Goal: Task Accomplishment & Management: Manage account settings

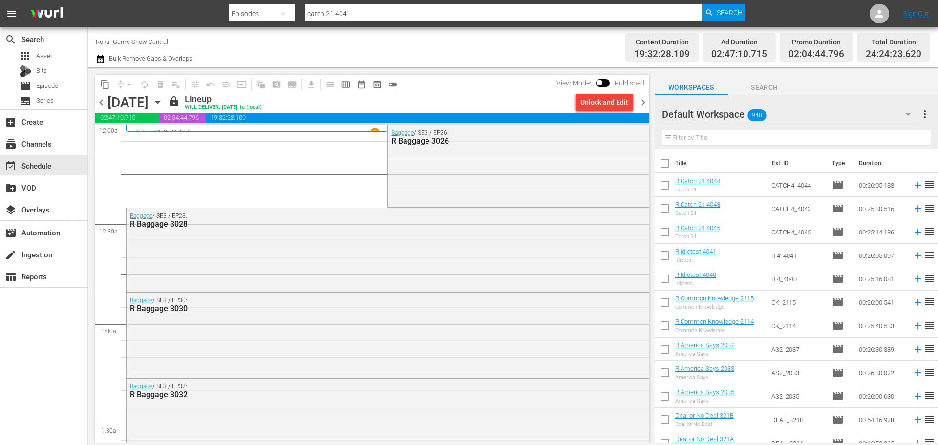
click at [664, 161] on input "checkbox" at bounding box center [664, 165] width 21 height 21
checkbox input "true"
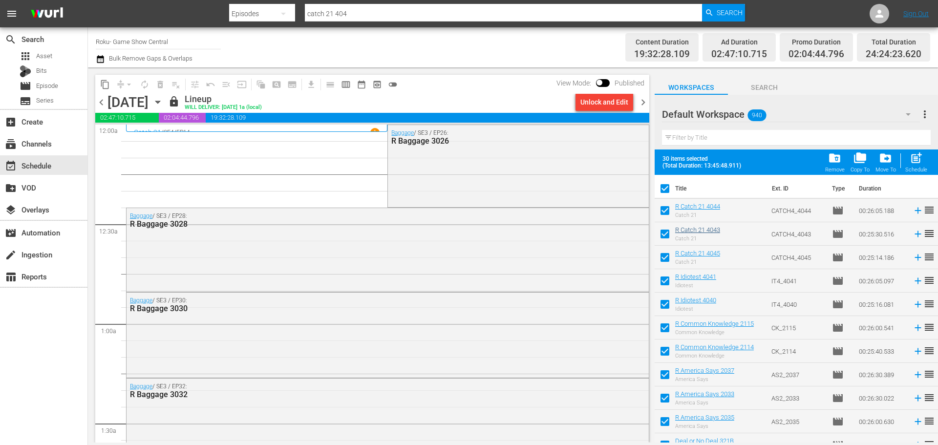
checkbox input "true"
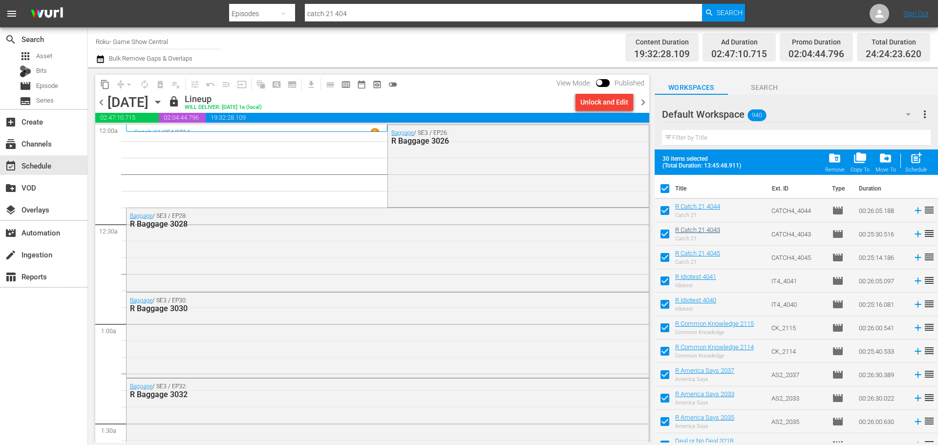
checkbox input "true"
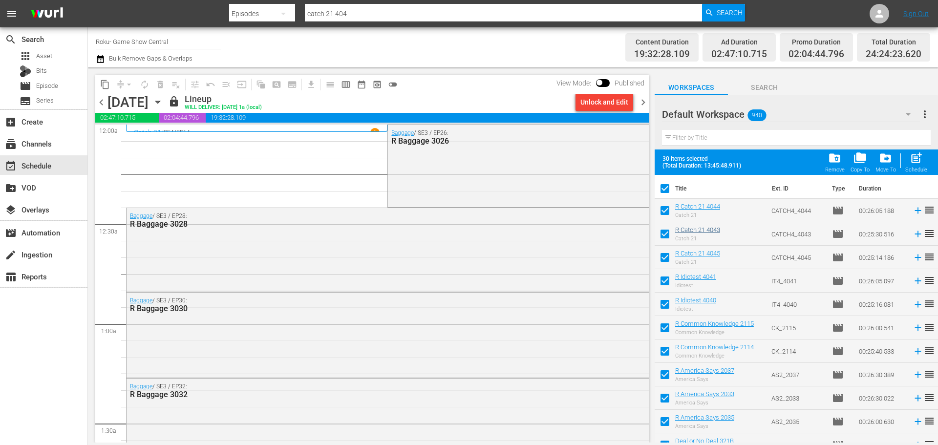
checkbox input "true"
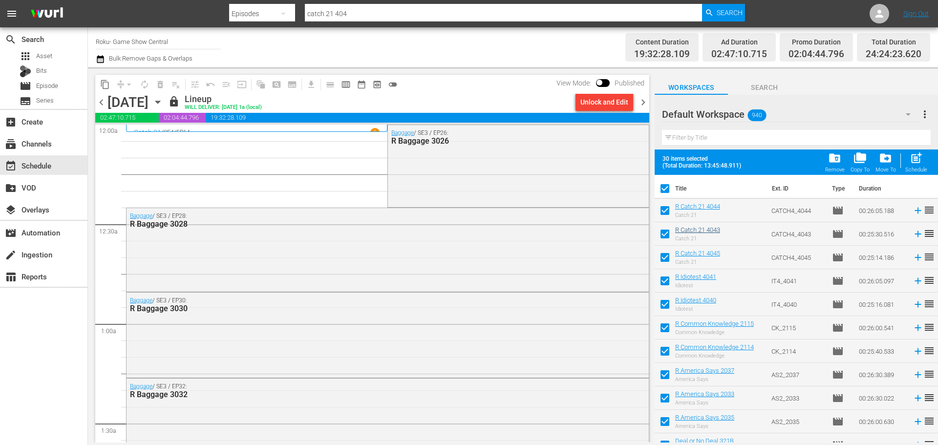
checkbox input "true"
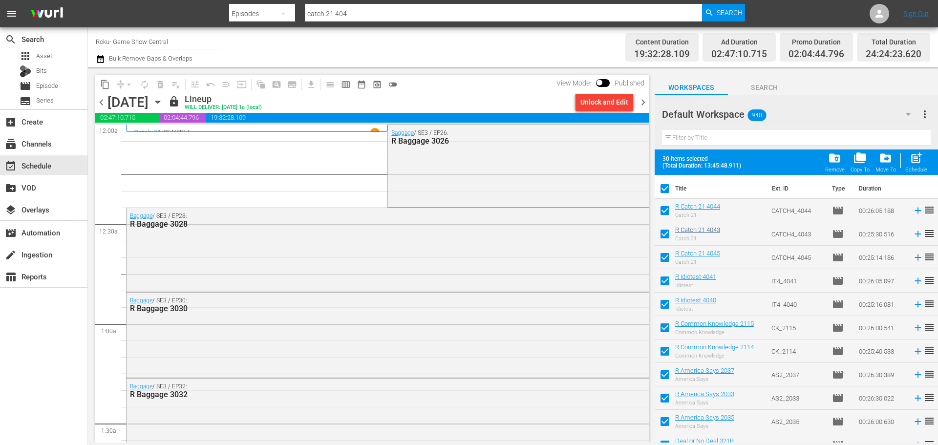
checkbox input "true"
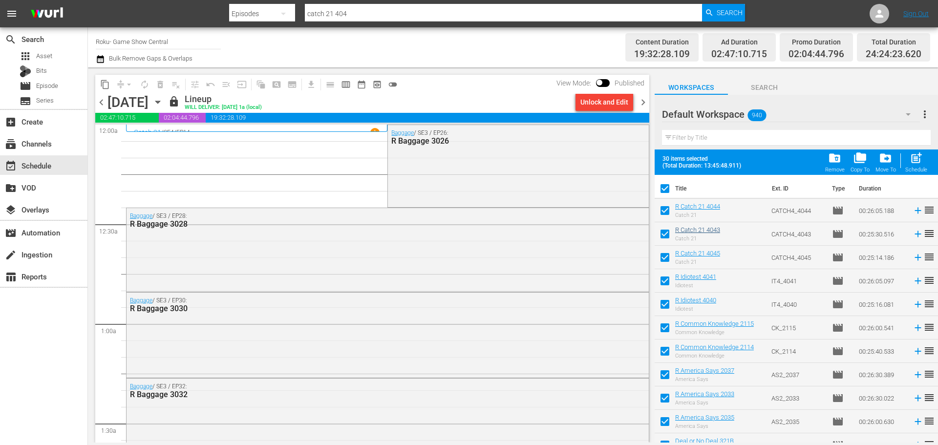
checkbox input "true"
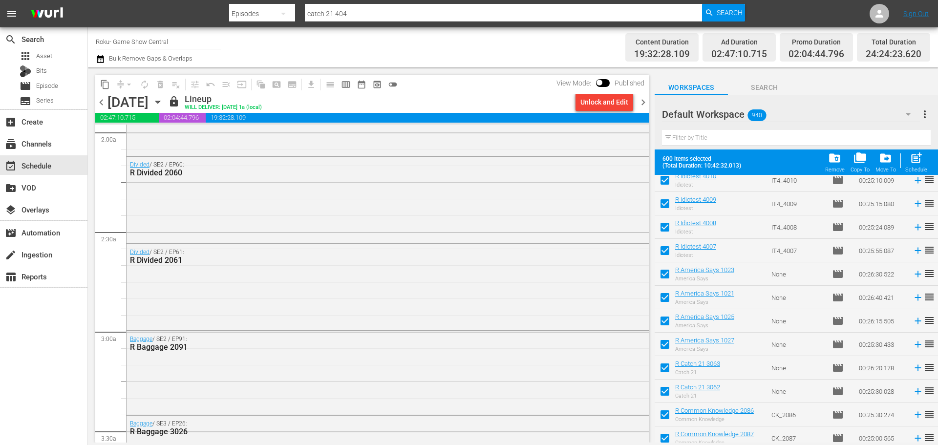
scroll to position [13821, 0]
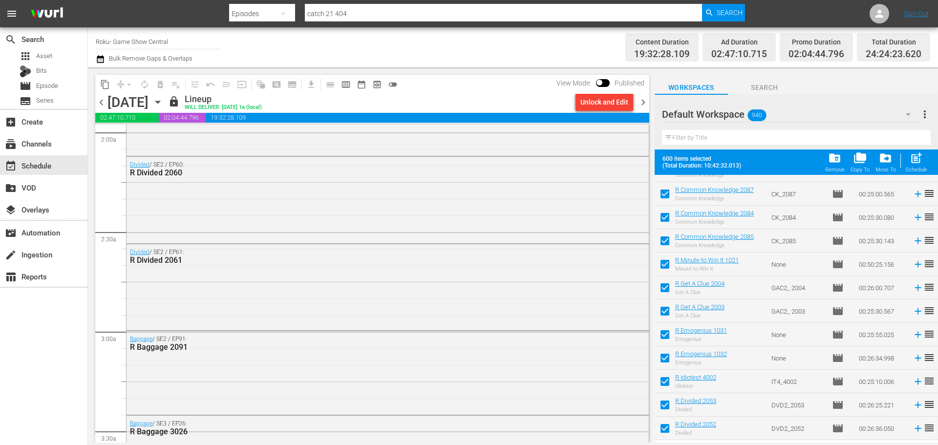
click at [834, 163] on span "folder_delete" at bounding box center [834, 157] width 13 height 13
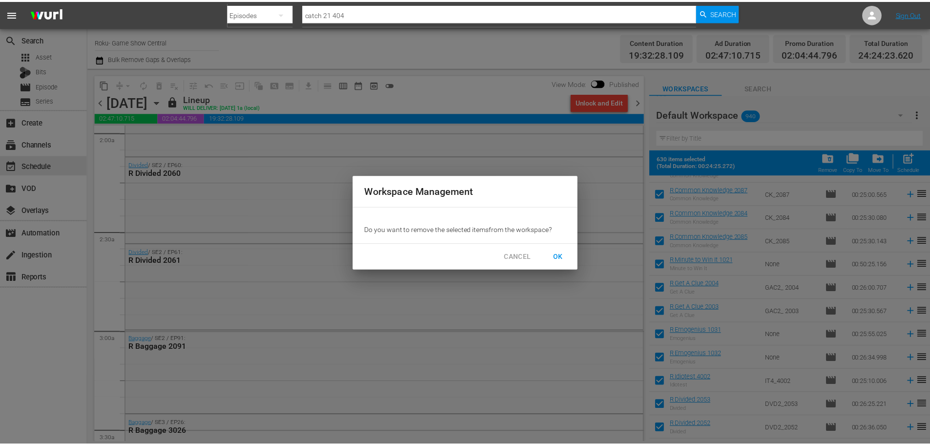
scroll to position [13841, 0]
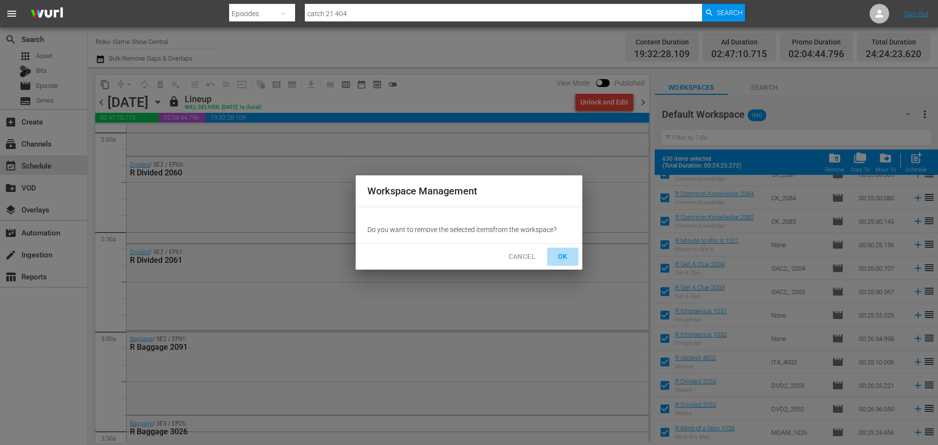
click at [564, 255] on span "OK" at bounding box center [563, 256] width 16 height 12
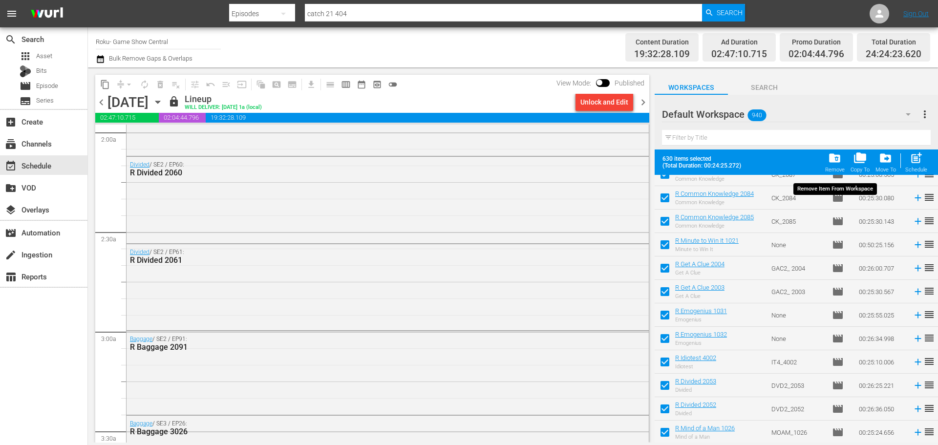
click at [838, 153] on span "folder_delete" at bounding box center [834, 157] width 13 height 13
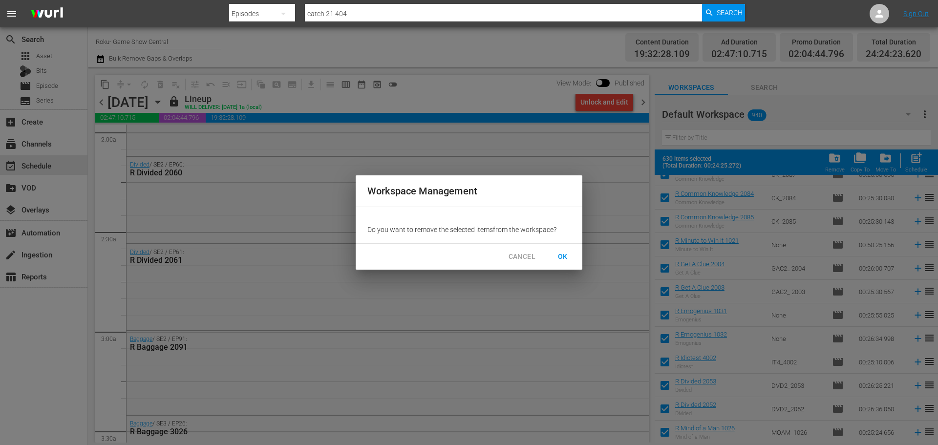
click at [568, 257] on span "OK" at bounding box center [563, 256] width 16 height 12
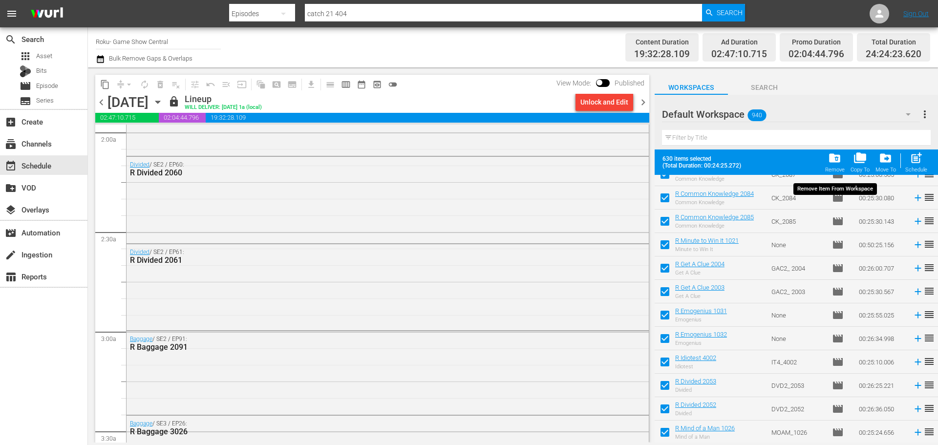
click at [844, 151] on span "folder_delete Remove" at bounding box center [834, 161] width 25 height 27
click at [837, 158] on span "folder_delete" at bounding box center [834, 157] width 13 height 13
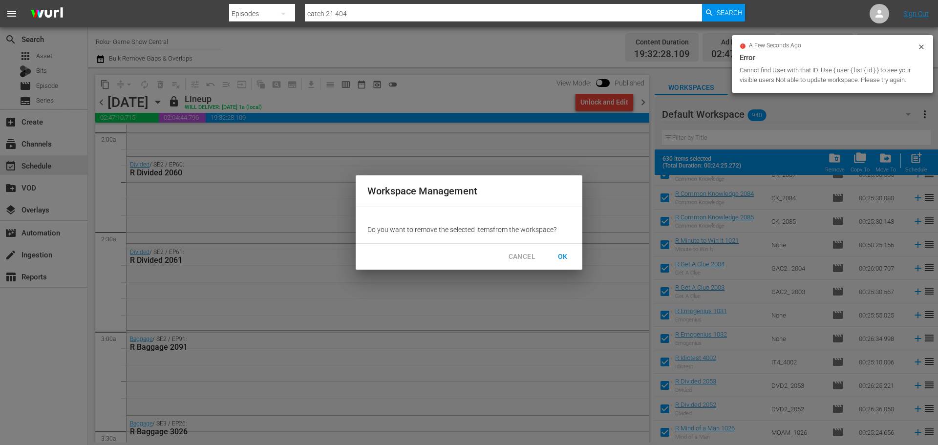
click at [562, 256] on span "OK" at bounding box center [563, 256] width 16 height 12
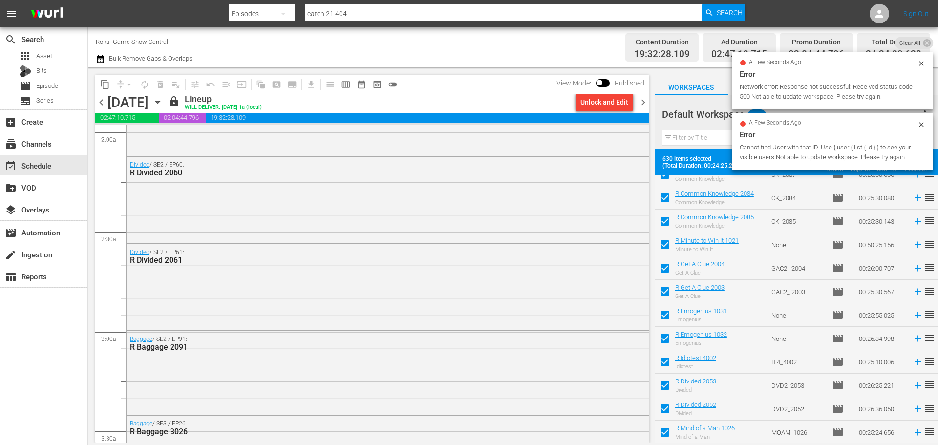
click at [562, 256] on span "OK" at bounding box center [563, 256] width 16 height 12
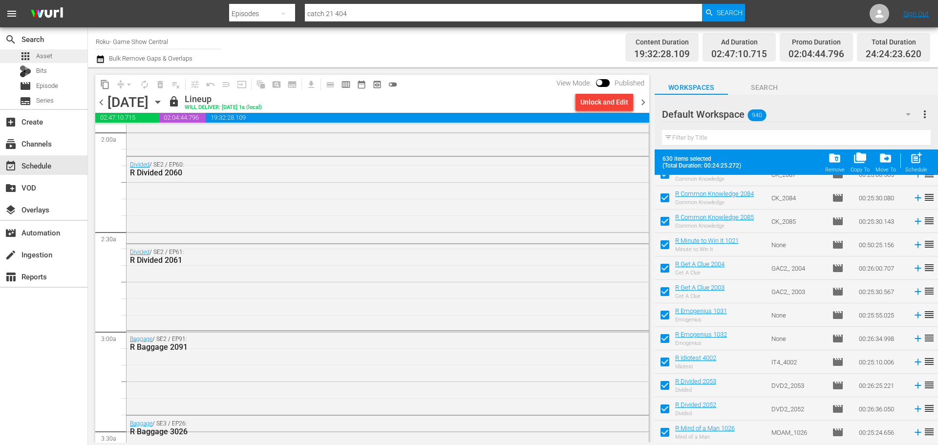
click at [35, 49] on div "apps Asset" at bounding box center [36, 56] width 33 height 14
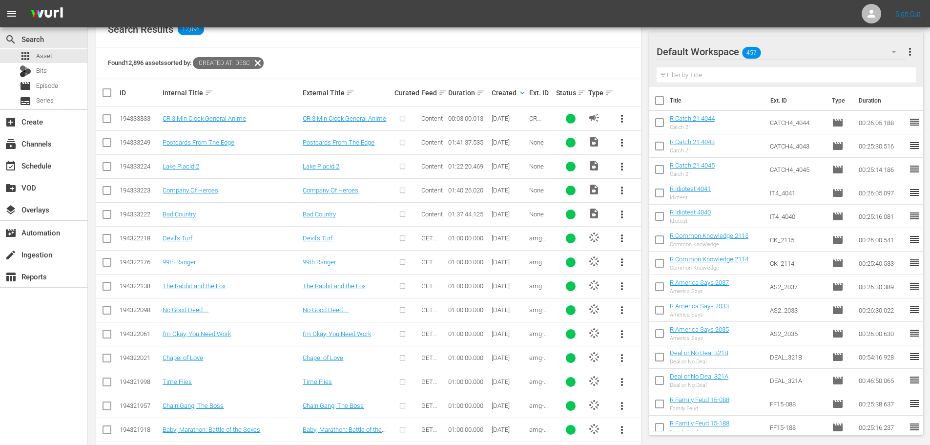
scroll to position [195, 0]
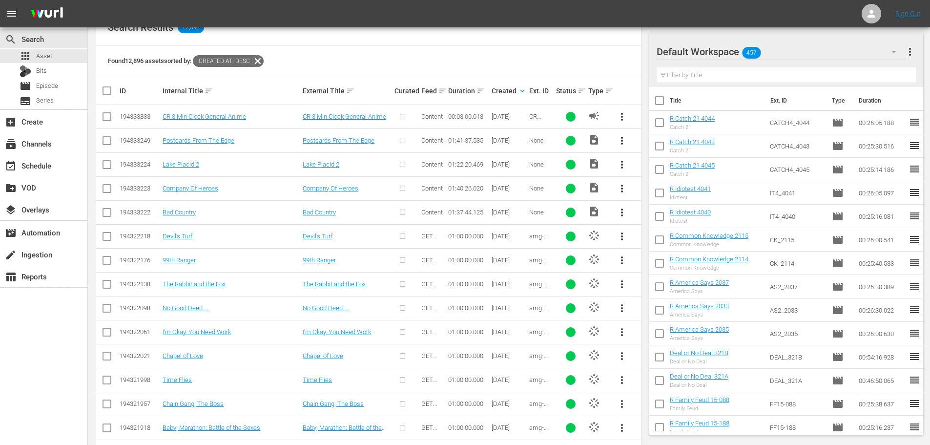
drag, startPoint x: 109, startPoint y: 209, endPoint x: 106, endPoint y: 184, distance: 25.6
click at [109, 209] on input "checkbox" at bounding box center [107, 214] width 12 height 12
checkbox input "true"
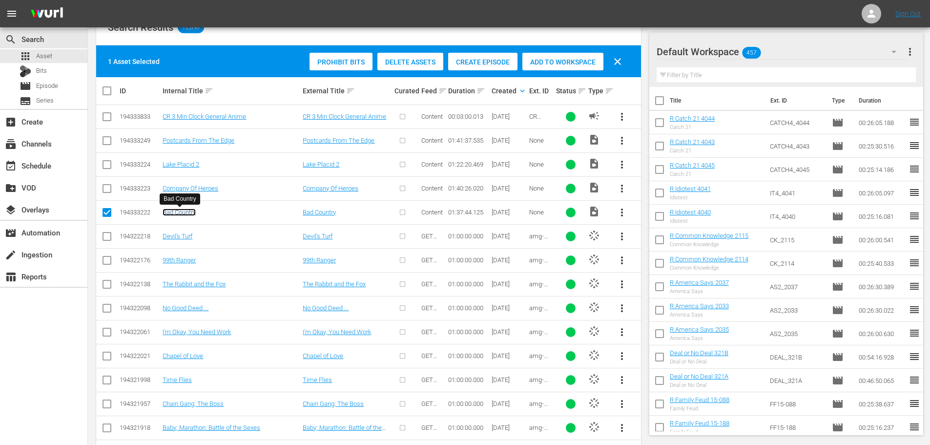
click at [184, 215] on link "Bad Country" at bounding box center [179, 211] width 33 height 7
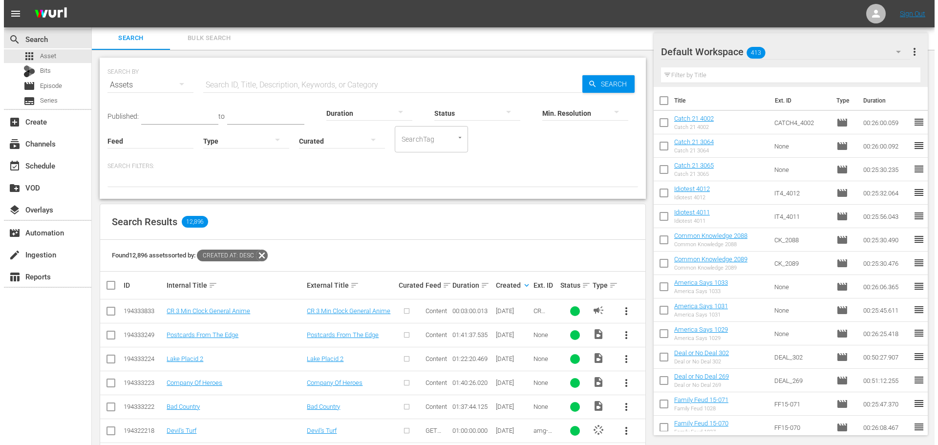
scroll to position [196, 0]
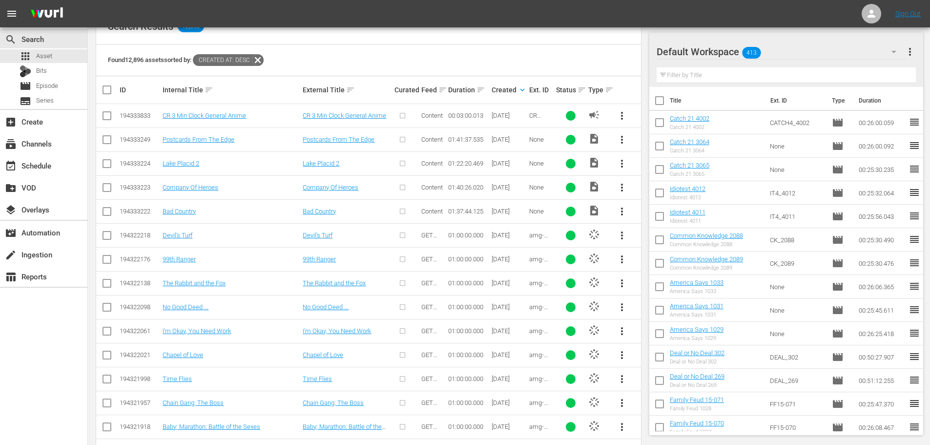
click at [112, 215] on input "checkbox" at bounding box center [107, 214] width 12 height 12
checkbox input "true"
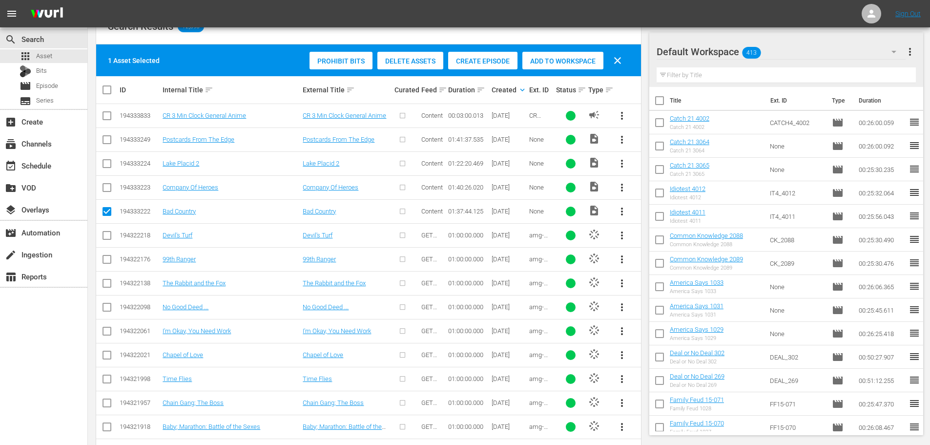
click at [113, 198] on td at bounding box center [107, 187] width 22 height 24
click at [106, 192] on input "checkbox" at bounding box center [107, 190] width 12 height 12
checkbox input "true"
click at [113, 158] on td at bounding box center [107, 163] width 22 height 24
click at [107, 164] on input "checkbox" at bounding box center [107, 166] width 12 height 12
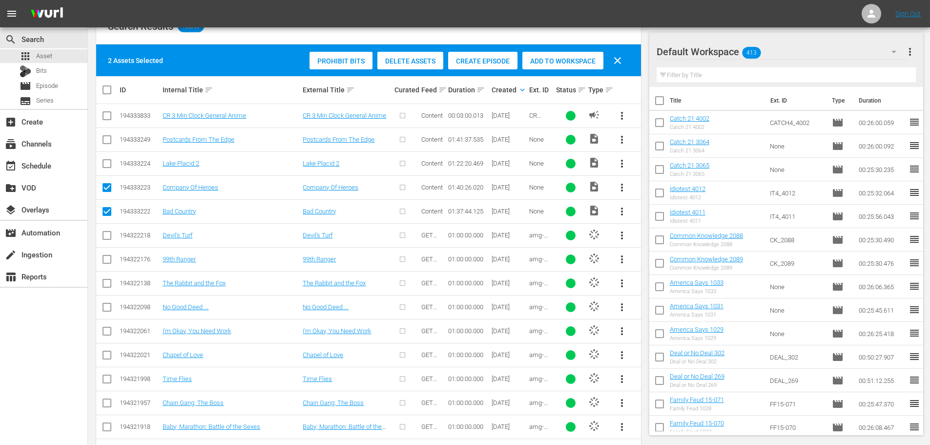
checkbox input "true"
click at [106, 143] on input "checkbox" at bounding box center [107, 142] width 12 height 12
click at [503, 52] on div "Create Episode" at bounding box center [482, 61] width 69 height 19
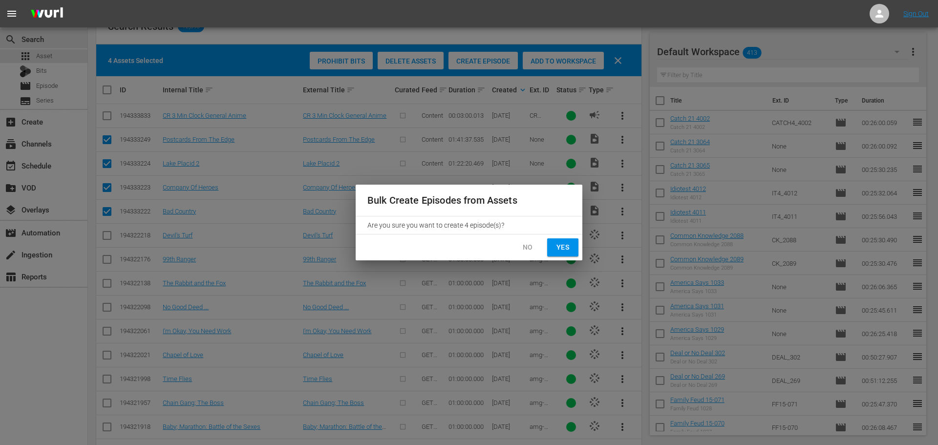
click at [565, 261] on div "Bulk Create Episodes from Assets Are you sure you want to create 4 episode(s)? …" at bounding box center [469, 222] width 938 height 445
click at [563, 249] on span "Yes" at bounding box center [563, 247] width 16 height 12
checkbox input "false"
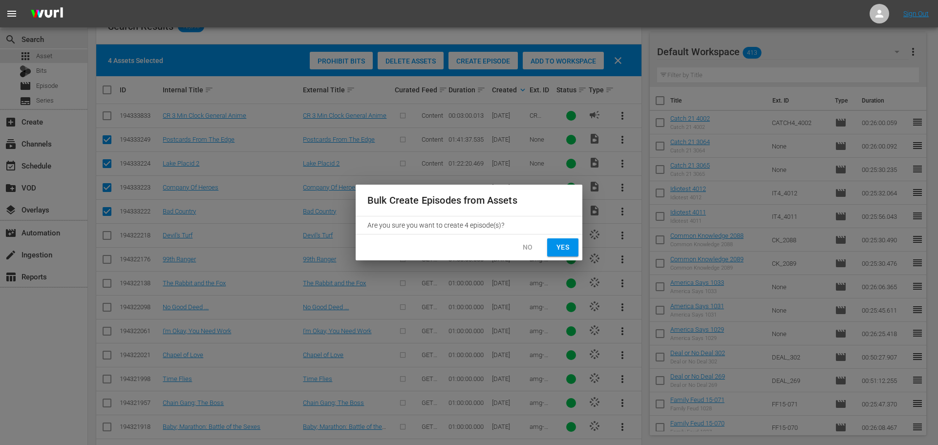
checkbox input "false"
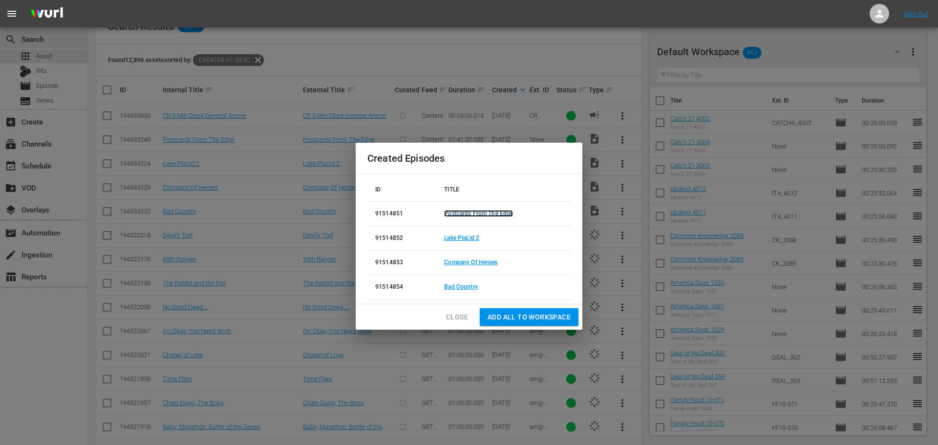
click at [470, 210] on link "Postcards From The Edge" at bounding box center [478, 213] width 69 height 7
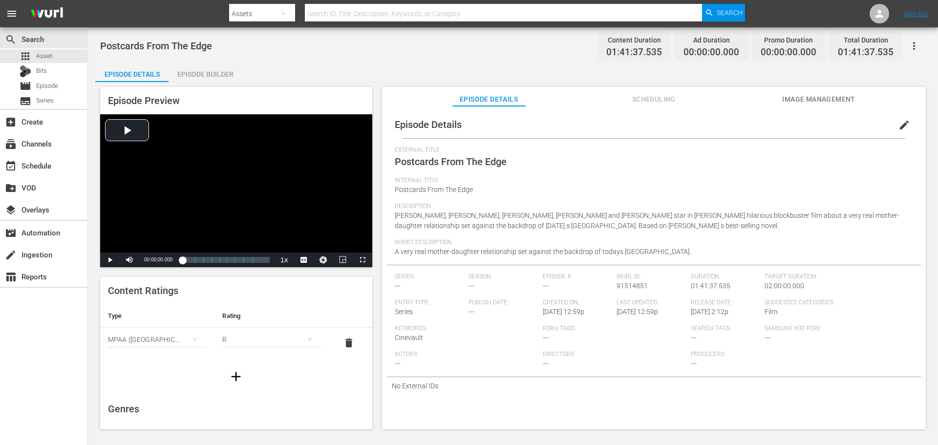
click at [221, 67] on div "Episode Builder" at bounding box center [204, 74] width 73 height 23
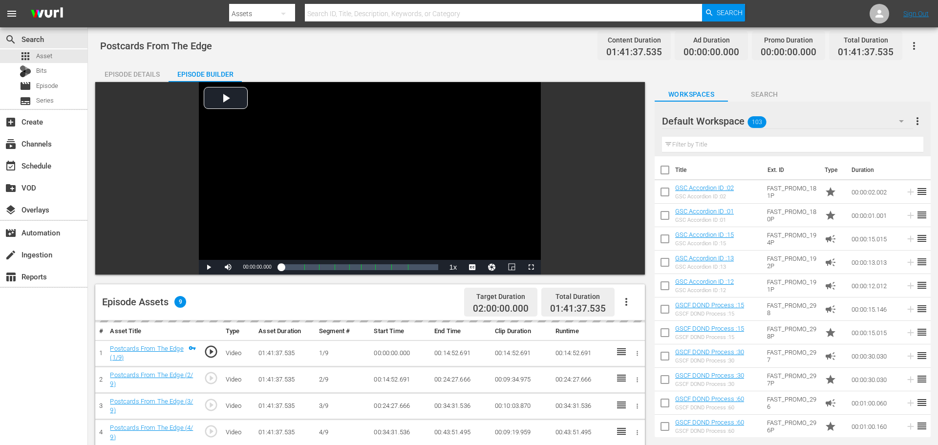
click at [219, 71] on div "Episode Builder" at bounding box center [204, 74] width 73 height 23
drag, startPoint x: 908, startPoint y: 40, endPoint x: 899, endPoint y: 112, distance: 72.8
click at [908, 40] on icon "button" at bounding box center [906, 46] width 12 height 12
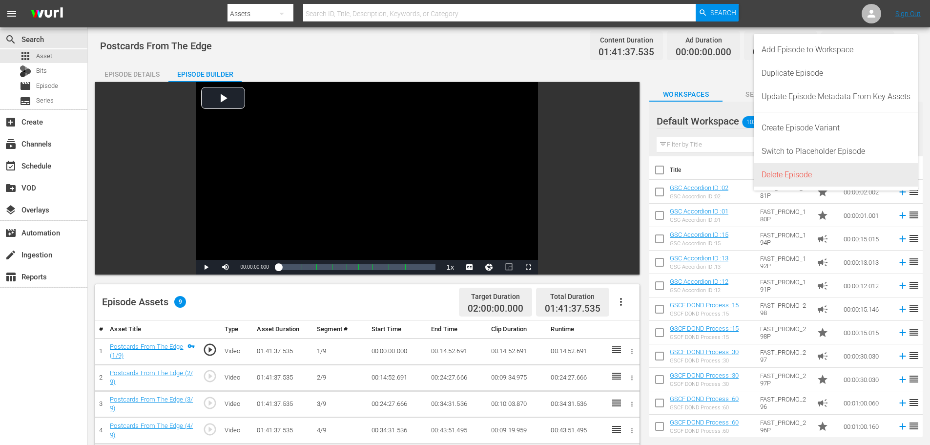
click at [832, 176] on div "Delete Episode" at bounding box center [836, 174] width 149 height 23
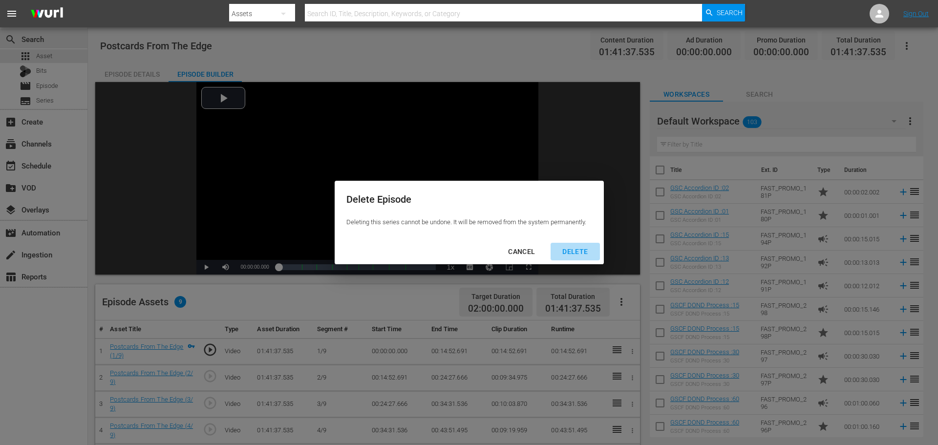
click at [581, 253] on div "DELETE" at bounding box center [574, 252] width 41 height 12
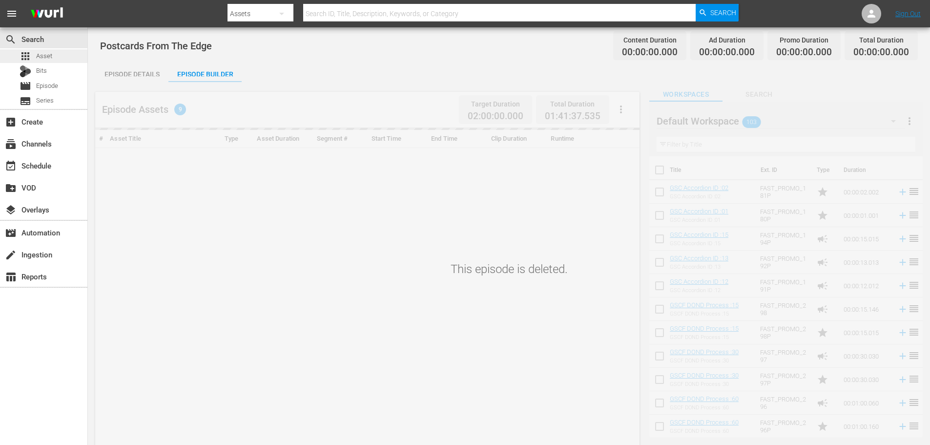
click at [45, 56] on span "Asset" at bounding box center [44, 56] width 16 height 10
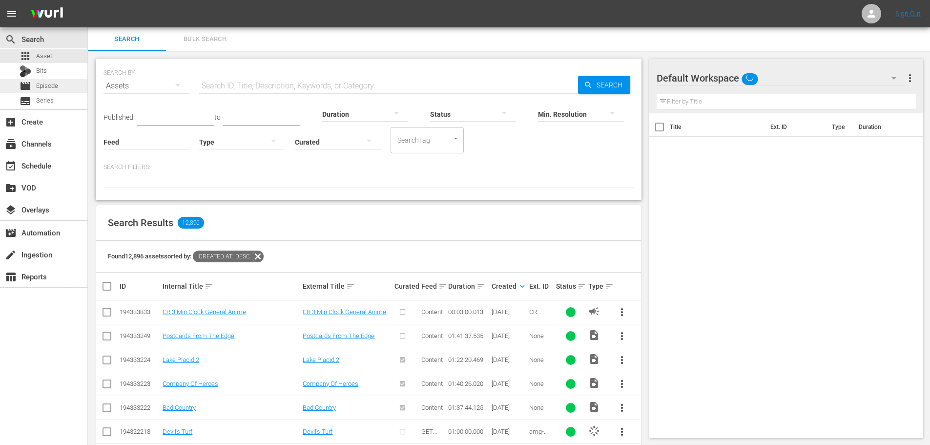
click at [65, 87] on div "movie Episode" at bounding box center [43, 86] width 87 height 14
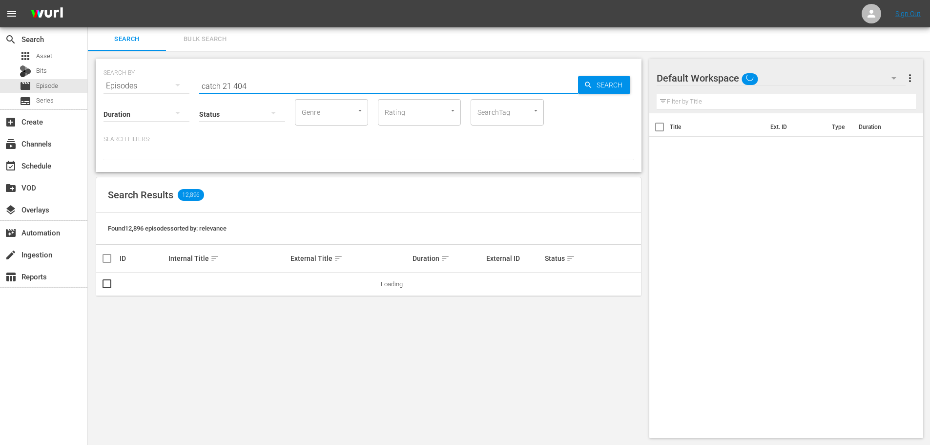
click at [292, 81] on input "catch 21 404" at bounding box center [388, 85] width 379 height 23
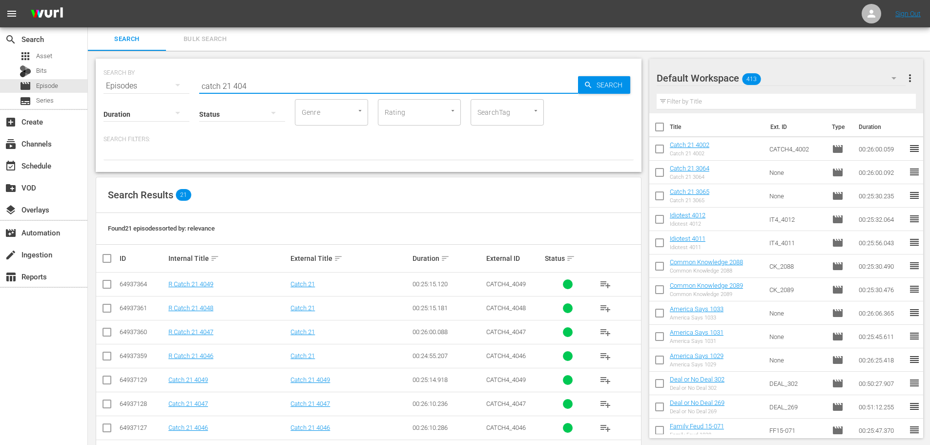
drag, startPoint x: 269, startPoint y: 79, endPoint x: 153, endPoint y: 92, distance: 116.4
click at [153, 92] on div "SEARCH BY Search By Episodes Search ID, Title, Description, Keywords, or Catego…" at bounding box center [369, 115] width 546 height 113
type input "A"
type input "LAKE PLACID"
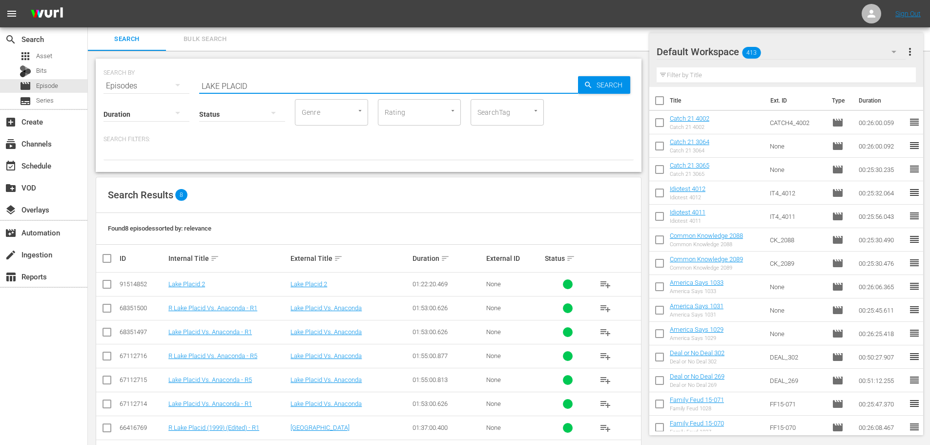
scroll to position [37, 0]
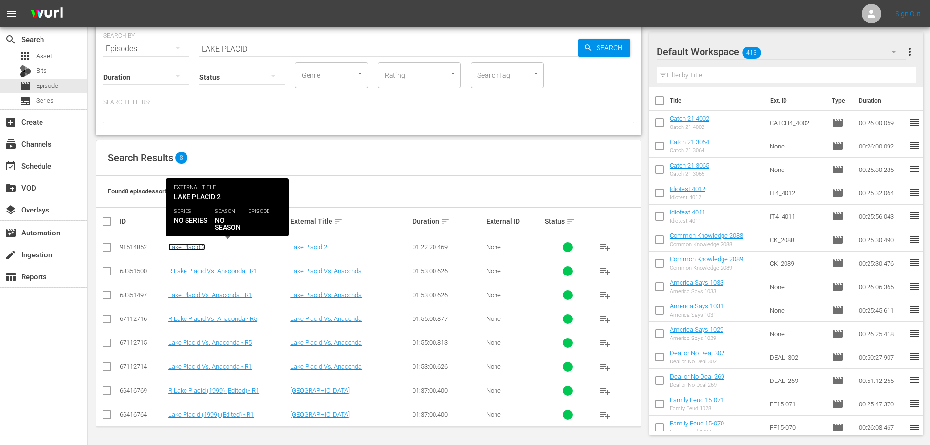
click at [189, 250] on link "Lake Placid 2" at bounding box center [186, 246] width 37 height 7
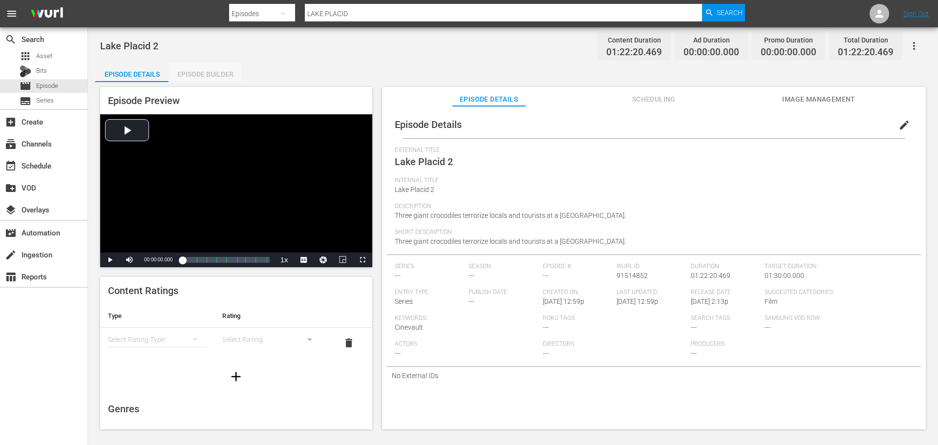
click at [192, 69] on div "Episode Builder" at bounding box center [204, 74] width 73 height 23
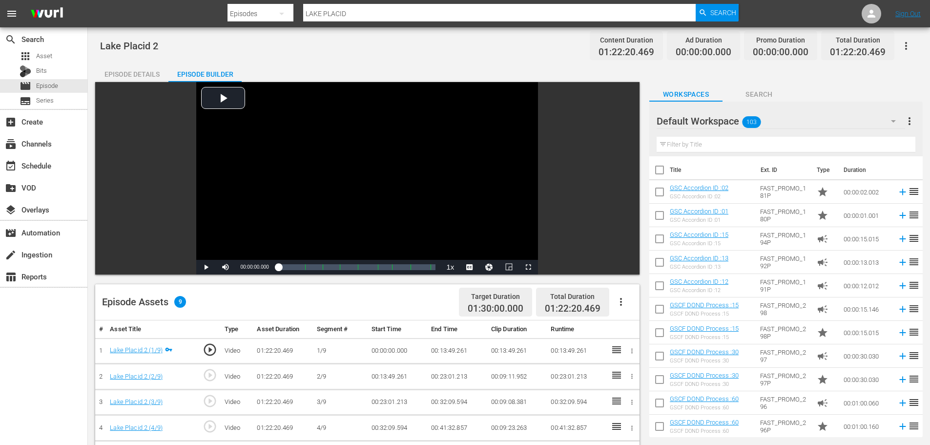
click at [908, 46] on icon "button" at bounding box center [906, 46] width 12 height 12
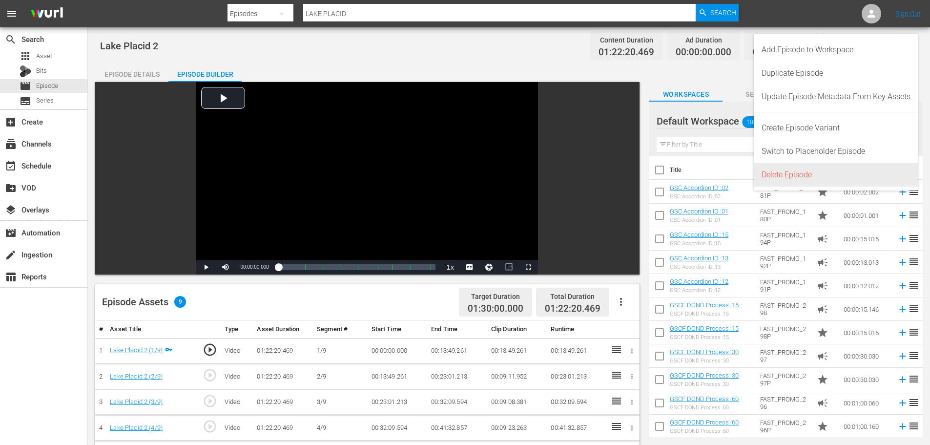
click at [821, 170] on div "Delete Episode" at bounding box center [836, 174] width 149 height 23
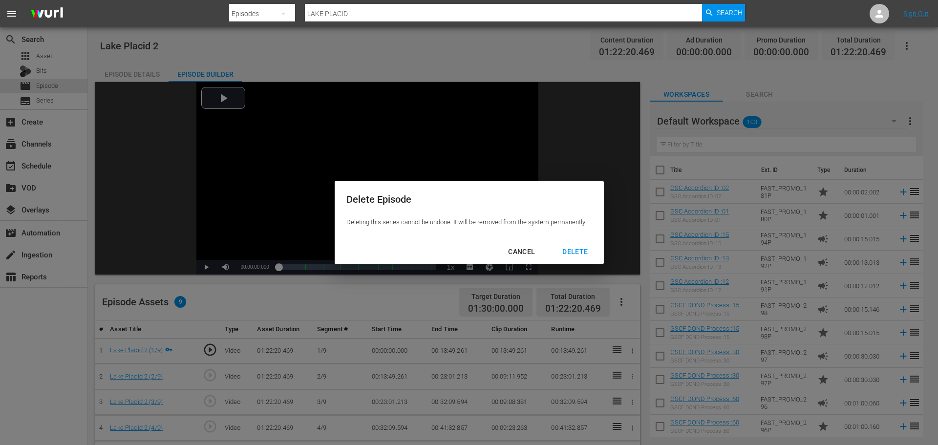
click at [559, 250] on div "DELETE" at bounding box center [574, 252] width 41 height 12
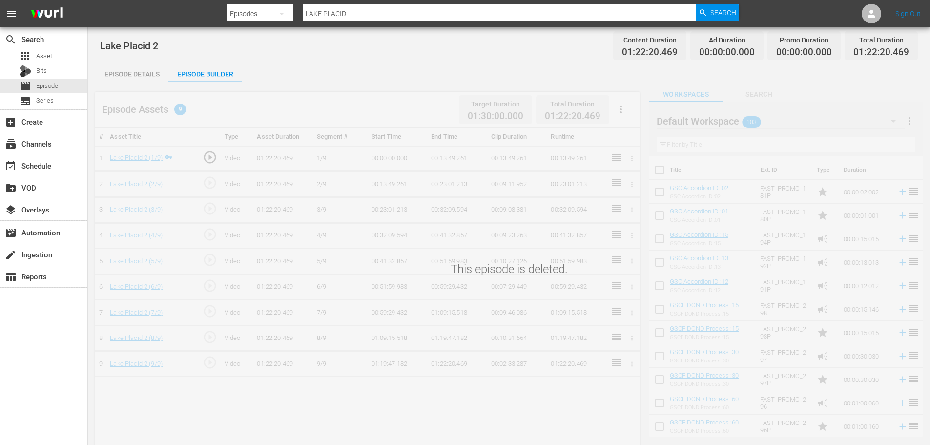
click at [78, 93] on div "apps Asset Bits movie Episode subtitles Series" at bounding box center [43, 78] width 87 height 59
click at [47, 55] on span "Asset" at bounding box center [44, 56] width 16 height 10
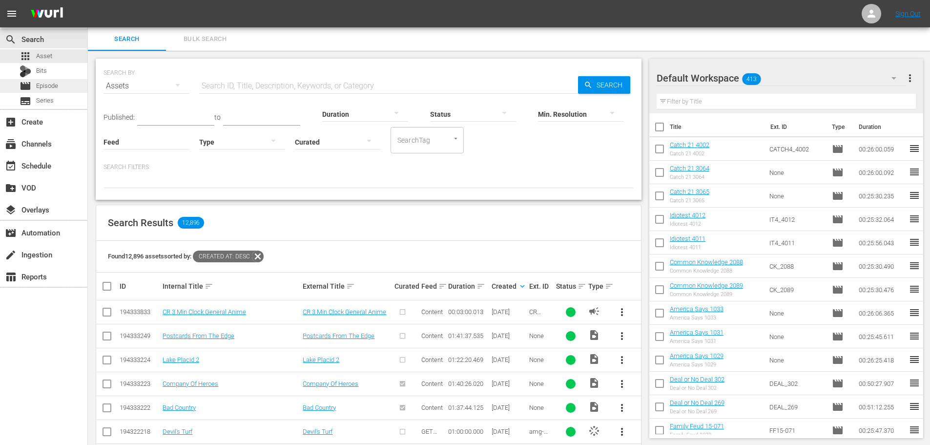
click at [75, 85] on div "movie Episode" at bounding box center [43, 86] width 87 height 14
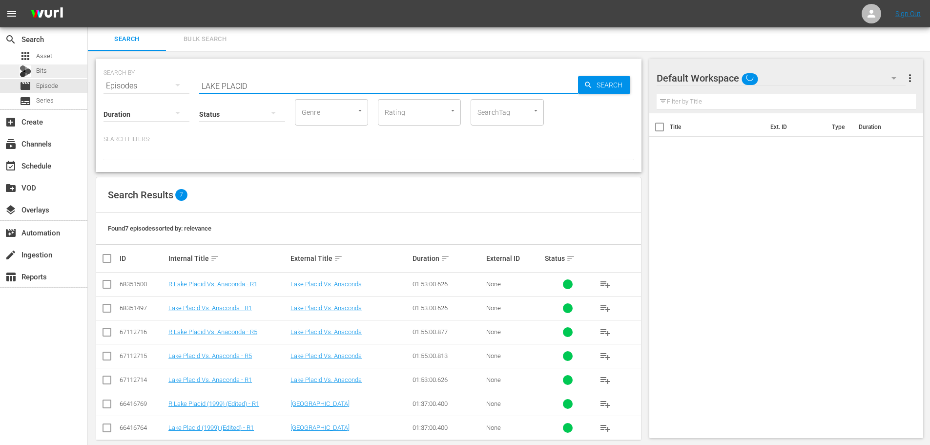
drag, startPoint x: 317, startPoint y: 79, endPoint x: 0, endPoint y: 75, distance: 317.4
click at [88, 0] on div "search Search apps Asset Bits movie Episode subtitles Series add_box Create sub…" at bounding box center [509, 0] width 842 height 0
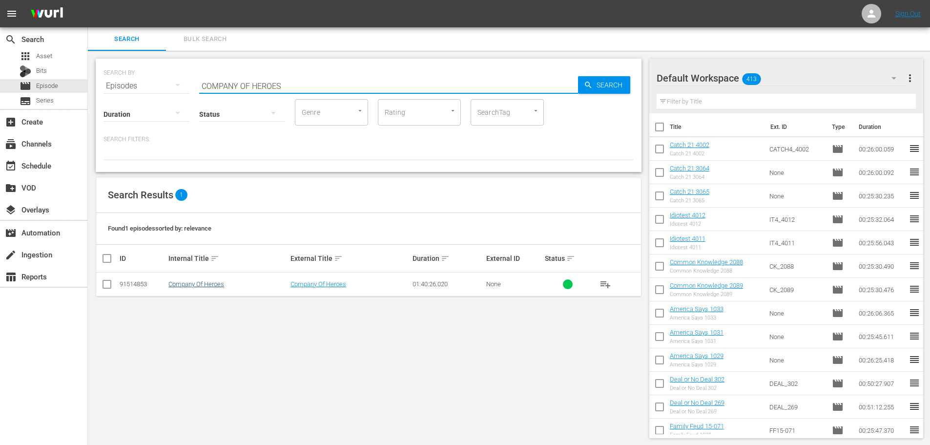
type input "COMPANY OF HEROES"
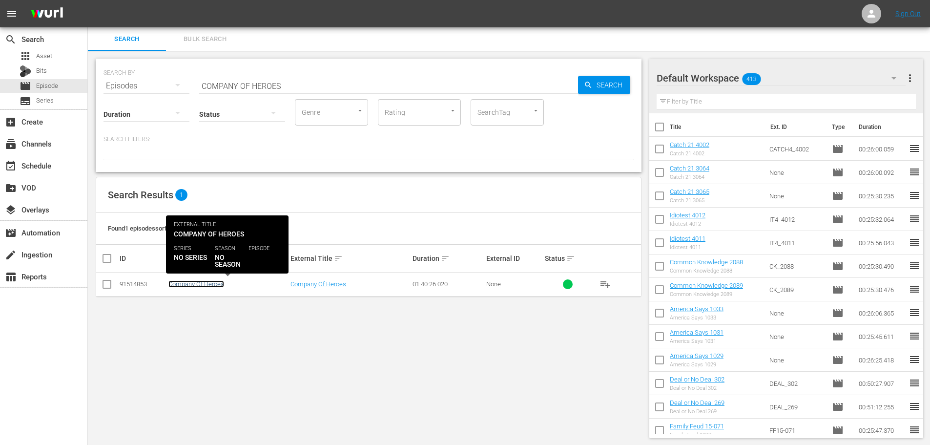
click at [190, 284] on link "Company Of Heroes" at bounding box center [196, 283] width 56 height 7
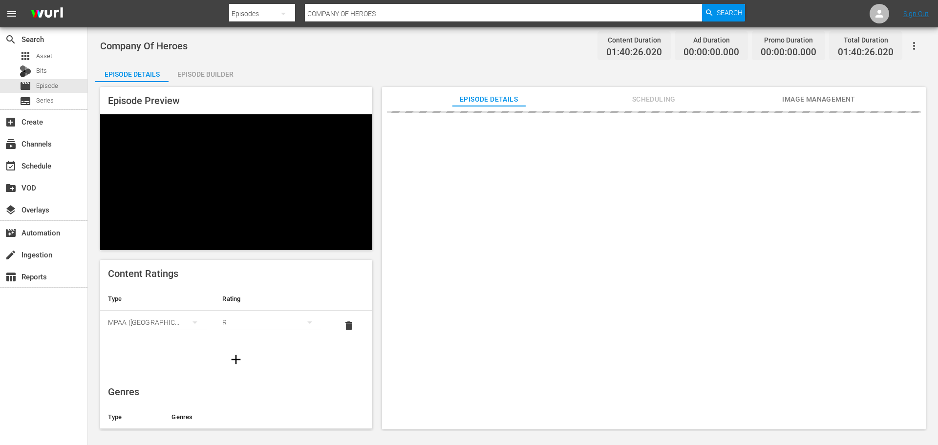
click at [235, 76] on div "Episode Builder" at bounding box center [204, 74] width 73 height 23
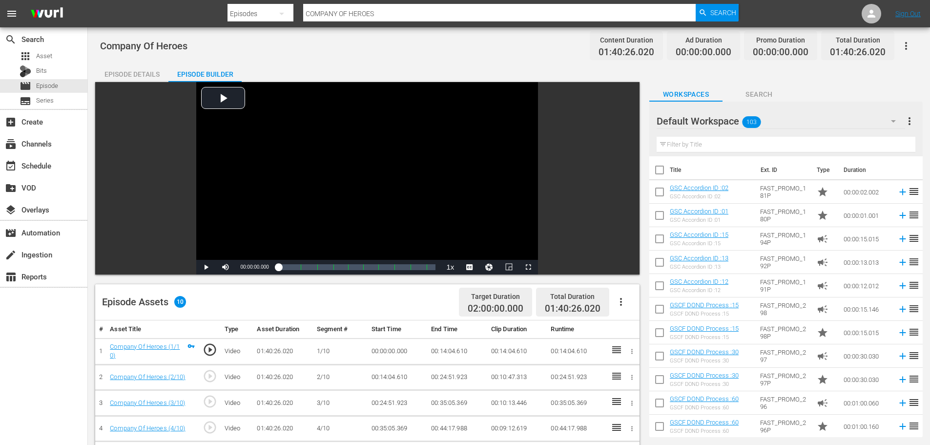
click at [903, 44] on icon "button" at bounding box center [906, 46] width 12 height 12
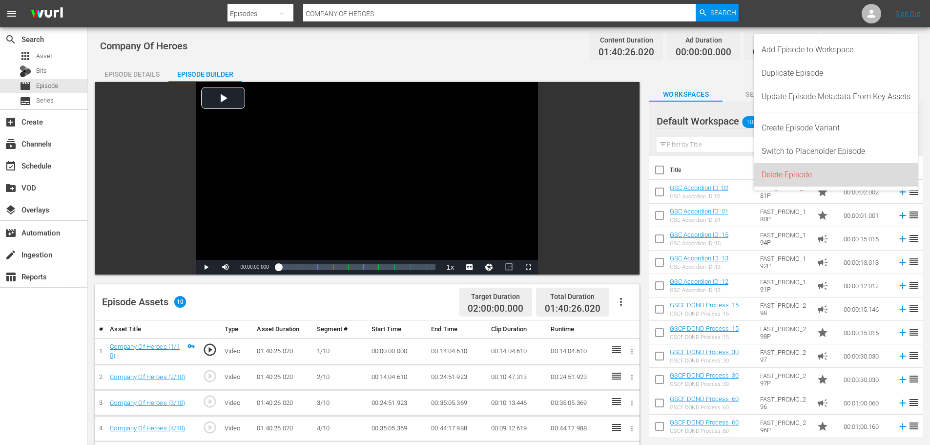
drag, startPoint x: 815, startPoint y: 180, endPoint x: 777, endPoint y: 185, distance: 37.9
click at [815, 179] on div "Delete Episode" at bounding box center [836, 174] width 149 height 23
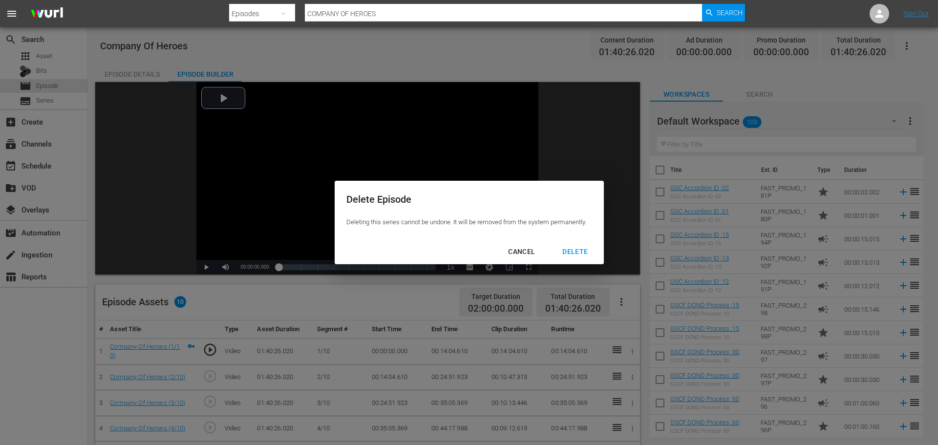
click at [570, 250] on div "DELETE" at bounding box center [574, 252] width 41 height 12
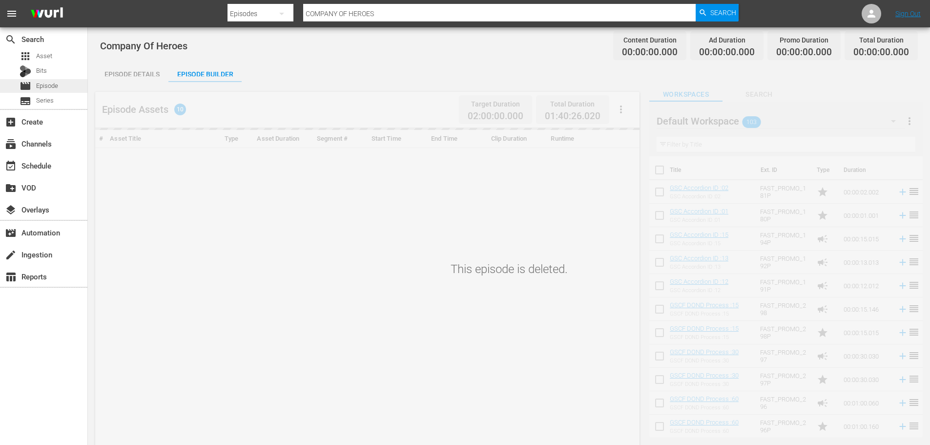
click at [48, 82] on span "Episode" at bounding box center [47, 86] width 22 height 10
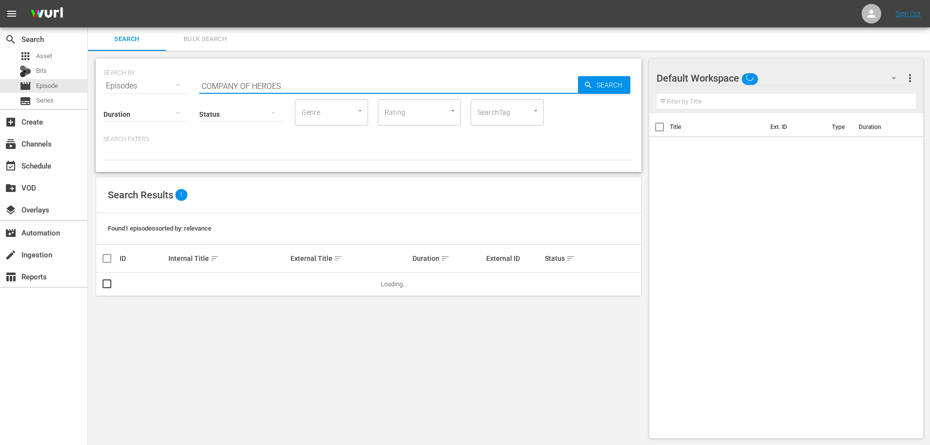
drag, startPoint x: 326, startPoint y: 89, endPoint x: 187, endPoint y: 88, distance: 139.2
click at [187, 88] on div "SEARCH BY Search By Episodes Search ID, Title, Description, Keywords, or Catego…" at bounding box center [369, 80] width 530 height 35
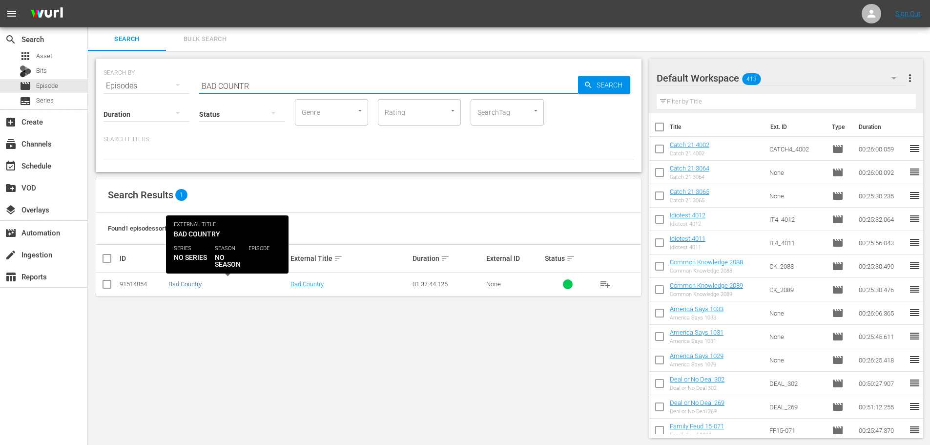
type input "BAD COUNTR"
click at [174, 283] on link "Bad Country" at bounding box center [184, 283] width 33 height 7
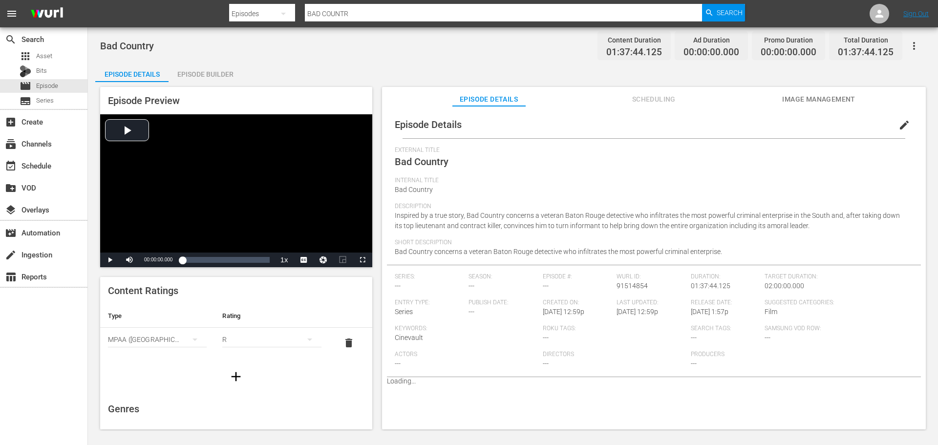
click at [221, 59] on div "Bad Country Content Duration 01:37:44.125 Ad Duration 00:00:00.000 Promo Durati…" at bounding box center [513, 228] width 850 height 403
click at [227, 78] on div "Episode Builder" at bounding box center [204, 74] width 73 height 23
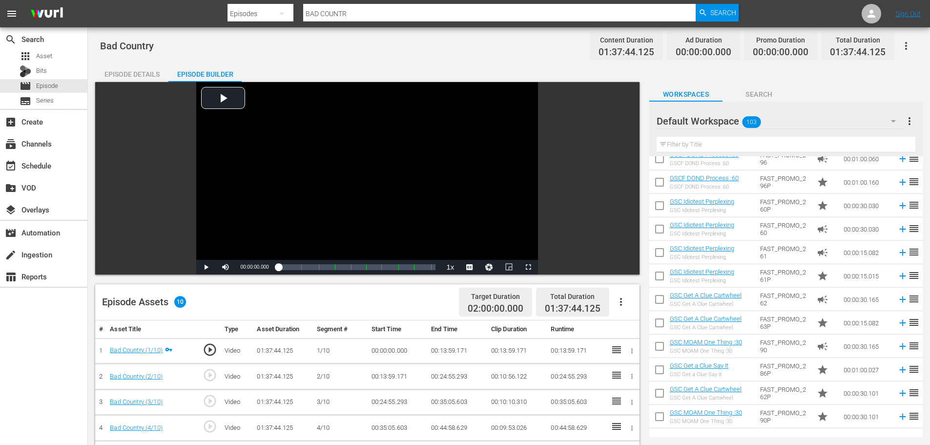
drag, startPoint x: 913, startPoint y: 37, endPoint x: 912, endPoint y: 42, distance: 5.0
click at [912, 42] on button "button" at bounding box center [906, 45] width 23 height 23
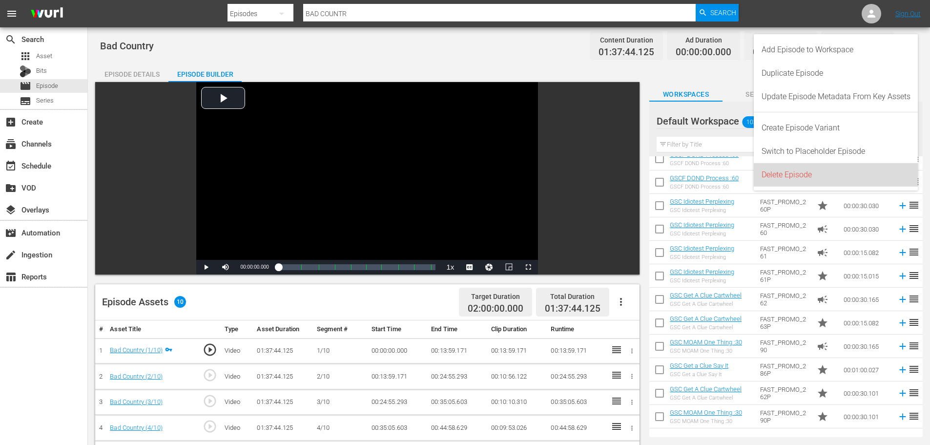
click at [843, 174] on div "Delete Episode" at bounding box center [836, 174] width 149 height 23
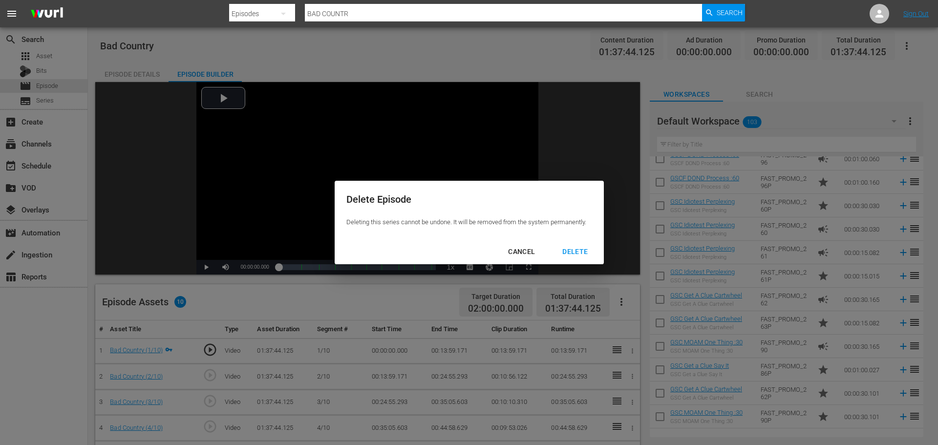
click at [579, 248] on div "DELETE" at bounding box center [574, 252] width 41 height 12
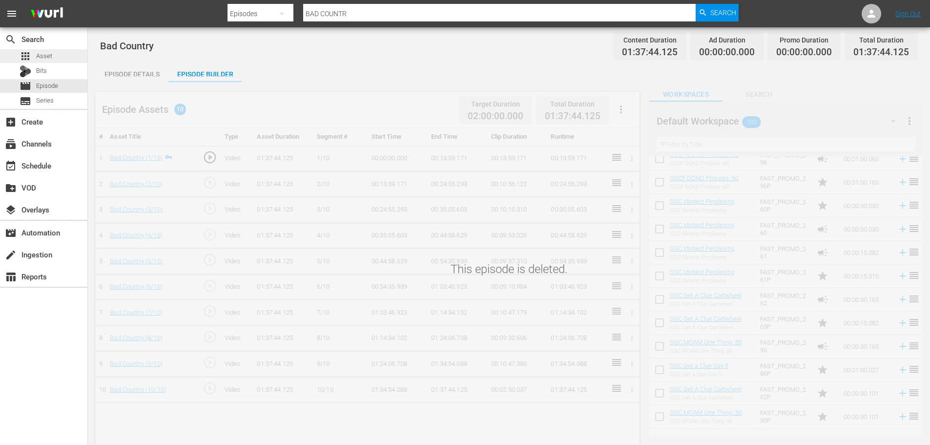
click at [43, 55] on span "Asset" at bounding box center [44, 56] width 16 height 10
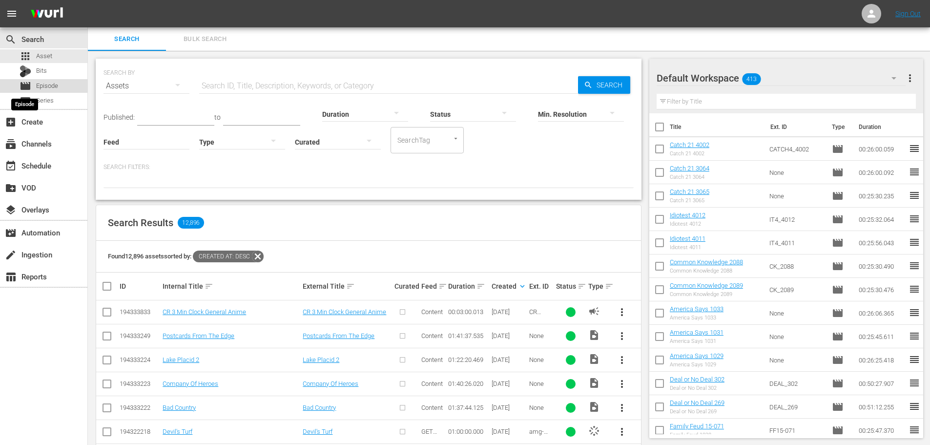
click at [24, 90] on span "movie" at bounding box center [26, 86] width 12 height 12
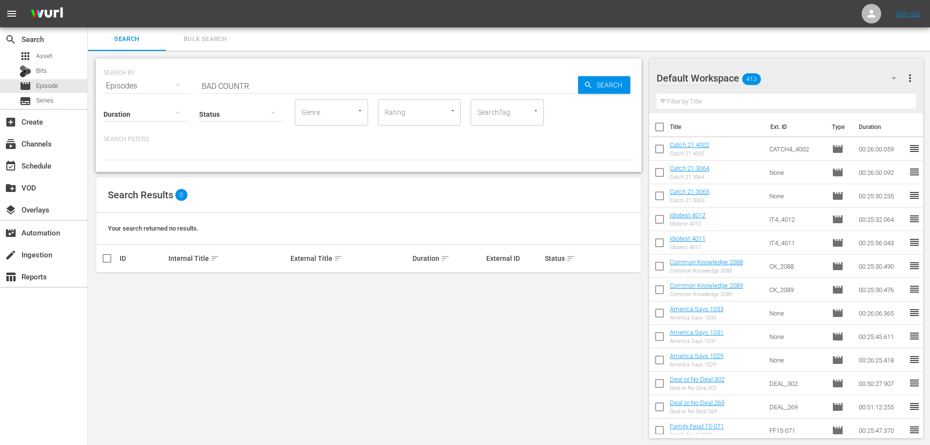
click at [365, 73] on div "SEARCH BY Search By Episodes Search ID, Title, Description, Keywords, or Catego…" at bounding box center [369, 80] width 530 height 35
drag, startPoint x: 354, startPoint y: 86, endPoint x: 40, endPoint y: 87, distance: 314.5
click at [88, 0] on div "search Search apps Asset Bits movie Episode subtitles Series add_box Create sub…" at bounding box center [509, 0] width 842 height 0
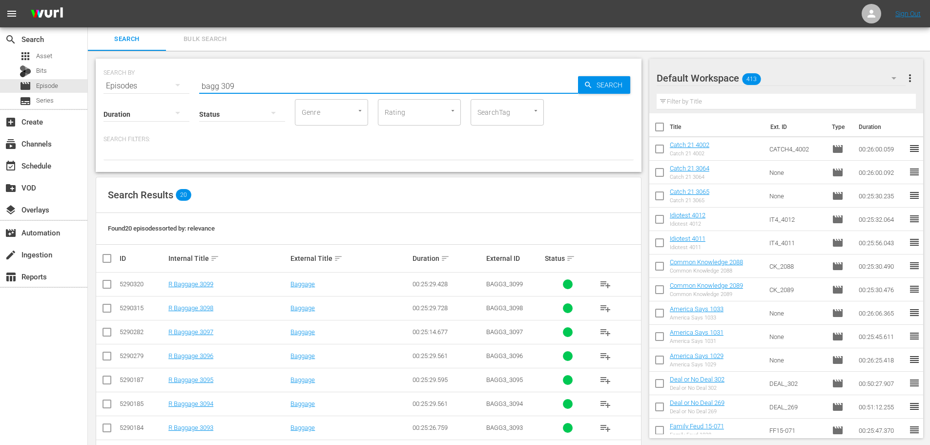
type input "bagg 309"
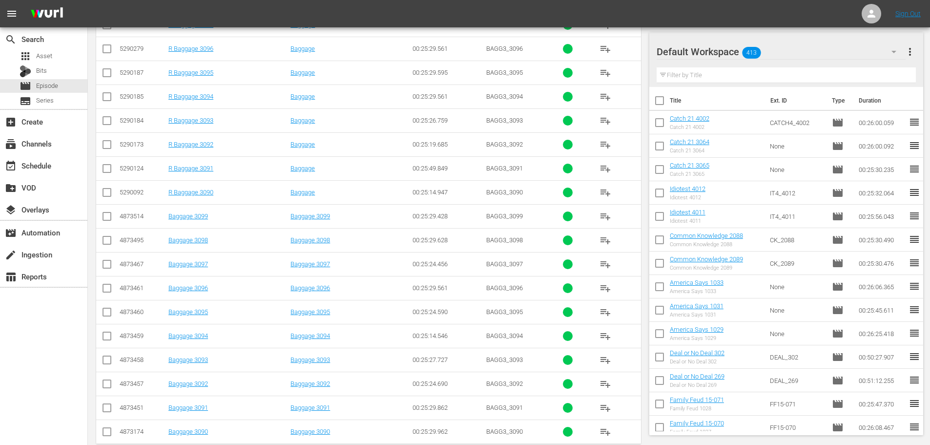
scroll to position [324, 0]
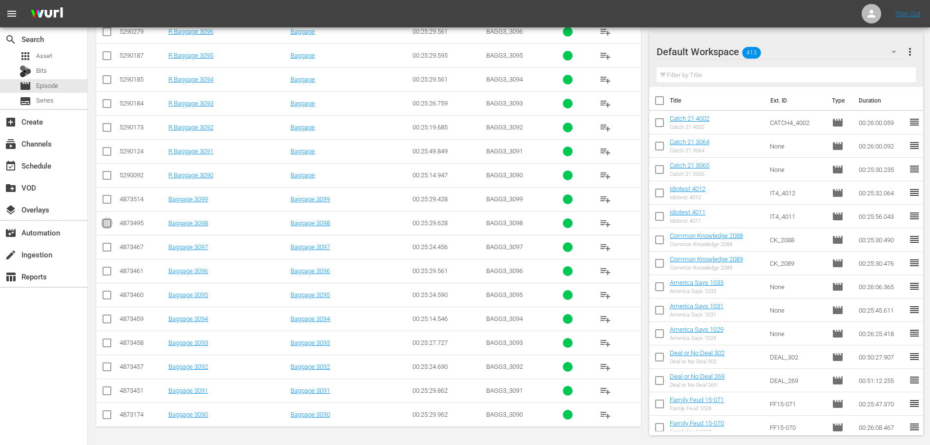
click at [109, 226] on input "checkbox" at bounding box center [107, 225] width 12 height 12
checkbox input "true"
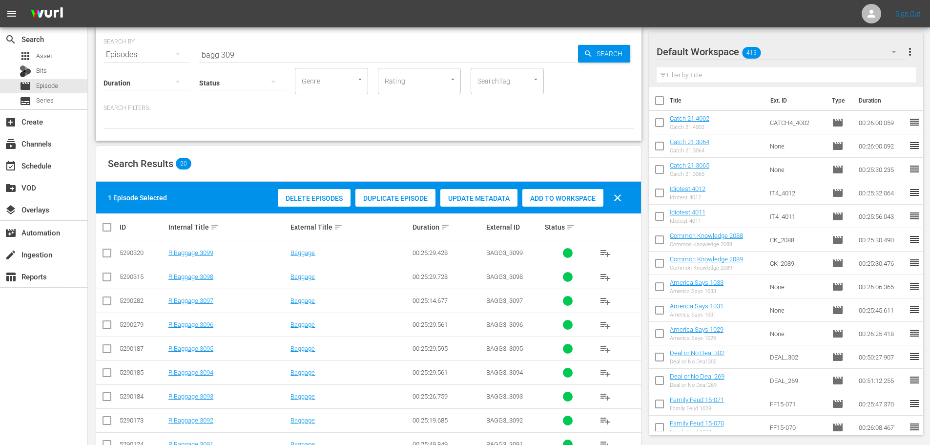
scroll to position [0, 0]
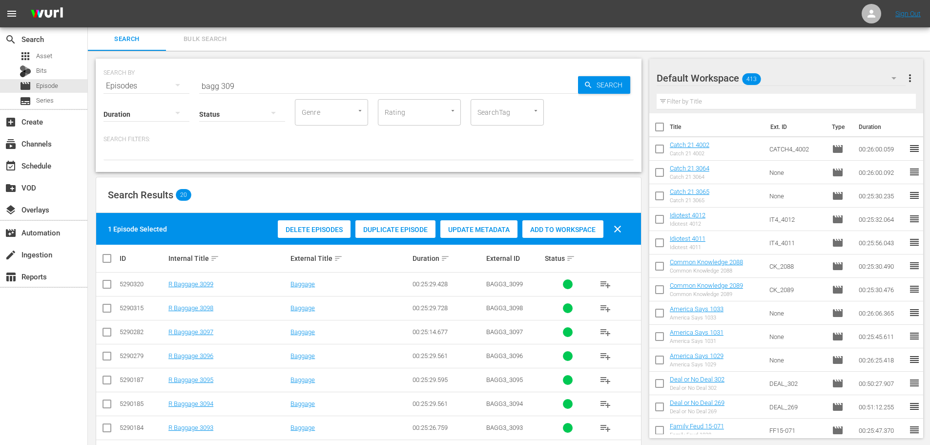
click at [536, 229] on span "Add to Workspace" at bounding box center [562, 230] width 81 height 8
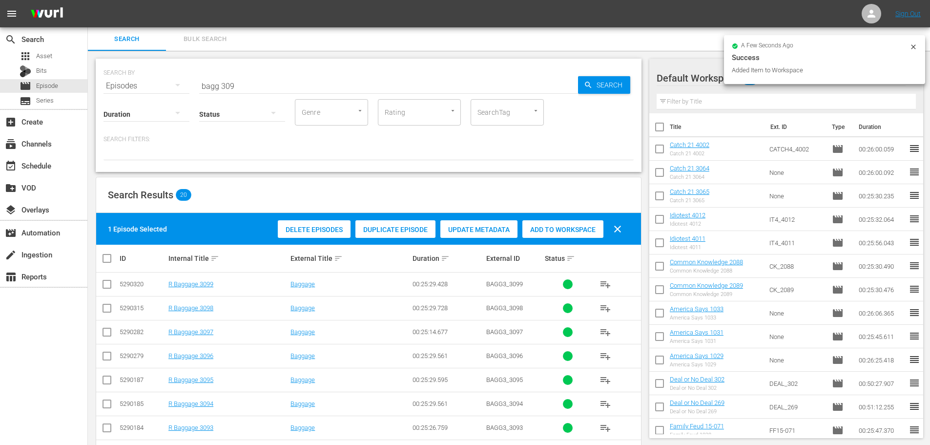
click at [345, 89] on input "bagg 309" at bounding box center [388, 85] width 379 height 23
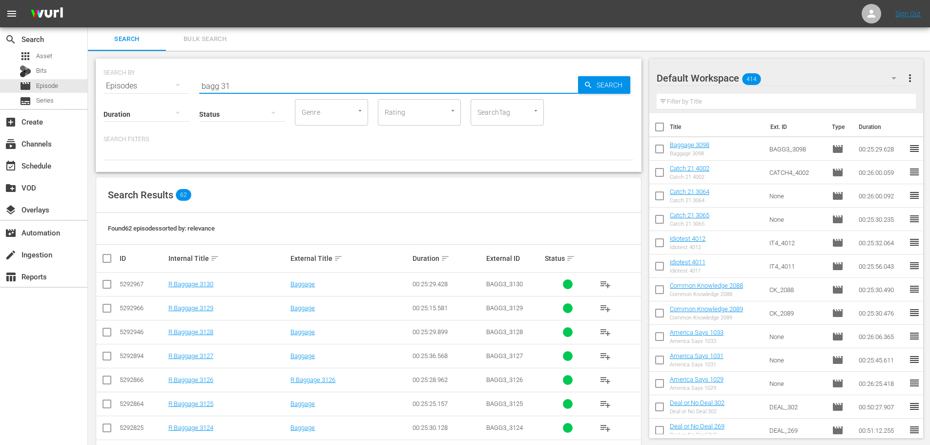
click at [340, 89] on input "bagg 31" at bounding box center [388, 85] width 379 height 23
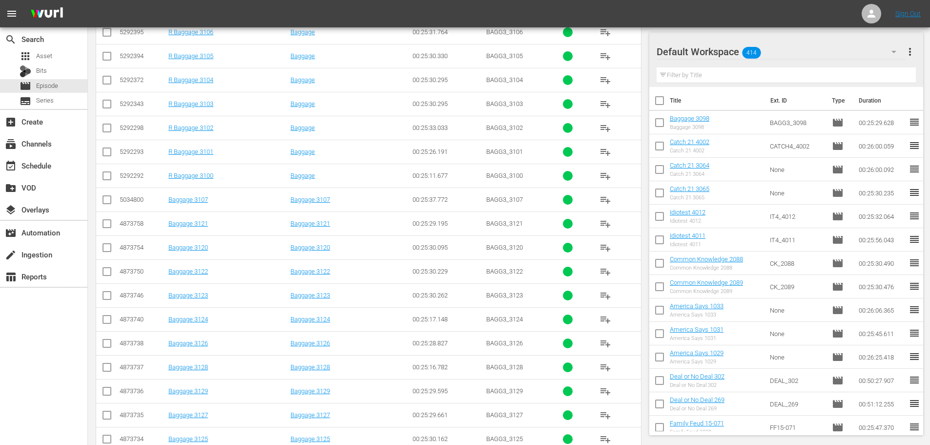
scroll to position [1305, 0]
type input "bagg 31"
click at [109, 128] on input "checkbox" at bounding box center [107, 130] width 12 height 12
checkbox input "true"
click at [103, 85] on input "checkbox" at bounding box center [107, 82] width 12 height 12
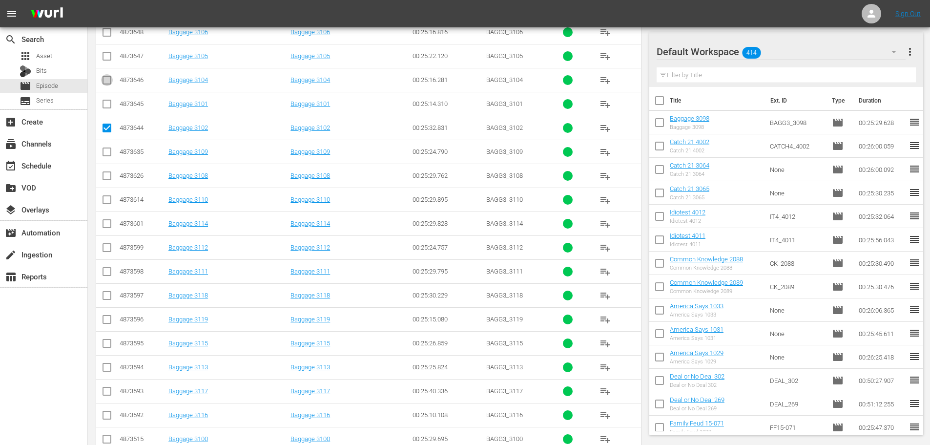
checkbox input "true"
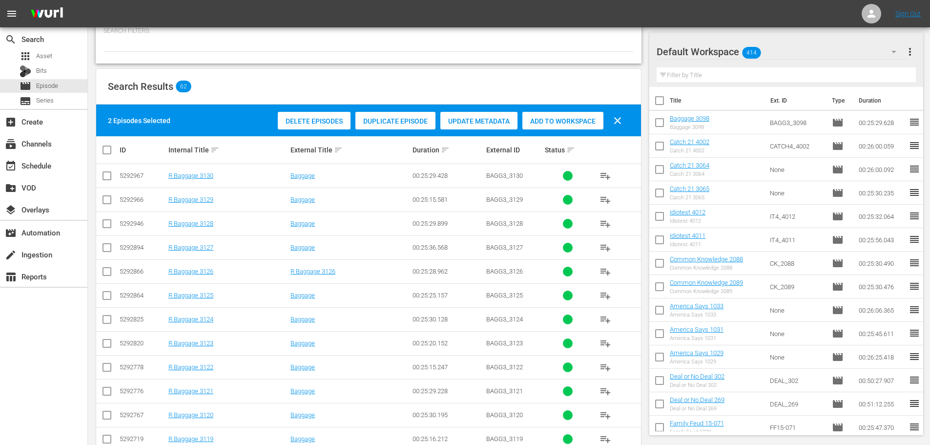
scroll to position [0, 0]
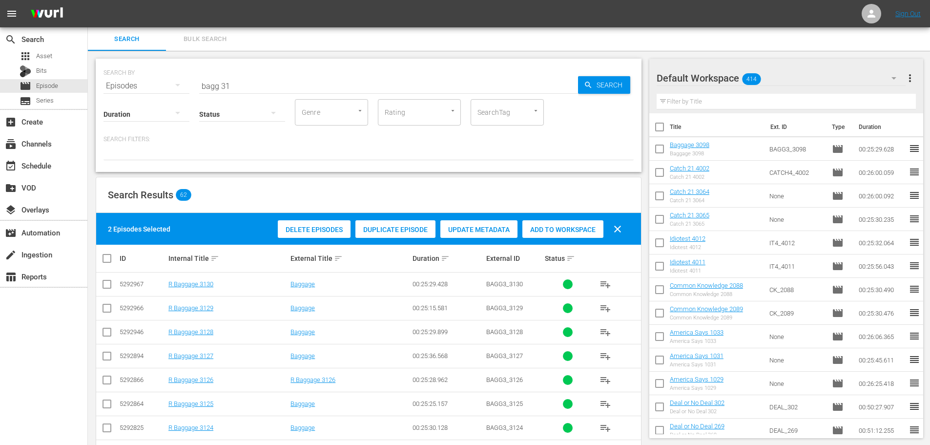
drag, startPoint x: 553, startPoint y: 227, endPoint x: 484, endPoint y: 220, distance: 68.7
click at [553, 227] on span "Add to Workspace" at bounding box center [562, 230] width 81 height 8
click at [282, 73] on div "SEARCH BY Search By Episodes Search ID, Title, Description, Keywords, or Catego…" at bounding box center [369, 80] width 530 height 35
drag, startPoint x: 282, startPoint y: 85, endPoint x: 279, endPoint y: 96, distance: 11.1
click at [282, 86] on input "bagg 31" at bounding box center [388, 85] width 379 height 23
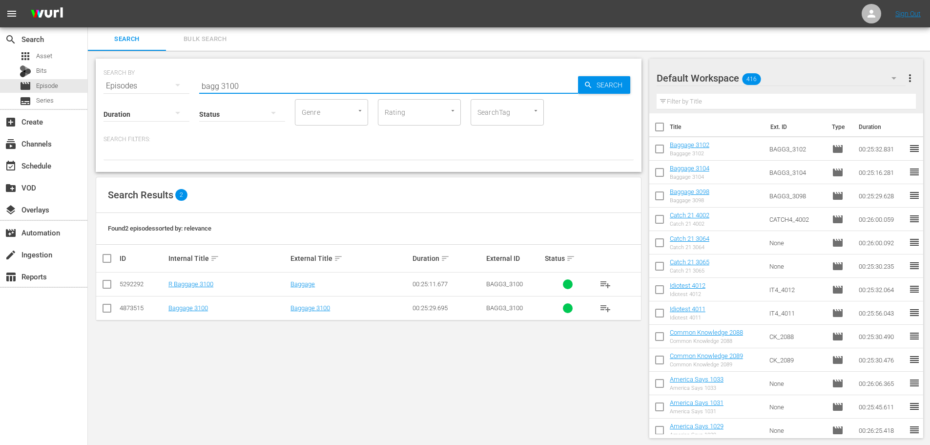
type input "bagg 3100"
click at [105, 308] on input "checkbox" at bounding box center [107, 310] width 12 height 12
checkbox input "true"
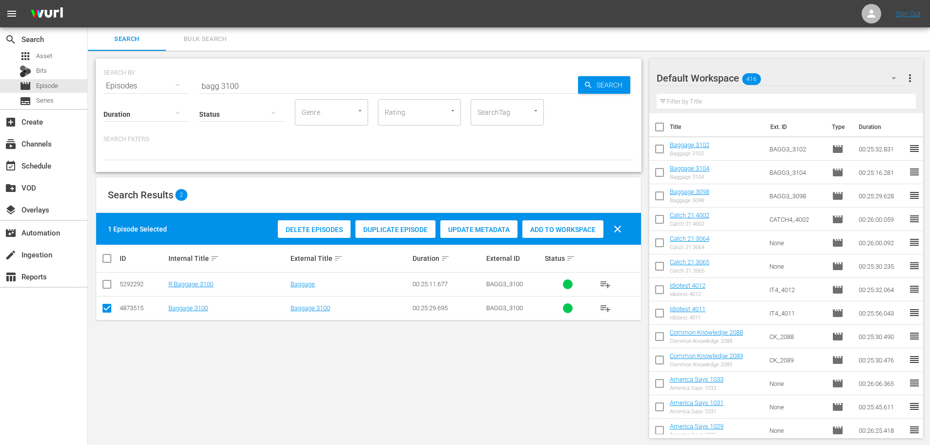
click at [584, 228] on span "Add to Workspace" at bounding box center [562, 230] width 81 height 8
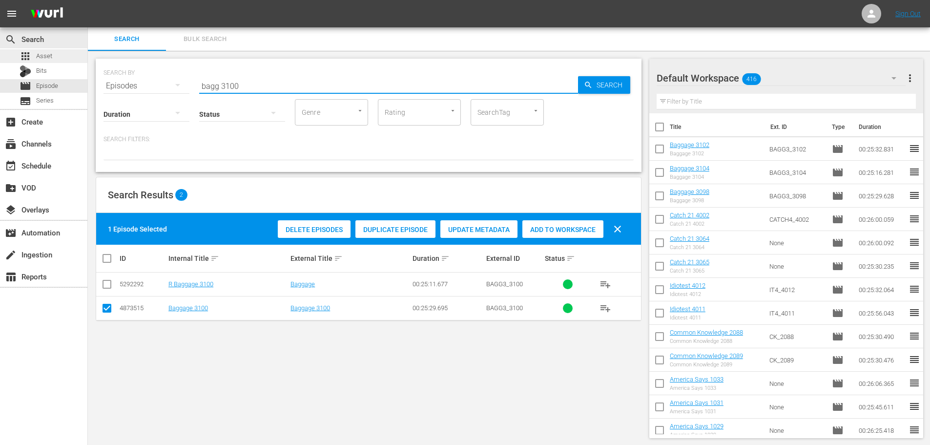
drag, startPoint x: 282, startPoint y: 80, endPoint x: 0, endPoint y: 58, distance: 282.6
click at [88, 0] on div "search Search apps Asset Bits movie Episode subtitles Series add_box Create sub…" at bounding box center [509, 0] width 842 height 0
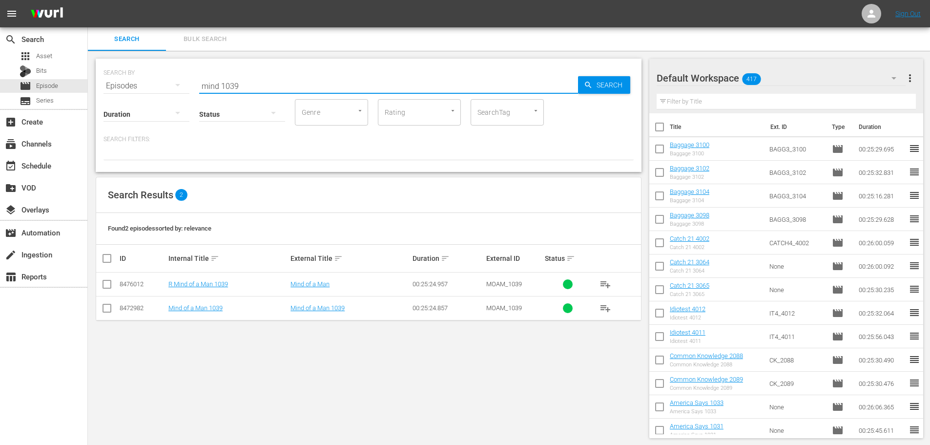
type input "mind 1039"
click at [106, 308] on input "checkbox" at bounding box center [107, 310] width 12 height 12
checkbox input "true"
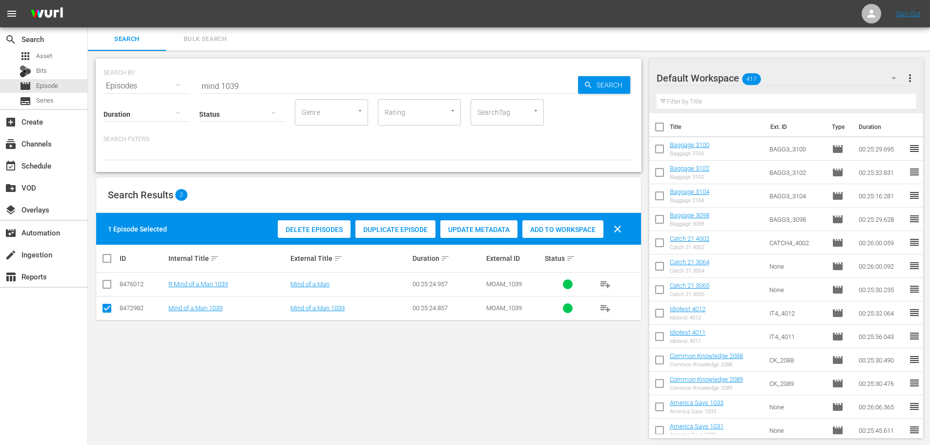
click at [537, 227] on span "Add to Workspace" at bounding box center [562, 230] width 81 height 8
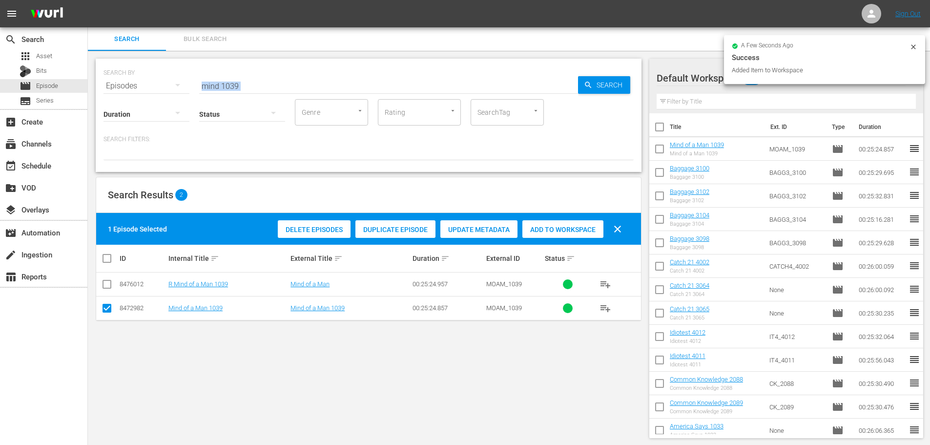
click at [256, 89] on div "SEARCH BY Search By Episodes Search ID, Title, Description, Keywords, or Catego…" at bounding box center [369, 115] width 546 height 113
drag, startPoint x: 227, startPoint y: 88, endPoint x: 52, endPoint y: 92, distance: 174.4
click at [88, 0] on div "search Search apps Asset Bits movie Episode subtitles Series add_box Create sub…" at bounding box center [509, 0] width 842 height 0
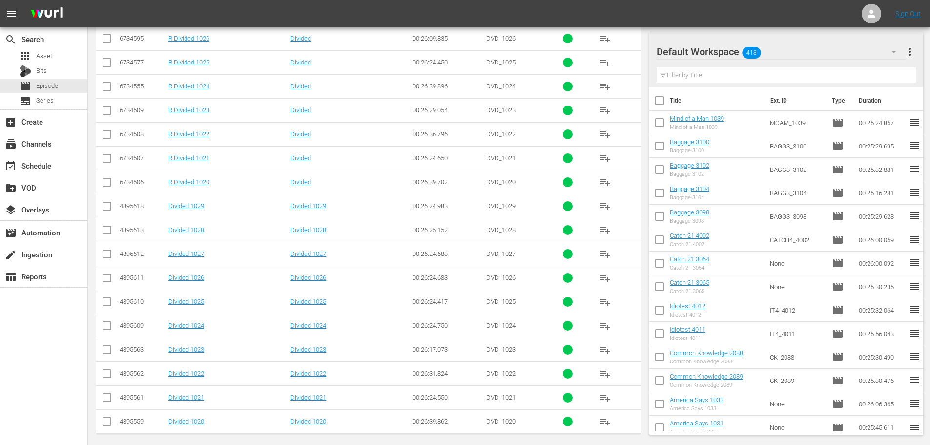
scroll to position [324, 0]
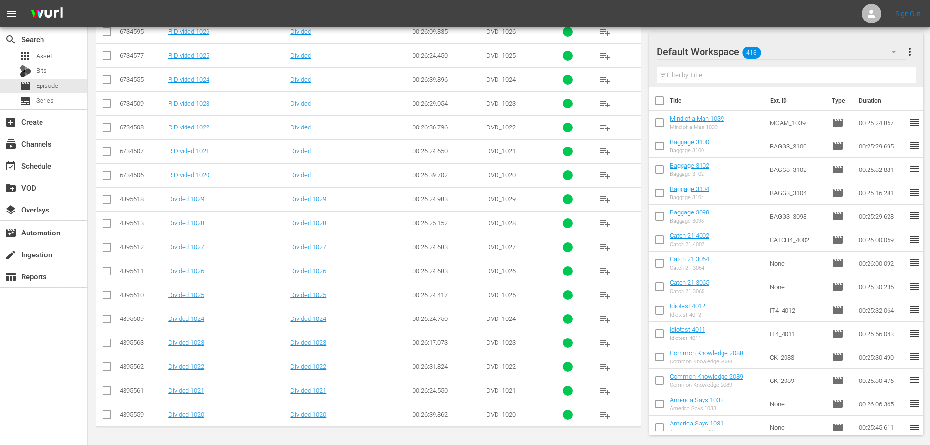
type input "divided 102"
click at [106, 332] on td at bounding box center [107, 343] width 22 height 24
click at [104, 349] on input "checkbox" at bounding box center [107, 345] width 12 height 12
checkbox input "true"
click at [104, 319] on input "checkbox" at bounding box center [107, 321] width 12 height 12
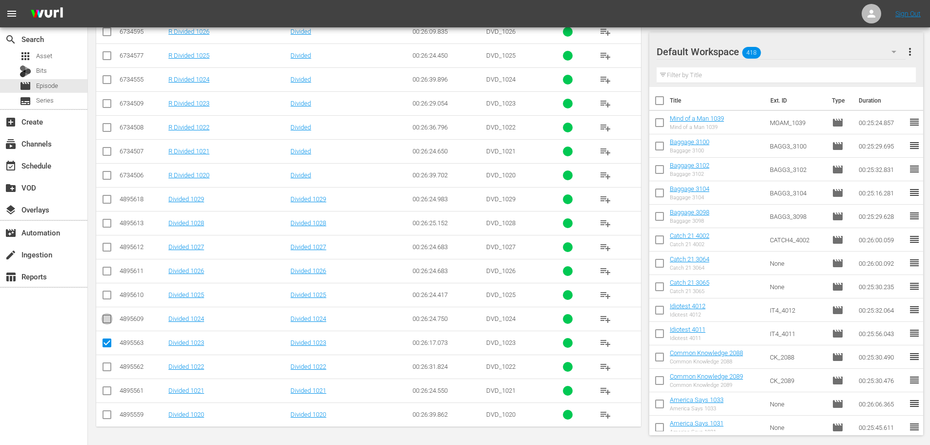
checkbox input "true"
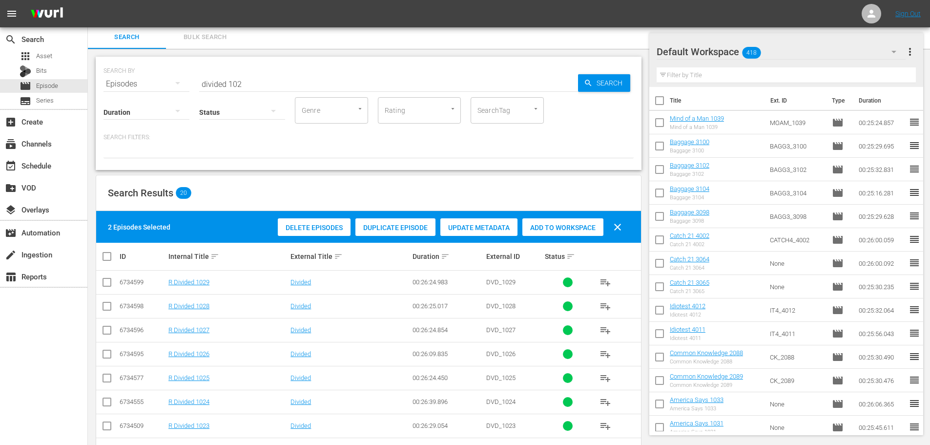
scroll to position [0, 0]
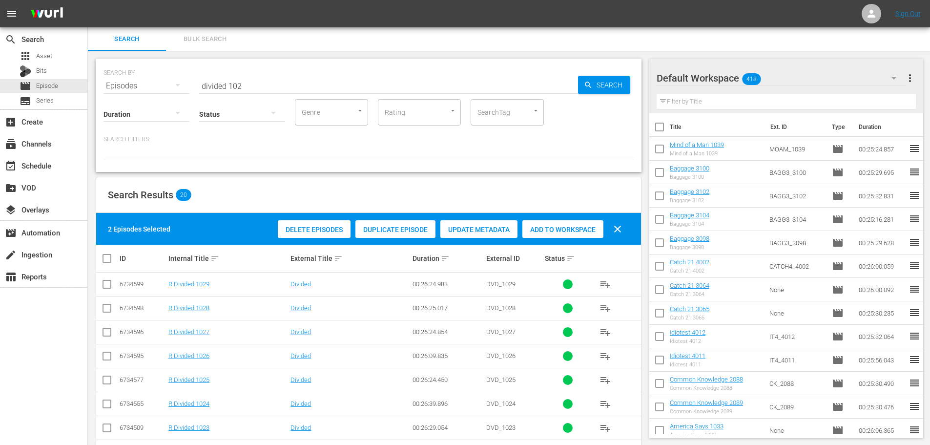
click at [549, 226] on span "Add to Workspace" at bounding box center [562, 230] width 81 height 8
drag, startPoint x: 282, startPoint y: 83, endPoint x: 0, endPoint y: 72, distance: 282.4
click at [88, 0] on div "search Search apps Asset Bits movie Episode subtitles Series add_box Create sub…" at bounding box center [509, 0] width 842 height 0
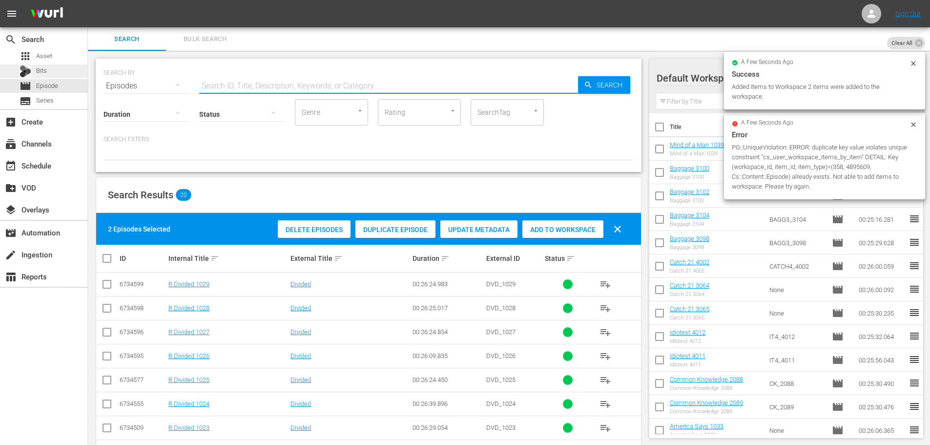
type input "d"
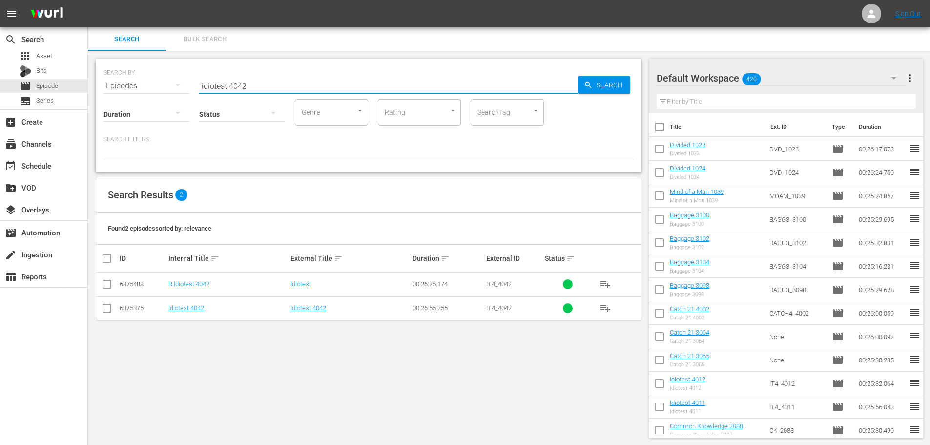
type input "idiotest 4042"
click at [112, 310] on td at bounding box center [107, 308] width 22 height 24
click at [108, 309] on input "checkbox" at bounding box center [107, 310] width 12 height 12
checkbox input "true"
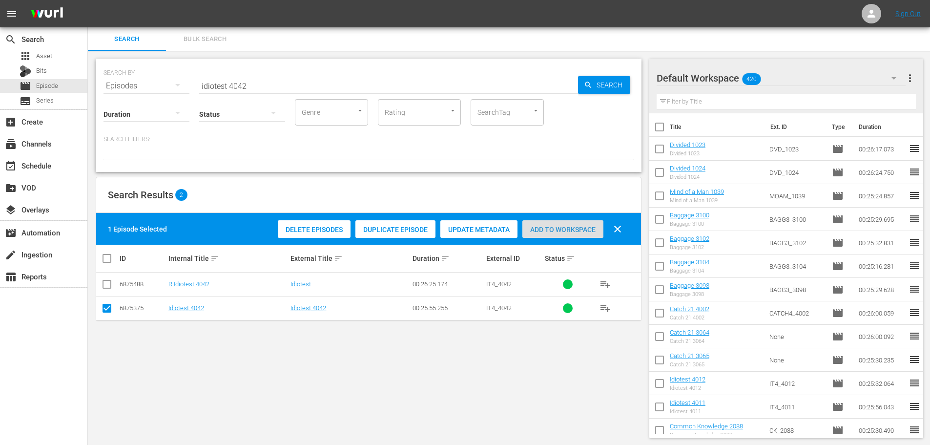
click at [575, 231] on span "Add to Workspace" at bounding box center [562, 230] width 81 height 8
drag, startPoint x: 287, startPoint y: 86, endPoint x: 149, endPoint y: 67, distance: 138.9
click at [149, 67] on div "SEARCH BY Search By Episodes Search ID, Title, Description, Keywords, or Catego…" at bounding box center [369, 80] width 530 height 35
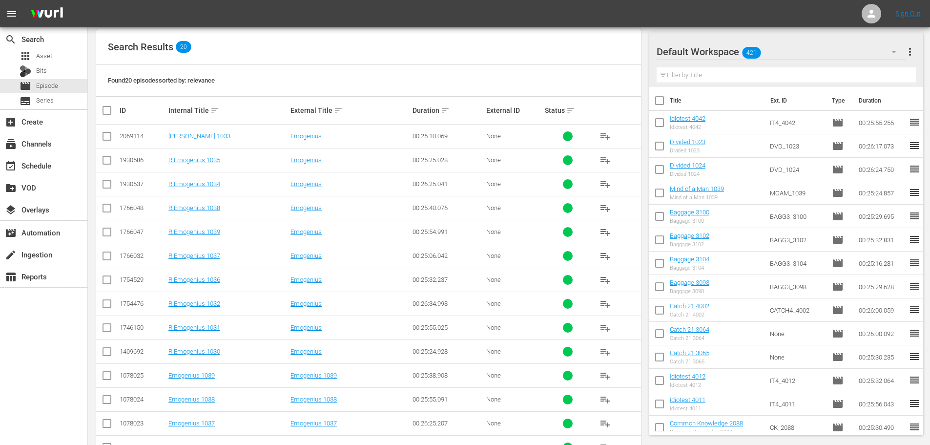
scroll to position [324, 0]
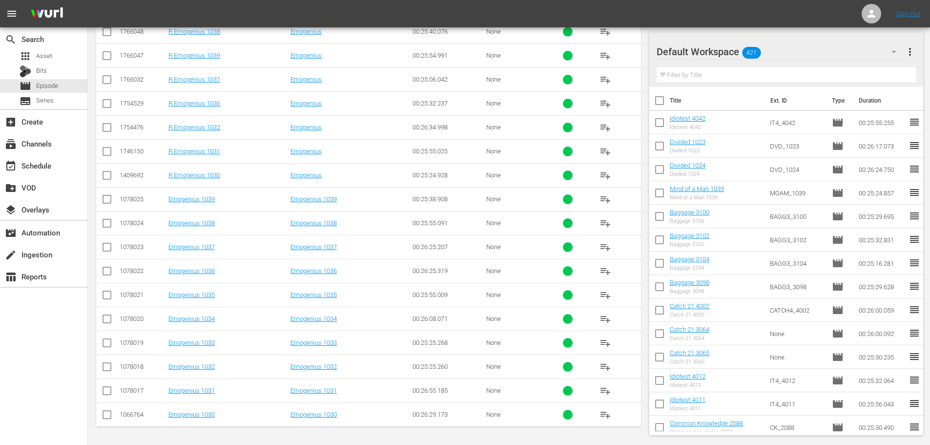
type input "emogenius 103"
click at [108, 245] on input "checkbox" at bounding box center [107, 249] width 12 height 12
checkbox input "true"
click at [104, 219] on input "checkbox" at bounding box center [107, 225] width 12 height 12
checkbox input "true"
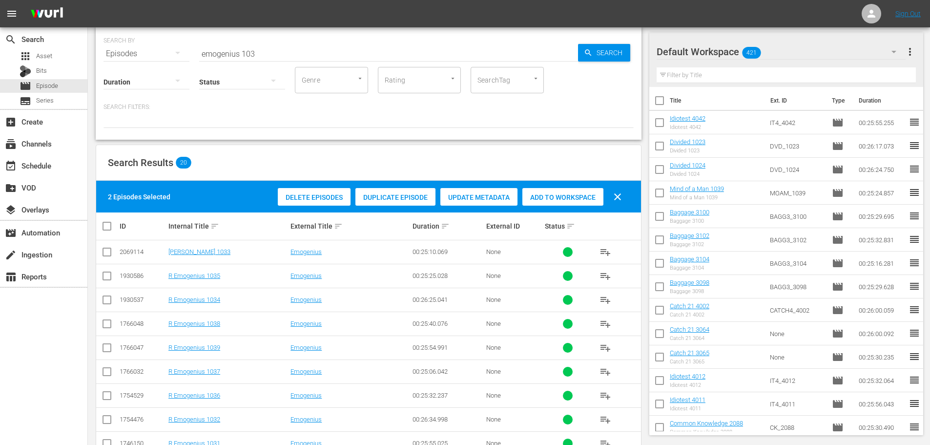
scroll to position [31, 0]
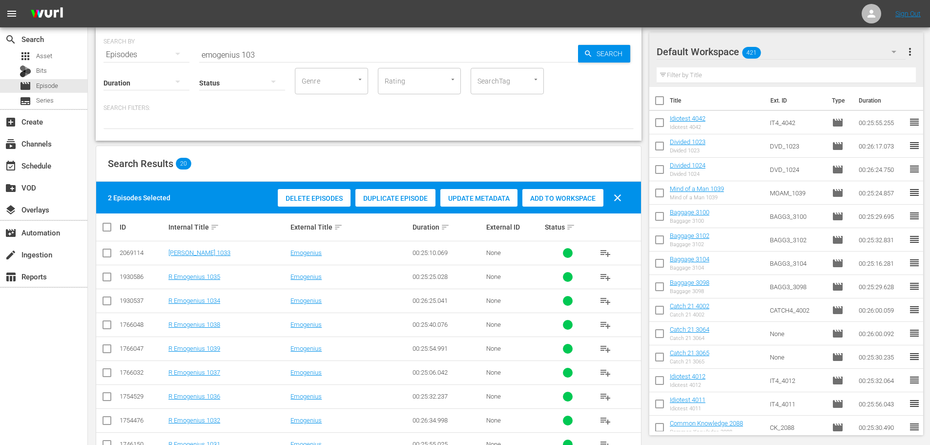
click at [568, 193] on div "Add to Workspace" at bounding box center [562, 198] width 81 height 19
drag, startPoint x: 328, startPoint y: 59, endPoint x: 0, endPoint y: 42, distance: 328.6
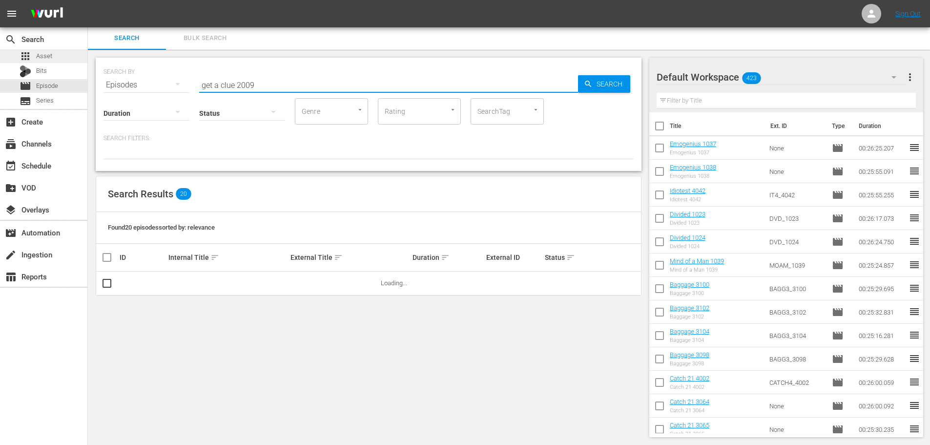
scroll to position [0, 0]
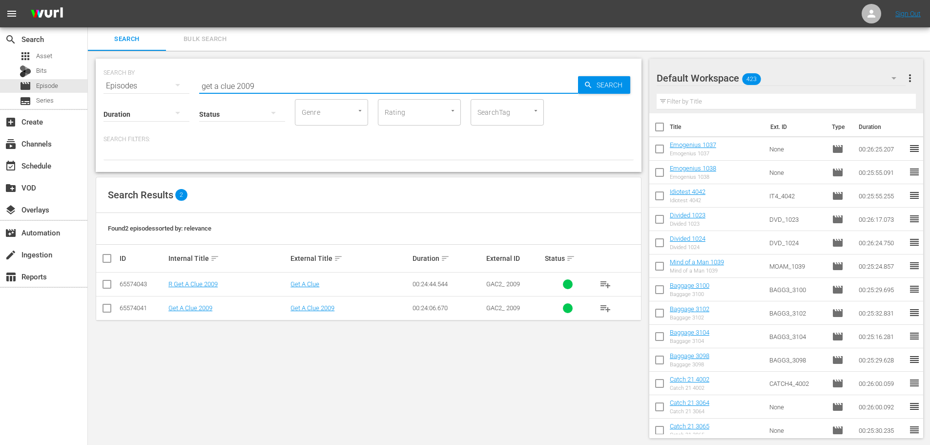
type input "get a clue 2009"
drag, startPoint x: 104, startPoint y: 286, endPoint x: 134, endPoint y: 283, distance: 30.4
click at [105, 286] on input "checkbox" at bounding box center [107, 286] width 12 height 12
checkbox input "true"
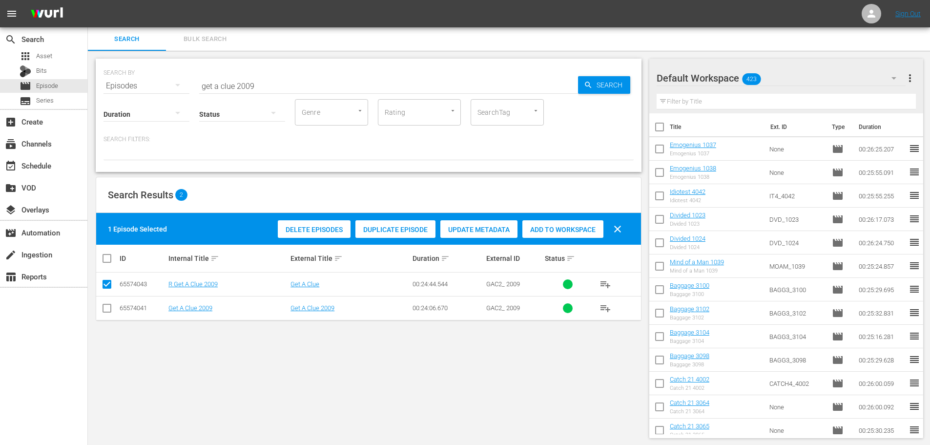
click at [554, 229] on span "Add to Workspace" at bounding box center [562, 230] width 81 height 8
click at [320, 82] on input "get a clue 2009" at bounding box center [388, 85] width 379 height 23
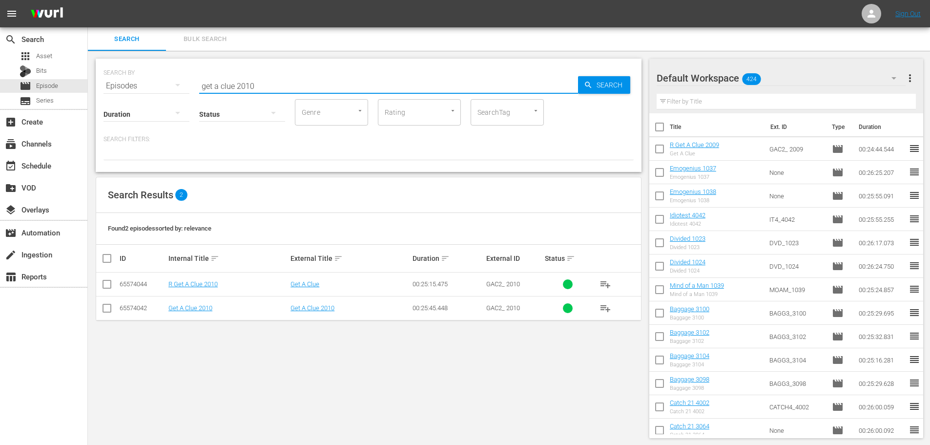
type input "get a clue 2010"
click at [112, 308] on input "checkbox" at bounding box center [107, 310] width 12 height 12
checkbox input "true"
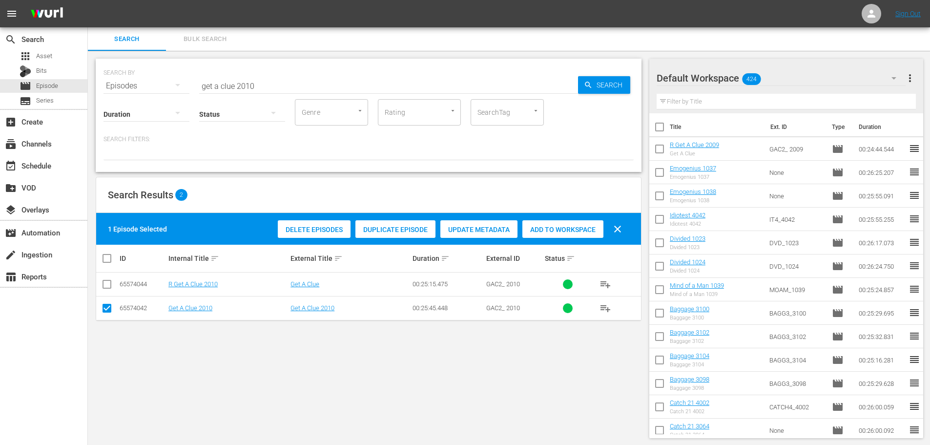
click at [586, 231] on span "Add to Workspace" at bounding box center [562, 230] width 81 height 8
drag, startPoint x: 281, startPoint y: 87, endPoint x: 131, endPoint y: 87, distance: 149.9
click at [137, 87] on div "SEARCH BY Search By Episodes Search ID, Title, Description, Keywords, or Catego…" at bounding box center [369, 80] width 530 height 35
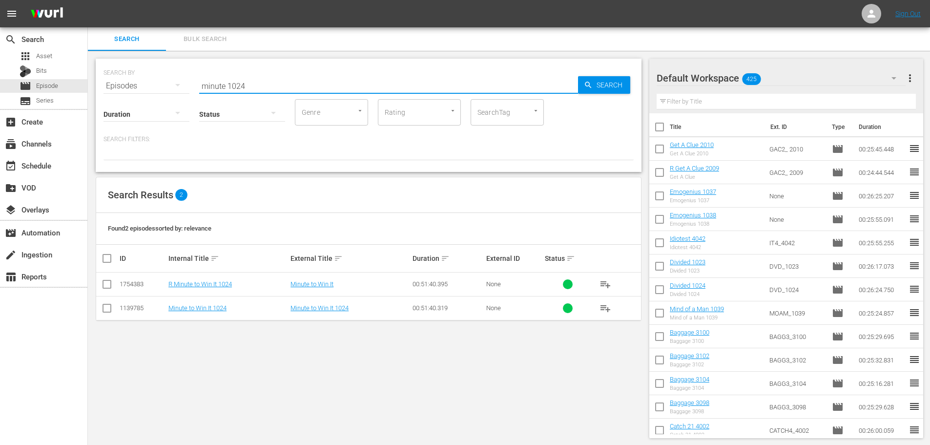
type input "minute 1024"
click at [110, 312] on input "checkbox" at bounding box center [107, 310] width 12 height 12
checkbox input "true"
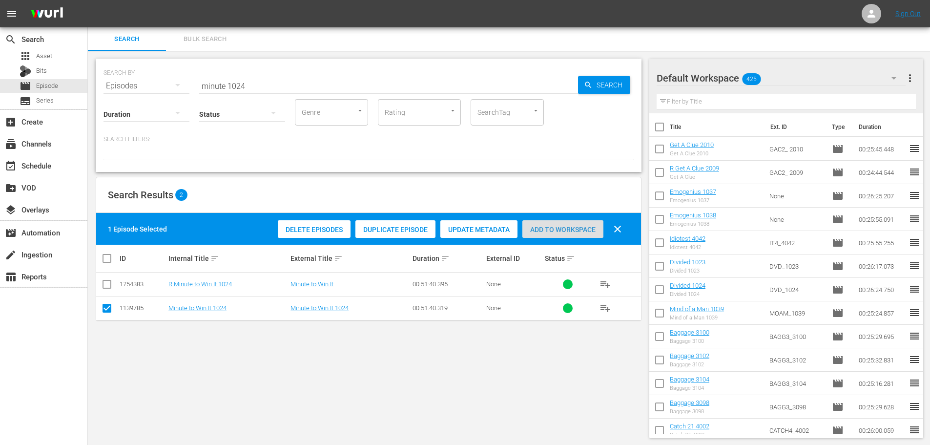
click at [548, 229] on span "Add to Workspace" at bounding box center [562, 230] width 81 height 8
click at [259, 98] on div at bounding box center [242, 114] width 86 height 35
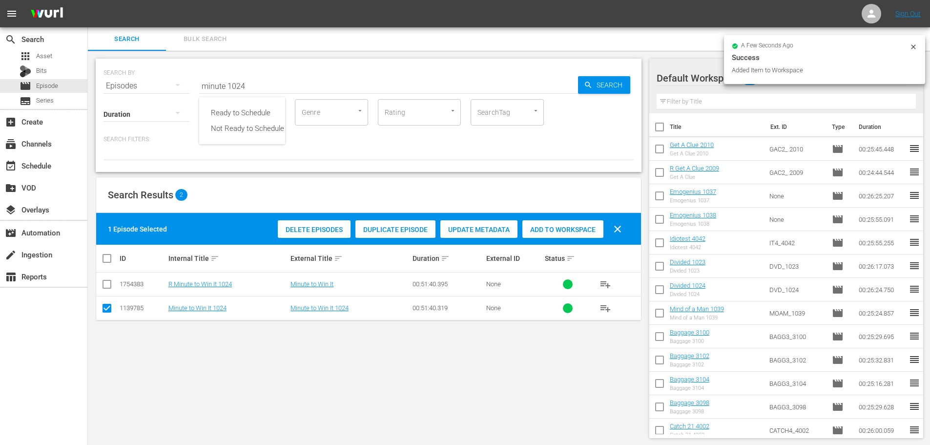
click at [263, 72] on div "Ready to Schedule Not Ready to Schedule" at bounding box center [465, 222] width 930 height 445
click at [267, 84] on div "Ready to Schedule Not Ready to Schedule" at bounding box center [465, 222] width 930 height 445
click at [266, 85] on input "minute 1024" at bounding box center [388, 85] width 379 height 23
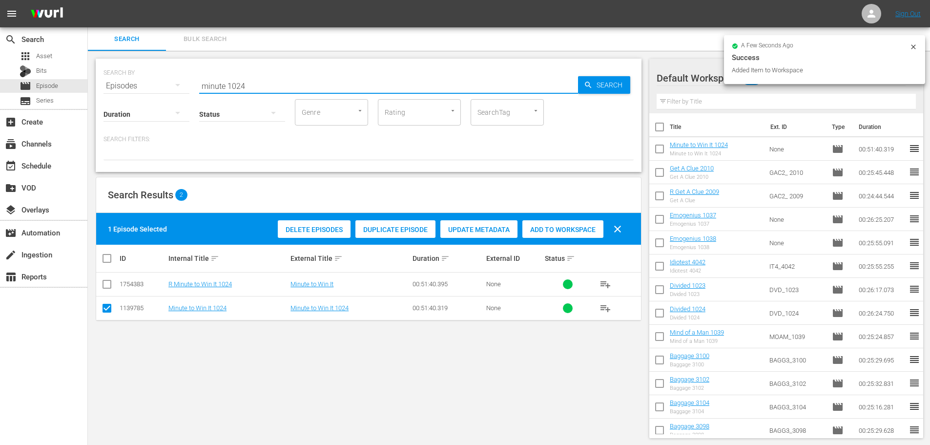
click at [266, 85] on input "minute 1024" at bounding box center [388, 85] width 379 height 23
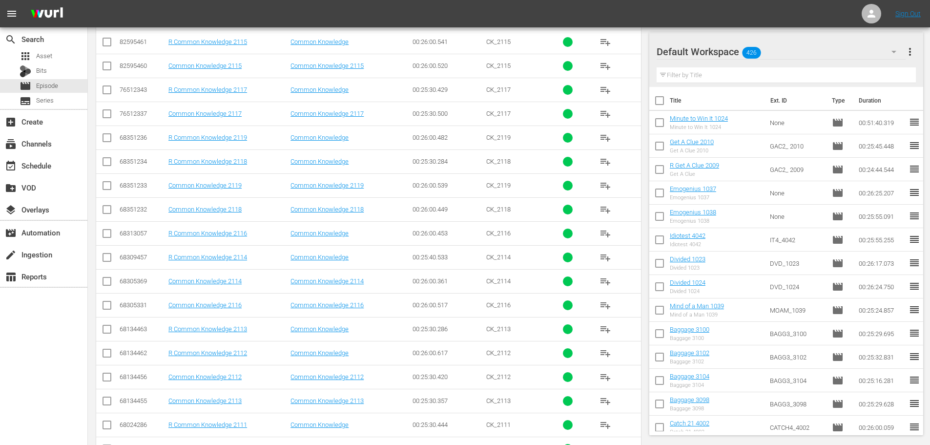
scroll to position [244, 0]
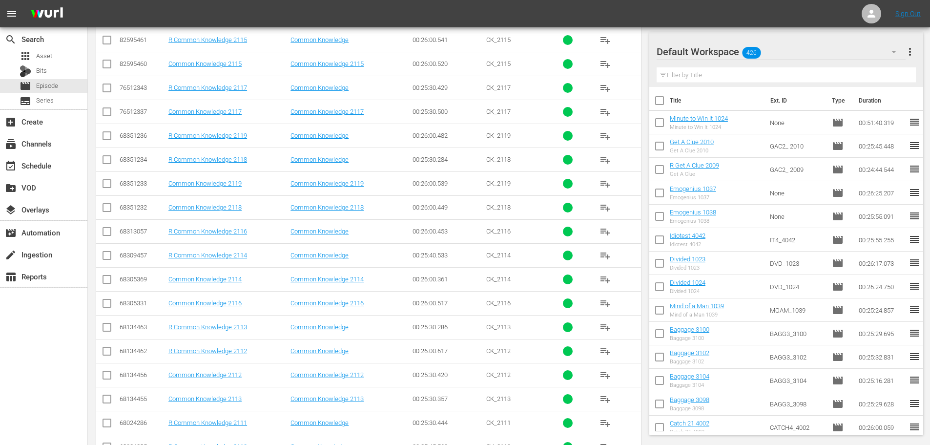
type input "common 211"
click at [106, 306] on input "checkbox" at bounding box center [107, 305] width 12 height 12
checkbox input "true"
click at [105, 213] on input "checkbox" at bounding box center [107, 210] width 12 height 12
checkbox input "true"
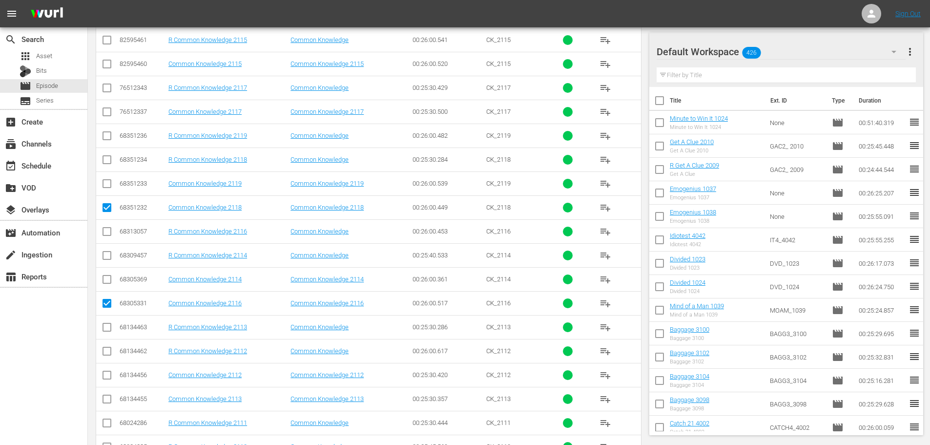
click at [101, 193] on td at bounding box center [107, 183] width 22 height 24
click at [104, 110] on input "checkbox" at bounding box center [107, 114] width 12 height 12
checkbox input "true"
click at [106, 188] on input "checkbox" at bounding box center [107, 186] width 12 height 12
checkbox input "true"
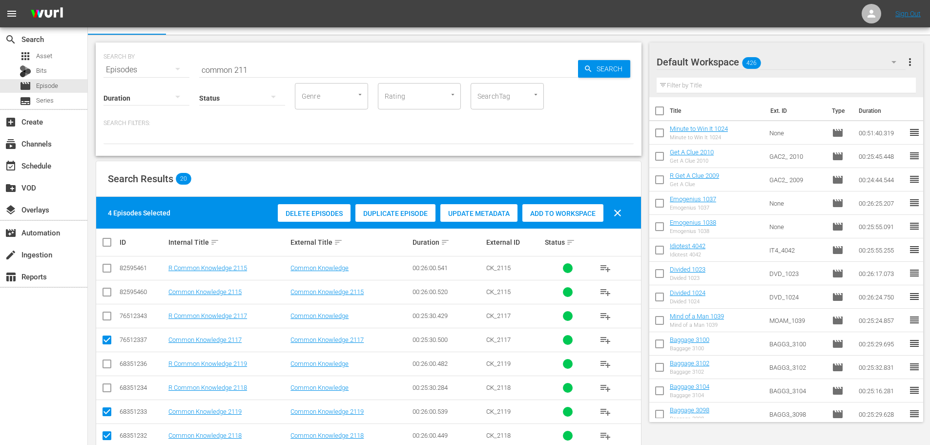
scroll to position [0, 0]
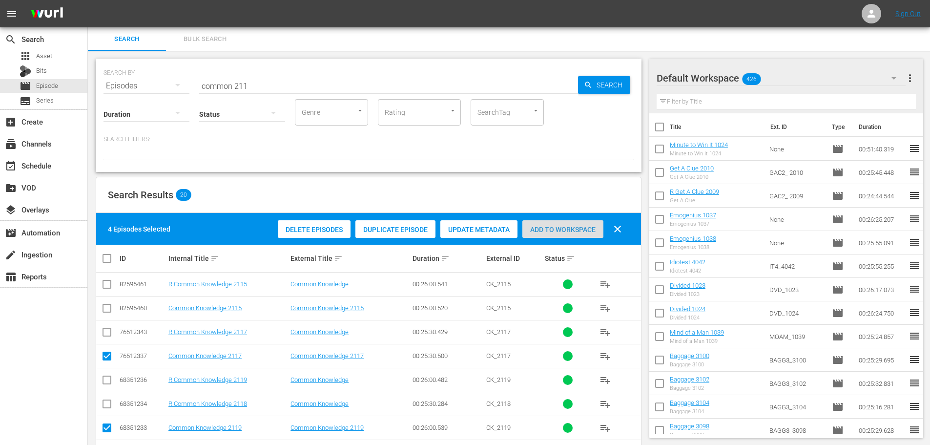
click at [549, 228] on span "Add to Workspace" at bounding box center [562, 230] width 81 height 8
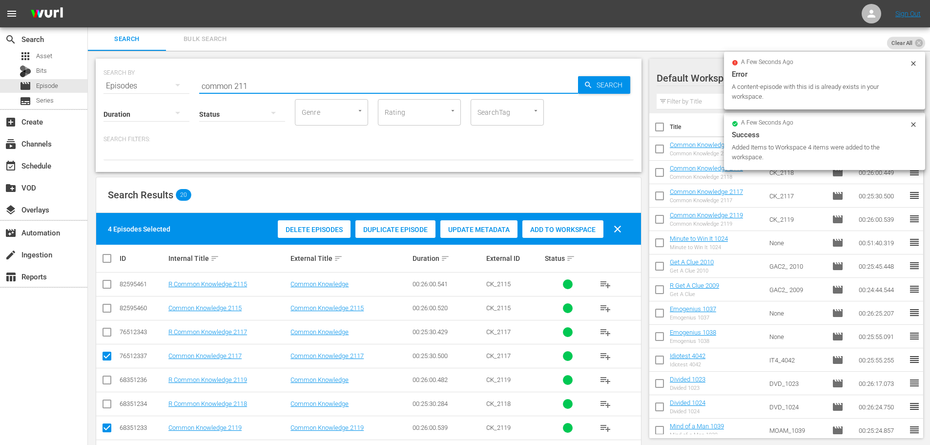
drag, startPoint x: 280, startPoint y: 83, endPoint x: 161, endPoint y: 77, distance: 119.3
click at [161, 77] on div "SEARCH BY Search By Episodes Search ID, Title, Description, Keywords, or Catego…" at bounding box center [369, 80] width 530 height 35
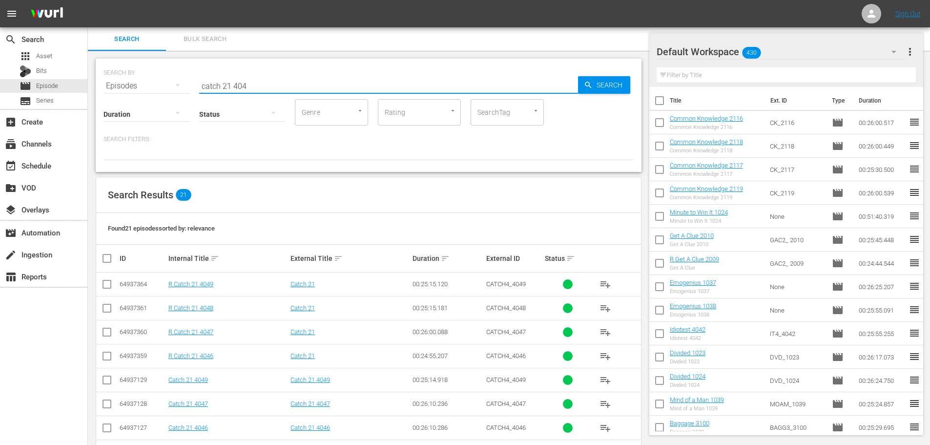
scroll to position [244, 0]
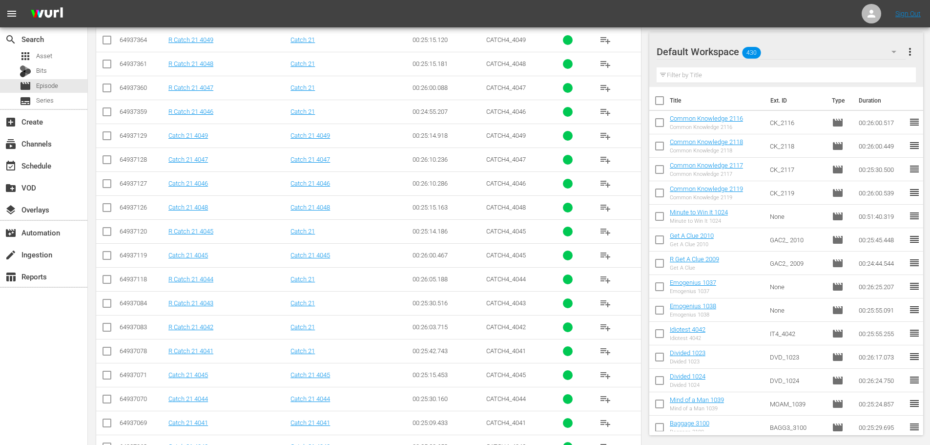
type input "catch 21 404"
click at [108, 163] on input "checkbox" at bounding box center [107, 162] width 12 height 12
checkbox input "true"
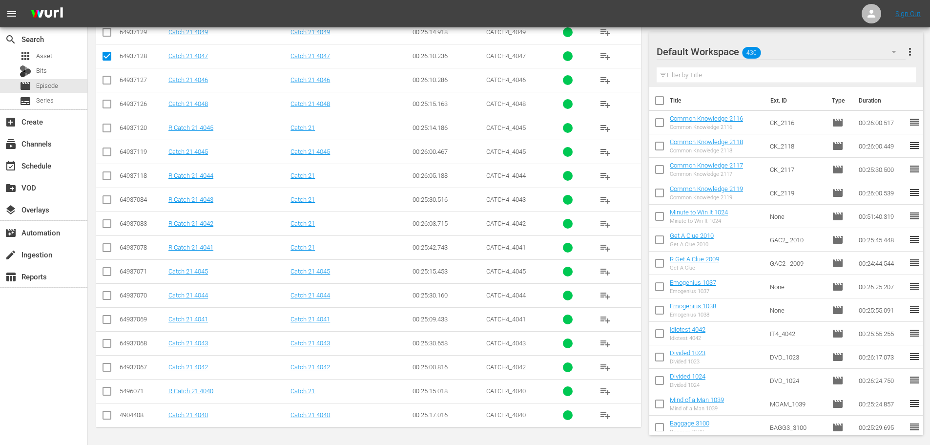
scroll to position [250, 0]
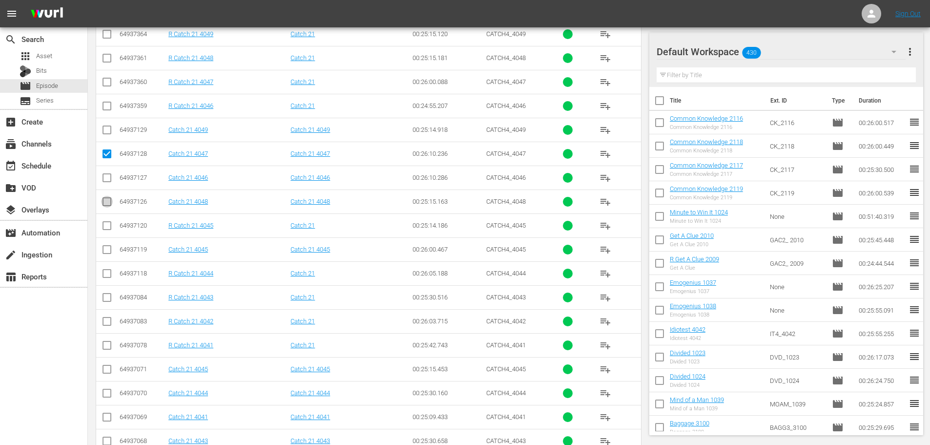
click at [110, 205] on input "checkbox" at bounding box center [107, 204] width 12 height 12
checkbox input "false"
click at [109, 180] on input "checkbox" at bounding box center [107, 180] width 12 height 12
checkbox input "true"
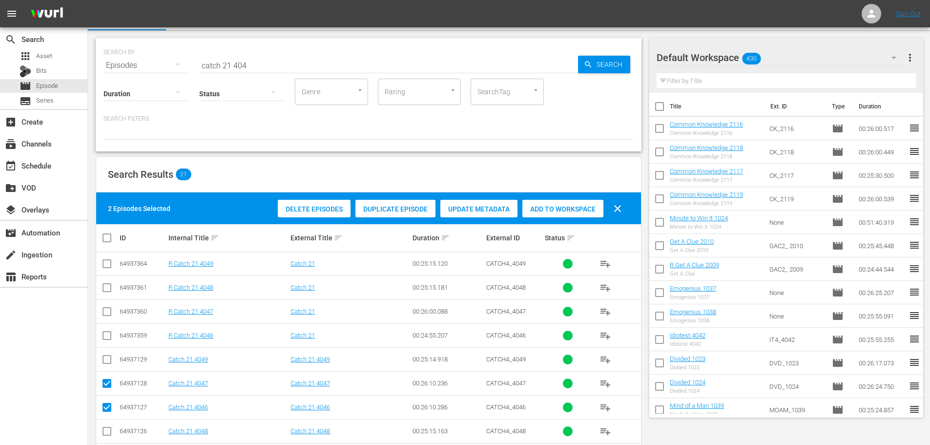
scroll to position [0, 0]
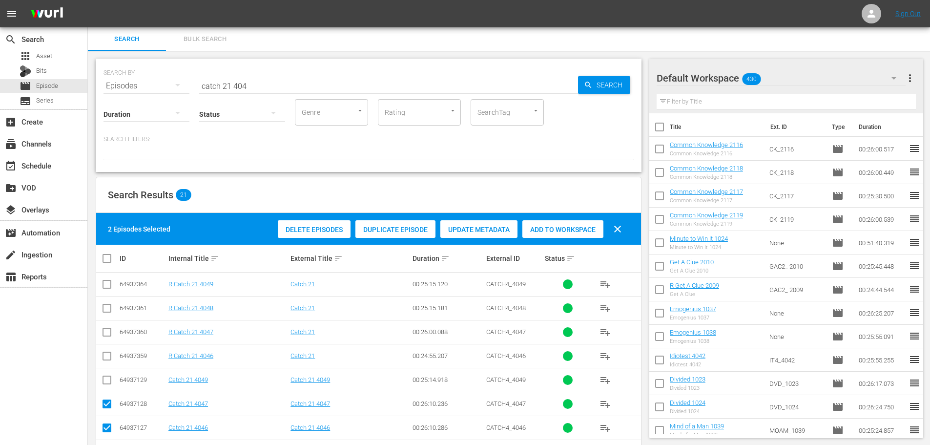
click at [577, 235] on div "Add to Workspace" at bounding box center [562, 229] width 81 height 19
drag, startPoint x: 327, startPoint y: 83, endPoint x: 0, endPoint y: 88, distance: 326.7
click at [88, 0] on div "search Search apps Asset Bits movie Episode subtitles Series add_box Create sub…" at bounding box center [509, 0] width 842 height 0
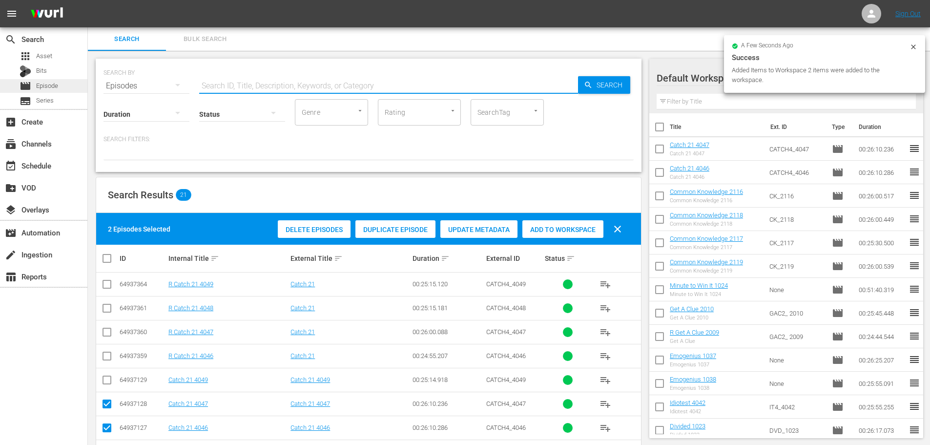
type input "m"
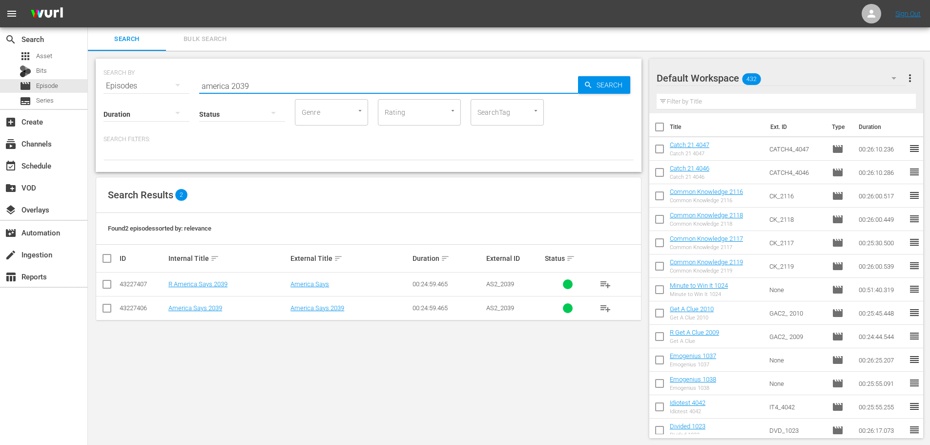
type input "america 2039"
click at [107, 307] on input "checkbox" at bounding box center [107, 310] width 12 height 12
checkbox input "true"
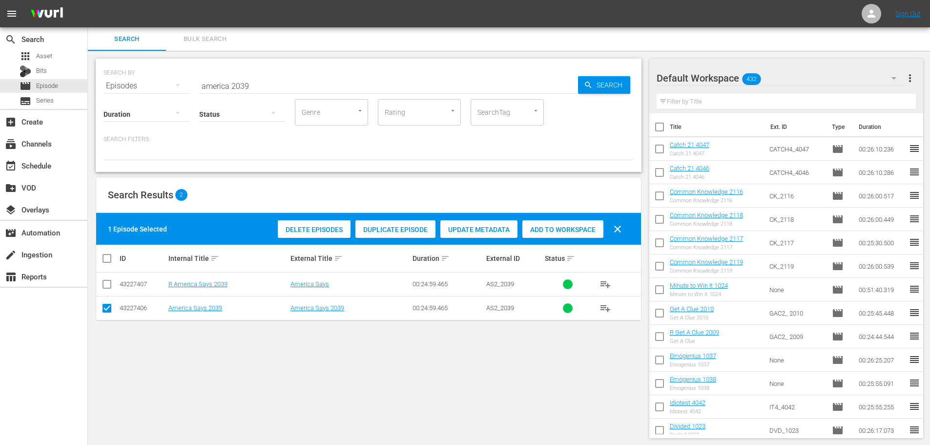
click at [581, 225] on div "Add to Workspace" at bounding box center [562, 229] width 81 height 19
drag, startPoint x: 291, startPoint y: 74, endPoint x: 272, endPoint y: 81, distance: 20.2
click at [291, 74] on input "america 2039" at bounding box center [388, 85] width 379 height 23
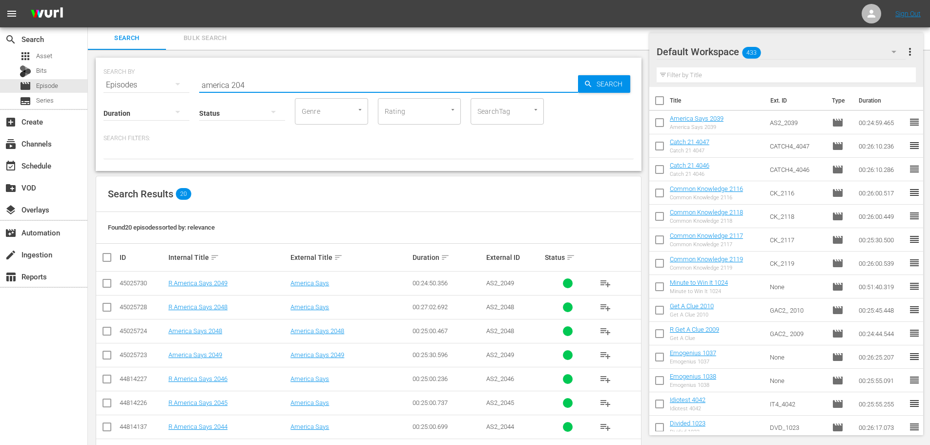
scroll to position [324, 0]
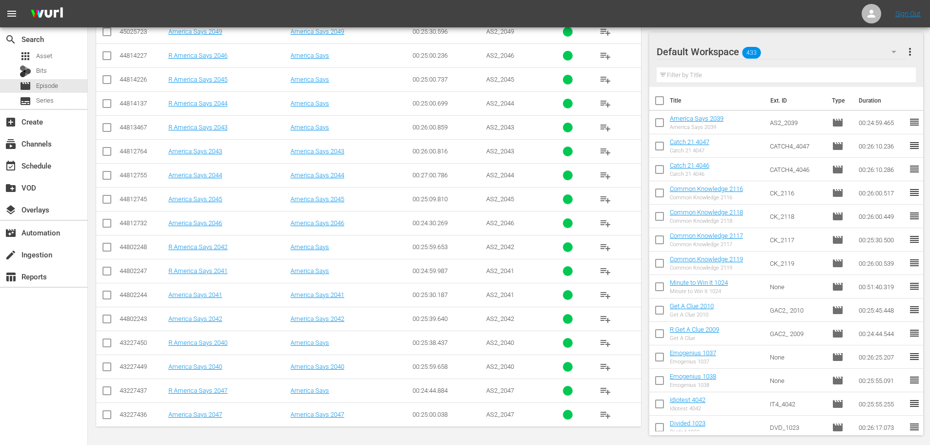
type input "america 204"
click at [109, 292] on input "checkbox" at bounding box center [107, 297] width 12 height 12
checkbox input "true"
click at [105, 204] on input "checkbox" at bounding box center [107, 201] width 12 height 12
checkbox input "true"
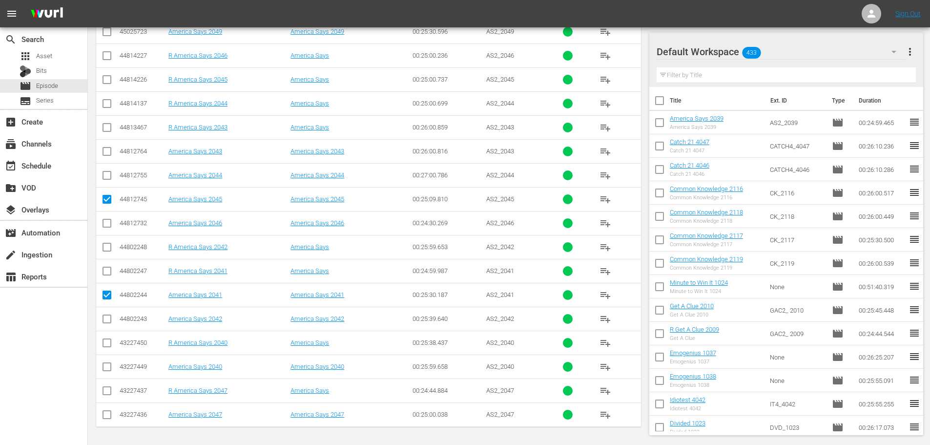
click at [102, 150] on input "checkbox" at bounding box center [107, 153] width 12 height 12
checkbox input "true"
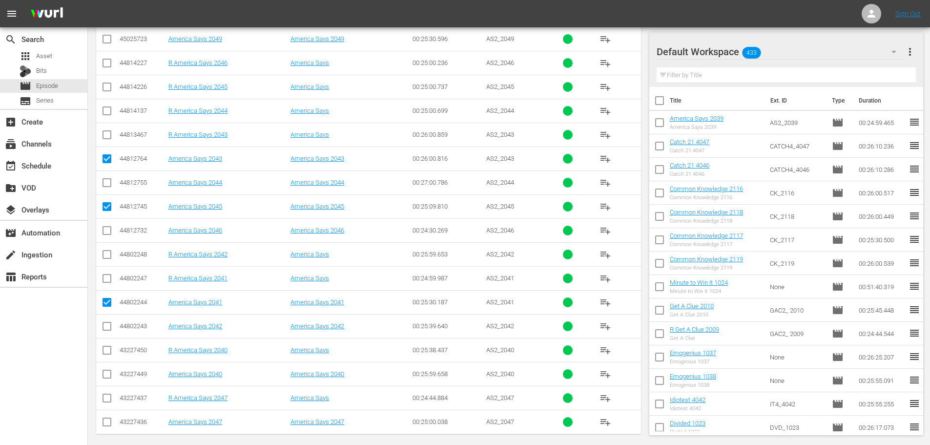
scroll to position [31, 0]
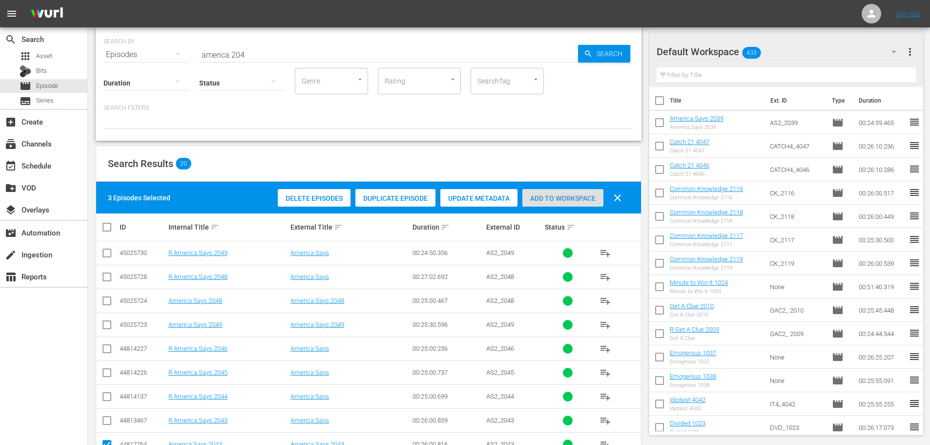
click at [559, 200] on span "Add to Workspace" at bounding box center [562, 198] width 81 height 8
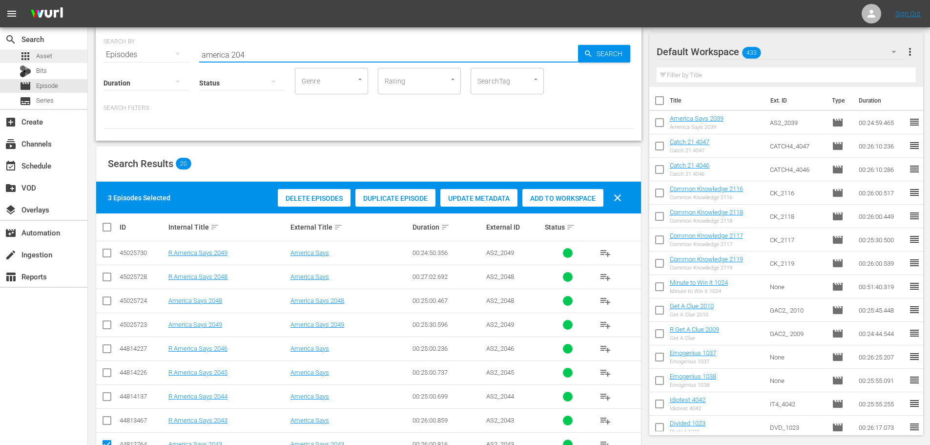
drag, startPoint x: 262, startPoint y: 49, endPoint x: 10, endPoint y: 53, distance: 252.5
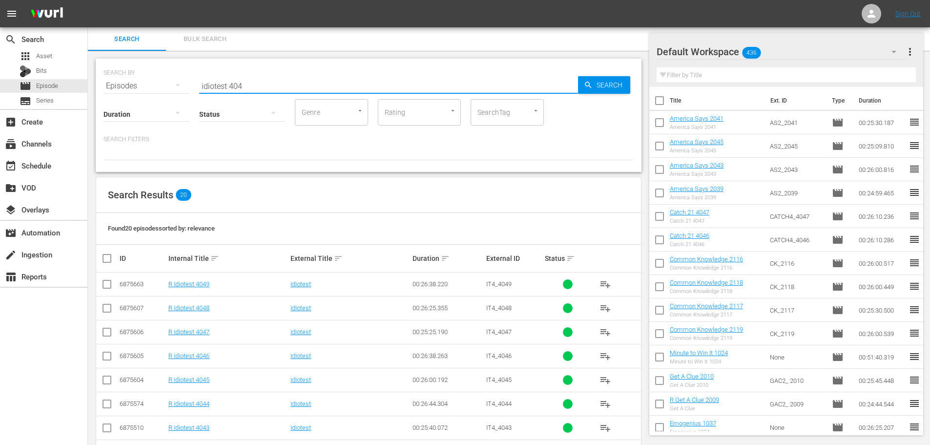
scroll to position [324, 0]
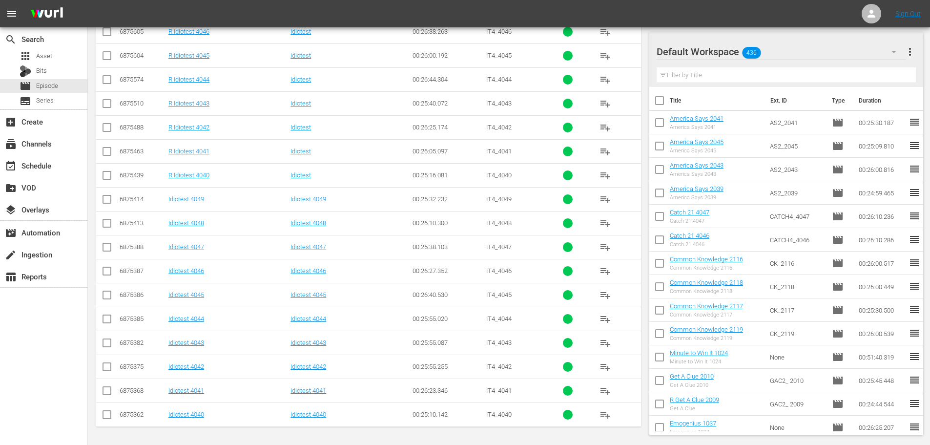
type input "idiotest 404"
drag, startPoint x: 105, startPoint y: 346, endPoint x: 105, endPoint y: 353, distance: 6.3
click at [105, 346] on input "checkbox" at bounding box center [107, 345] width 12 height 12
checkbox input "true"
click at [108, 367] on input "checkbox" at bounding box center [107, 369] width 12 height 12
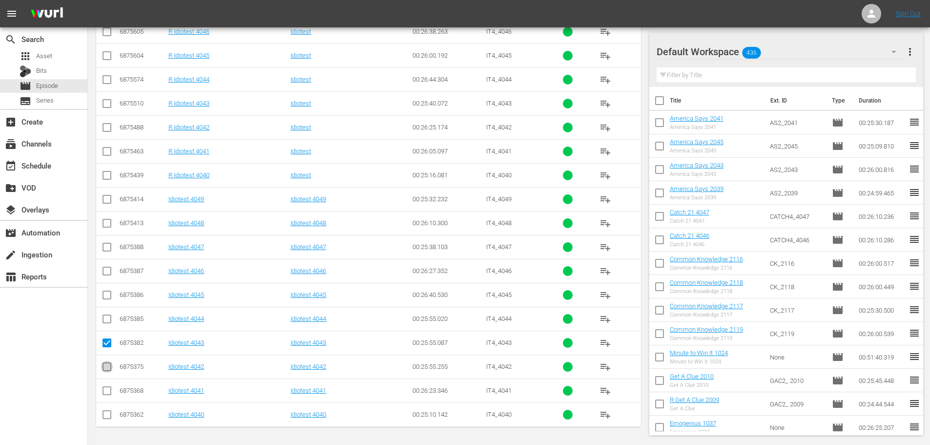
checkbox input "true"
click at [102, 317] on input "checkbox" at bounding box center [107, 321] width 12 height 12
checkbox input "true"
click at [105, 296] on input "checkbox" at bounding box center [107, 297] width 12 height 12
checkbox input "true"
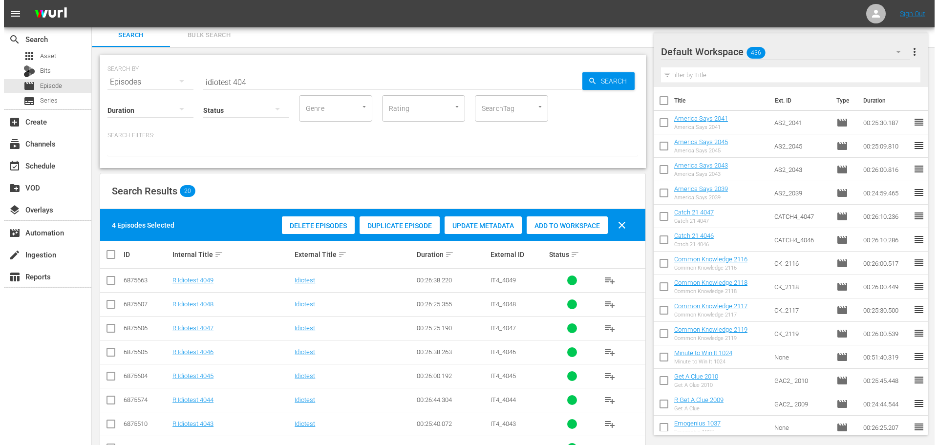
scroll to position [0, 0]
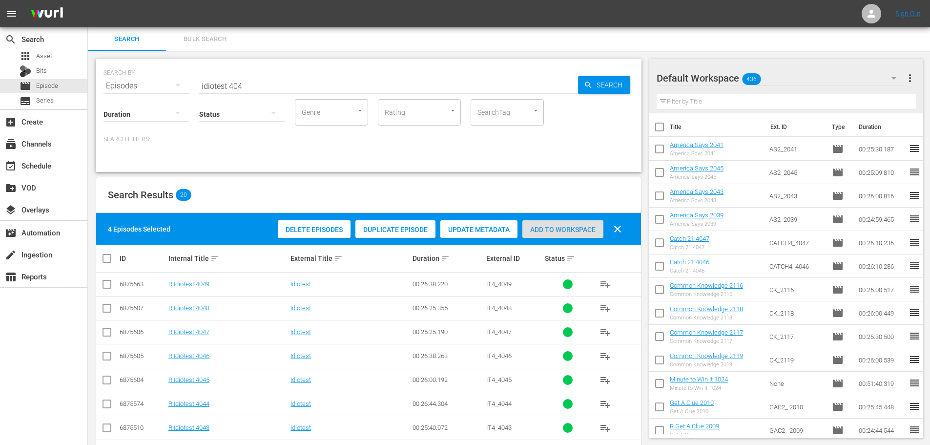
click at [578, 230] on span "Add to Workspace" at bounding box center [562, 230] width 81 height 8
click at [37, 162] on div "event_available Schedule" at bounding box center [27, 164] width 55 height 9
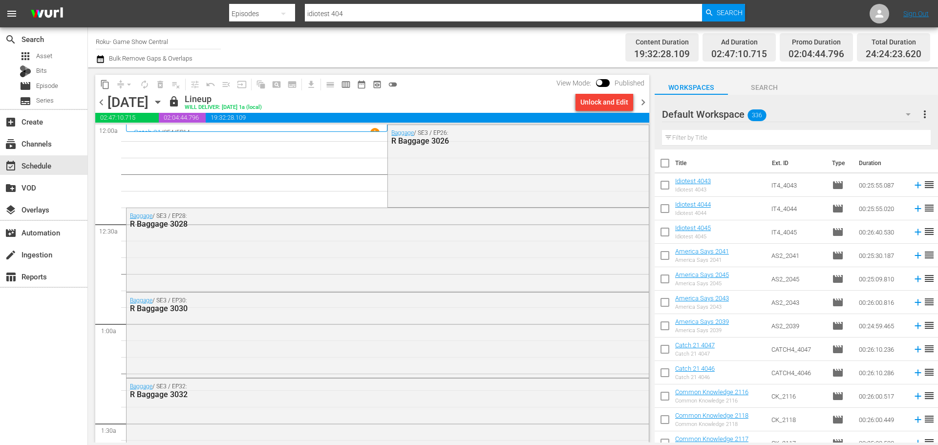
drag, startPoint x: 638, startPoint y: 101, endPoint x: 892, endPoint y: 125, distance: 255.1
click at [639, 101] on span "chevron_right" at bounding box center [643, 102] width 12 height 12
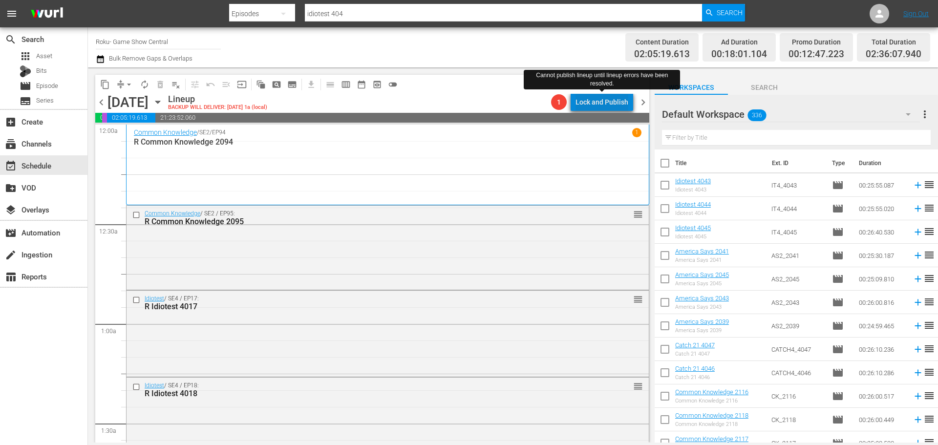
click at [608, 97] on div "Lock and Publish" at bounding box center [601, 102] width 53 height 18
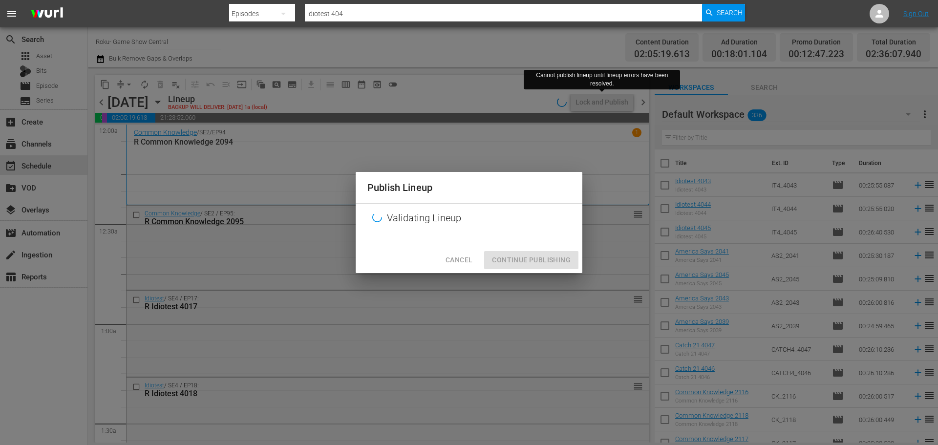
click at [551, 257] on div "Cancel Continue Publishing" at bounding box center [468, 260] width 227 height 26
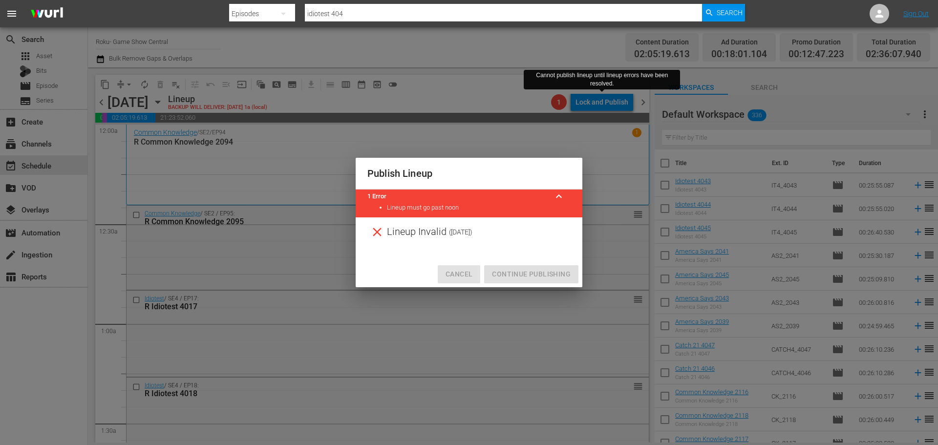
click at [445, 271] on button "Cancel" at bounding box center [459, 274] width 42 height 18
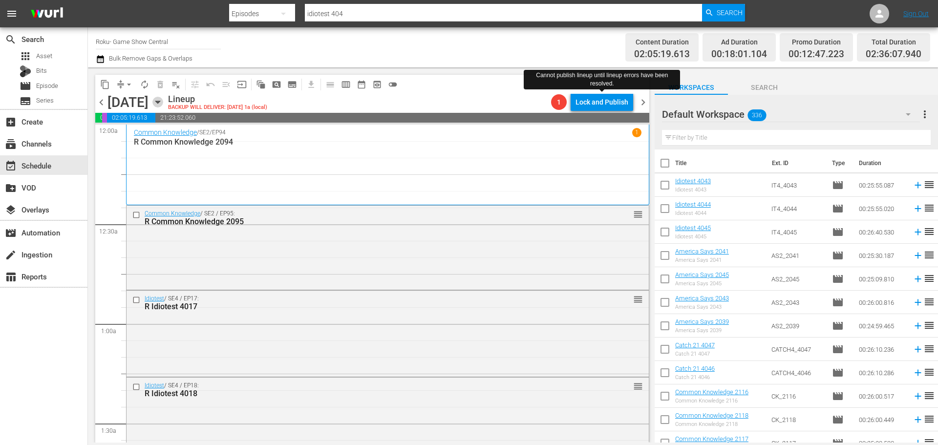
click at [163, 104] on icon "button" at bounding box center [157, 102] width 11 height 11
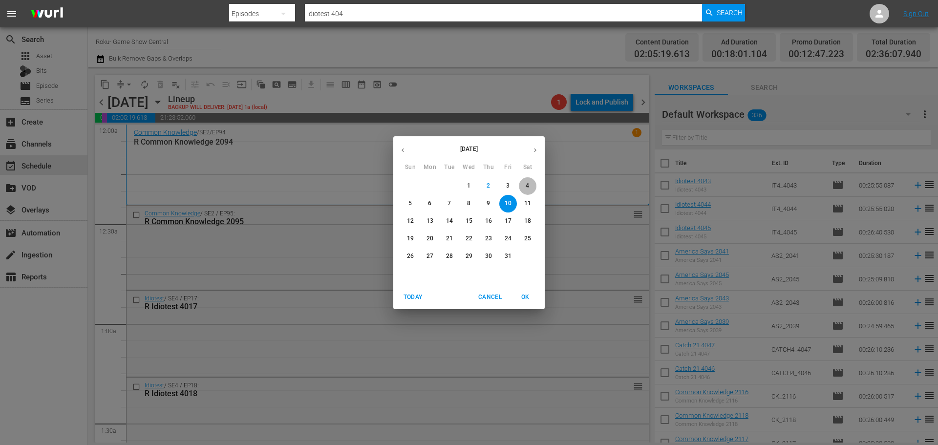
click at [530, 182] on span "4" at bounding box center [528, 186] width 18 height 8
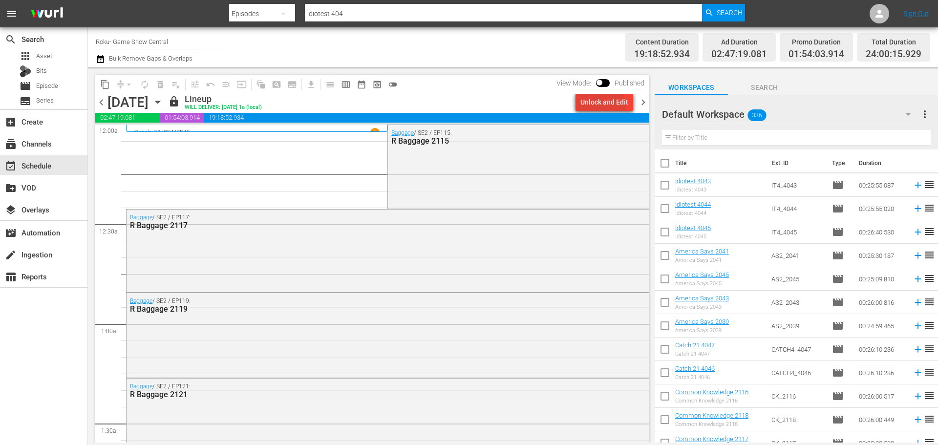
click at [599, 106] on div "Unlock and Edit" at bounding box center [604, 102] width 48 height 18
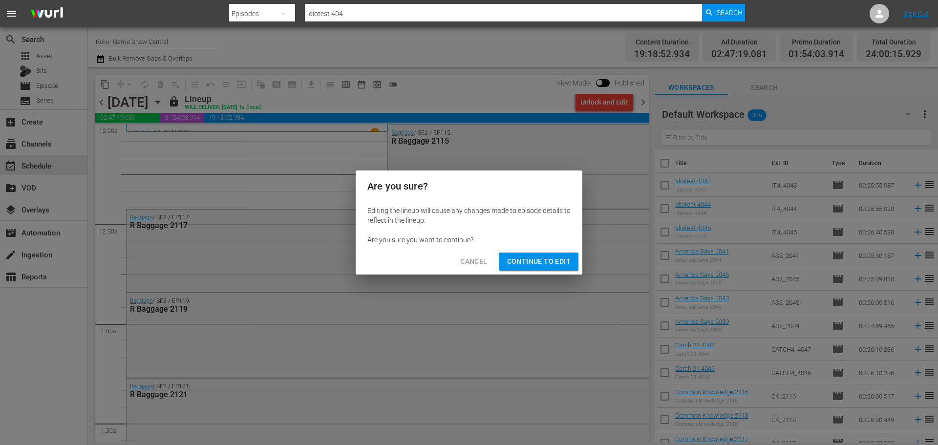
click at [547, 273] on div "Cancel Continue to Edit" at bounding box center [468, 262] width 227 height 26
click at [546, 266] on span "Continue to Edit" at bounding box center [538, 261] width 63 height 12
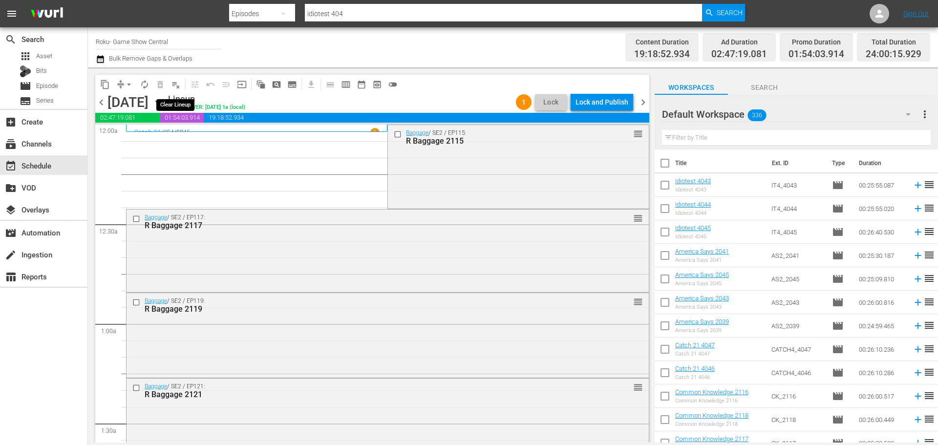
click at [174, 87] on span "playlist_remove_outlined" at bounding box center [176, 85] width 10 height 10
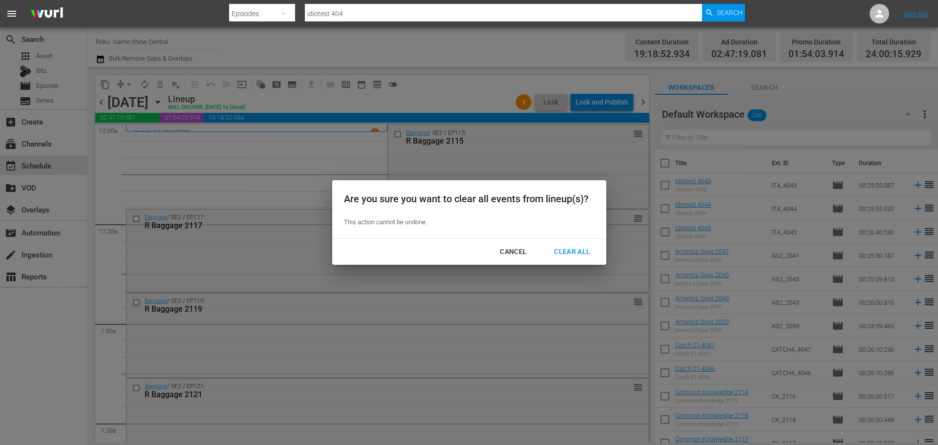
click at [567, 254] on div "Clear All" at bounding box center [572, 252] width 52 height 12
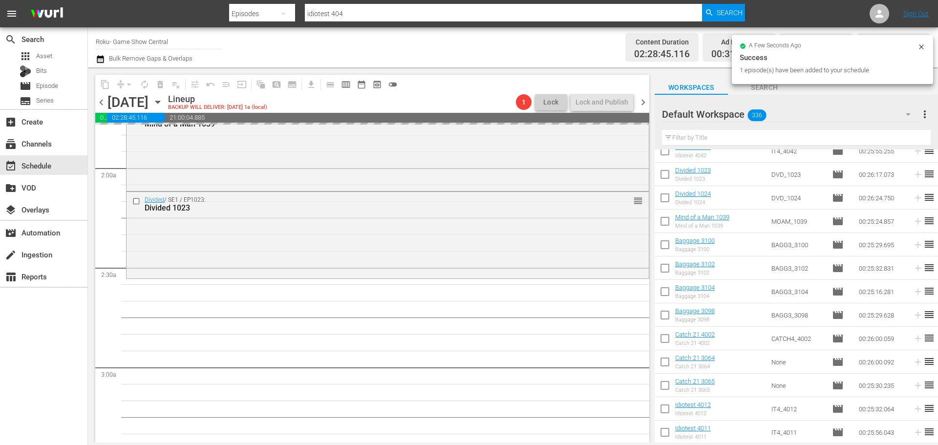
scroll to position [391, 0]
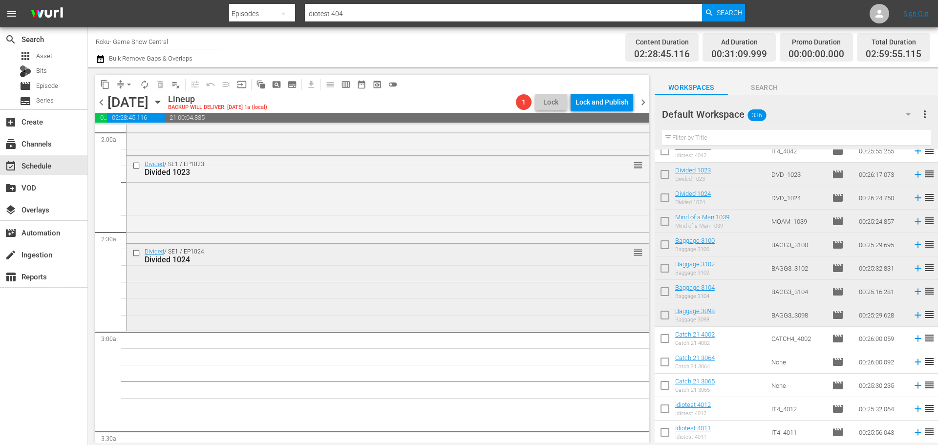
click at [357, 288] on div "Divided / SE1 / EP1024: Divided 1024 reorder" at bounding box center [387, 286] width 522 height 85
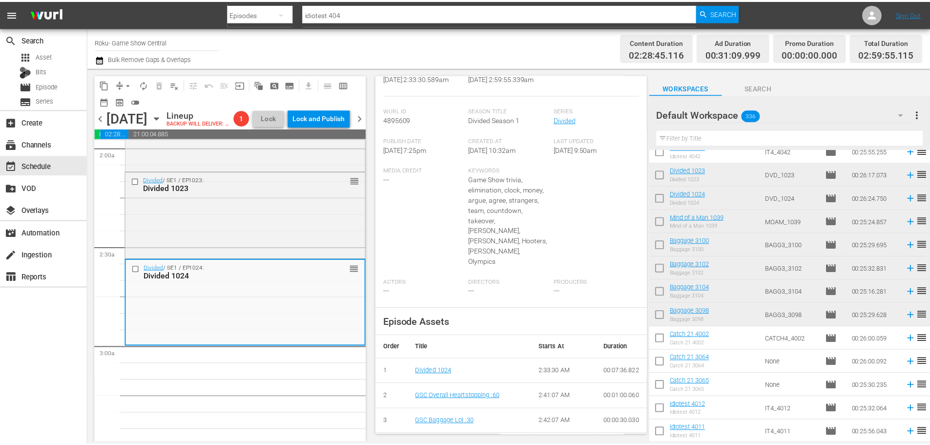
scroll to position [58, 0]
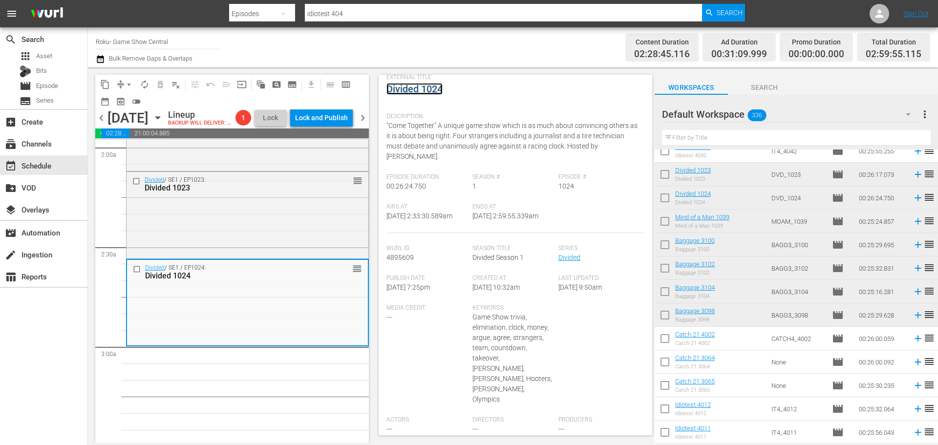
click at [426, 83] on link "Divided 1024" at bounding box center [414, 89] width 56 height 12
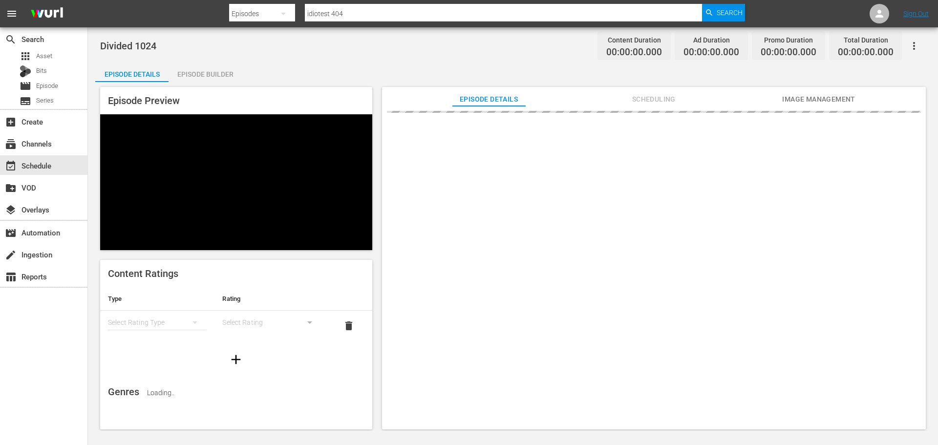
click at [209, 60] on div "Divided 1024 Content Duration 00:00:00.000 Ad Duration 00:00:00.000 Promo Durat…" at bounding box center [513, 228] width 850 height 403
click at [208, 72] on div "Episode Builder" at bounding box center [204, 74] width 73 height 23
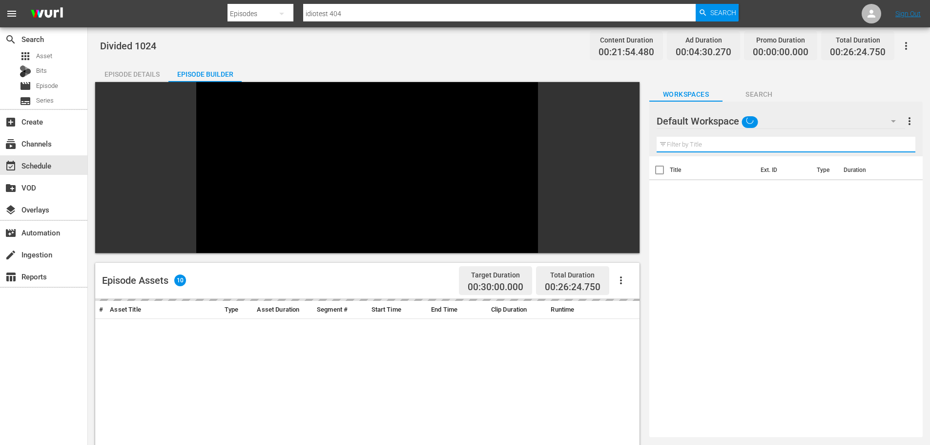
click at [834, 142] on input "text" at bounding box center [786, 145] width 259 height 16
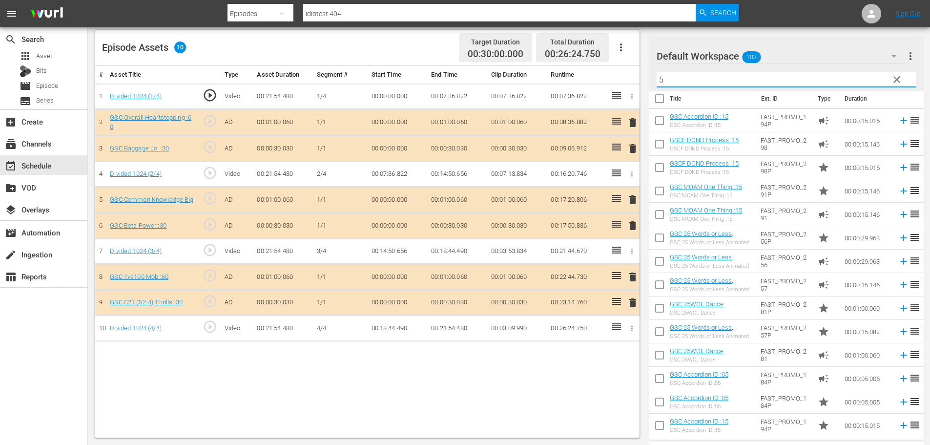
scroll to position [8, 0]
type input "5"
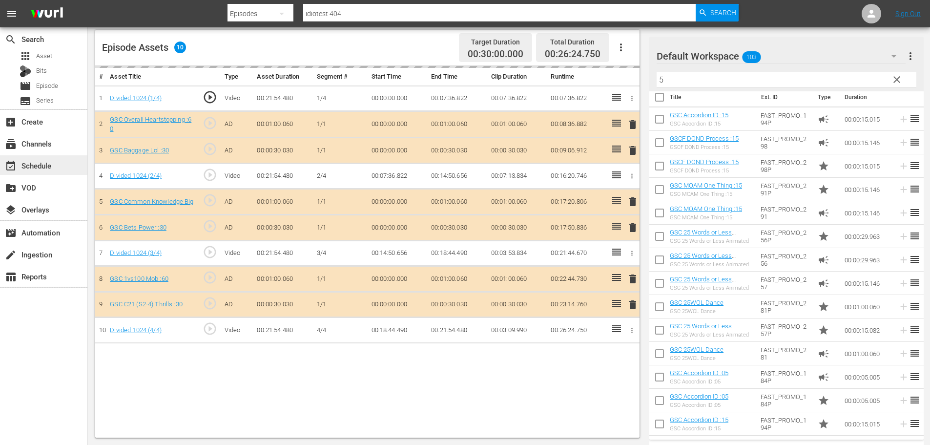
click at [39, 164] on div "event_available Schedule" at bounding box center [27, 164] width 55 height 9
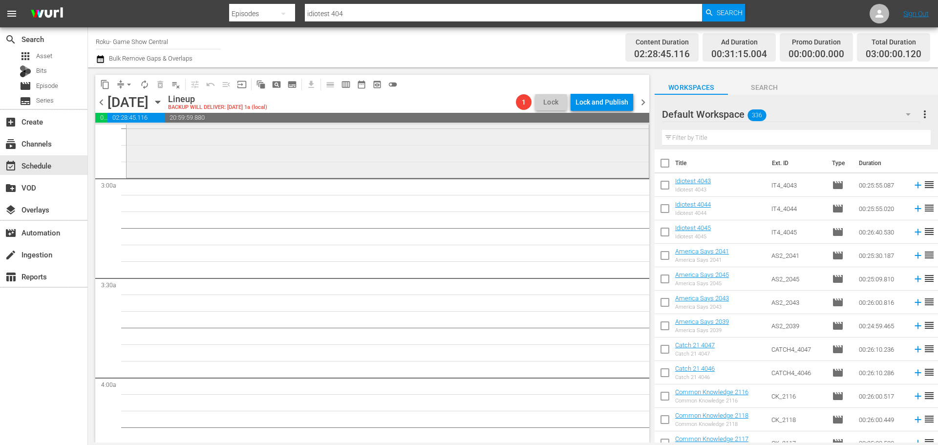
scroll to position [488, 0]
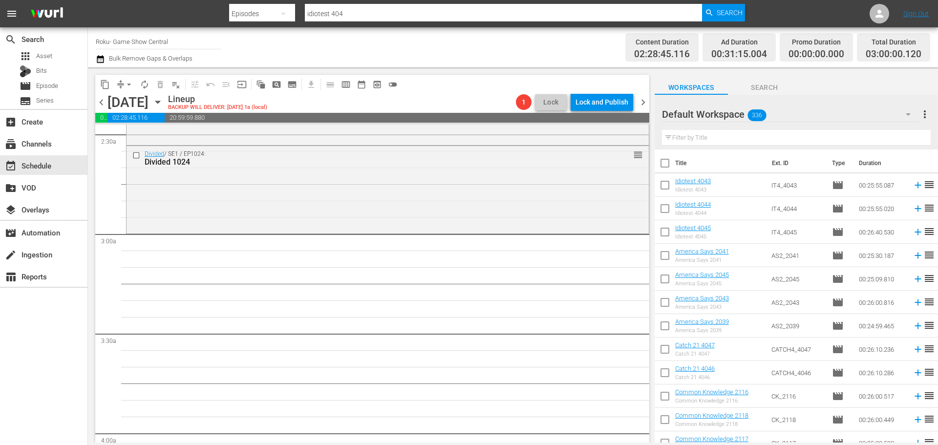
click at [160, 102] on icon "button" at bounding box center [157, 102] width 4 height 2
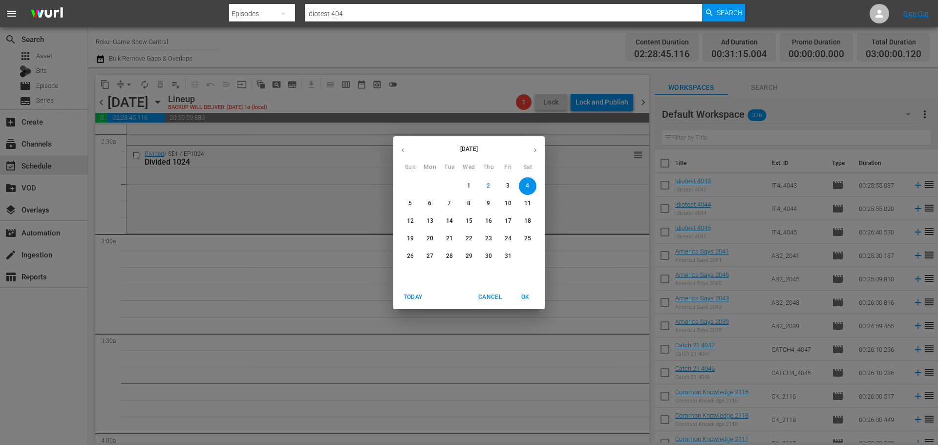
click at [507, 207] on p "10" at bounding box center [507, 203] width 7 height 8
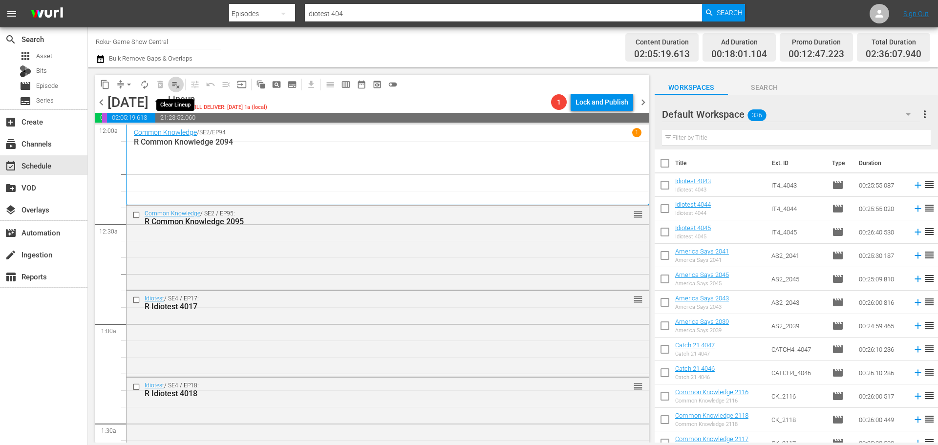
click at [178, 83] on span "playlist_remove_outlined" at bounding box center [176, 85] width 10 height 10
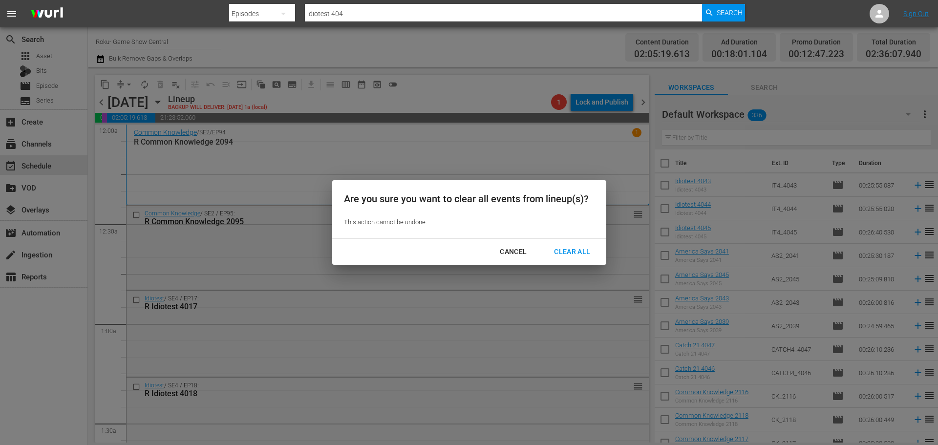
click at [588, 254] on div "Clear All" at bounding box center [572, 252] width 52 height 12
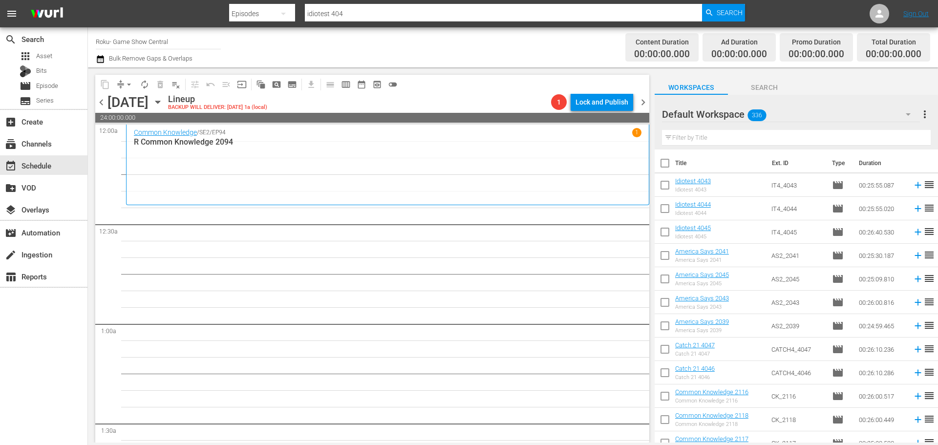
click at [163, 100] on icon "button" at bounding box center [157, 102] width 11 height 11
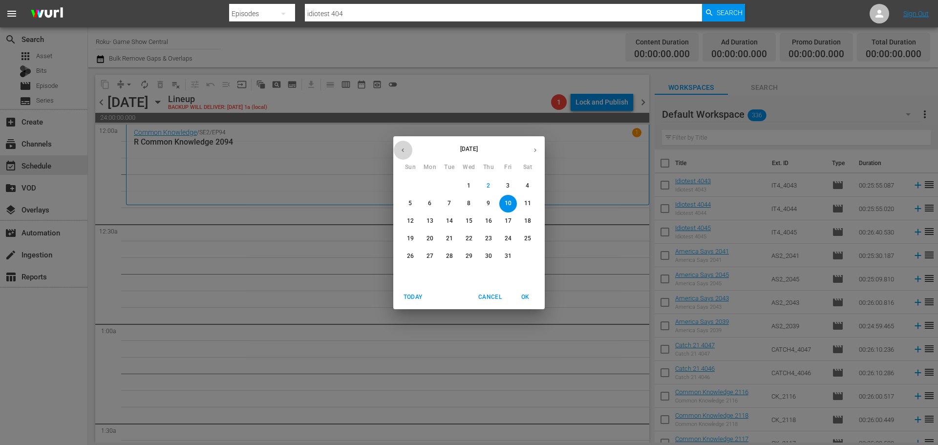
click at [406, 149] on icon "button" at bounding box center [402, 149] width 7 height 7
click at [510, 242] on p "26" at bounding box center [507, 238] width 7 height 8
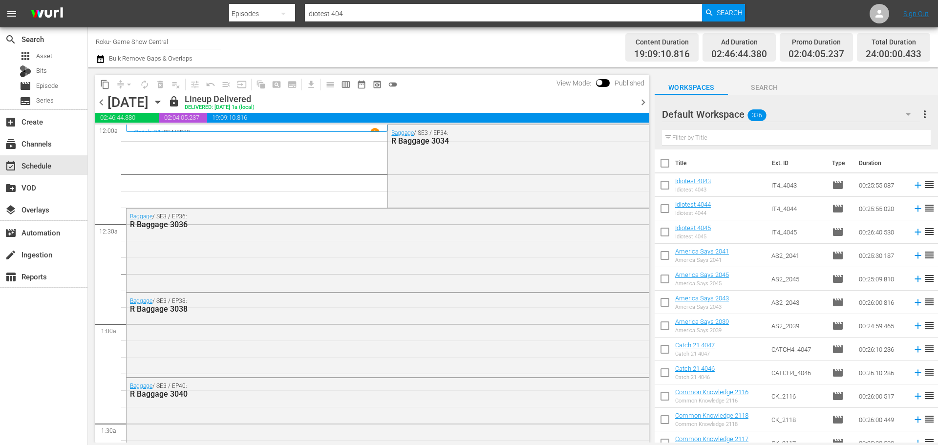
click at [104, 83] on span "content_copy" at bounding box center [105, 85] width 10 height 10
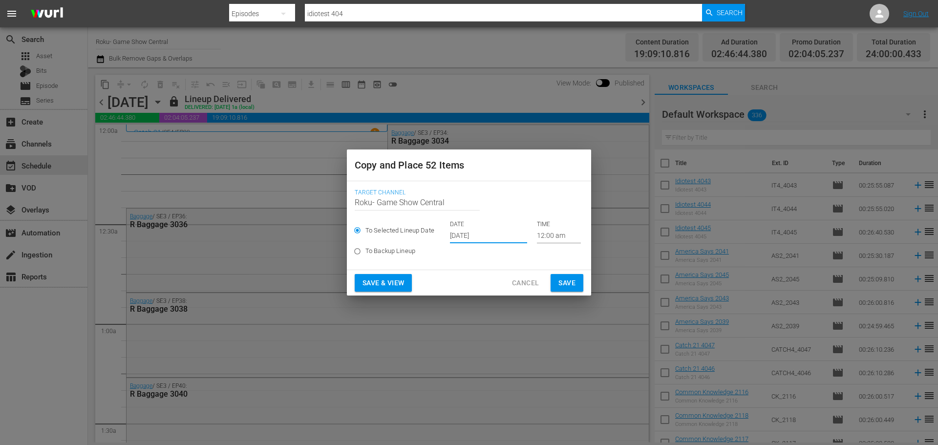
click at [481, 238] on input "Oct 4th 2025" at bounding box center [488, 236] width 77 height 15
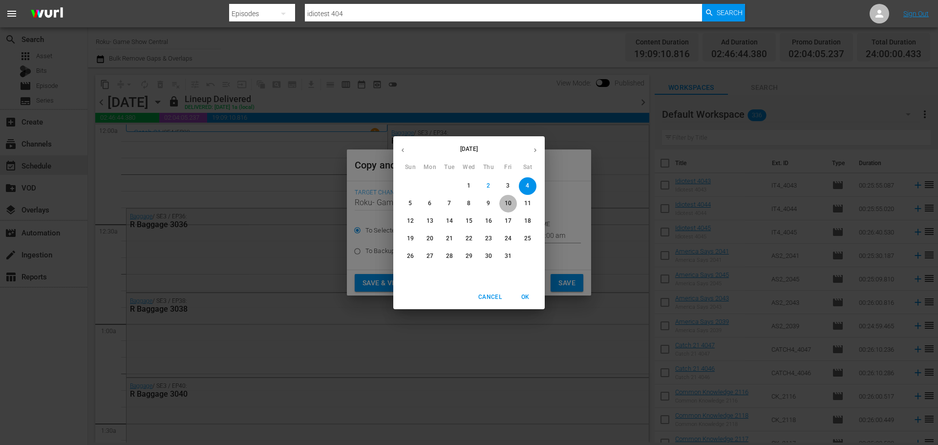
click at [511, 208] on button "10" at bounding box center [508, 204] width 18 height 18
type input "Oct 10th 2025"
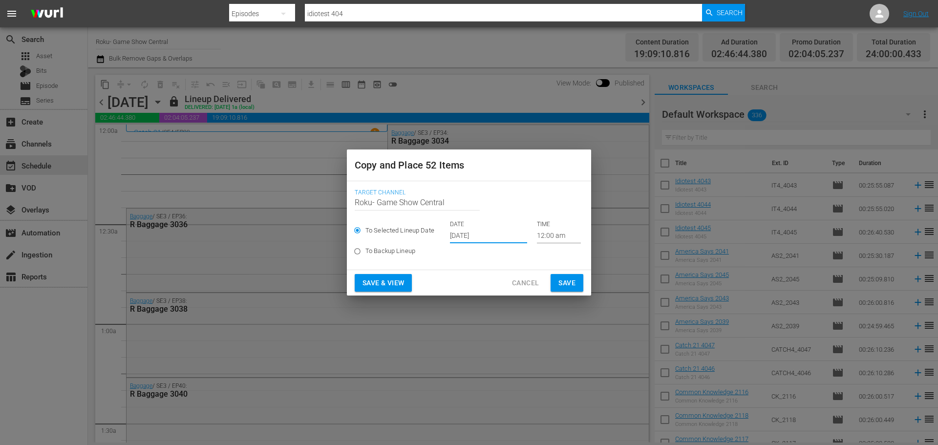
click at [556, 284] on button "Save" at bounding box center [566, 283] width 33 height 18
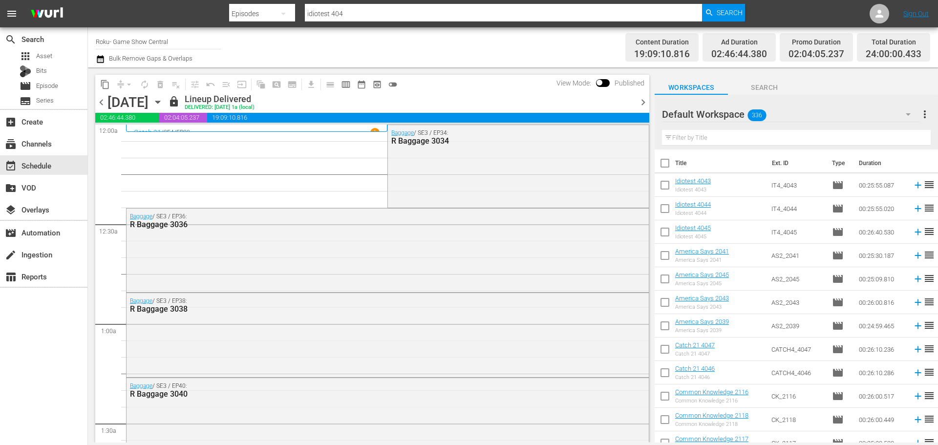
click at [163, 102] on icon "button" at bounding box center [157, 102] width 11 height 11
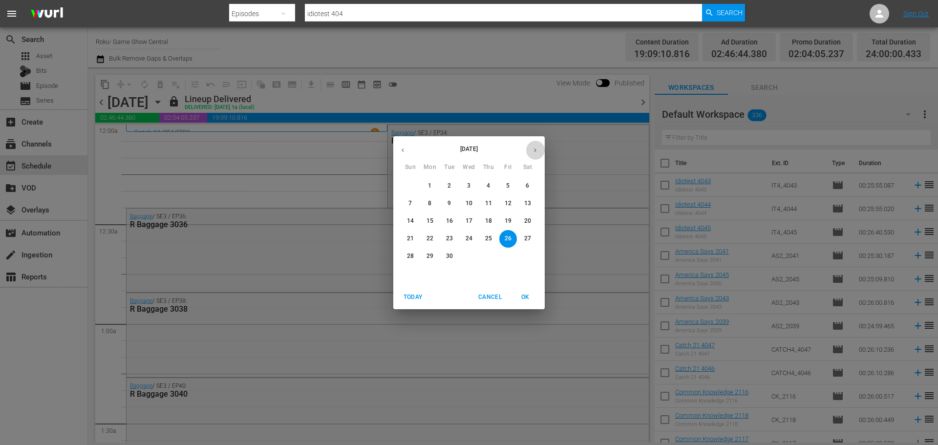
click at [532, 154] on button "button" at bounding box center [534, 150] width 19 height 19
click at [505, 207] on p "10" at bounding box center [507, 203] width 7 height 8
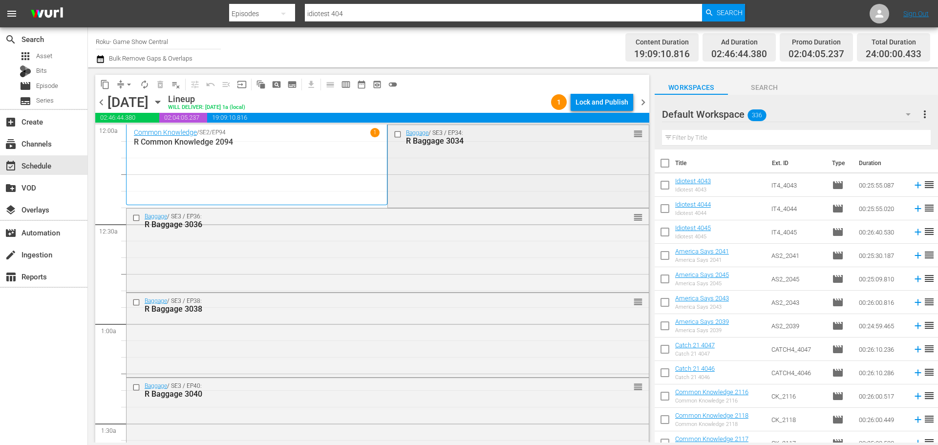
click at [394, 132] on input "checkbox" at bounding box center [399, 134] width 10 height 8
click at [133, 220] on input "checkbox" at bounding box center [137, 218] width 10 height 8
click at [136, 298] on input "checkbox" at bounding box center [137, 302] width 10 height 8
click at [139, 387] on input "checkbox" at bounding box center [137, 387] width 10 height 8
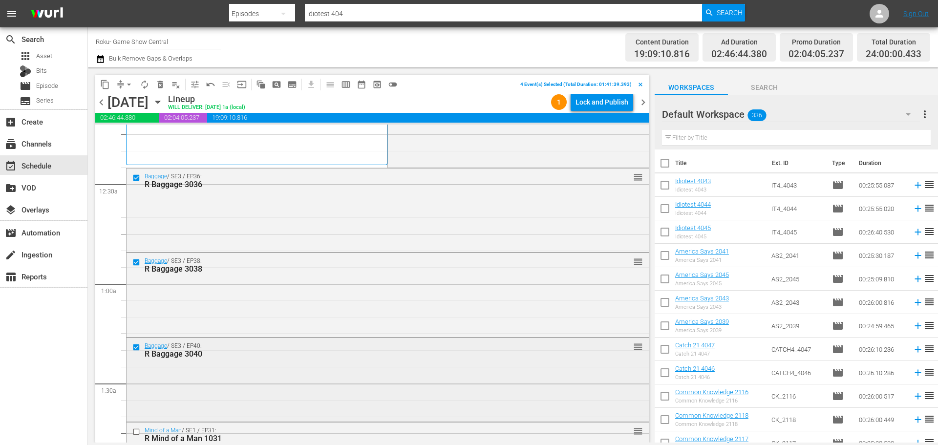
scroll to position [98, 0]
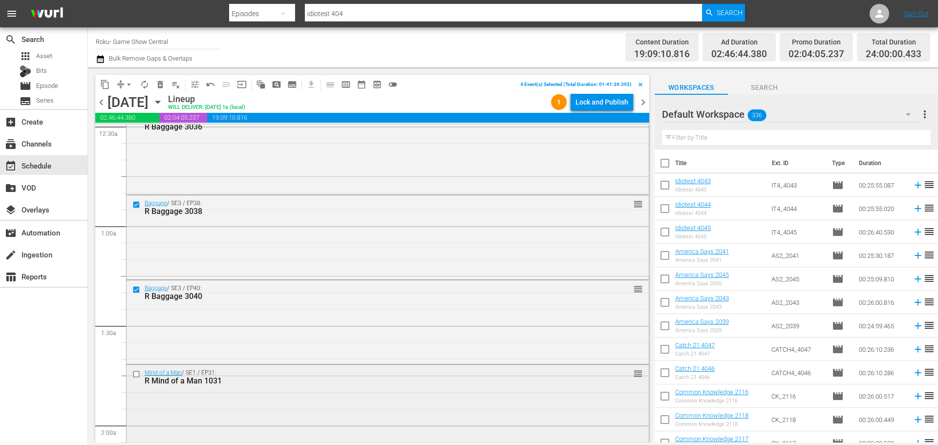
click at [139, 372] on input "checkbox" at bounding box center [137, 374] width 10 height 8
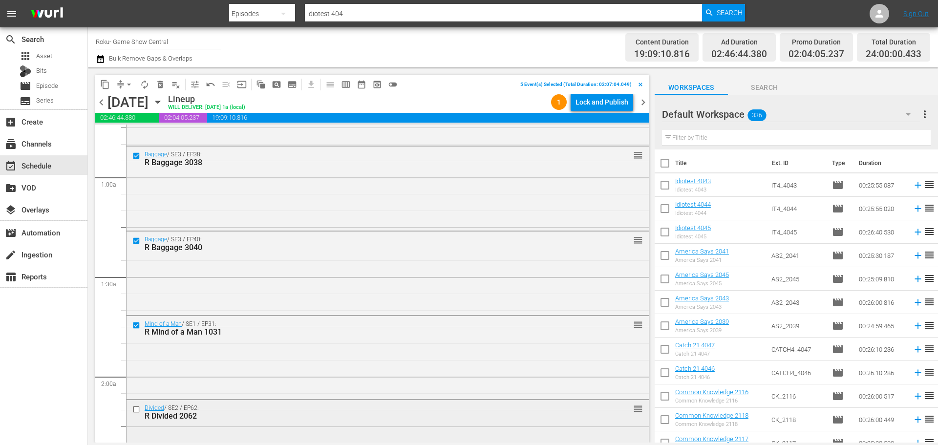
click at [133, 407] on input "checkbox" at bounding box center [137, 409] width 10 height 8
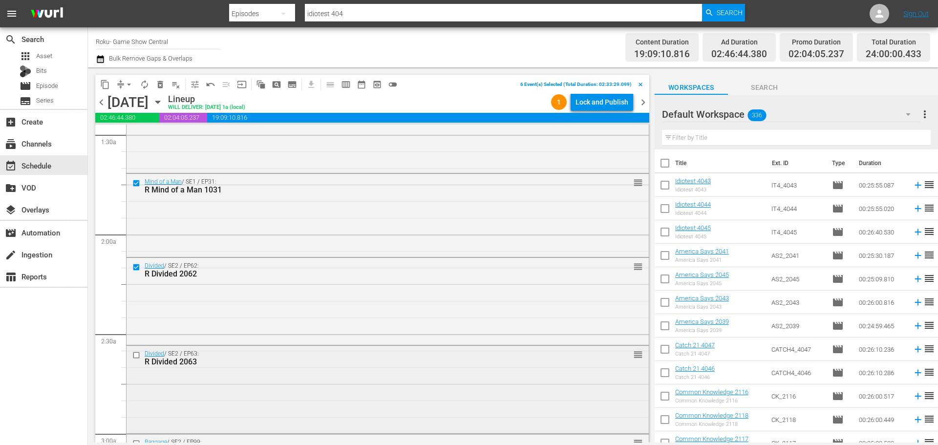
scroll to position [293, 0]
click at [136, 353] on input "checkbox" at bounding box center [137, 351] width 10 height 8
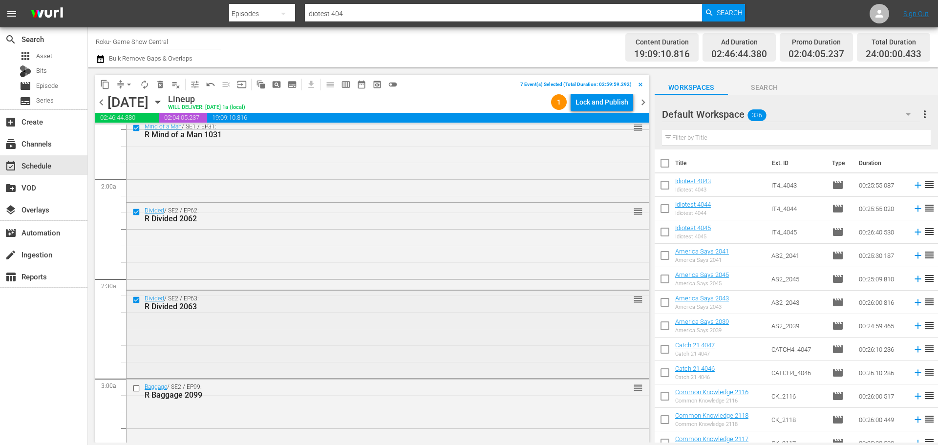
scroll to position [391, 0]
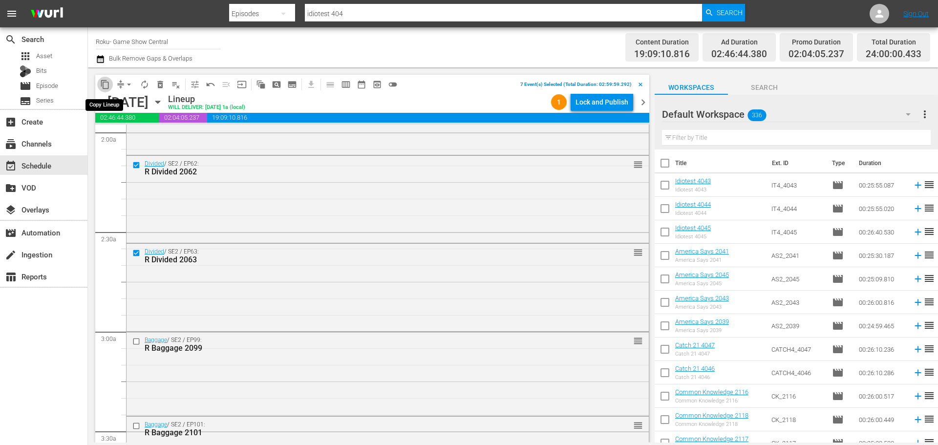
click at [105, 78] on button "content_copy" at bounding box center [105, 85] width 16 height 16
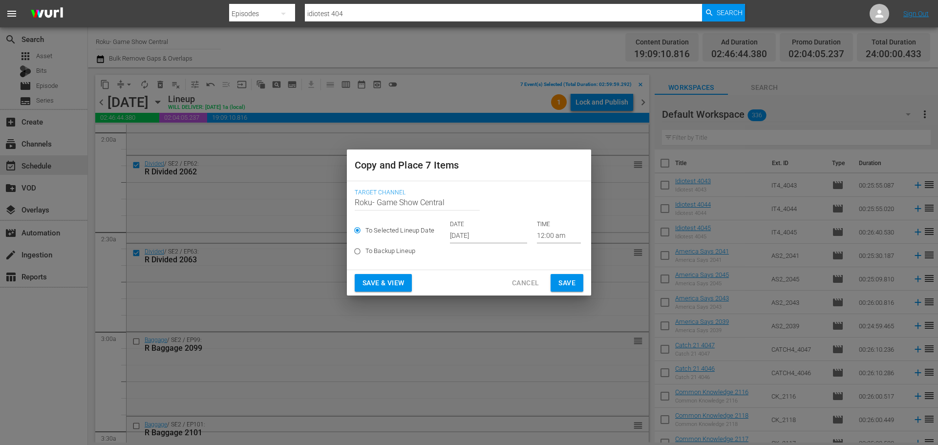
click at [556, 233] on input "12:00 am" at bounding box center [559, 236] width 44 height 15
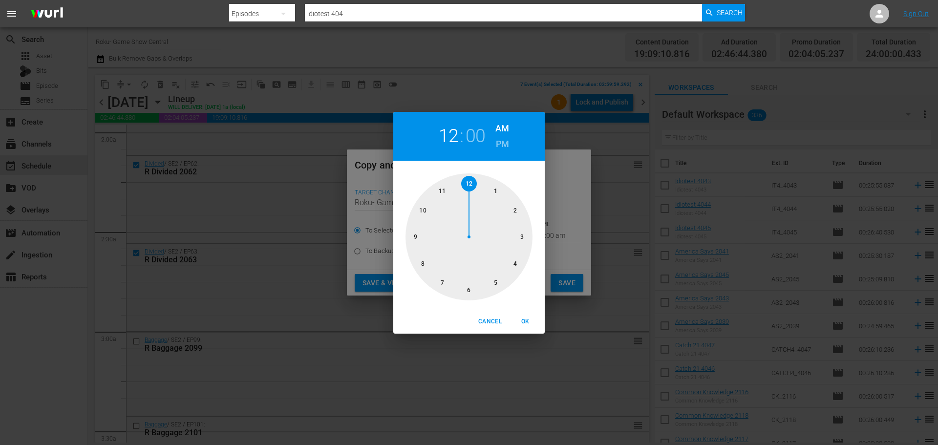
click at [525, 244] on div at bounding box center [468, 236] width 127 height 127
click at [517, 322] on span "OK" at bounding box center [524, 321] width 23 height 10
type input "03:00 am"
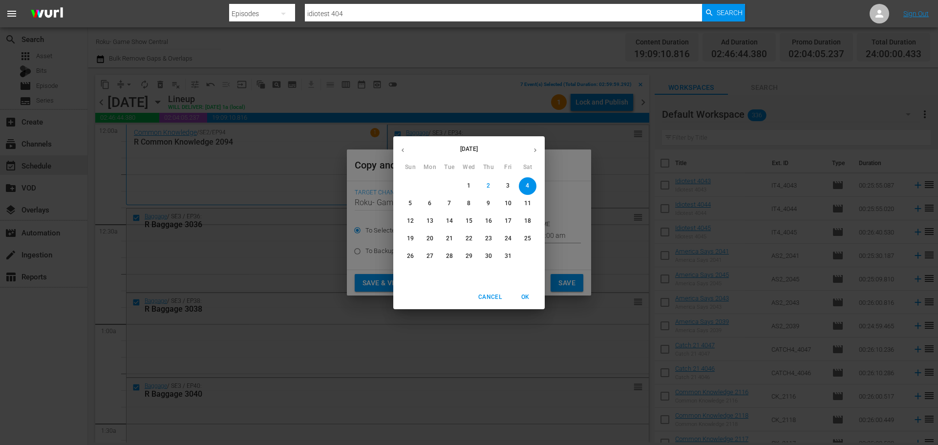
scroll to position [391, 0]
drag, startPoint x: 531, startPoint y: 300, endPoint x: 546, endPoint y: 287, distance: 19.8
click at [531, 300] on span "OK" at bounding box center [524, 297] width 23 height 10
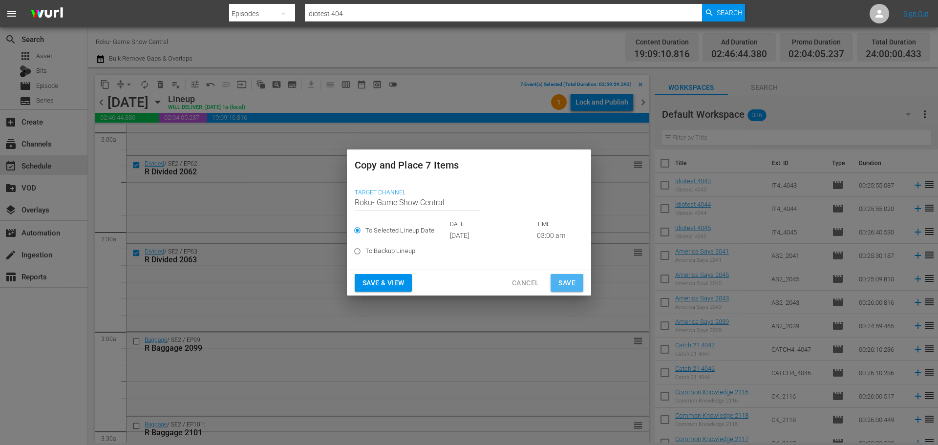
click at [563, 277] on span "Save" at bounding box center [566, 283] width 17 height 12
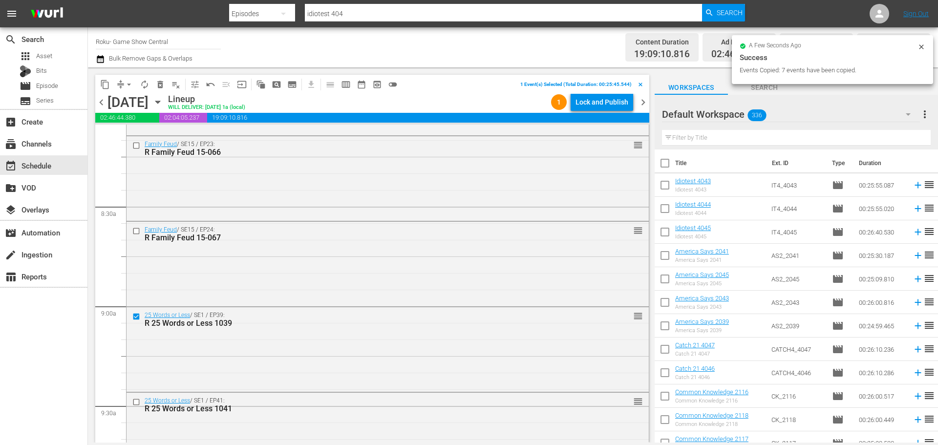
scroll to position [1660, 0]
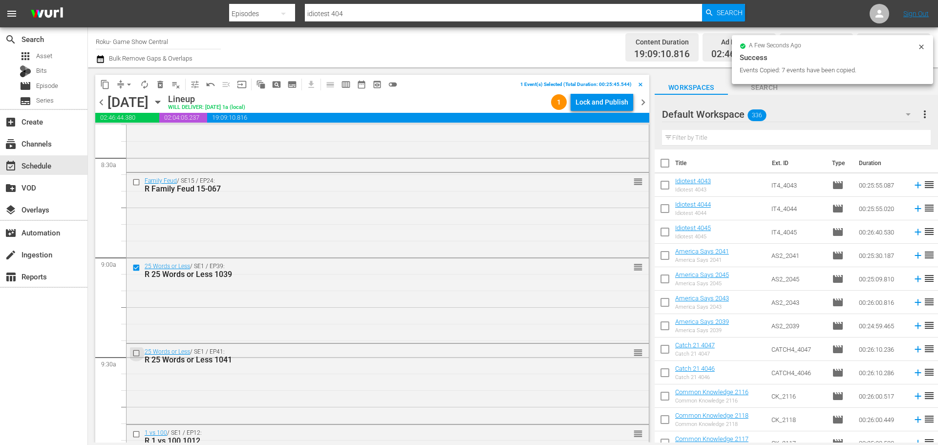
click at [135, 355] on input "checkbox" at bounding box center [137, 353] width 10 height 8
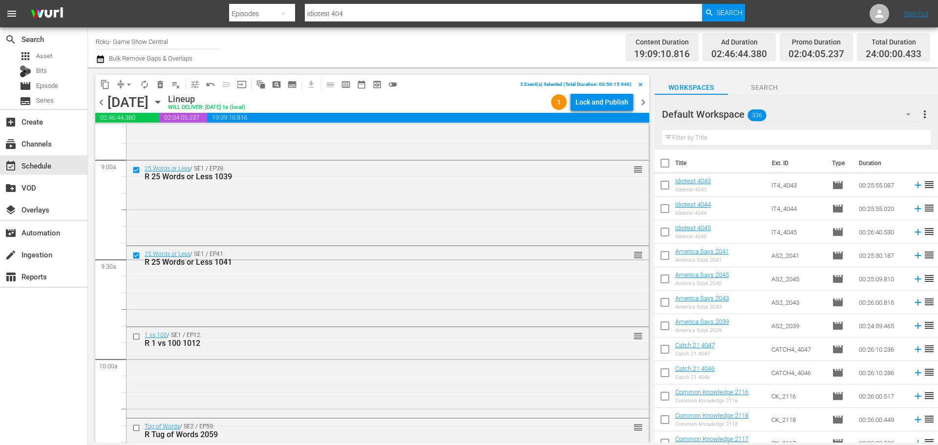
click at [136, 337] on input "checkbox" at bounding box center [137, 337] width 10 height 8
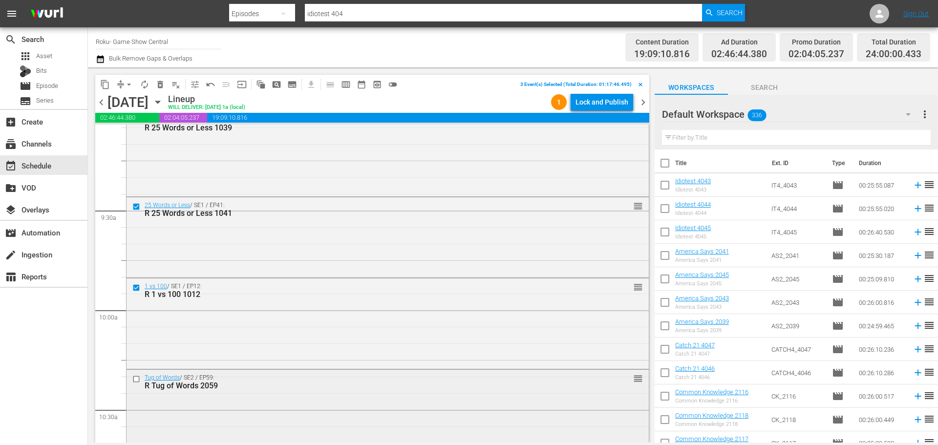
click at [137, 379] on input "checkbox" at bounding box center [137, 379] width 10 height 8
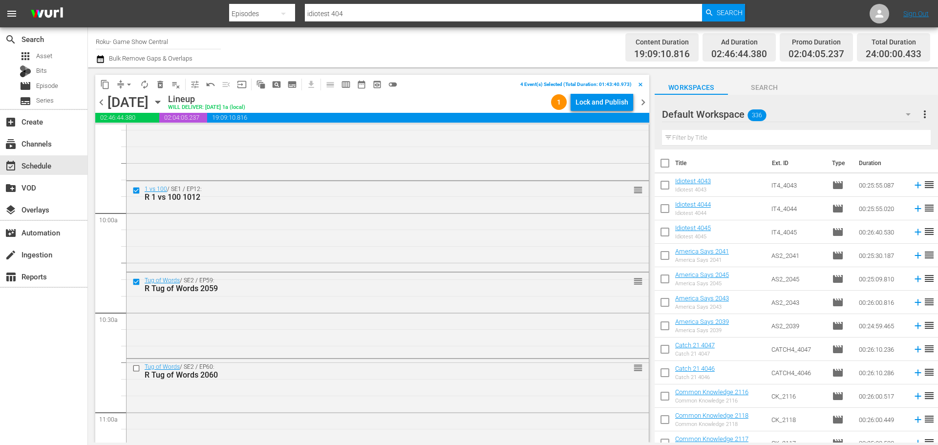
scroll to position [1904, 0]
click at [134, 367] on input "checkbox" at bounding box center [137, 367] width 10 height 8
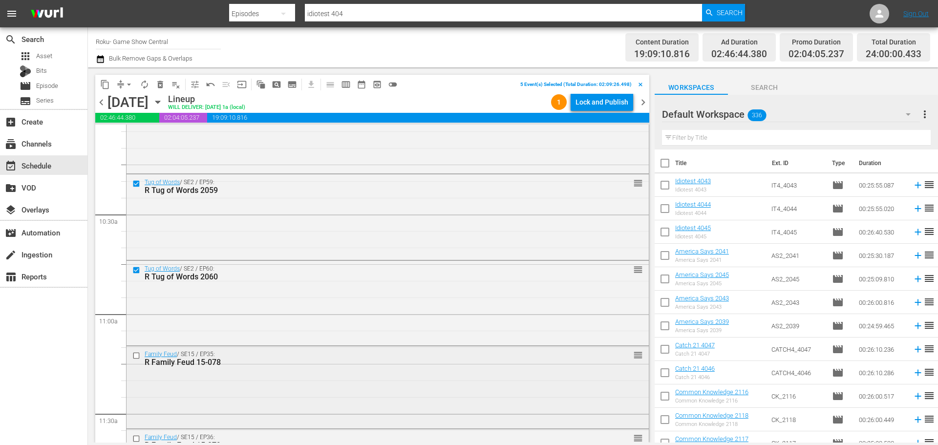
click at [139, 358] on input "checkbox" at bounding box center [137, 355] width 10 height 8
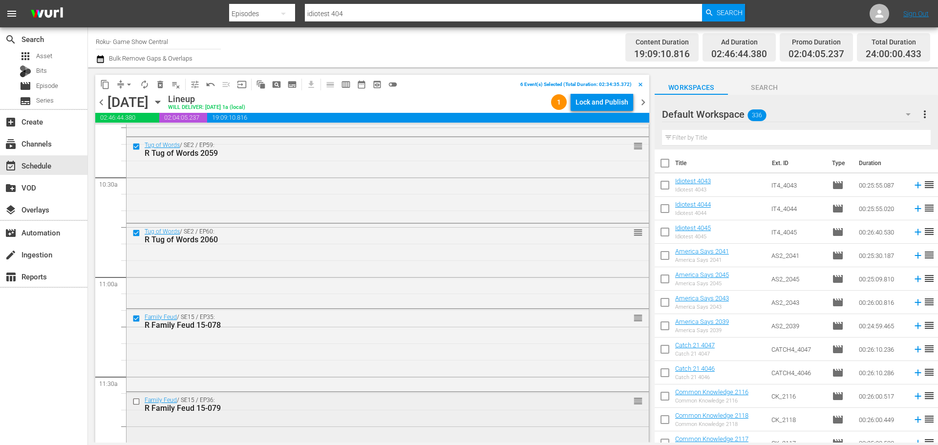
scroll to position [2100, 0]
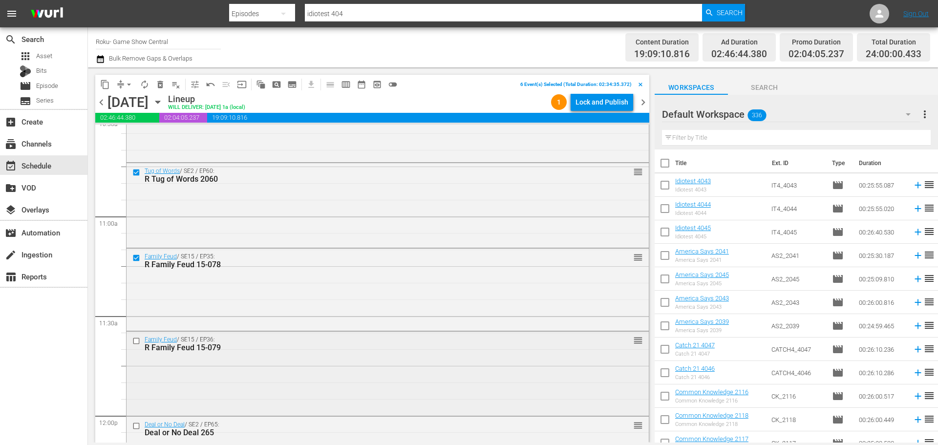
click at [134, 341] on input "checkbox" at bounding box center [137, 341] width 10 height 8
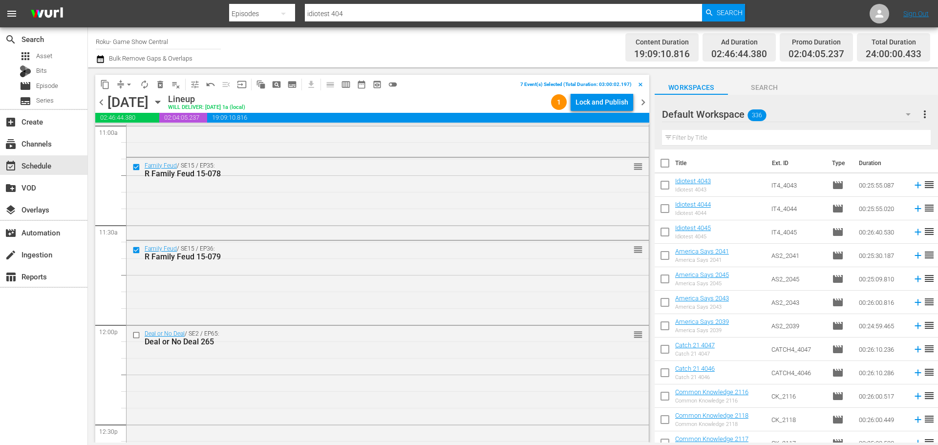
scroll to position [2197, 0]
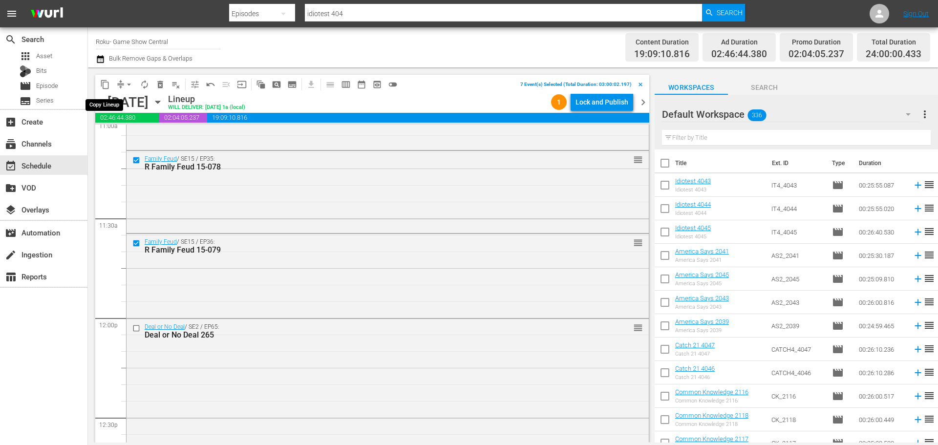
click at [104, 89] on span "content_copy" at bounding box center [105, 85] width 10 height 10
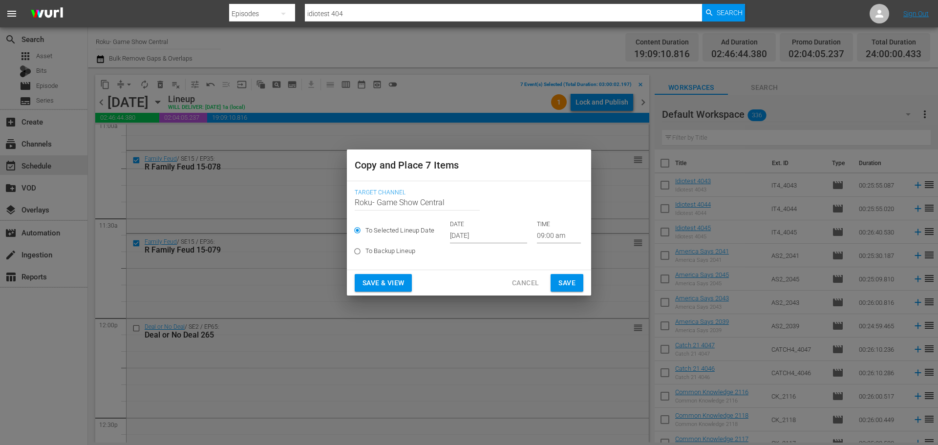
click at [553, 238] on input "09:00 am" at bounding box center [559, 236] width 44 height 15
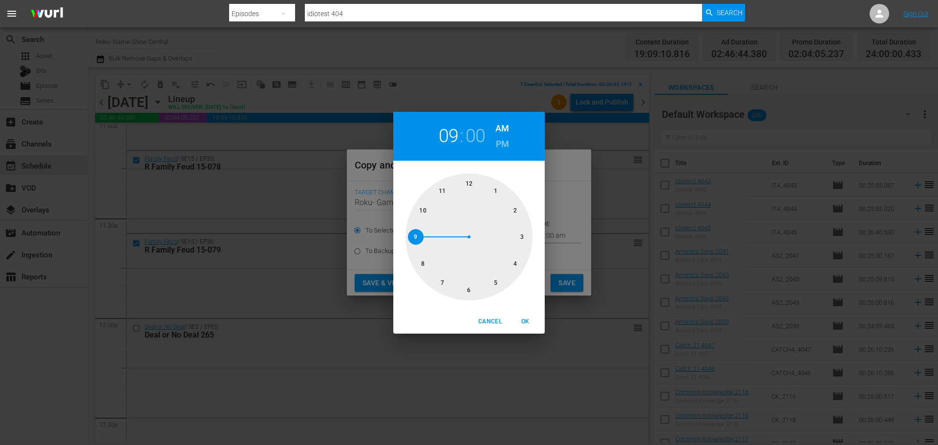
drag, startPoint x: 473, startPoint y: 286, endPoint x: 493, endPoint y: 302, distance: 25.4
click at [473, 286] on div at bounding box center [468, 236] width 127 height 127
click at [528, 320] on span "OK" at bounding box center [524, 321] width 23 height 10
type input "06:00 am"
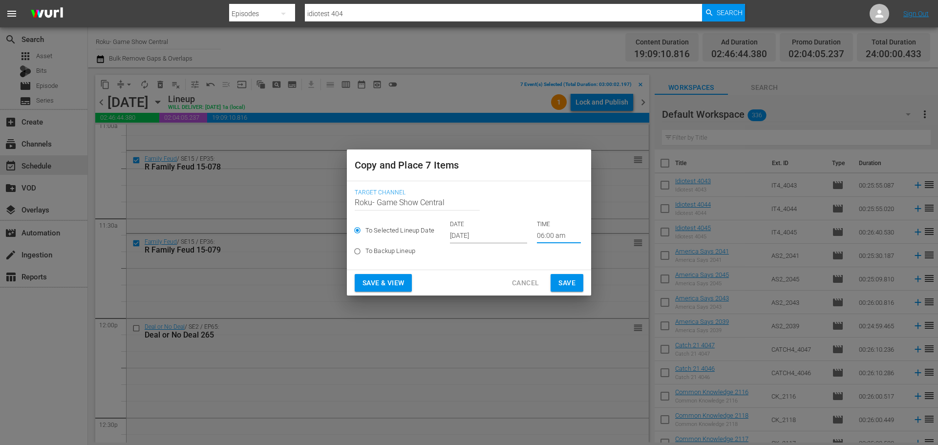
click at [574, 286] on span "Save" at bounding box center [566, 283] width 17 height 12
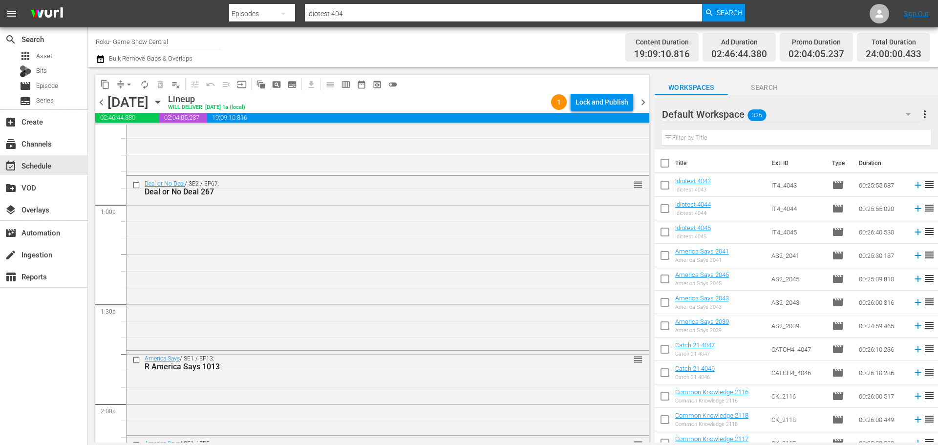
scroll to position [2588, 0]
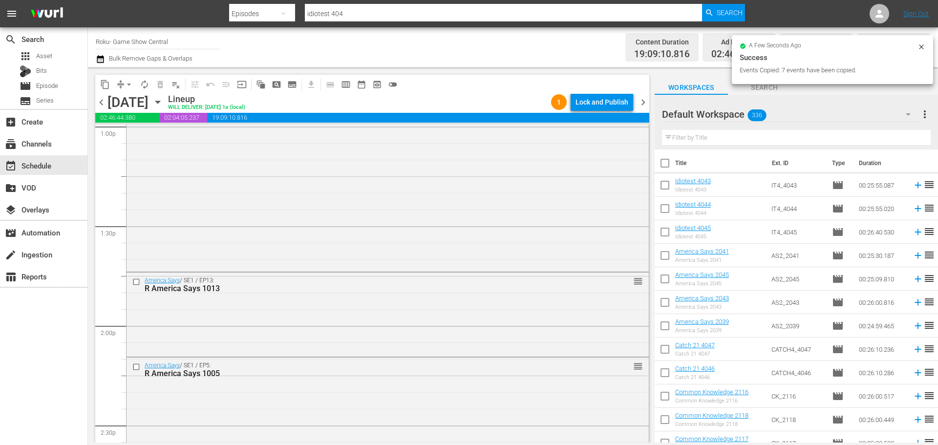
click at [163, 105] on icon "button" at bounding box center [157, 102] width 11 height 11
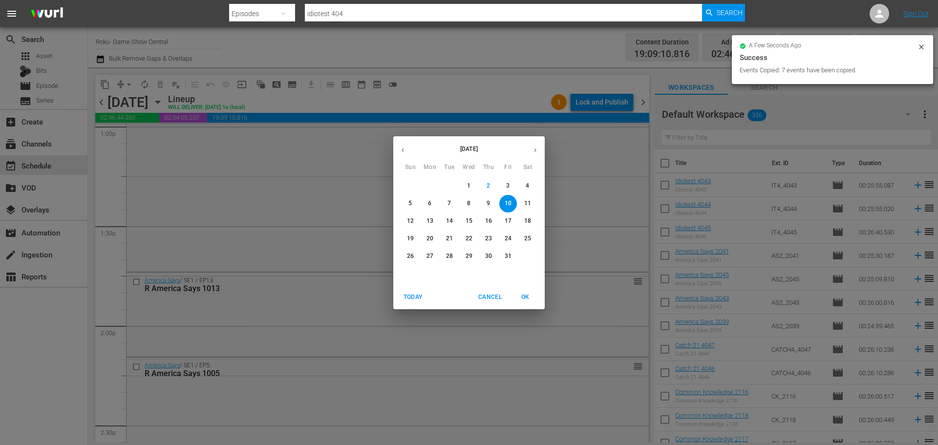
click at [406, 158] on button "button" at bounding box center [402, 150] width 19 height 19
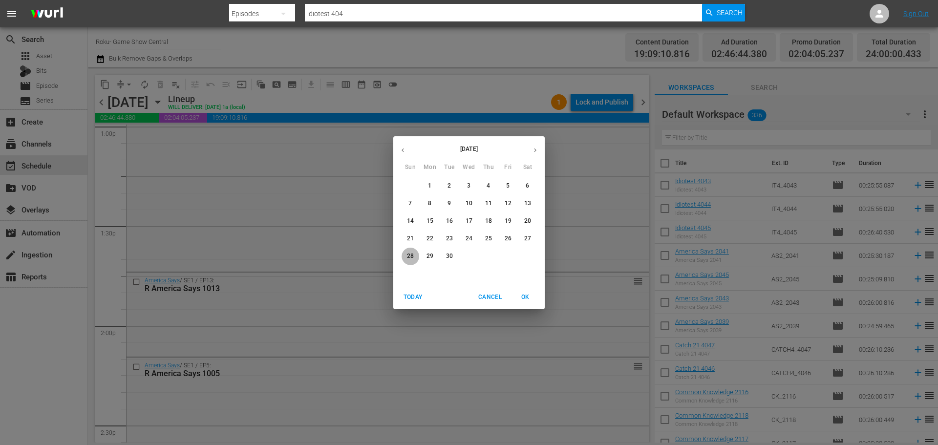
click at [411, 262] on button "28" at bounding box center [410, 257] width 18 height 18
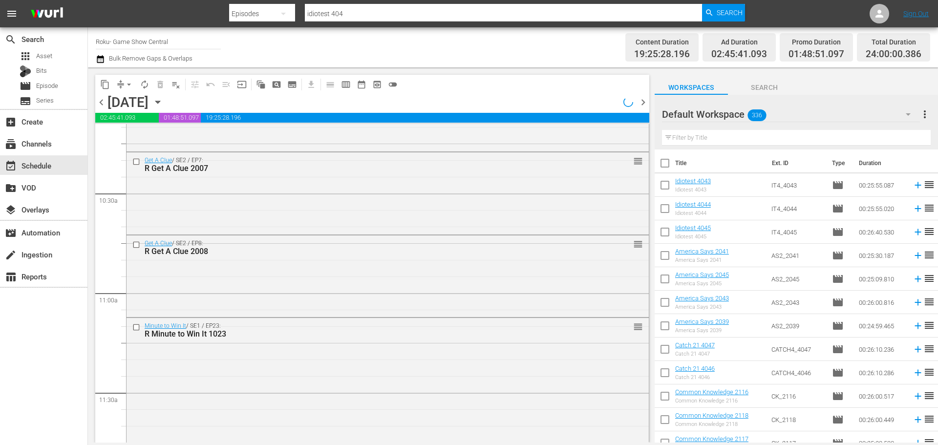
scroll to position [1693, 0]
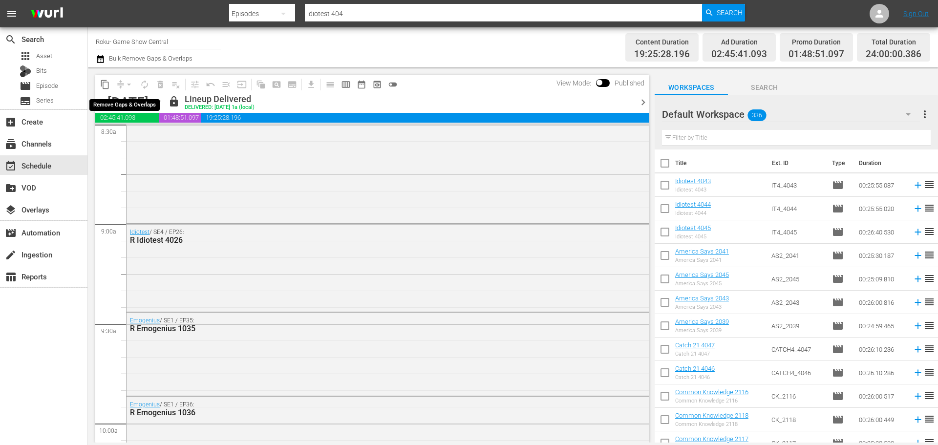
click at [115, 86] on span "compress arrow_drop_down" at bounding box center [125, 85] width 24 height 16
click at [106, 83] on span "content_copy" at bounding box center [105, 85] width 10 height 10
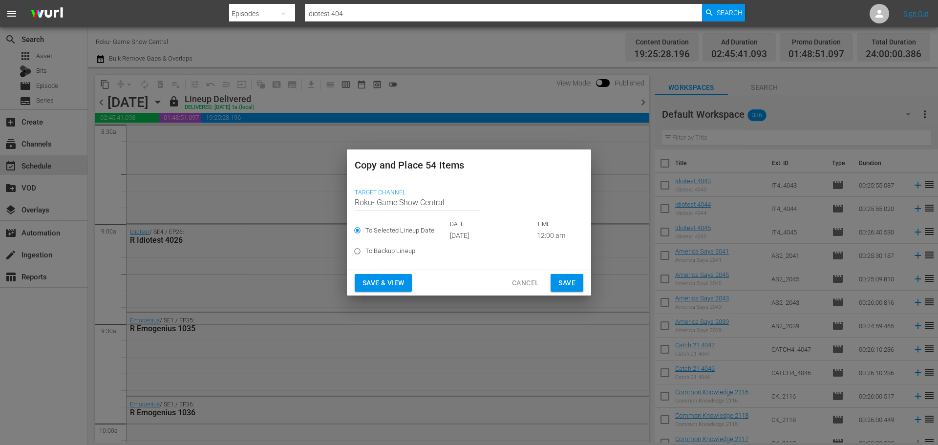
click at [478, 229] on input "[DATE]" at bounding box center [488, 236] width 77 height 15
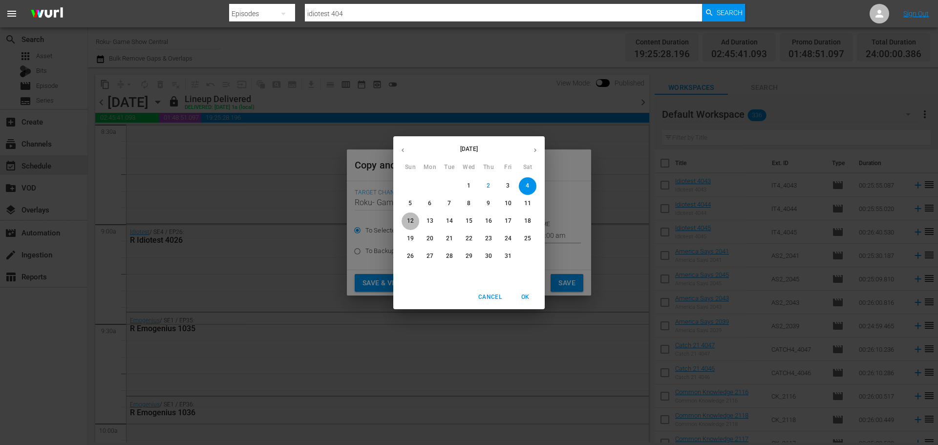
click at [405, 216] on button "12" at bounding box center [410, 221] width 18 height 18
type input "Oct 12th 2025"
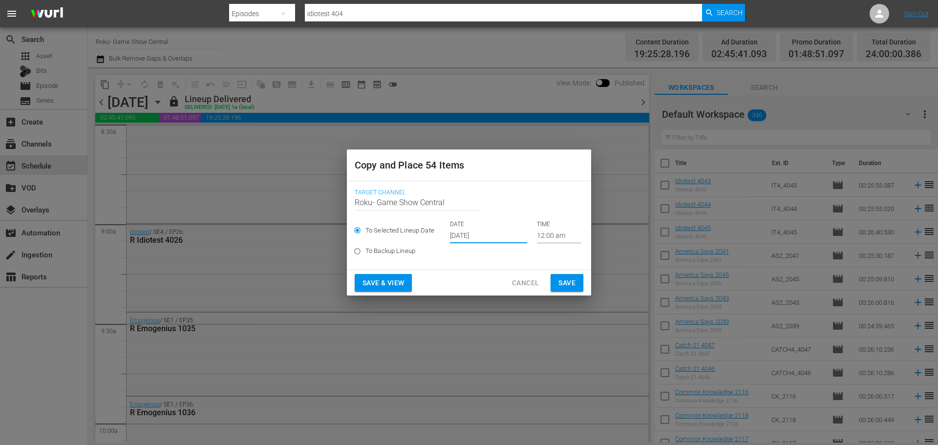
click at [562, 280] on span "Save" at bounding box center [566, 283] width 17 height 12
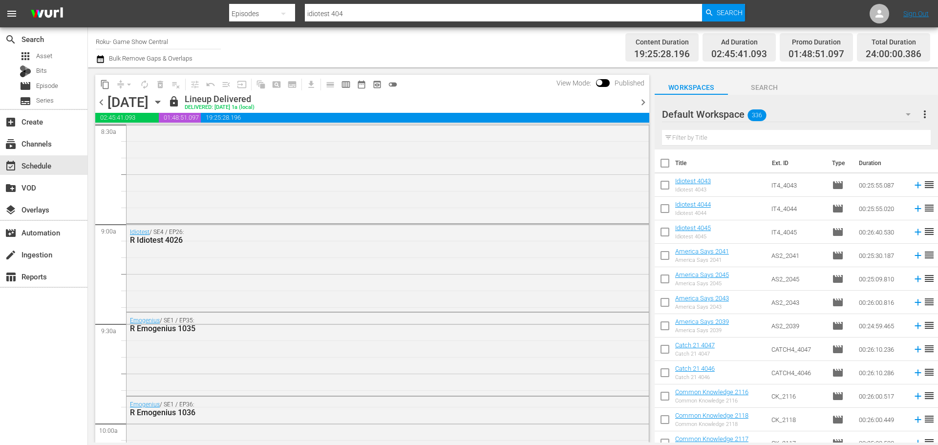
click at [163, 104] on icon "button" at bounding box center [157, 102] width 11 height 11
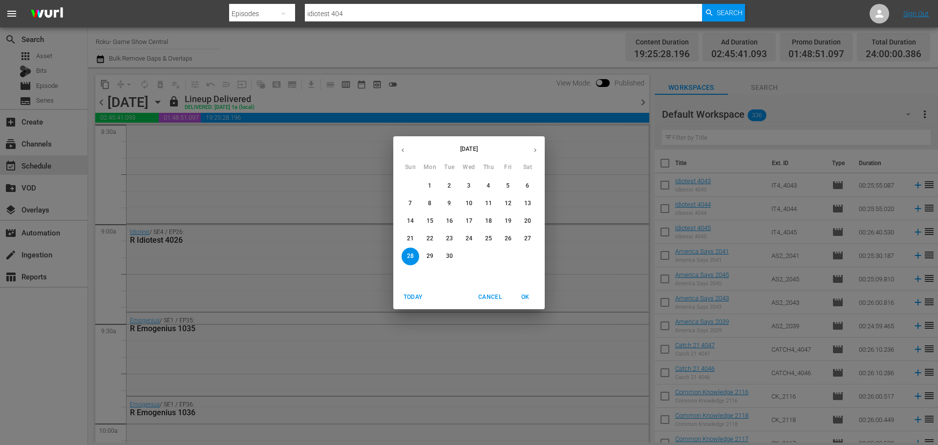
click at [533, 150] on icon "button" at bounding box center [534, 149] width 7 height 7
click at [410, 217] on p "12" at bounding box center [410, 221] width 7 height 8
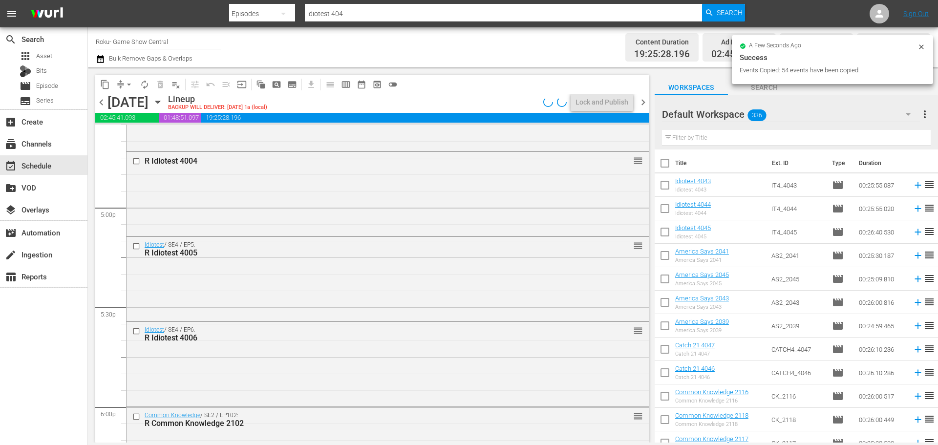
scroll to position [3388, 0]
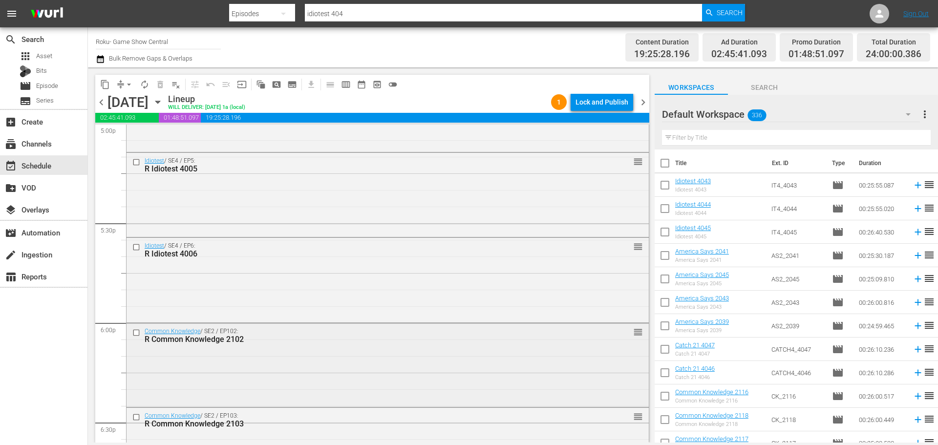
click at [136, 328] on input "checkbox" at bounding box center [137, 332] width 10 height 8
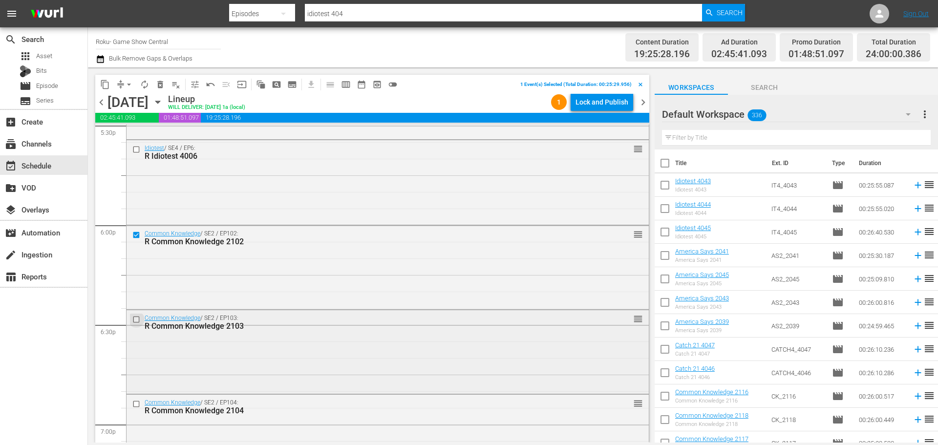
click at [136, 320] on input "checkbox" at bounding box center [137, 319] width 10 height 8
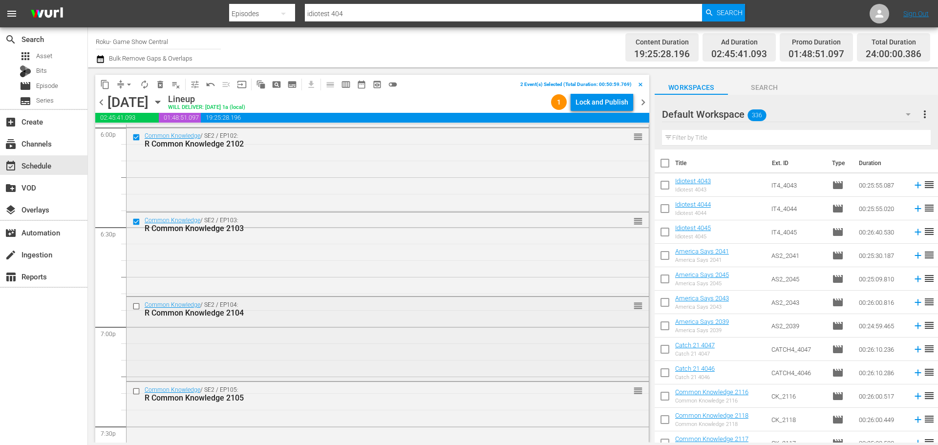
click at [134, 304] on input "checkbox" at bounding box center [137, 306] width 10 height 8
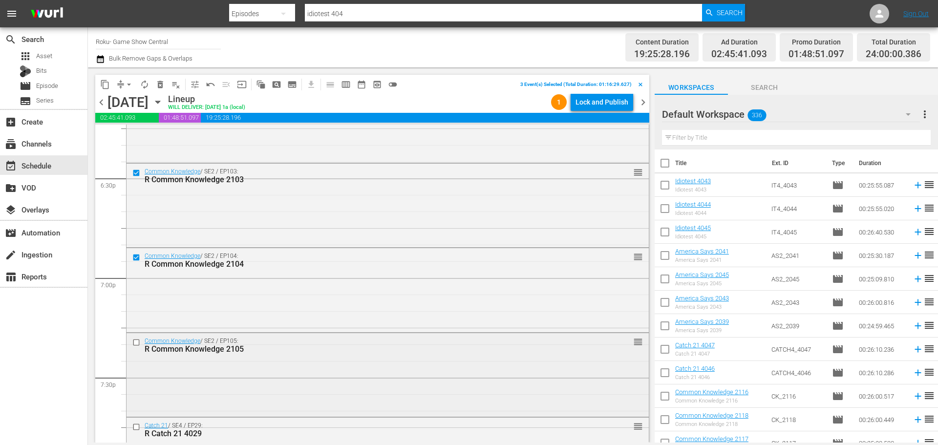
click at [135, 343] on input "checkbox" at bounding box center [137, 342] width 10 height 8
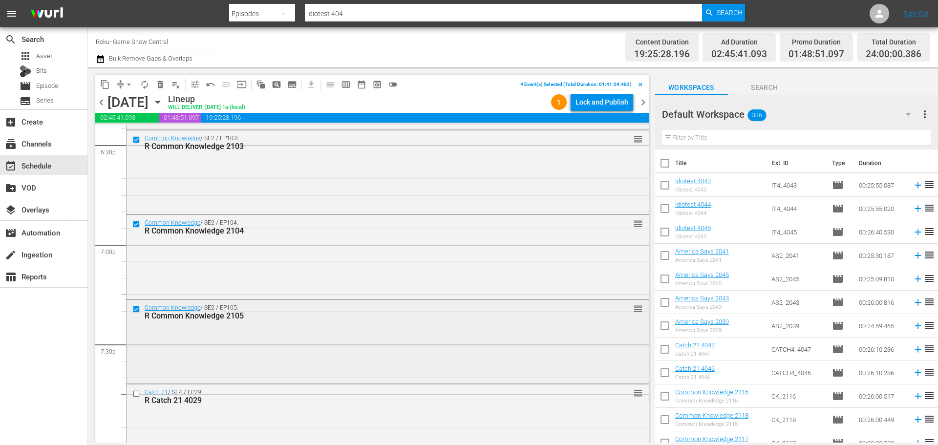
scroll to position [3681, 0]
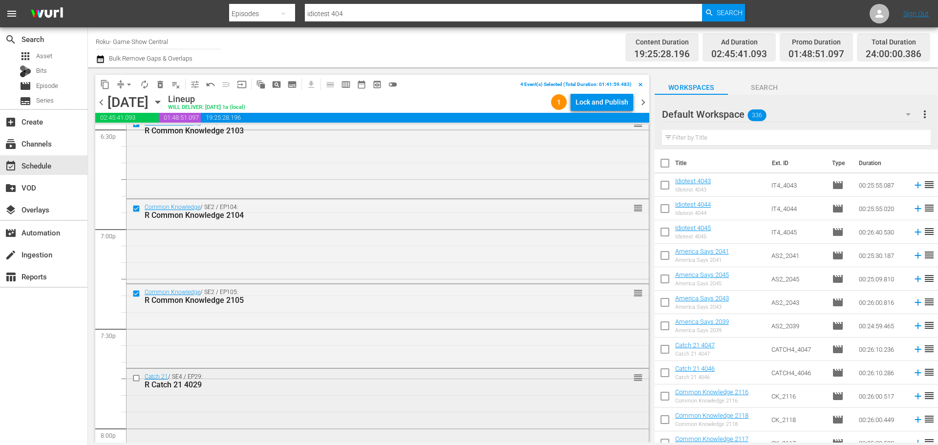
click at [136, 380] on input "checkbox" at bounding box center [137, 378] width 10 height 8
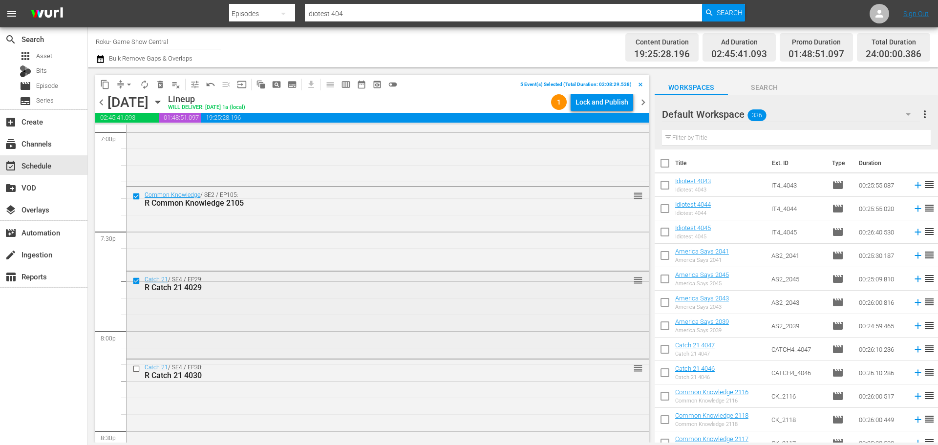
scroll to position [3778, 0]
click at [135, 371] on input "checkbox" at bounding box center [137, 368] width 10 height 8
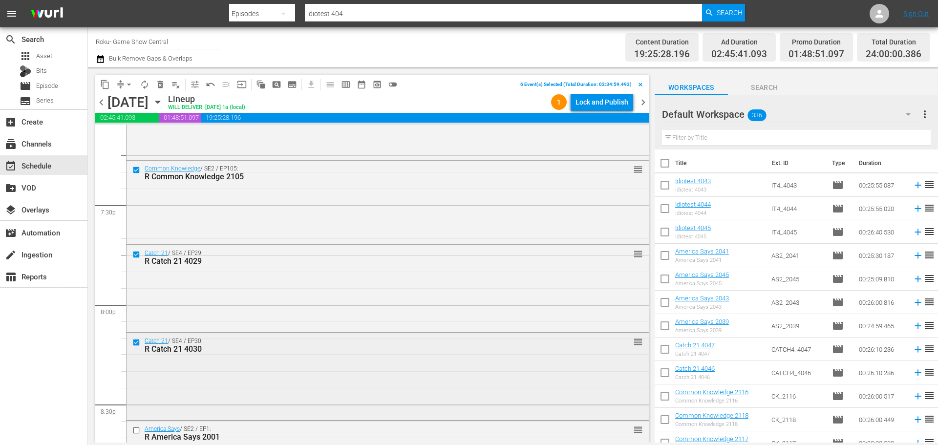
scroll to position [3827, 0]
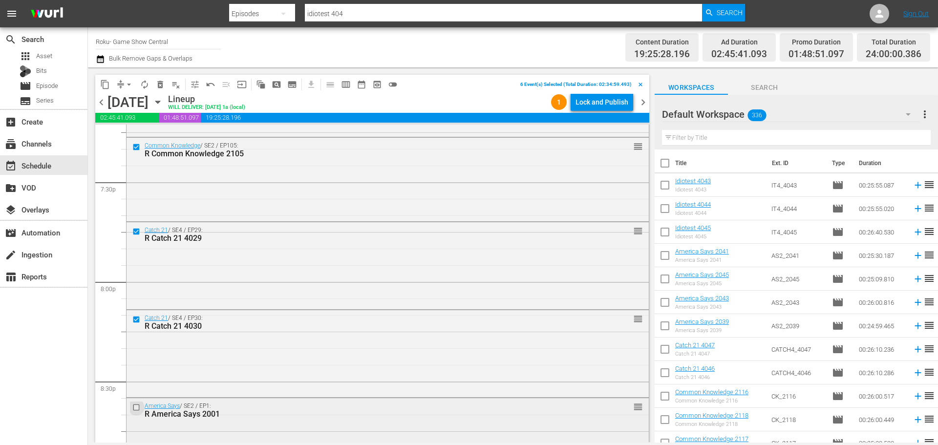
click at [136, 407] on input "checkbox" at bounding box center [137, 407] width 10 height 8
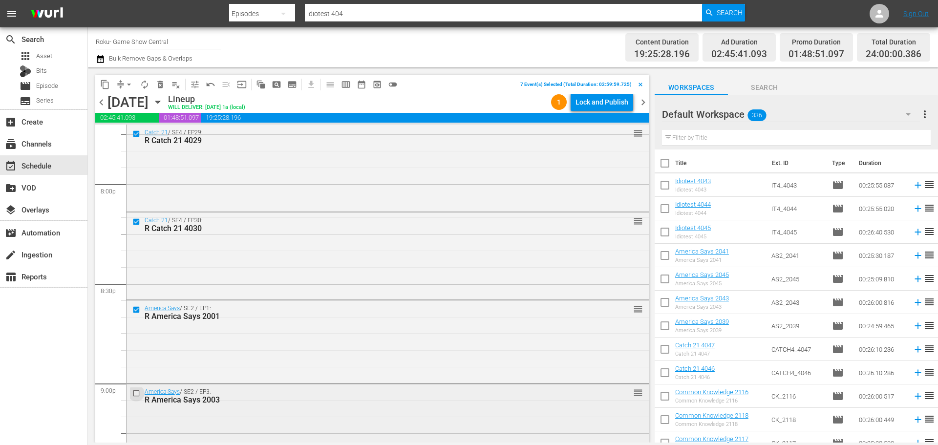
click at [136, 394] on input "checkbox" at bounding box center [137, 393] width 10 height 8
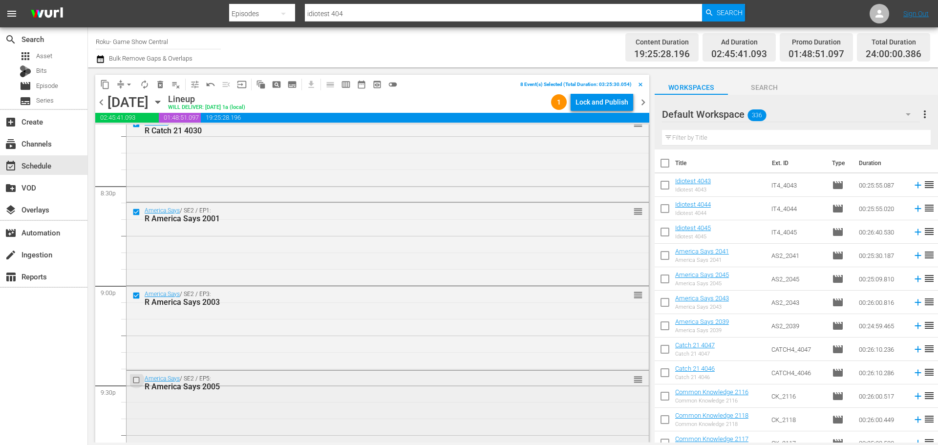
click at [138, 380] on input "checkbox" at bounding box center [137, 379] width 10 height 8
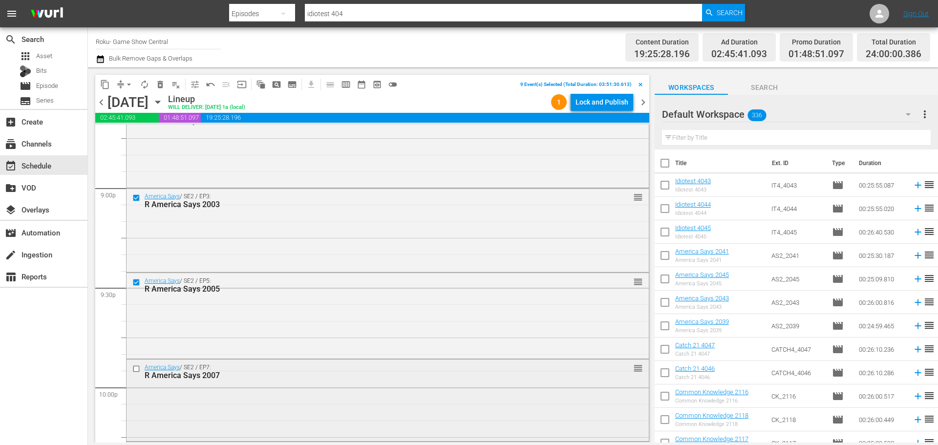
click at [135, 370] on input "checkbox" at bounding box center [137, 369] width 10 height 8
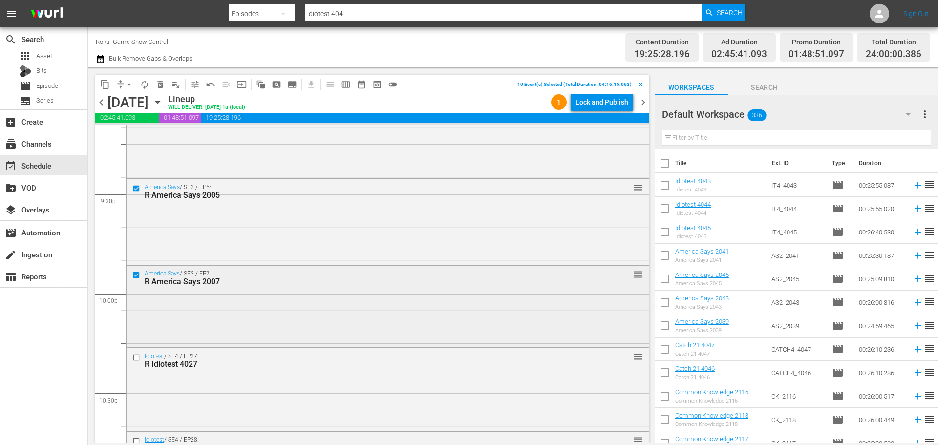
scroll to position [4218, 0]
click at [135, 355] on input "checkbox" at bounding box center [137, 353] width 10 height 8
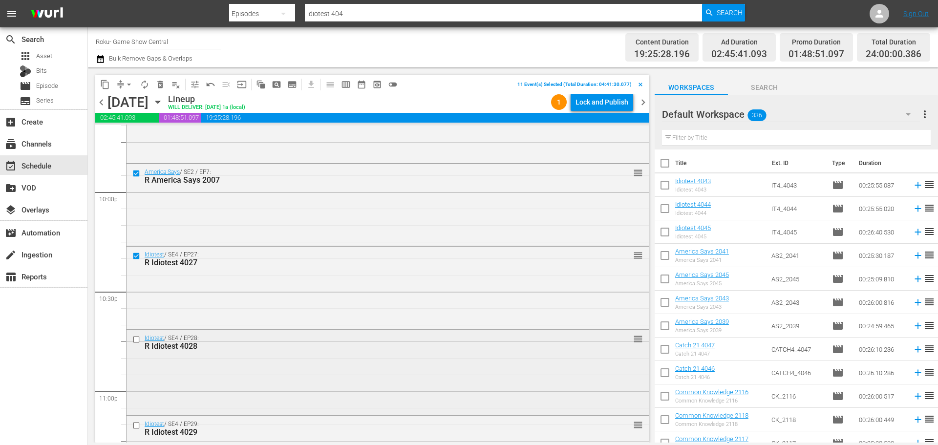
click at [128, 340] on div "Idiotest / SE4 / EP28: R Idiotest 4028 reorder" at bounding box center [387, 342] width 522 height 24
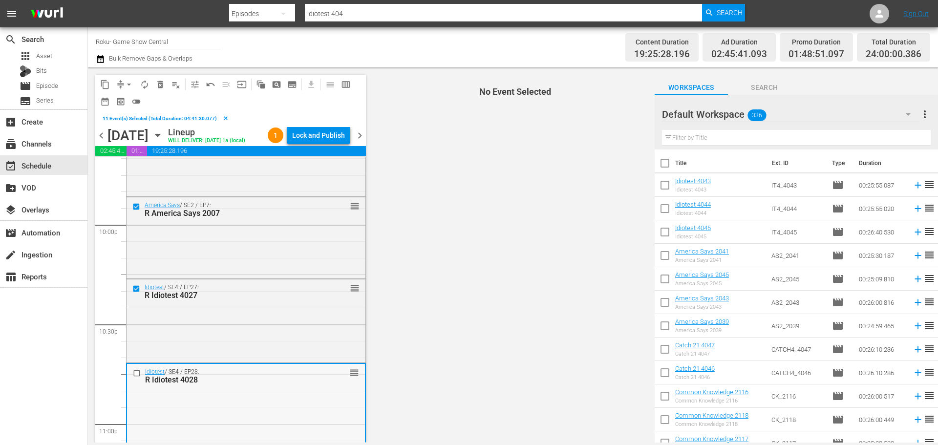
click at [135, 375] on input "checkbox" at bounding box center [138, 373] width 10 height 8
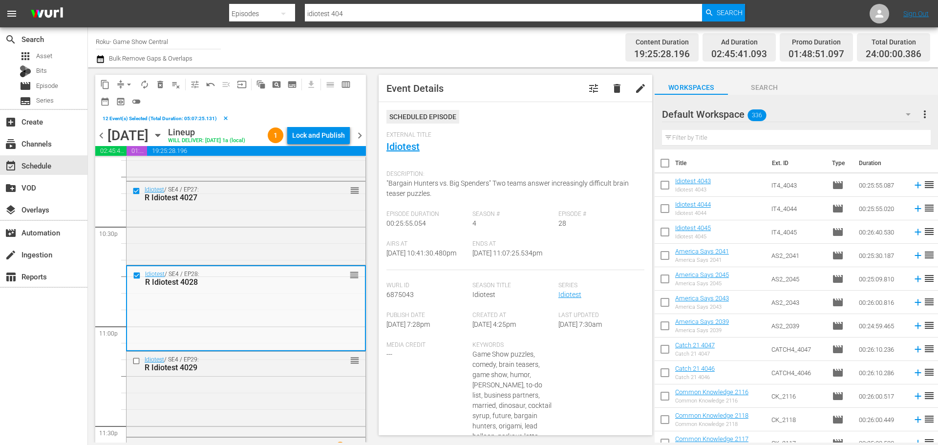
click at [137, 360] on input "checkbox" at bounding box center [137, 360] width 10 height 8
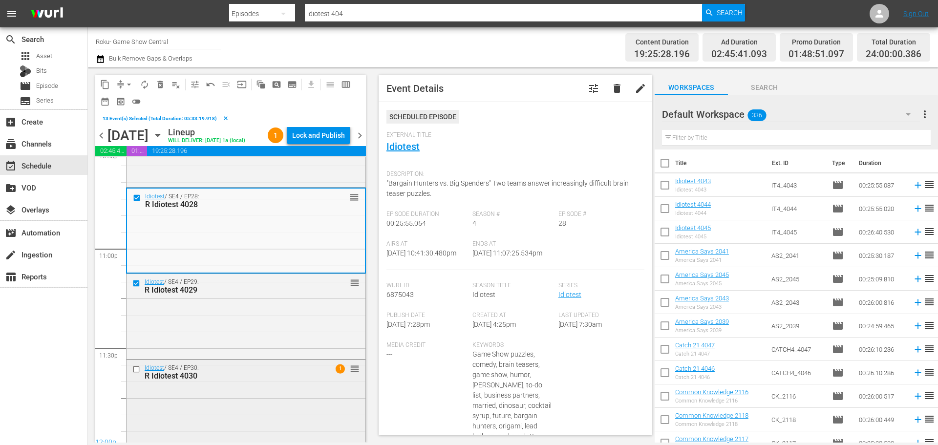
scroll to position [4496, 0]
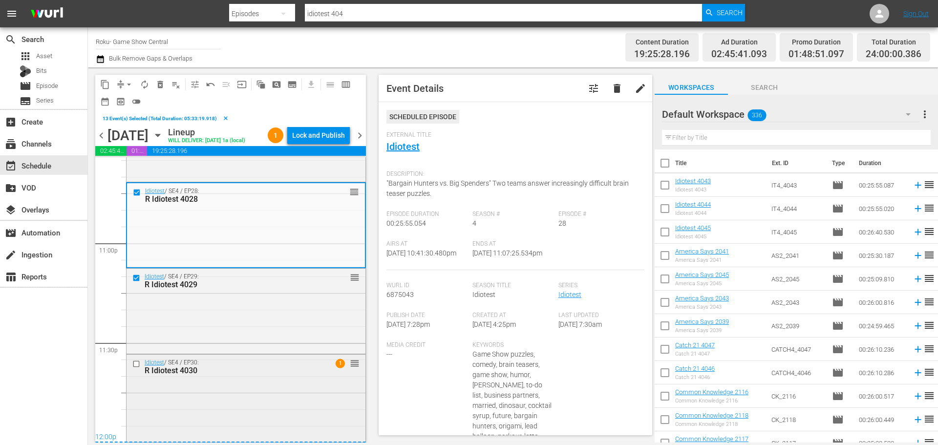
click at [135, 367] on input "checkbox" at bounding box center [137, 364] width 10 height 8
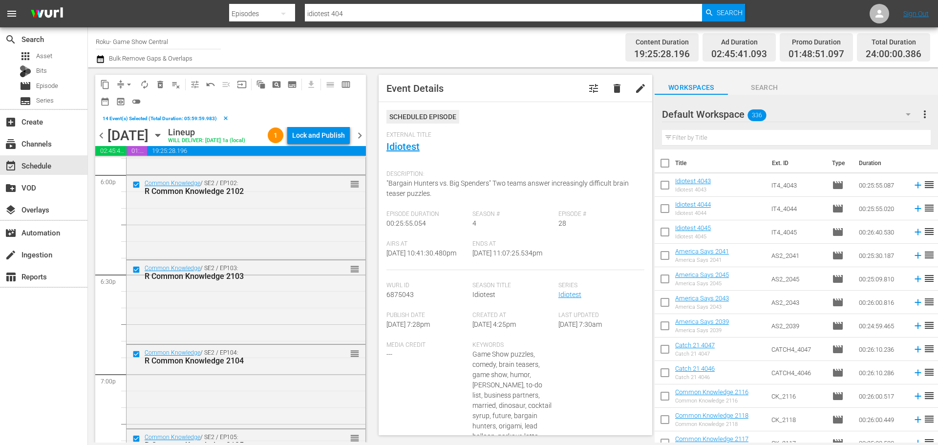
scroll to position [3520, 0]
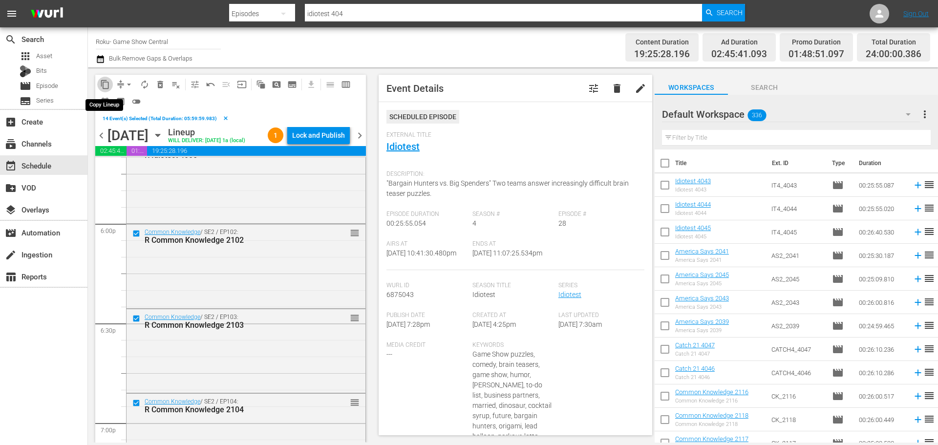
click at [100, 86] on span "content_copy" at bounding box center [105, 85] width 10 height 10
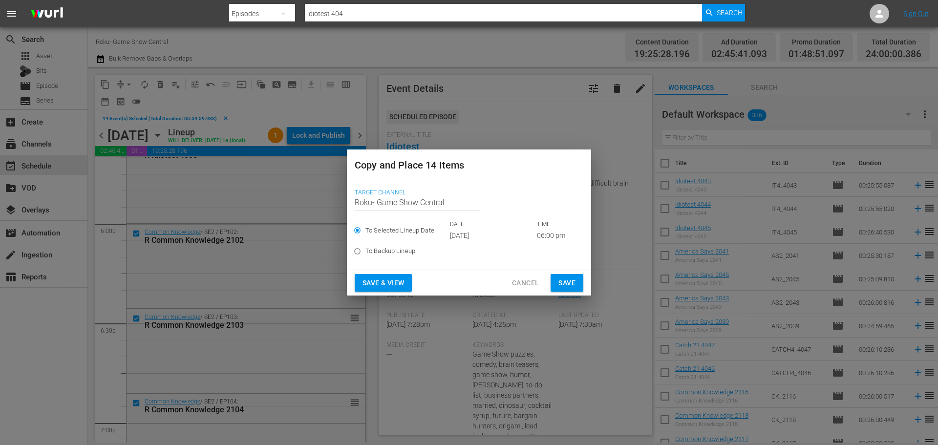
click at [567, 234] on input "06:00 pm" at bounding box center [559, 236] width 44 height 15
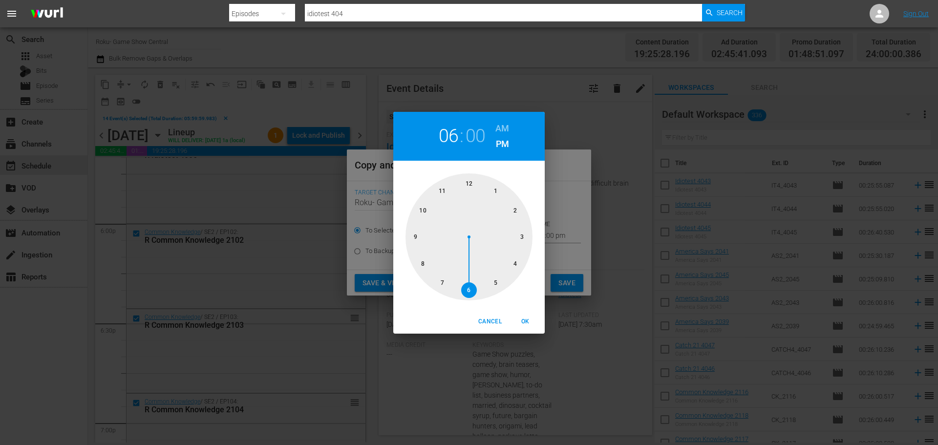
click at [468, 182] on div at bounding box center [468, 236] width 127 height 127
drag, startPoint x: 539, startPoint y: 321, endPoint x: 536, endPoint y: 327, distance: 6.8
click at [538, 323] on button "OK" at bounding box center [524, 321] width 31 height 16
type input "12:00 pm"
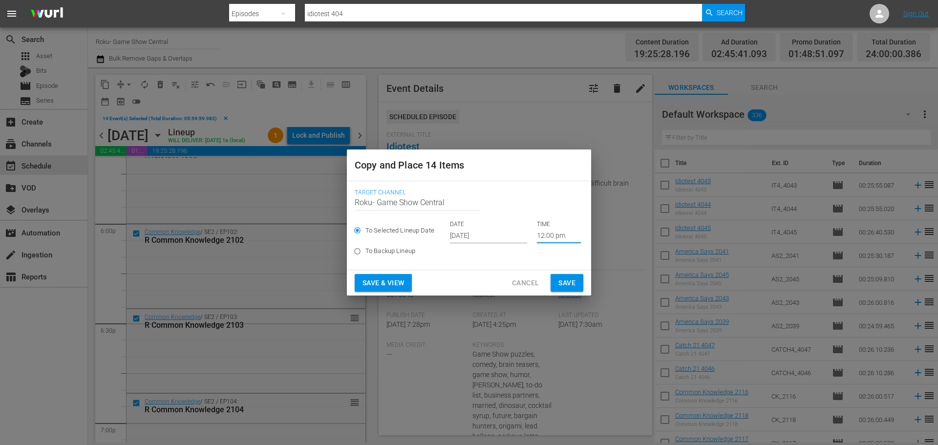
click at [563, 277] on span "Save" at bounding box center [566, 283] width 17 height 12
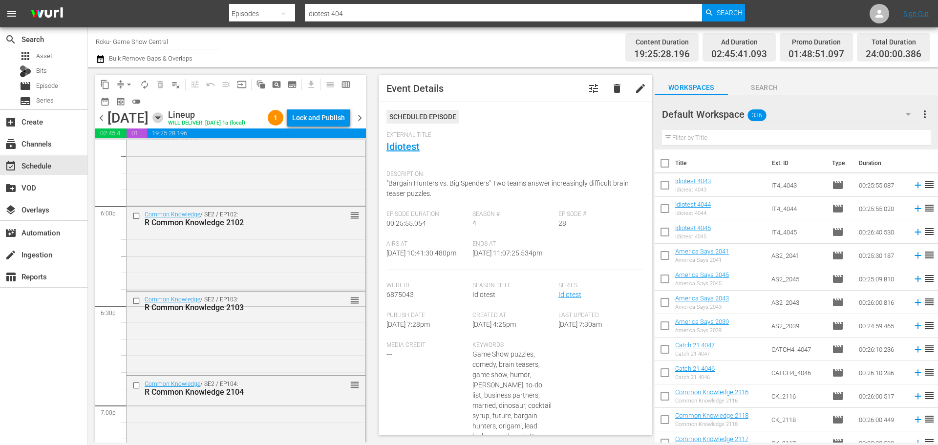
click at [163, 121] on icon "button" at bounding box center [157, 117] width 11 height 11
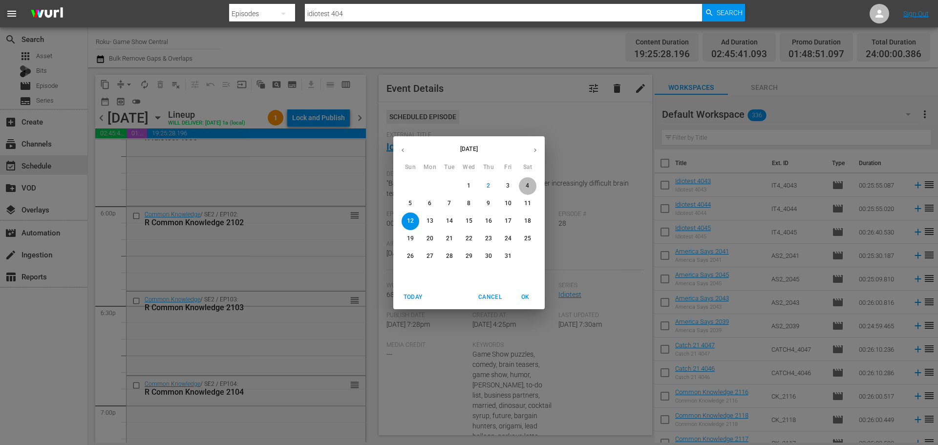
click at [523, 183] on span "4" at bounding box center [528, 186] width 18 height 8
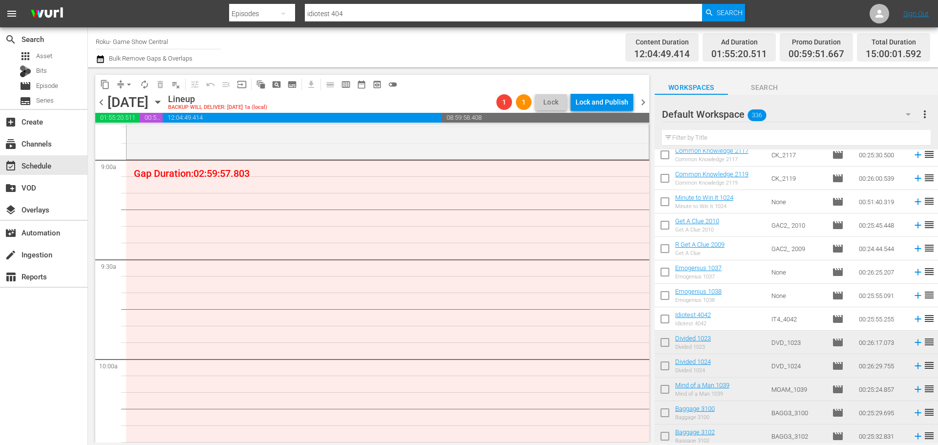
scroll to position [293, 0]
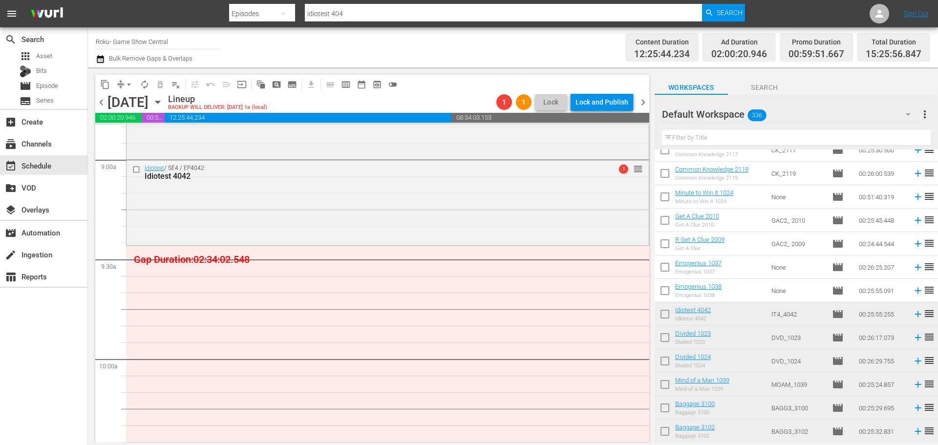
drag, startPoint x: 769, startPoint y: 293, endPoint x: 671, endPoint y: 265, distance: 101.2
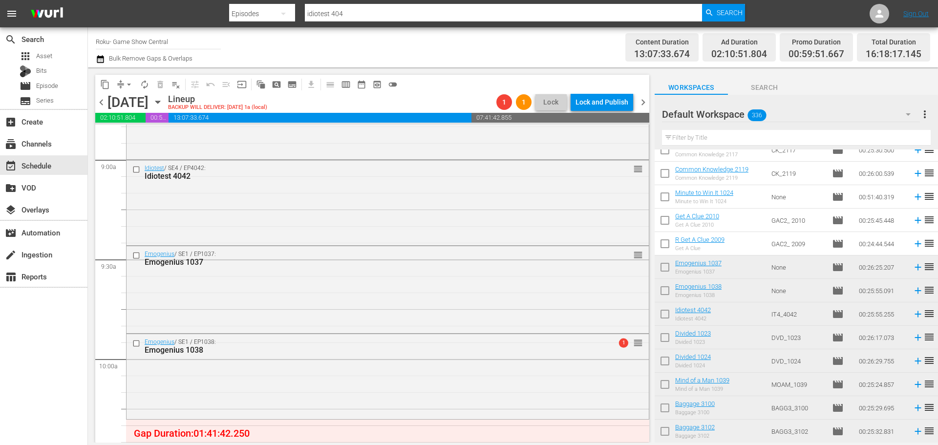
click at [754, 244] on td "R Get A Clue 2009 Get A Clue" at bounding box center [721, 243] width 92 height 23
click at [58, 88] on span "Episode" at bounding box center [47, 86] width 22 height 10
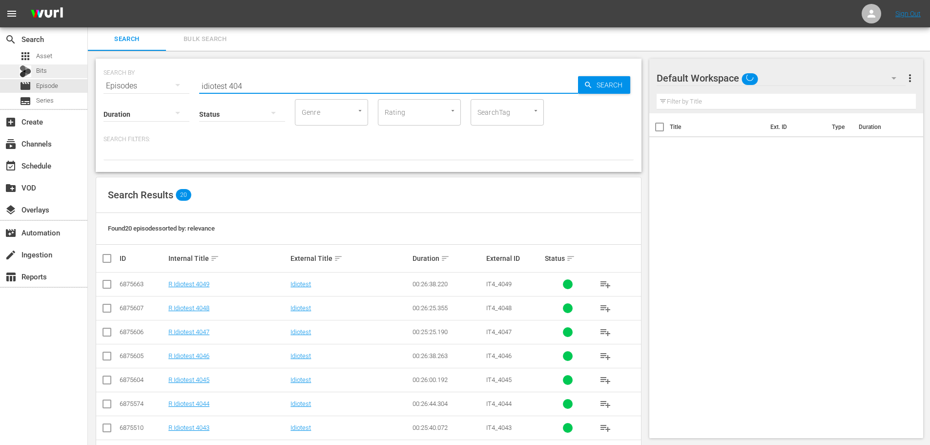
drag, startPoint x: 253, startPoint y: 79, endPoint x: 0, endPoint y: 67, distance: 253.7
click at [88, 0] on div "search Search apps Asset Bits movie Episode subtitles Series add_box Create sub…" at bounding box center [509, 0] width 842 height 0
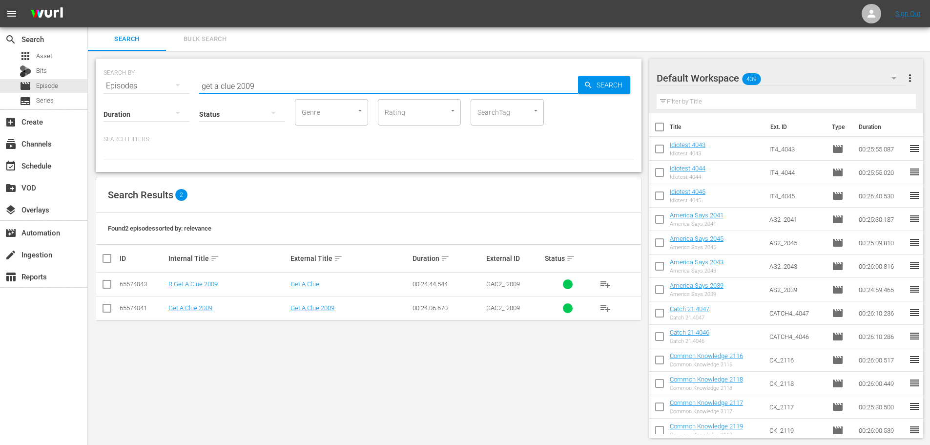
type input "get a clue 2009"
click at [111, 313] on input "checkbox" at bounding box center [107, 310] width 12 height 12
checkbox input "true"
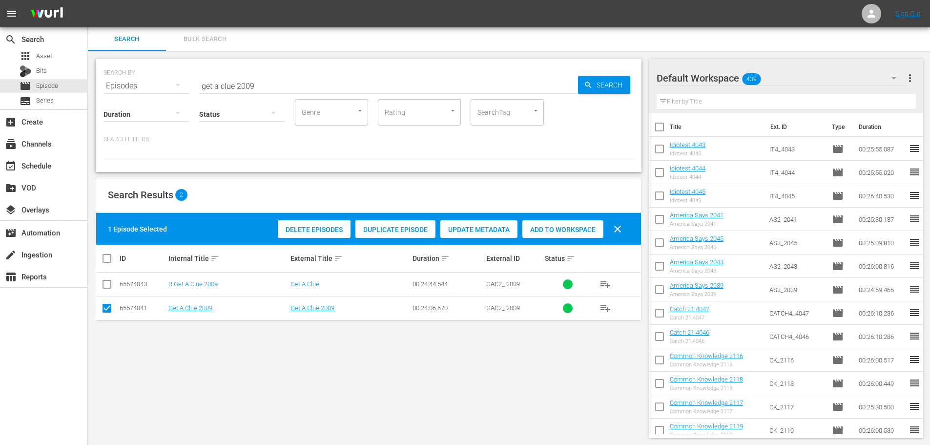
click at [536, 224] on div "Add to Workspace" at bounding box center [562, 229] width 81 height 19
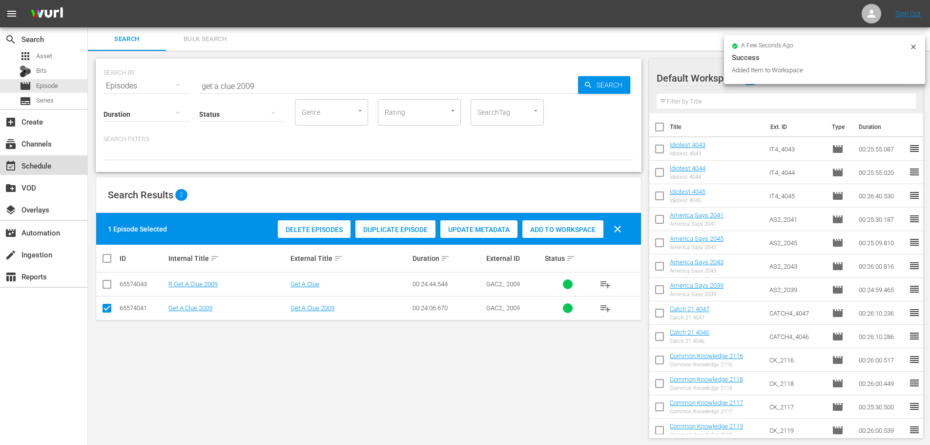
click at [40, 160] on div "event_available Schedule" at bounding box center [27, 164] width 55 height 9
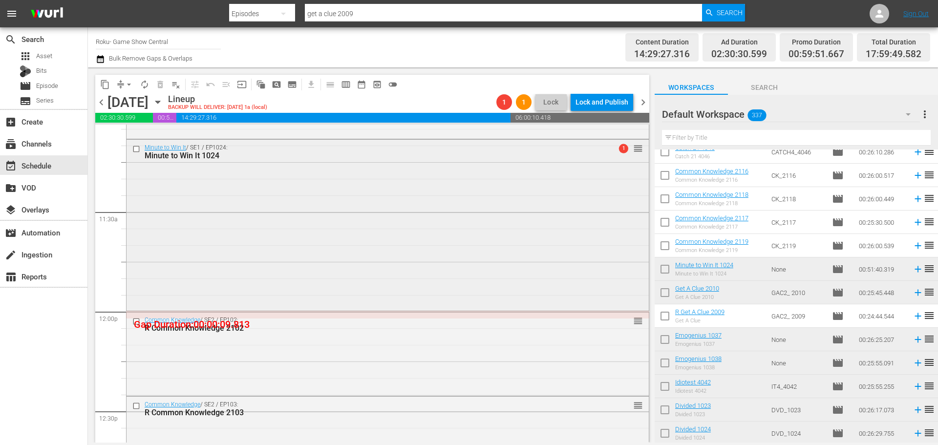
scroll to position [2246, 0]
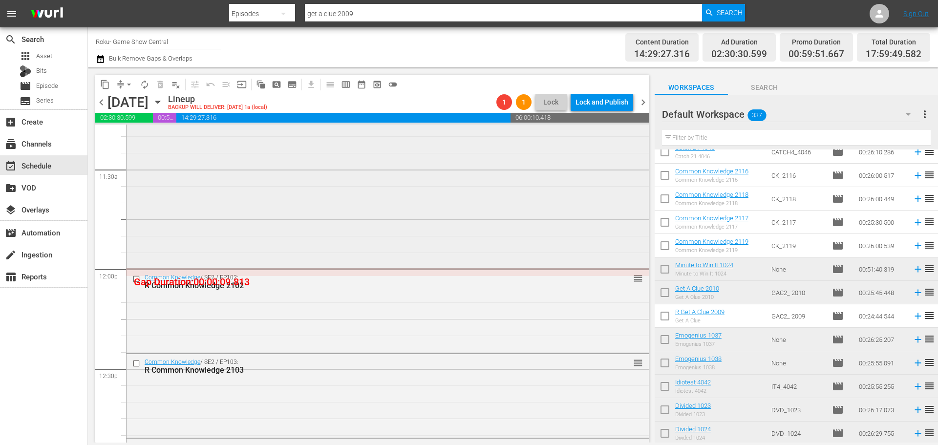
click at [348, 202] on div "Minute to Win It / SE1 / EP1024: Minute to Win It 1024 1 reorder" at bounding box center [387, 181] width 522 height 168
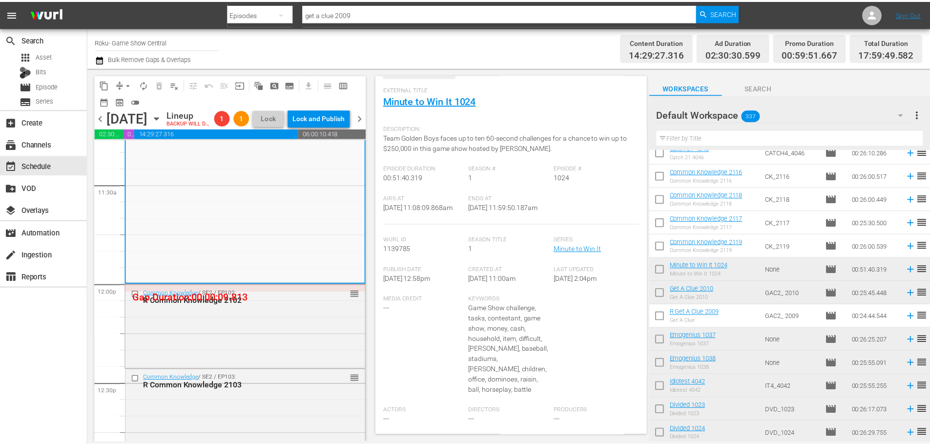
scroll to position [0, 0]
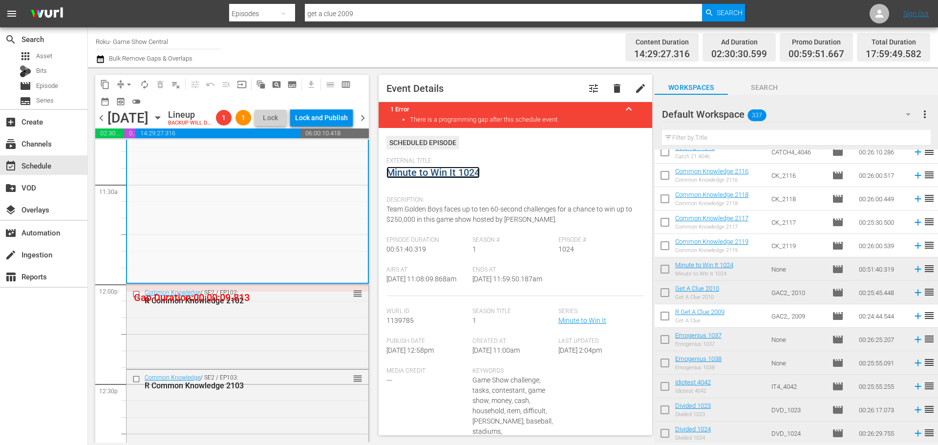
click at [417, 173] on link "Minute to Win It 1024" at bounding box center [432, 173] width 93 height 12
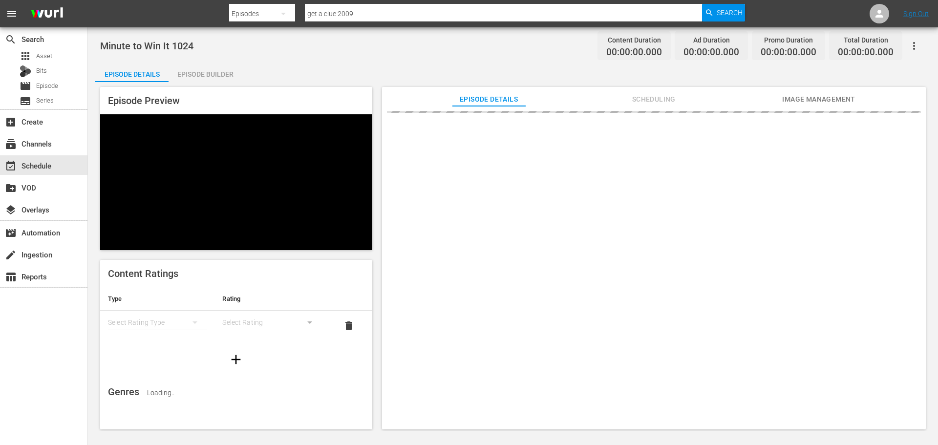
click at [238, 75] on div "Episode Builder" at bounding box center [204, 74] width 73 height 23
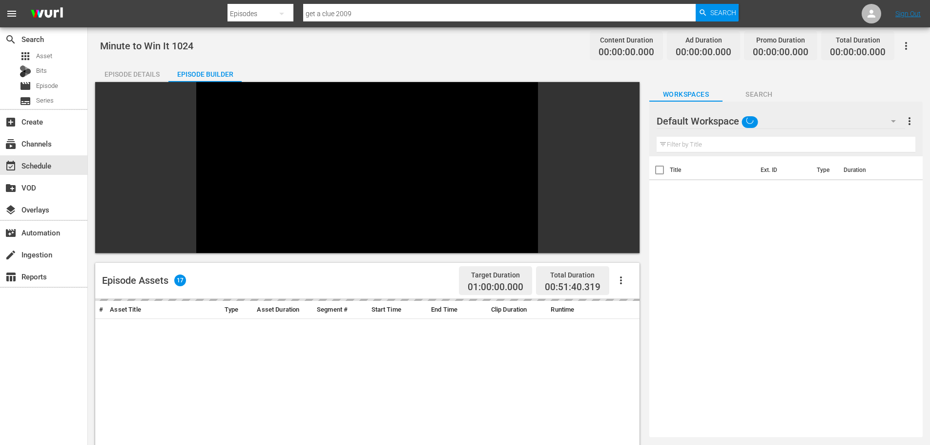
click at [706, 145] on input "text" at bounding box center [786, 145] width 259 height 16
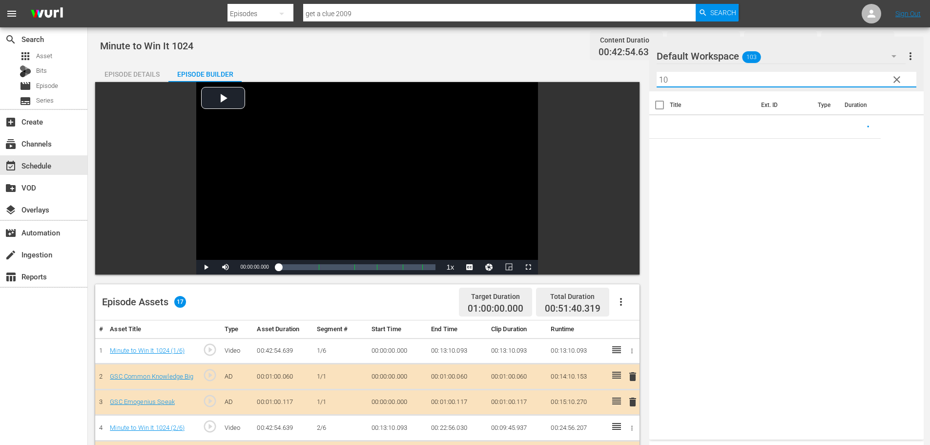
scroll to position [339, 0]
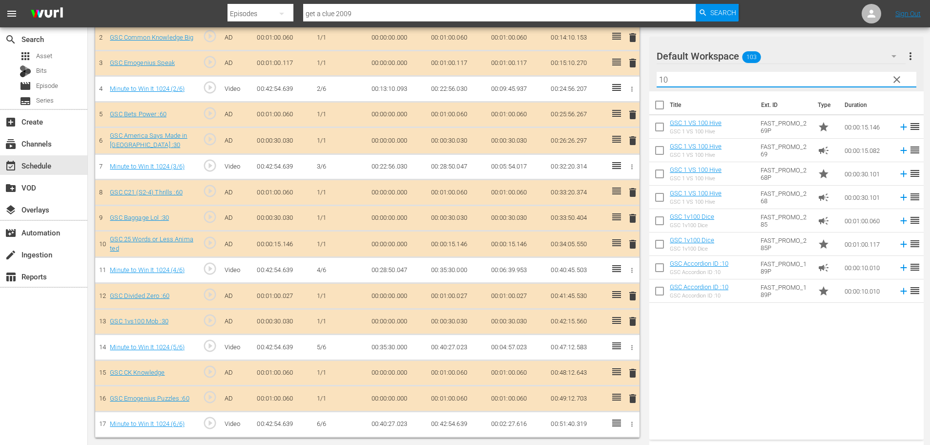
type input "10"
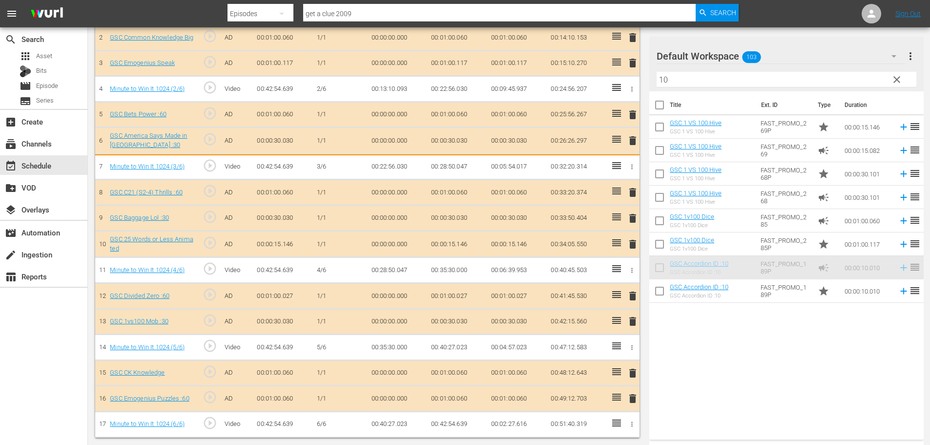
scroll to position [341, 0]
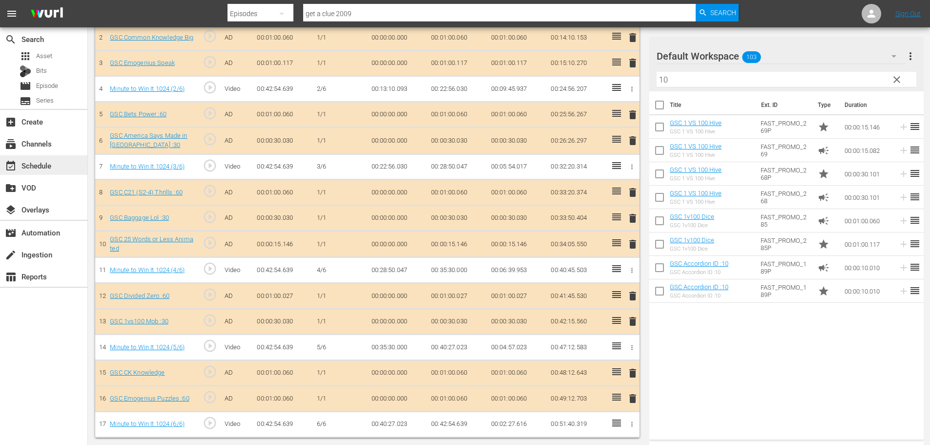
click at [26, 162] on div "event_available Schedule" at bounding box center [27, 164] width 55 height 9
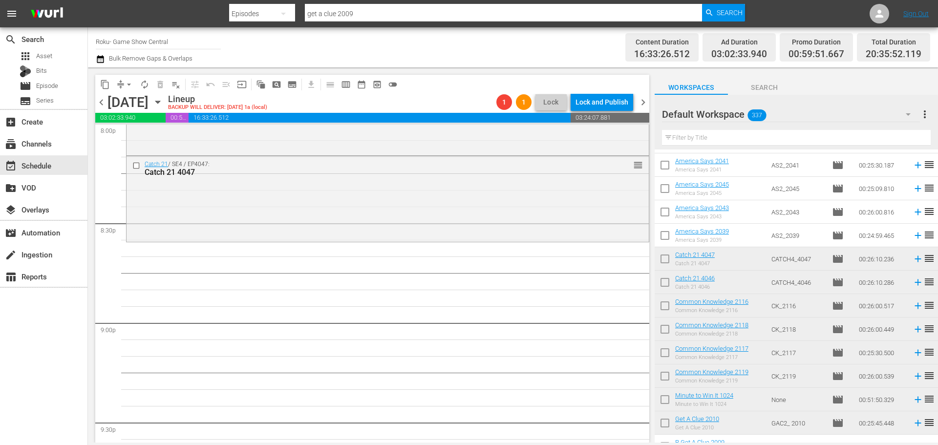
scroll to position [98, 0]
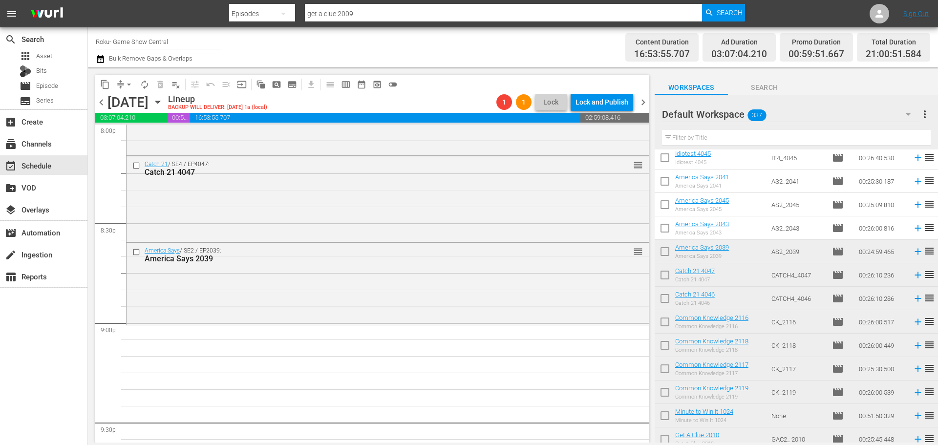
click at [274, 274] on div "America Says / SE2 / EP2039: America Says 2039 reorder" at bounding box center [387, 283] width 522 height 80
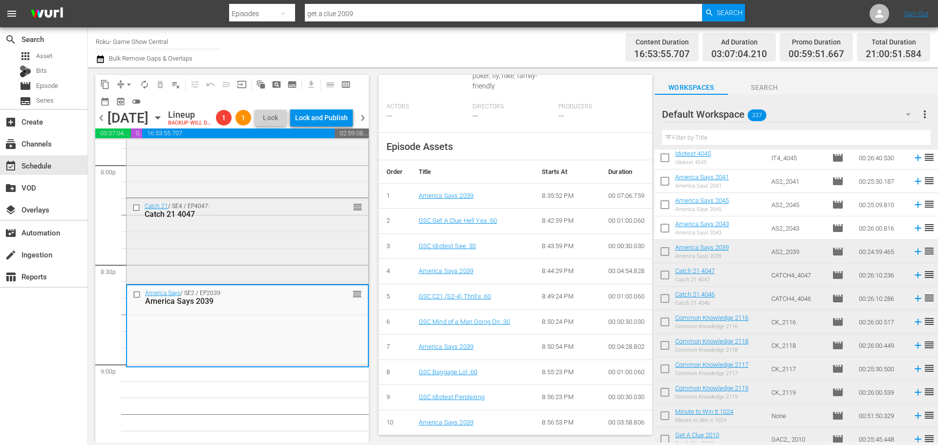
scroll to position [3937, 0]
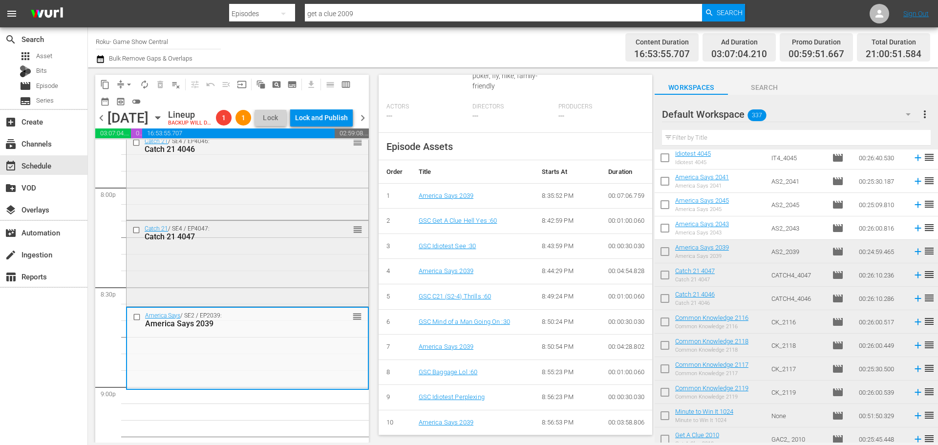
click at [284, 305] on div "Catch 21 / SE4 / EP4047: Catch 21 4047 reorder" at bounding box center [247, 263] width 242 height 84
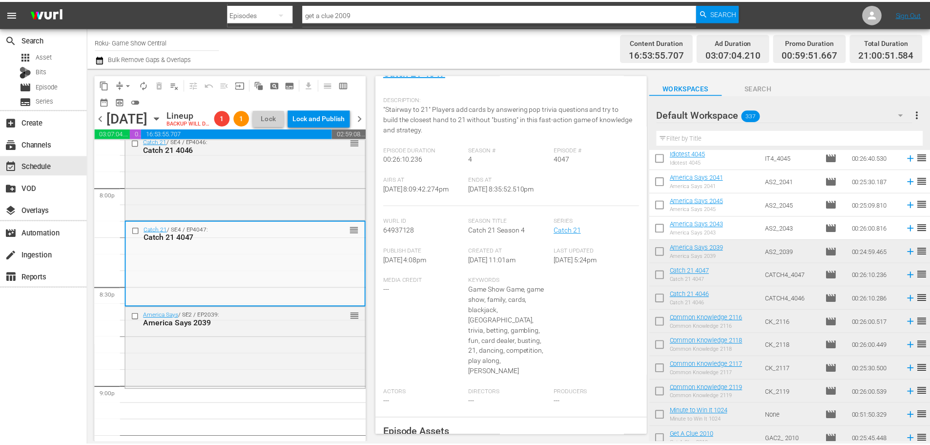
scroll to position [0, 0]
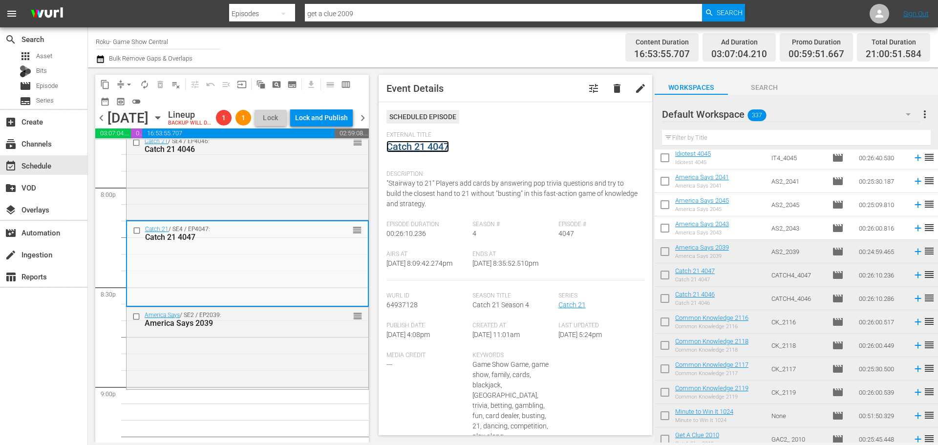
click at [445, 152] on link "Catch 21 4047" at bounding box center [417, 147] width 63 height 12
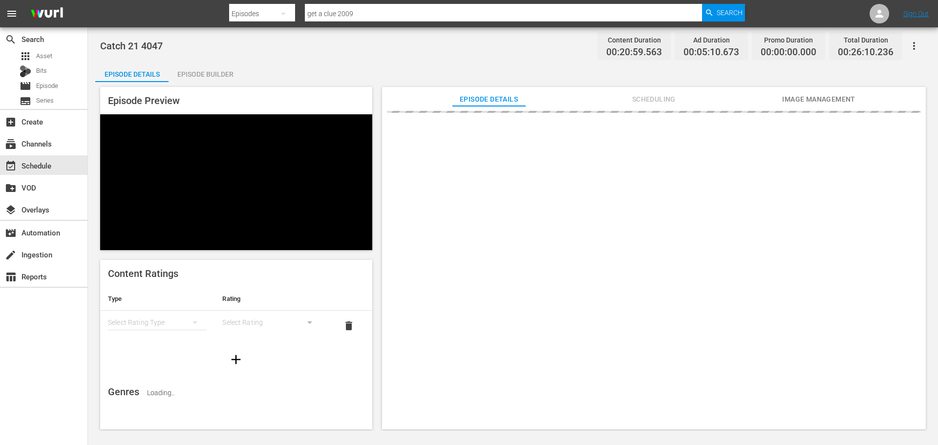
click at [234, 69] on div "Episode Builder" at bounding box center [204, 74] width 73 height 23
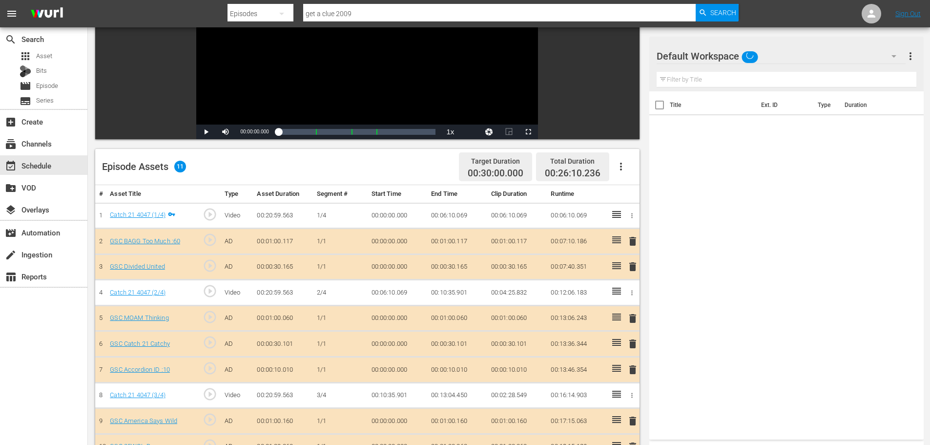
scroll to position [254, 0]
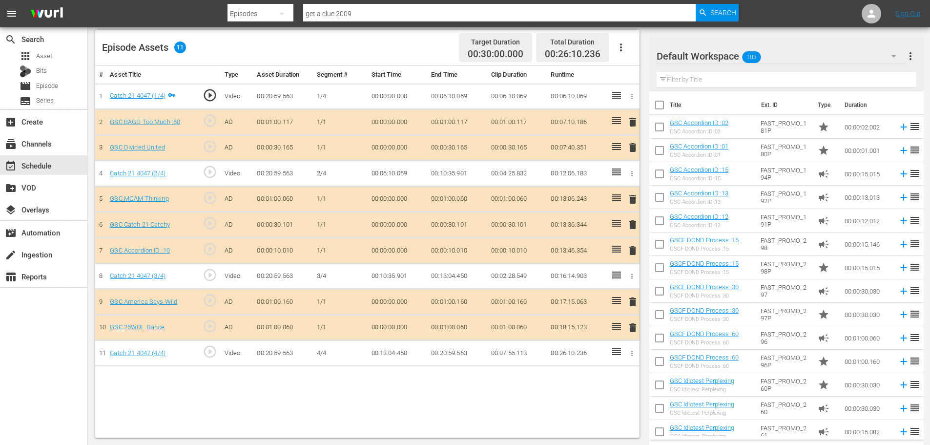
click at [636, 327] on span "delete" at bounding box center [633, 328] width 12 height 12
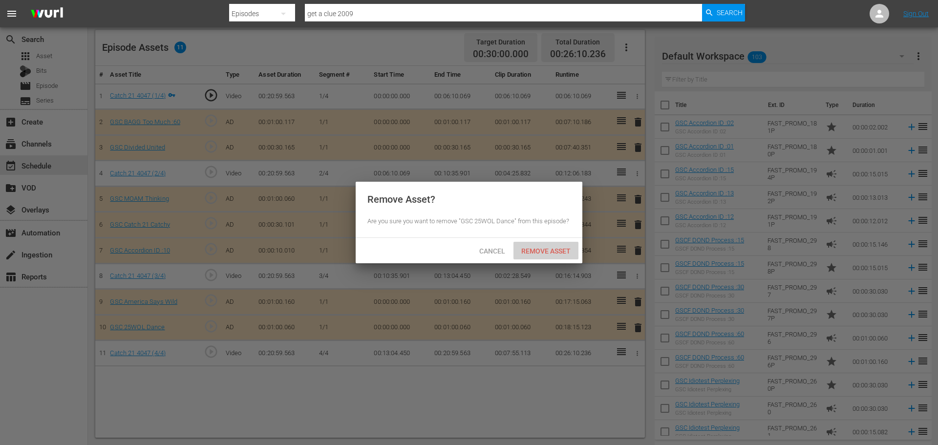
click at [558, 252] on span "Remove Asset" at bounding box center [545, 251] width 65 height 8
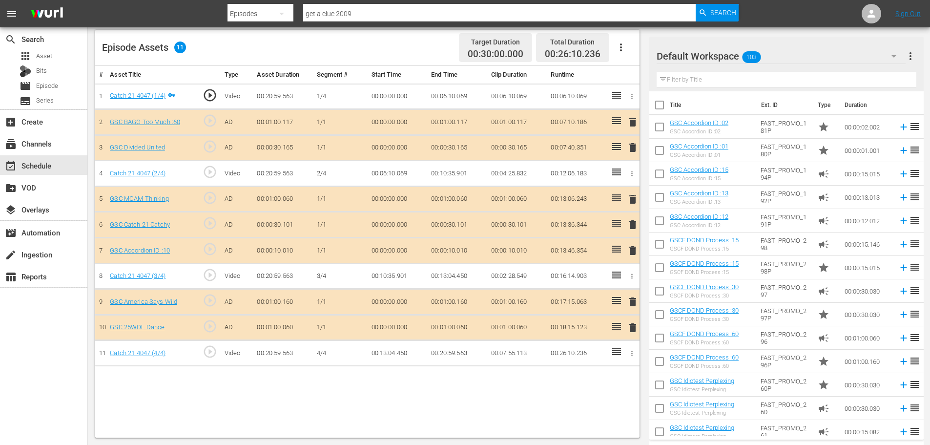
click at [633, 253] on span "delete" at bounding box center [633, 251] width 12 height 12
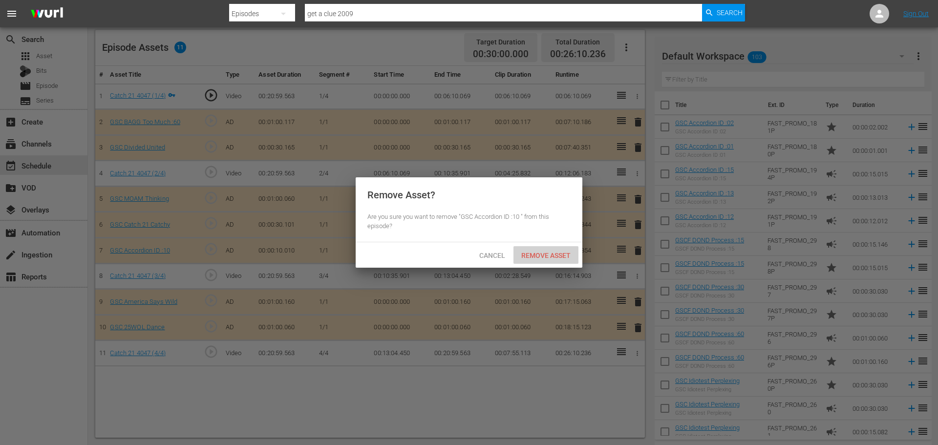
click at [565, 258] on span "Remove Asset" at bounding box center [545, 255] width 65 height 8
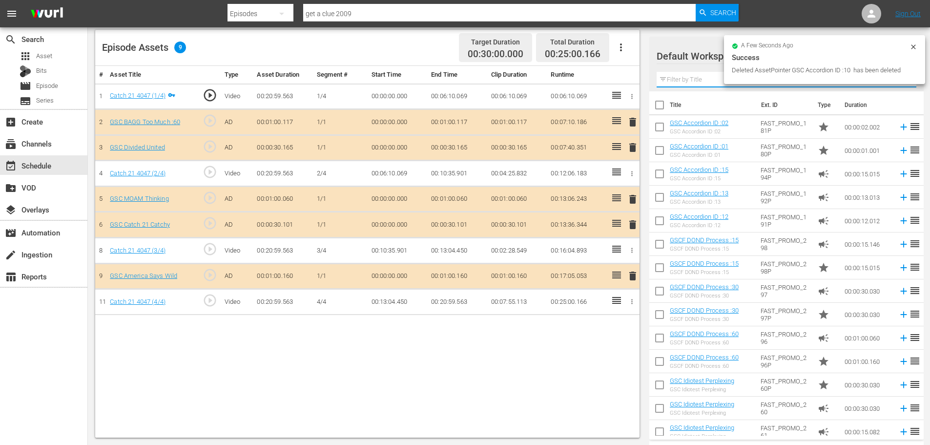
click at [692, 79] on input "text" at bounding box center [787, 80] width 260 height 16
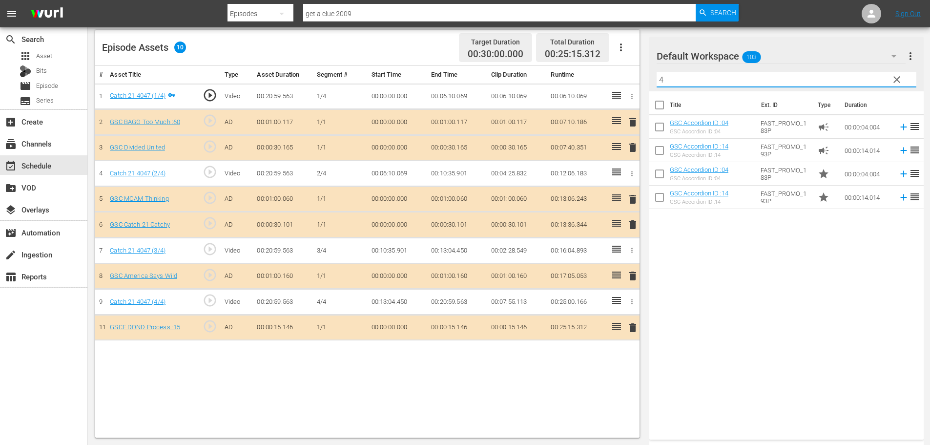
type input "4"
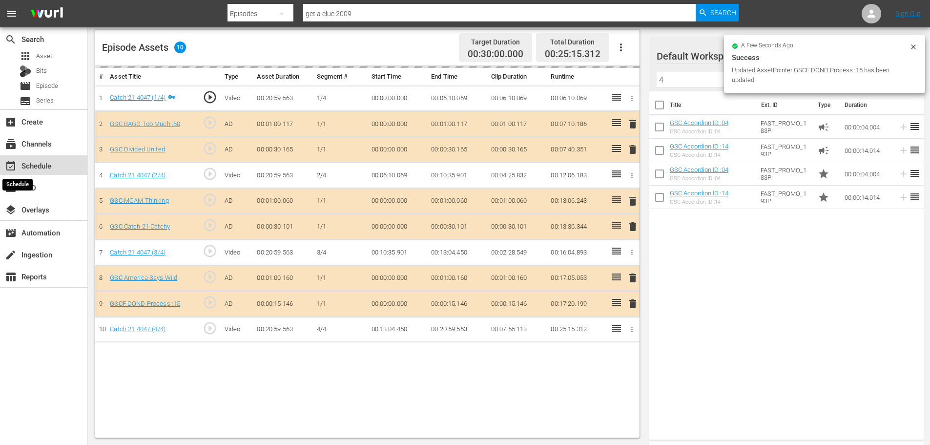
click at [16, 162] on span "event_available" at bounding box center [11, 166] width 12 height 12
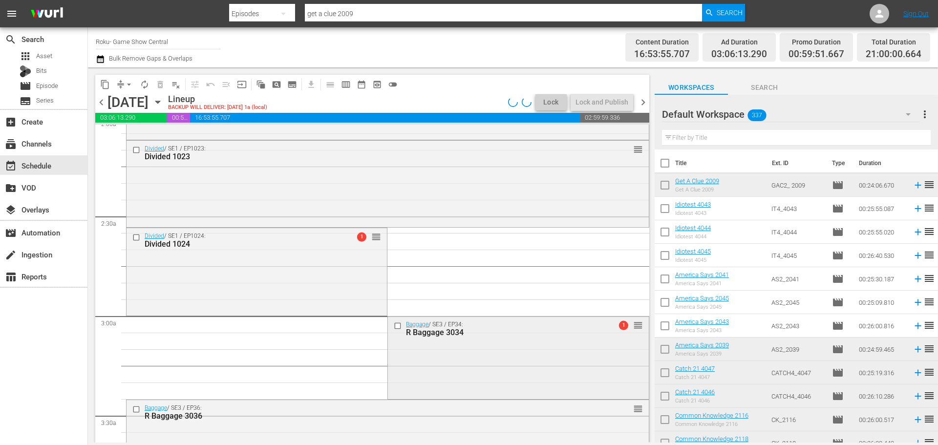
scroll to position [439, 0]
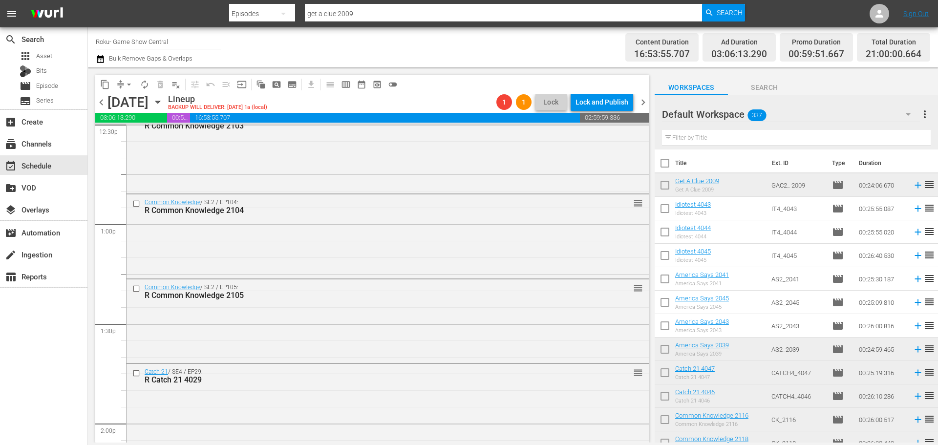
drag, startPoint x: 551, startPoint y: 307, endPoint x: 545, endPoint y: 319, distance: 13.5
click at [545, 319] on div "Common Knowledge / SE2 / EP105: R Common Knowledge 2105 reorder" at bounding box center [387, 320] width 522 height 82
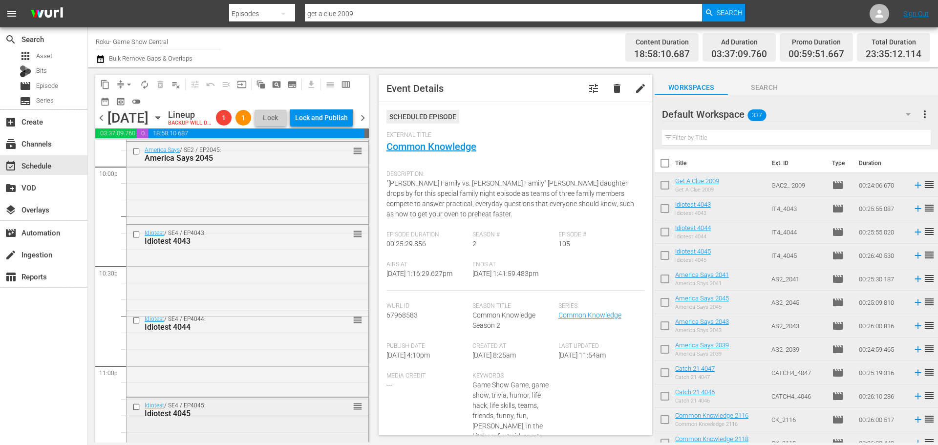
scroll to position [4349, 0]
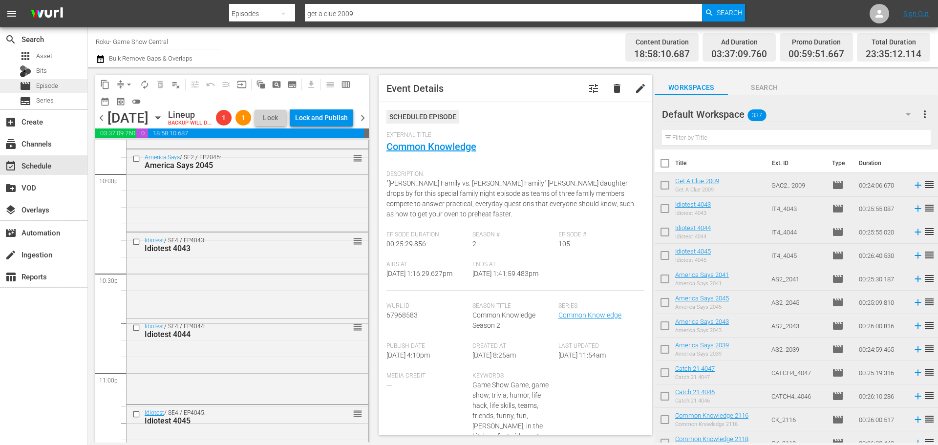
click at [47, 92] on div "movie Episode" at bounding box center [39, 86] width 39 height 14
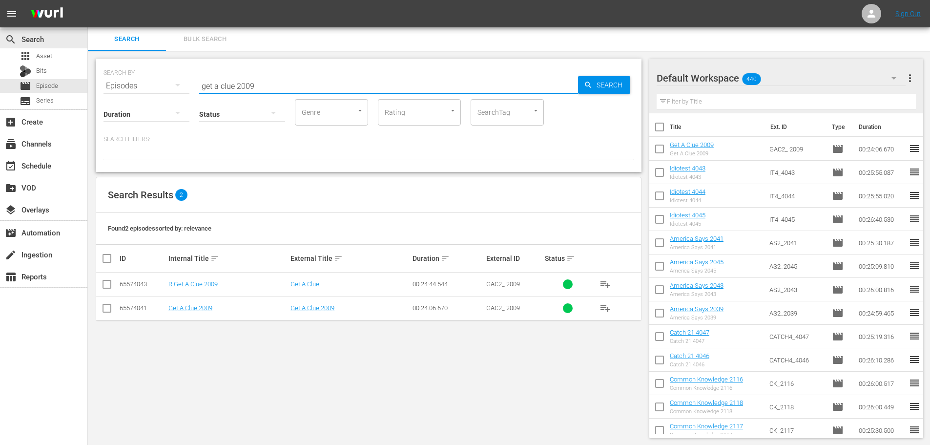
drag, startPoint x: 297, startPoint y: 91, endPoint x: 0, endPoint y: 63, distance: 298.7
click at [88, 0] on div "search Search apps Asset Bits movie Episode subtitles Series add_box Create sub…" at bounding box center [509, 0] width 842 height 0
type input "idiotest 4042"
drag, startPoint x: 107, startPoint y: 313, endPoint x: 176, endPoint y: 294, distance: 71.8
click at [107, 313] on input "checkbox" at bounding box center [107, 310] width 12 height 12
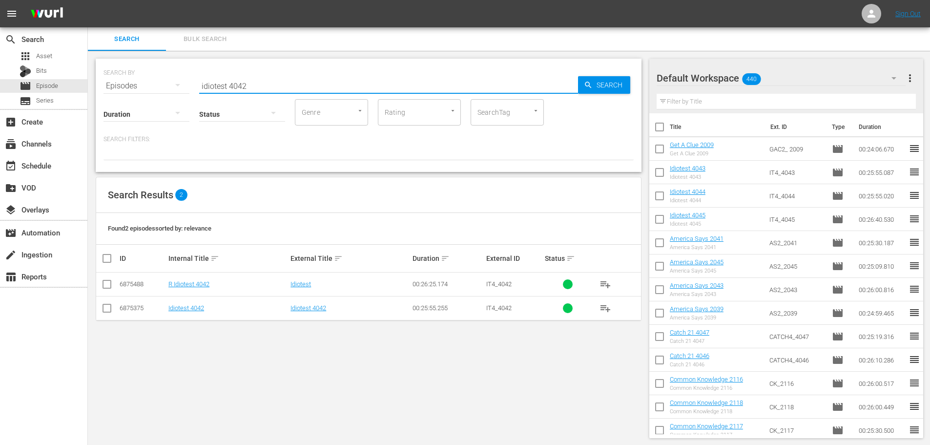
checkbox input "true"
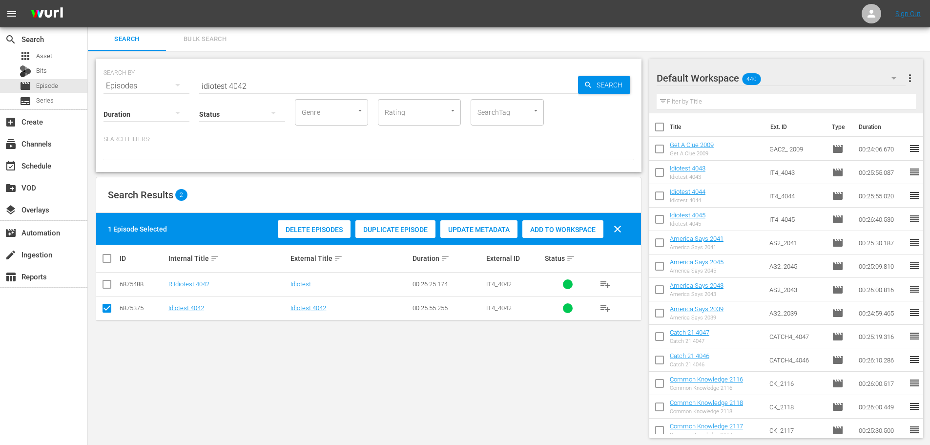
click at [564, 229] on span "Add to Workspace" at bounding box center [562, 230] width 81 height 8
click at [45, 164] on div "event_available Schedule" at bounding box center [27, 164] width 55 height 9
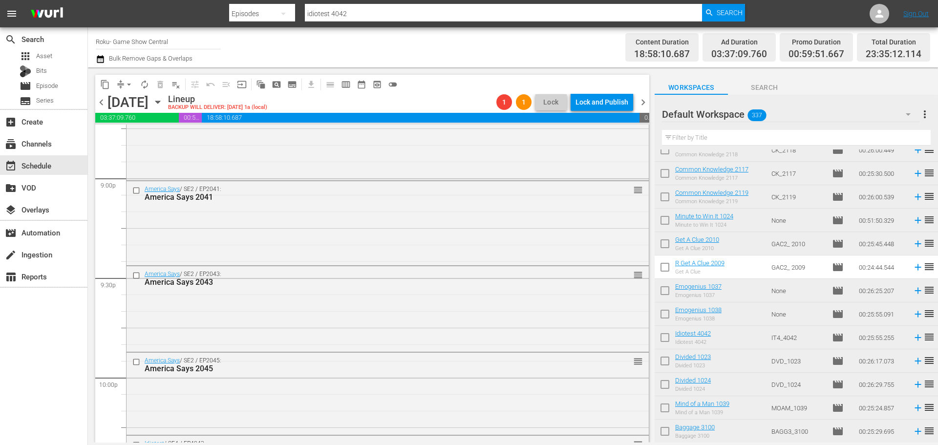
scroll to position [4122, 0]
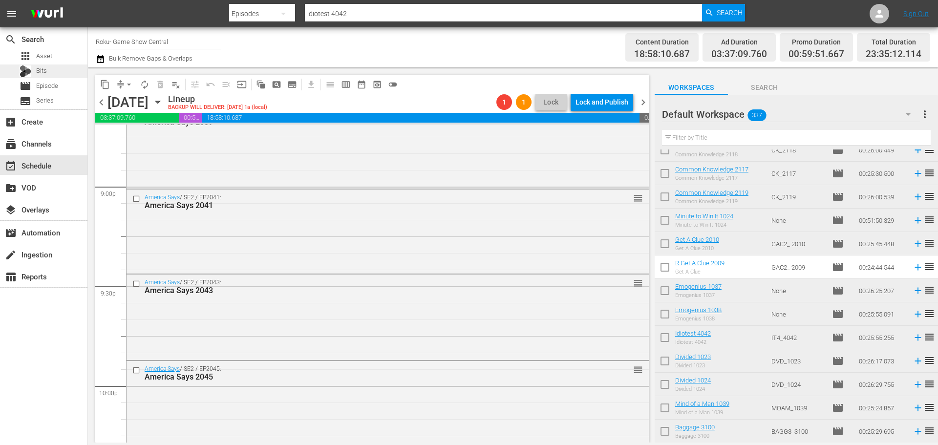
click at [12, 77] on div "Bits" at bounding box center [23, 71] width 47 height 14
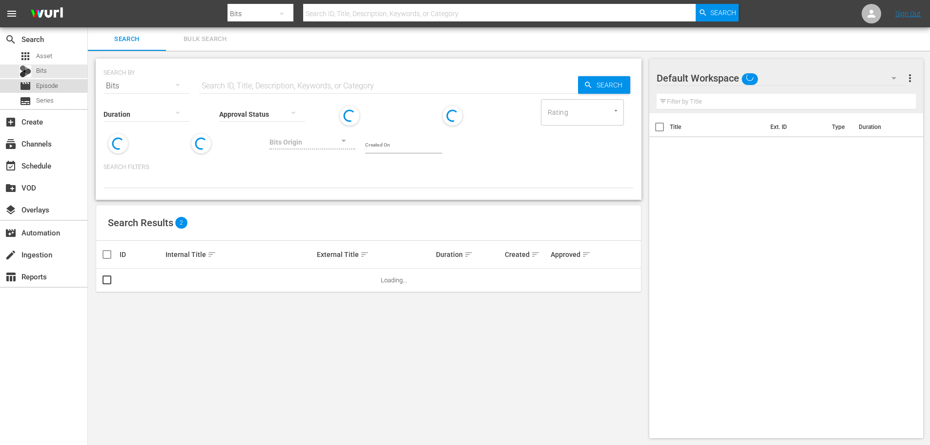
click at [36, 84] on div "movie Episode" at bounding box center [39, 86] width 39 height 14
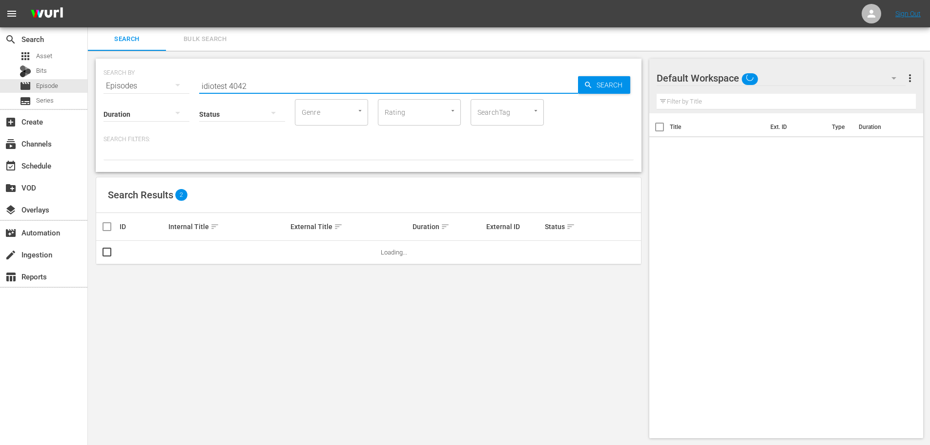
click at [303, 87] on input "idiotest 4042" at bounding box center [388, 85] width 379 height 23
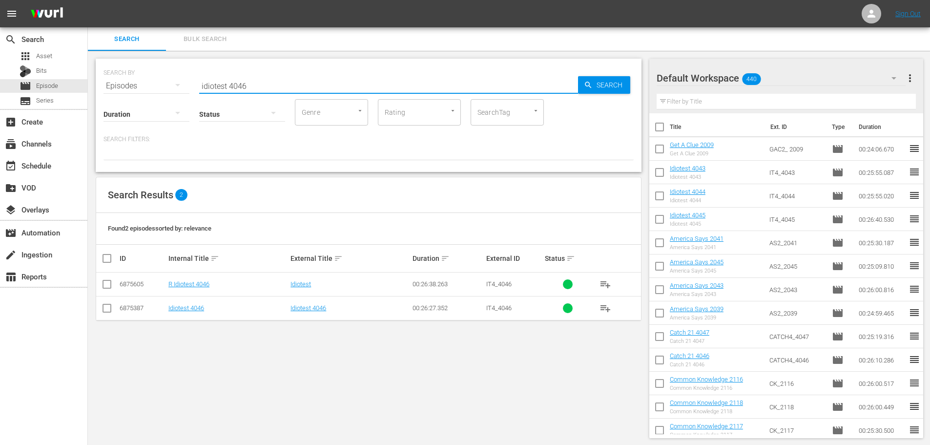
type input "idiotest 4046"
click at [106, 310] on input "checkbox" at bounding box center [107, 310] width 12 height 12
checkbox input "true"
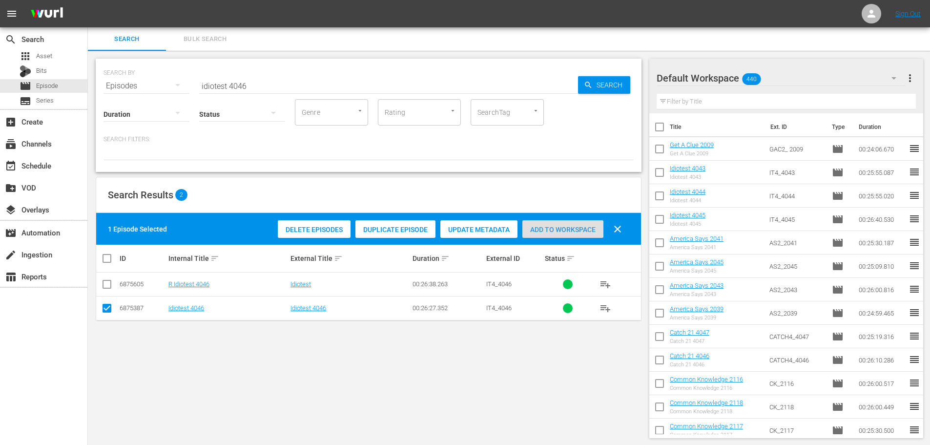
click at [538, 229] on span "Add to Workspace" at bounding box center [562, 230] width 81 height 8
click at [48, 161] on div "event_available Schedule" at bounding box center [27, 164] width 55 height 9
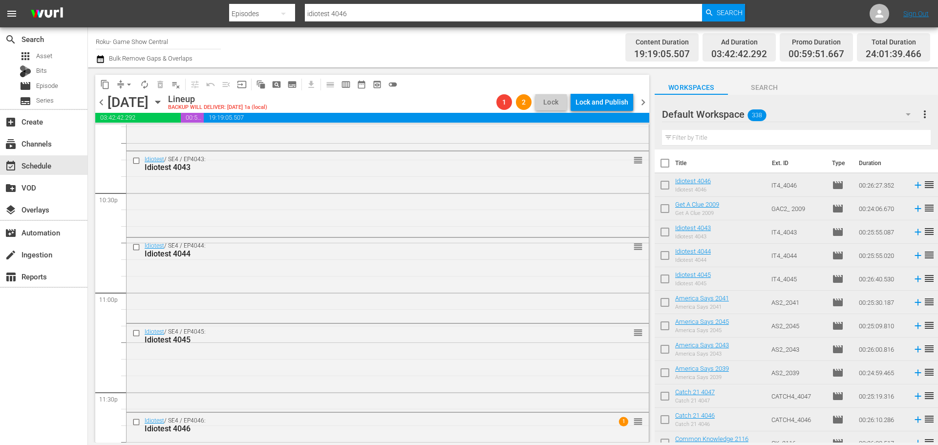
scroll to position [4471, 0]
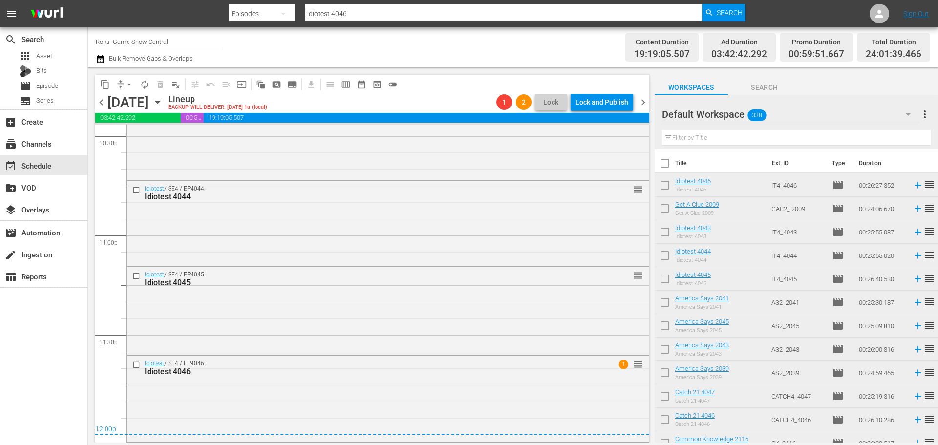
drag, startPoint x: 320, startPoint y: 393, endPoint x: 411, endPoint y: 297, distance: 131.9
click at [320, 393] on div "Idiotest / SE4 / EP4046: Idiotest 4046 1 reorder" at bounding box center [387, 397] width 522 height 85
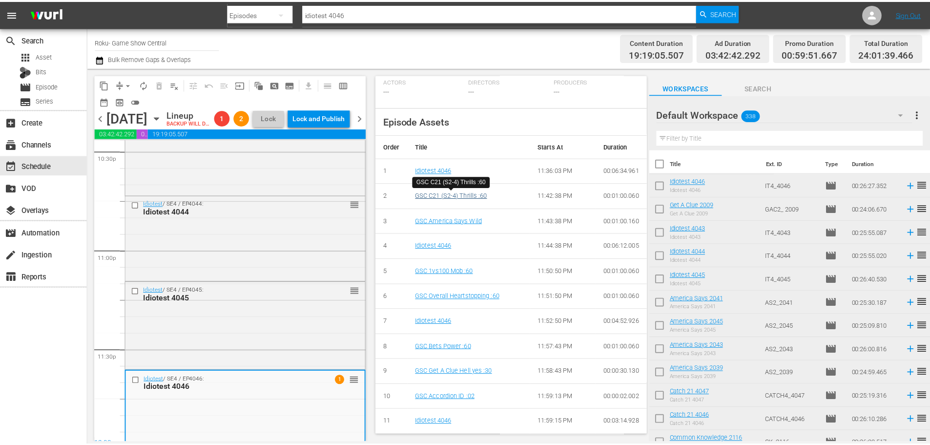
scroll to position [52, 0]
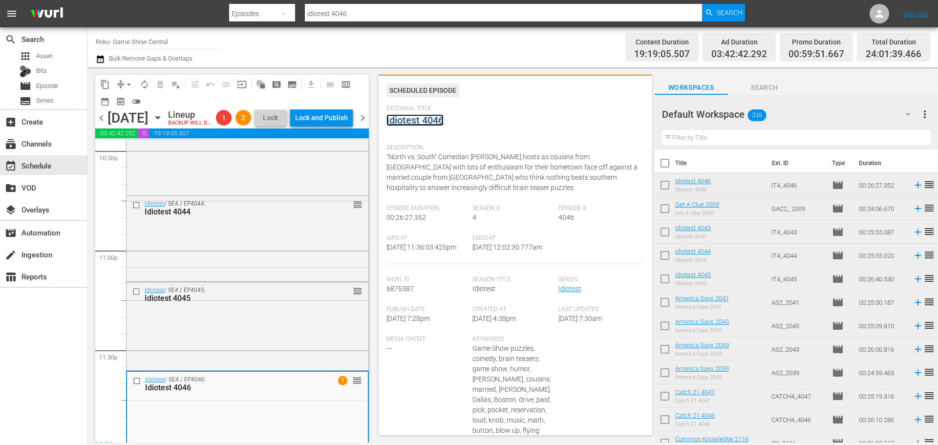
click at [422, 115] on link "Idiotest 4046" at bounding box center [414, 120] width 57 height 12
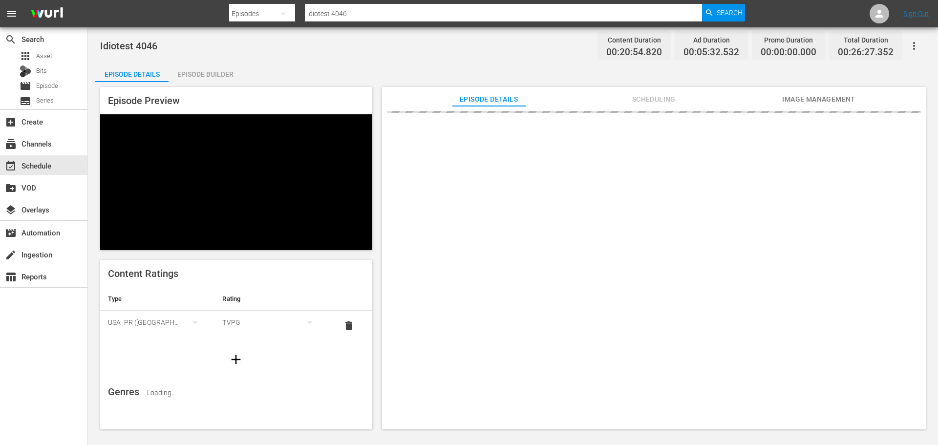
click at [216, 73] on div "Episode Builder" at bounding box center [204, 74] width 73 height 23
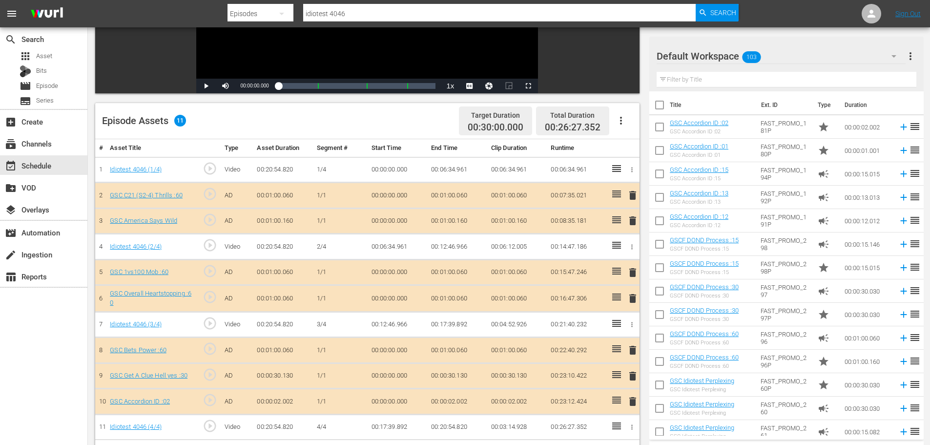
scroll to position [254, 0]
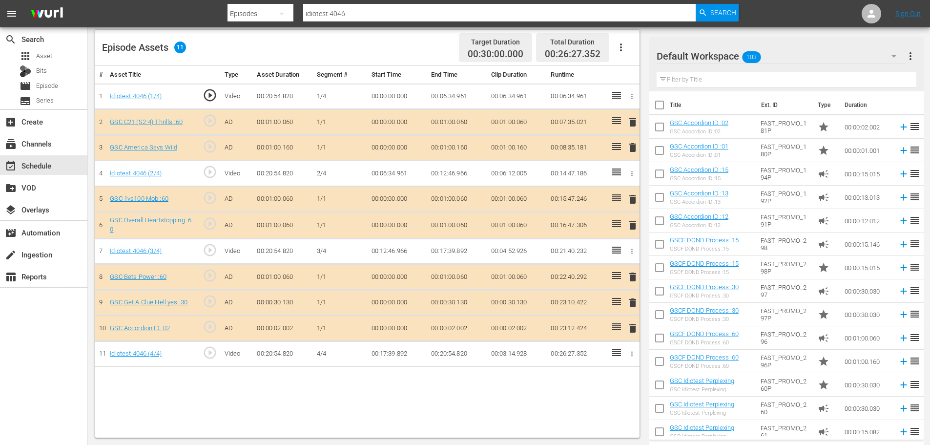
click at [630, 327] on span "delete" at bounding box center [633, 328] width 12 height 12
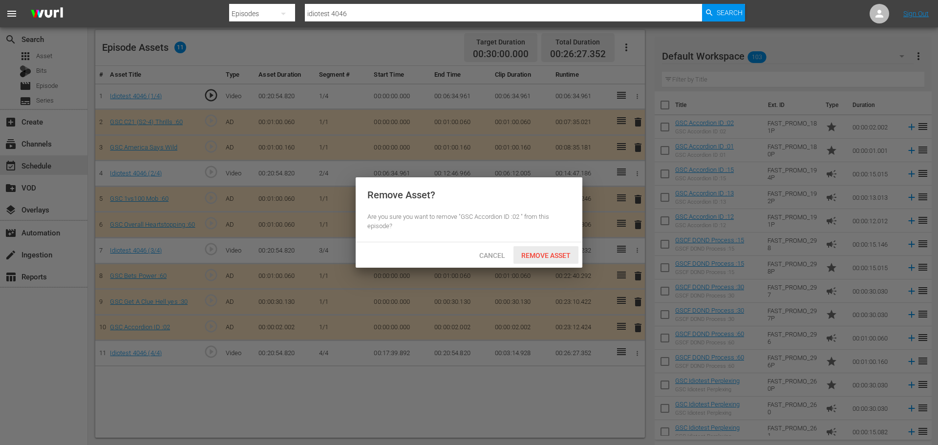
click at [525, 257] on span "Remove Asset" at bounding box center [545, 255] width 65 height 8
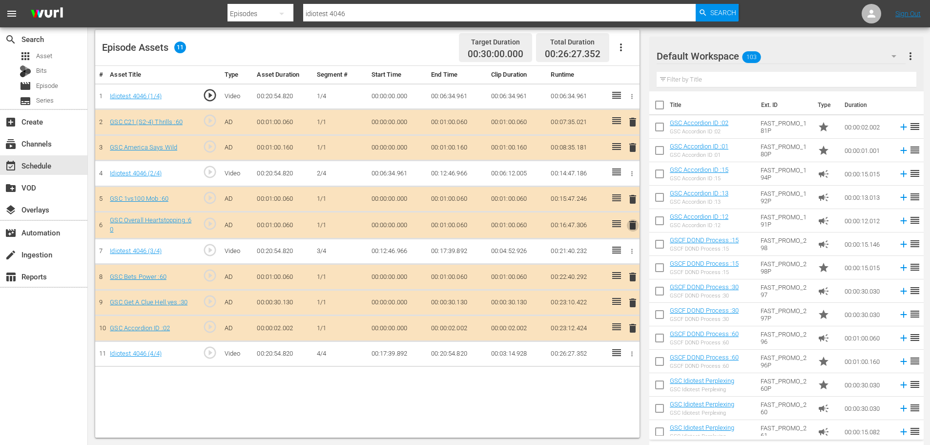
click at [637, 228] on span "delete" at bounding box center [633, 225] width 12 height 12
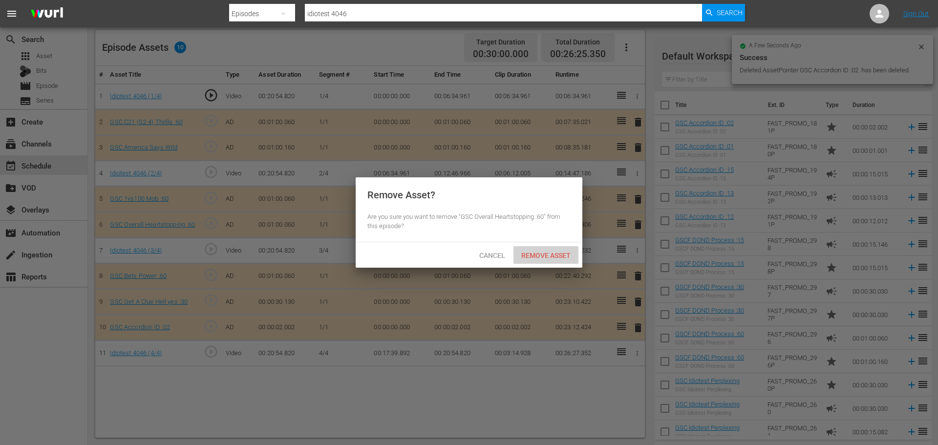
click at [530, 251] on span "Remove Asset" at bounding box center [545, 255] width 65 height 8
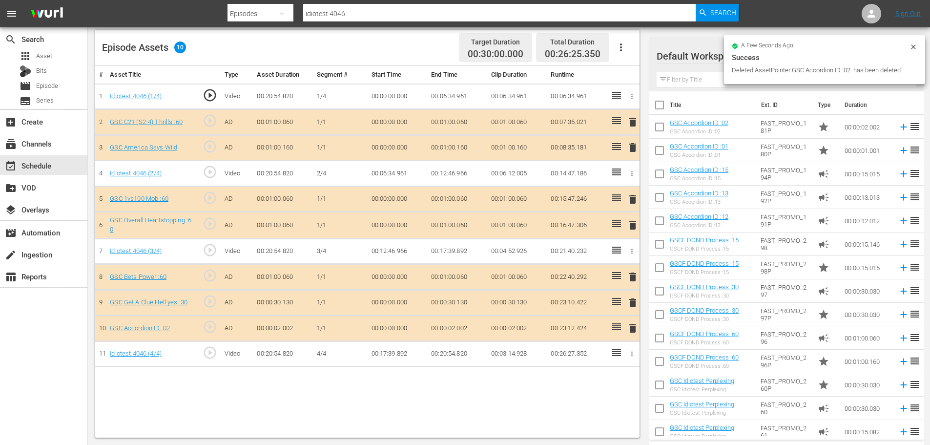
click at [633, 151] on span "delete" at bounding box center [633, 148] width 12 height 12
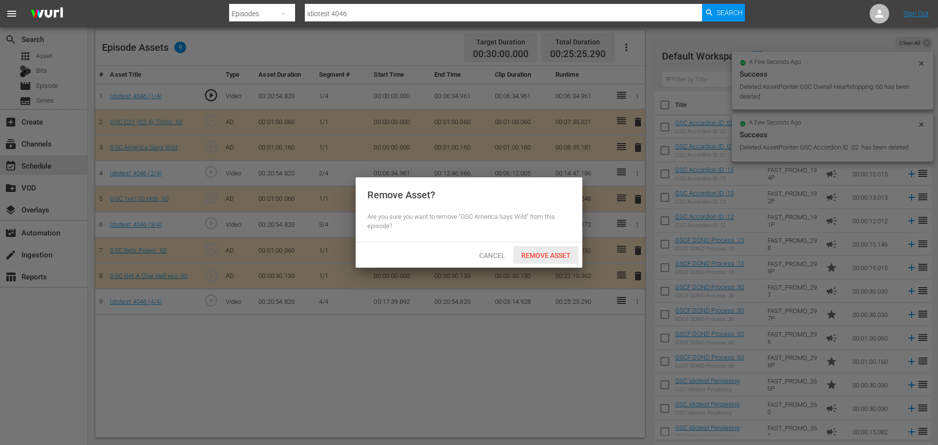
click at [553, 259] on div "Remove Asset" at bounding box center [545, 255] width 65 height 18
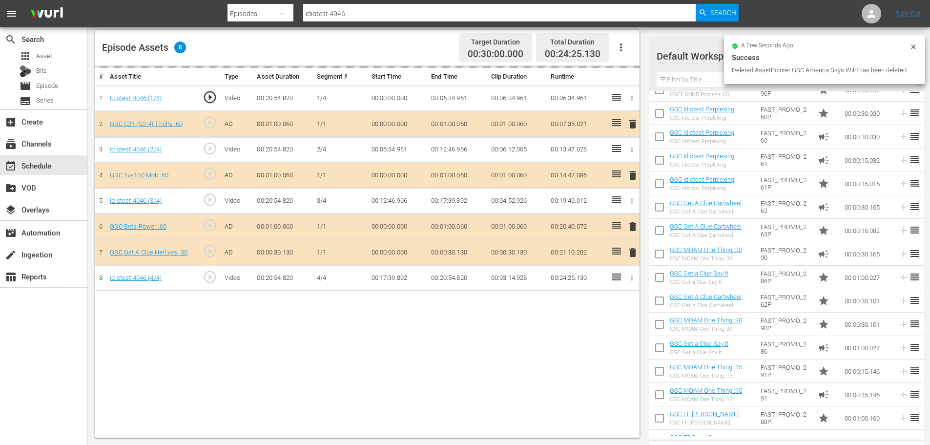
scroll to position [293, 0]
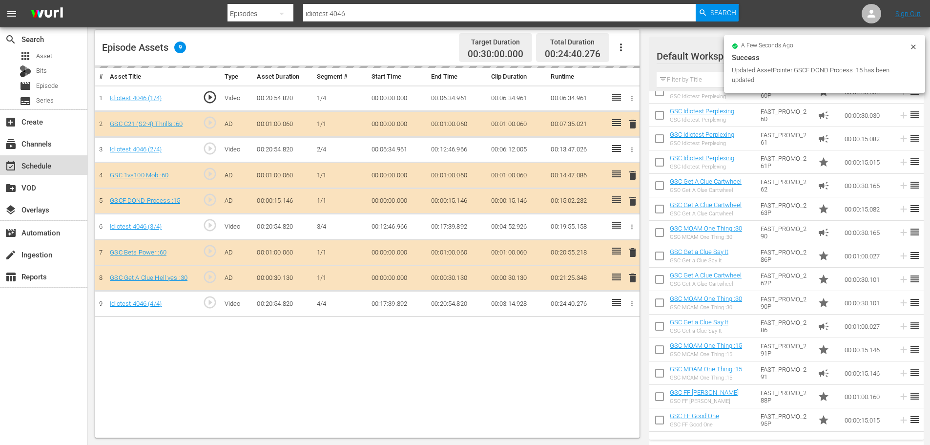
click at [56, 167] on div "event_available Schedule" at bounding box center [43, 165] width 87 height 20
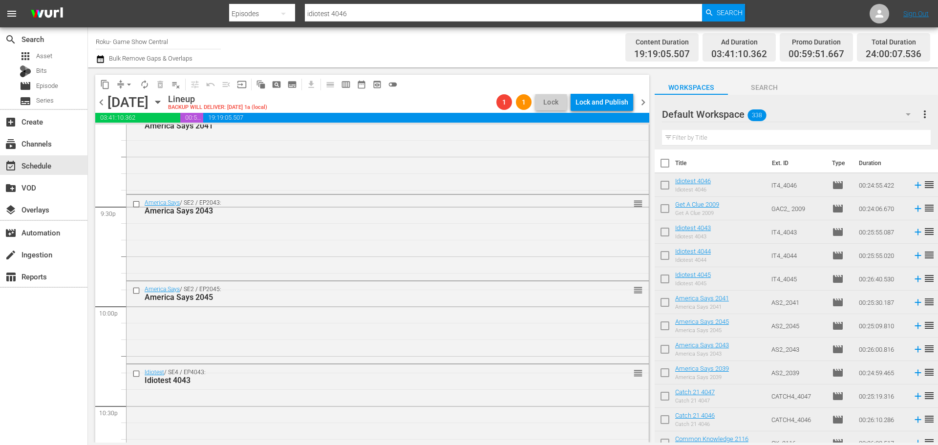
scroll to position [4466, 0]
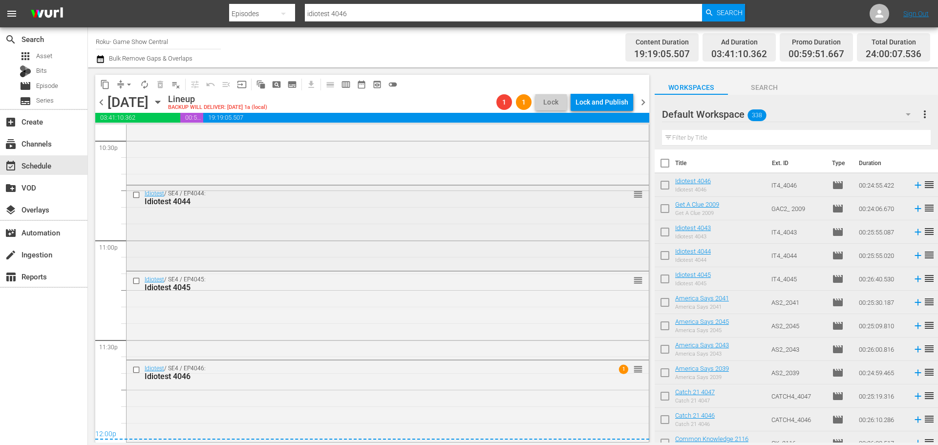
click at [376, 246] on div "Idiotest / SE4 / EP4044: Idiotest 4044 reorder" at bounding box center [387, 227] width 522 height 83
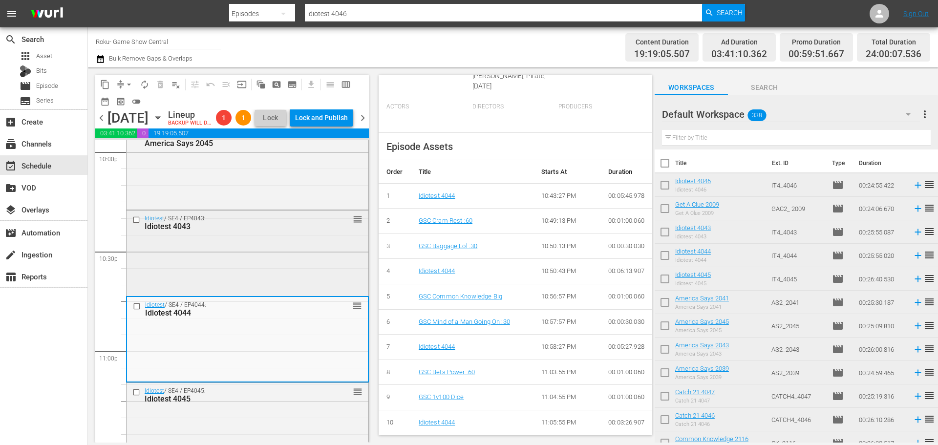
scroll to position [4369, 0]
click at [264, 287] on div "Idiotest / SE4 / EP4043: Idiotest 4043 reorder" at bounding box center [247, 253] width 242 height 83
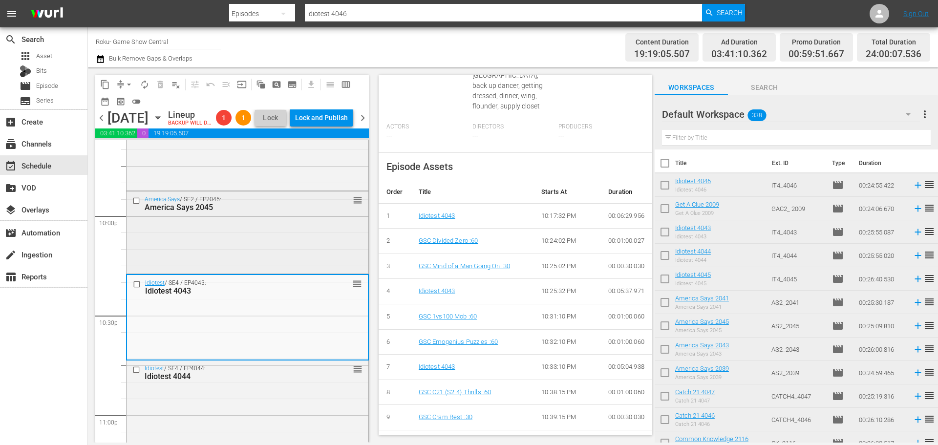
scroll to position [4222, 0]
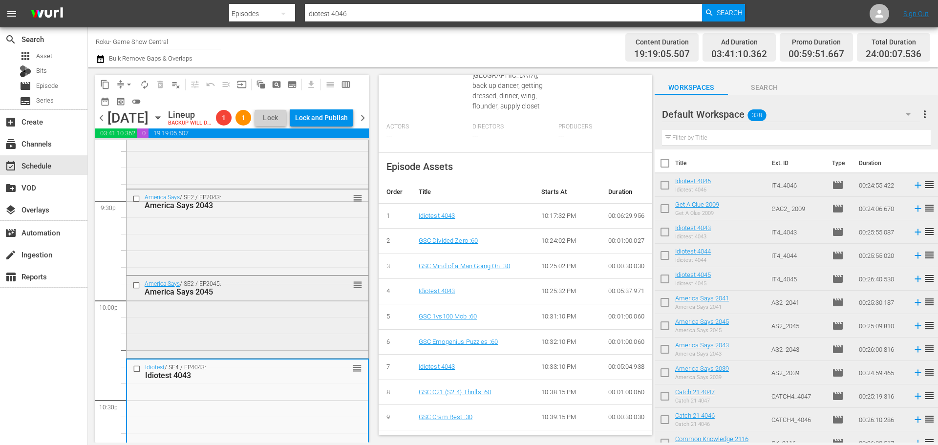
click at [199, 318] on div "America Says / SE2 / EP2045: America Says 2045 reorder" at bounding box center [247, 316] width 242 height 81
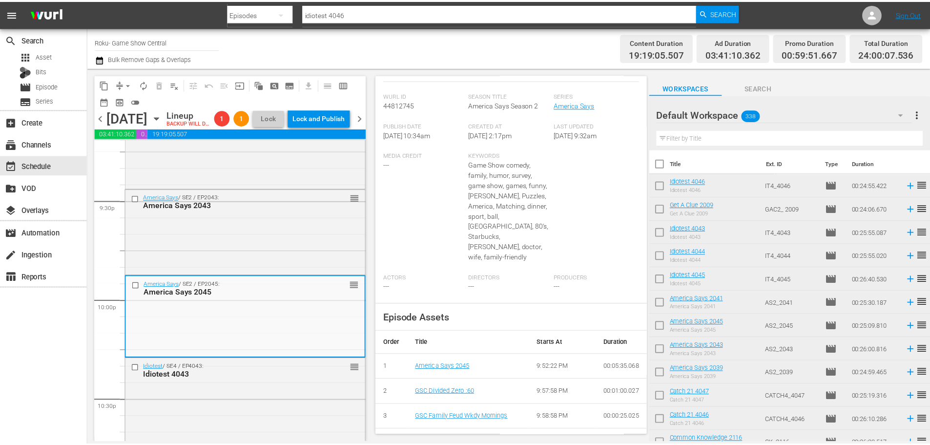
scroll to position [16, 0]
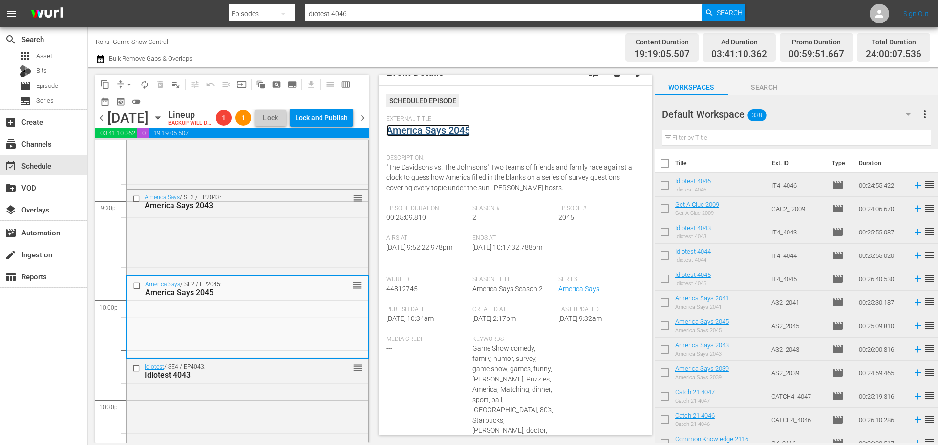
click at [425, 133] on link "America Says 2045" at bounding box center [427, 131] width 83 height 12
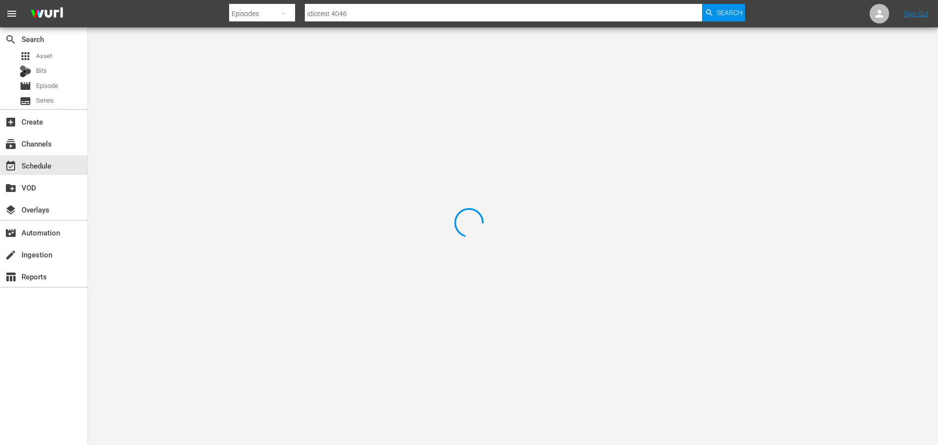
click at [217, 57] on div at bounding box center [469, 222] width 938 height 445
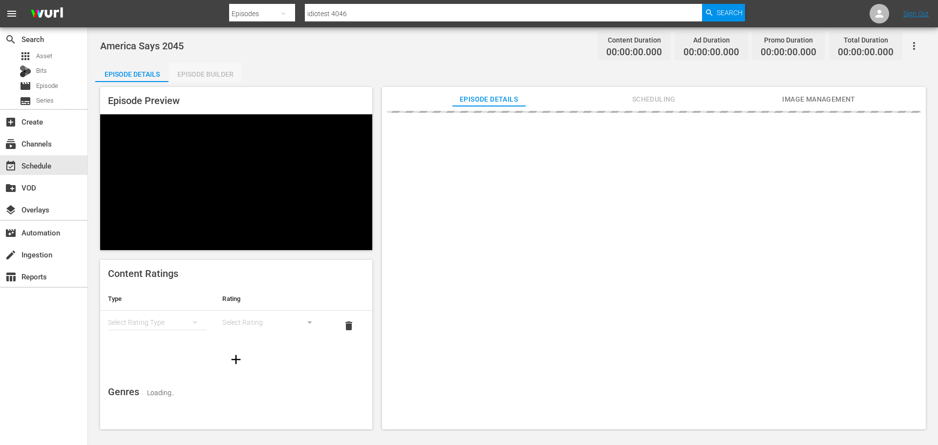
click at [188, 66] on div "Episode Builder" at bounding box center [204, 74] width 73 height 23
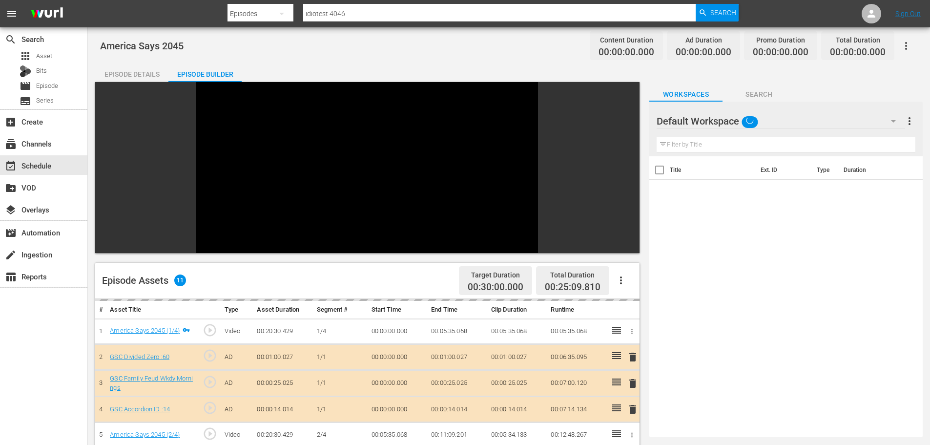
click at [692, 149] on input "text" at bounding box center [786, 145] width 259 height 16
type input "7"
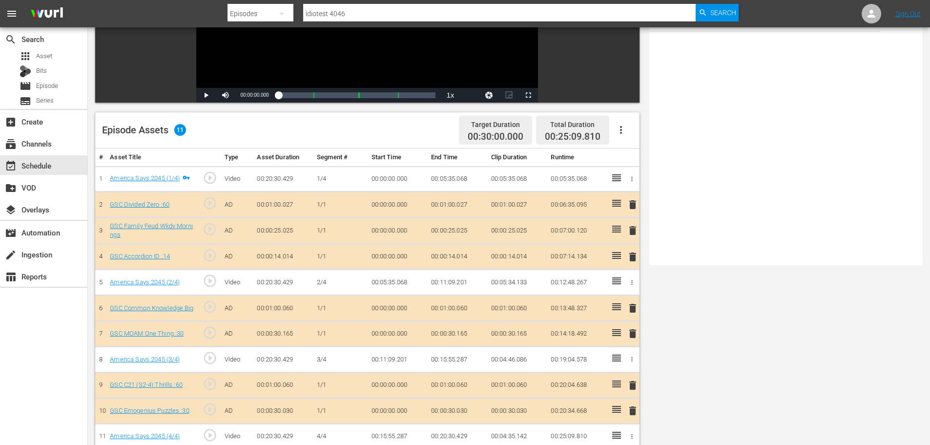
scroll to position [254, 0]
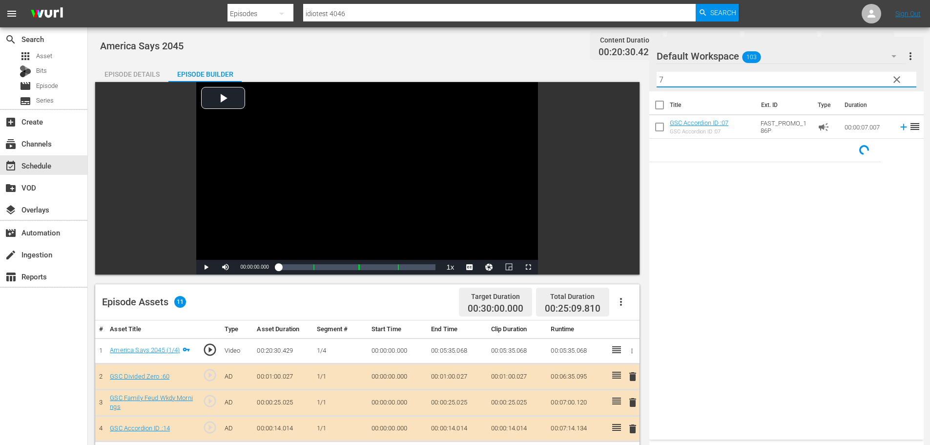
scroll to position [254, 0]
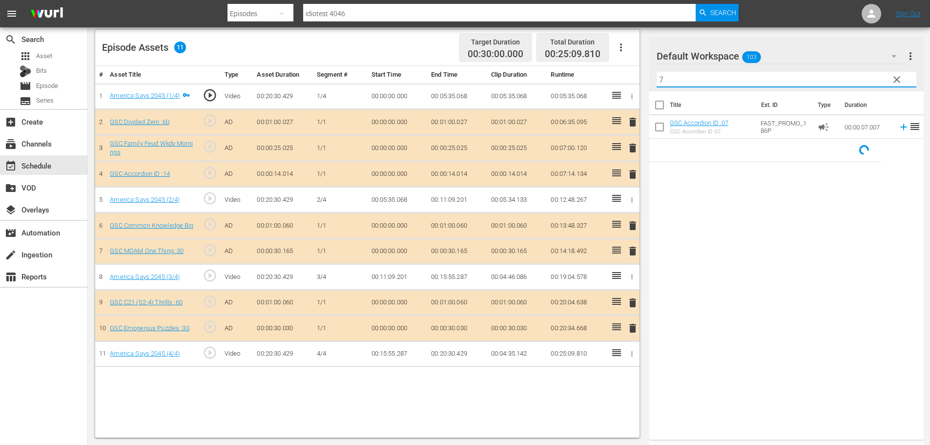
type input "7"
click at [638, 175] on span "delete" at bounding box center [633, 174] width 12 height 12
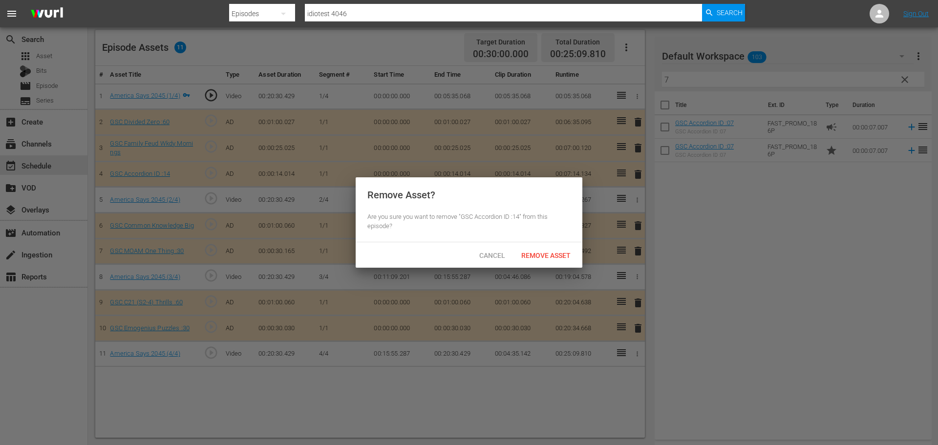
click at [557, 244] on div "Cancel Remove Asset" at bounding box center [468, 254] width 227 height 25
click at [559, 249] on div "Remove Asset" at bounding box center [545, 255] width 65 height 18
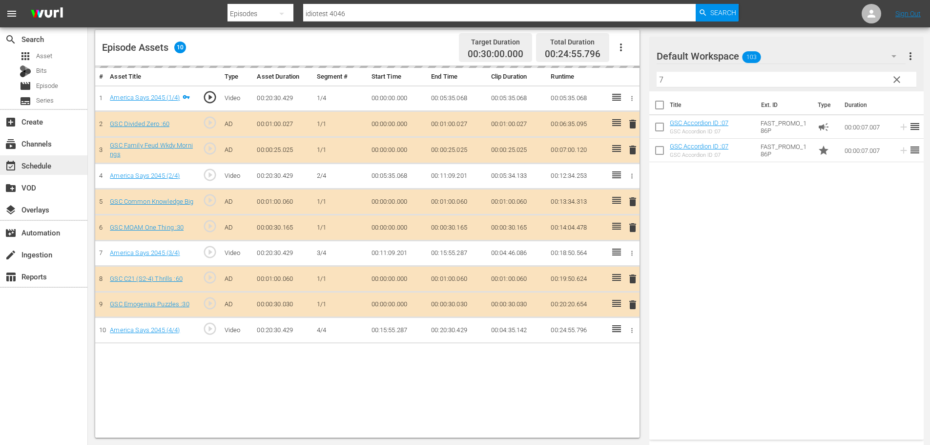
click at [28, 173] on div "event_available Schedule" at bounding box center [43, 165] width 87 height 20
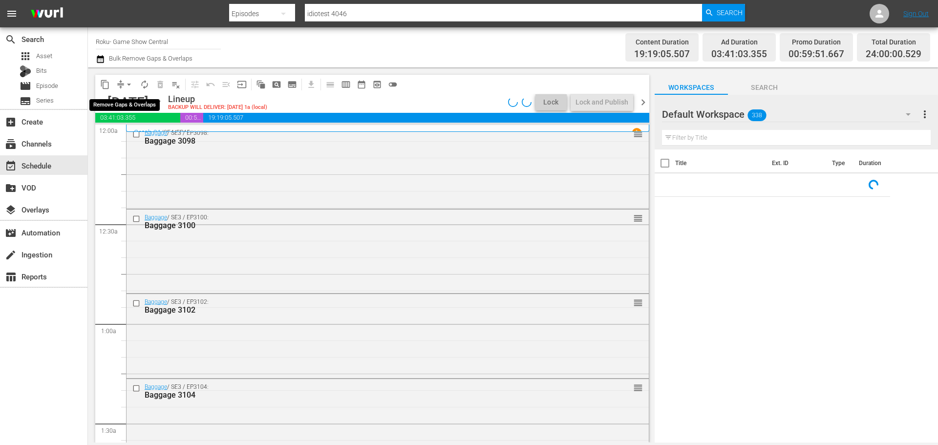
click at [131, 86] on span "arrow_drop_down" at bounding box center [129, 85] width 10 height 10
click at [130, 107] on li "Align to Midnight" at bounding box center [129, 104] width 103 height 16
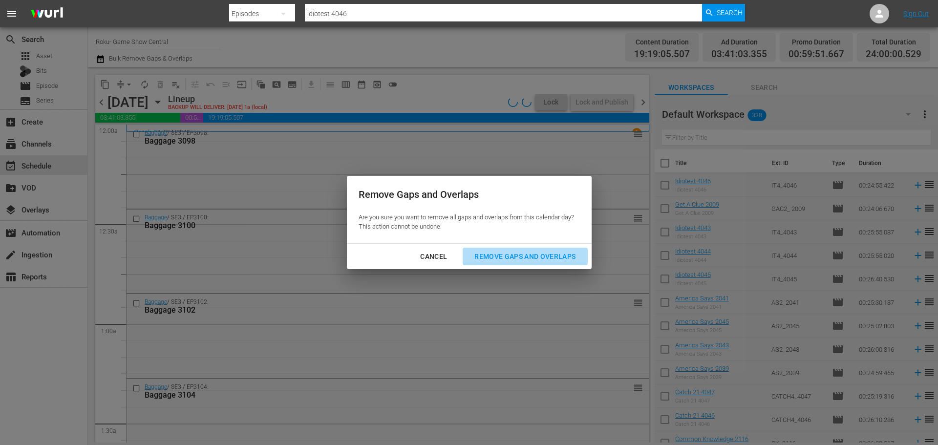
click at [523, 262] on div "Remove Gaps and Overlaps" at bounding box center [524, 256] width 117 height 12
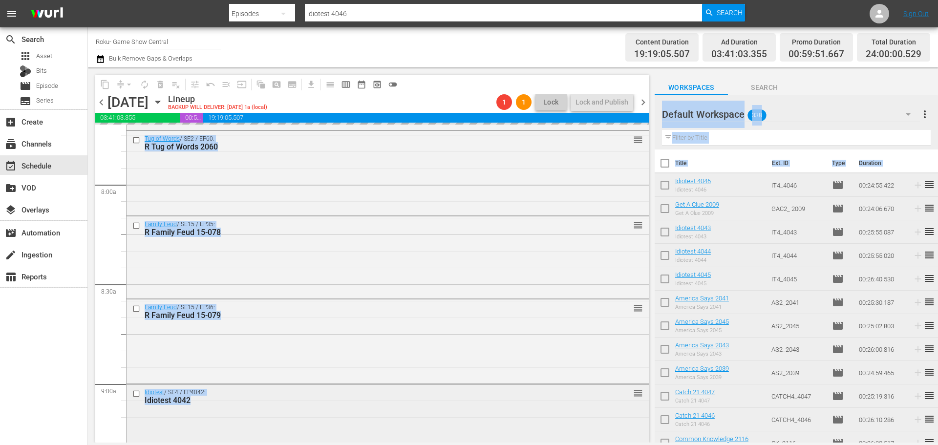
drag, startPoint x: 644, startPoint y: 142, endPoint x: 630, endPoint y: 282, distance: 140.8
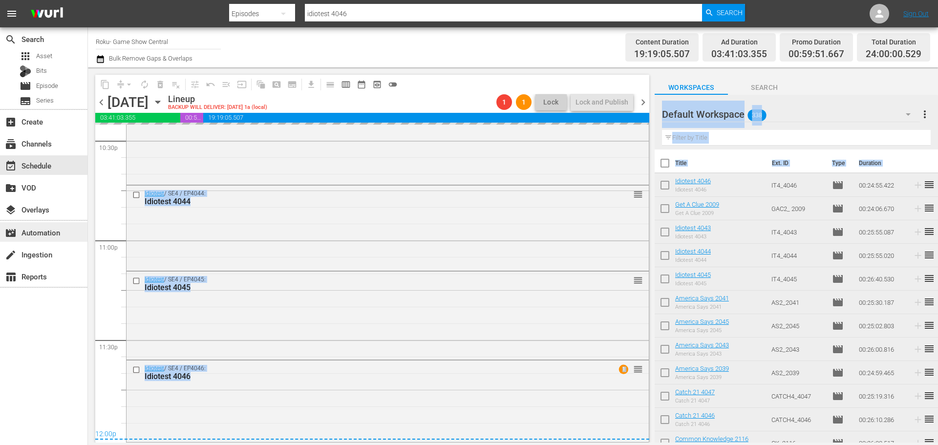
scroll to position [1636, 0]
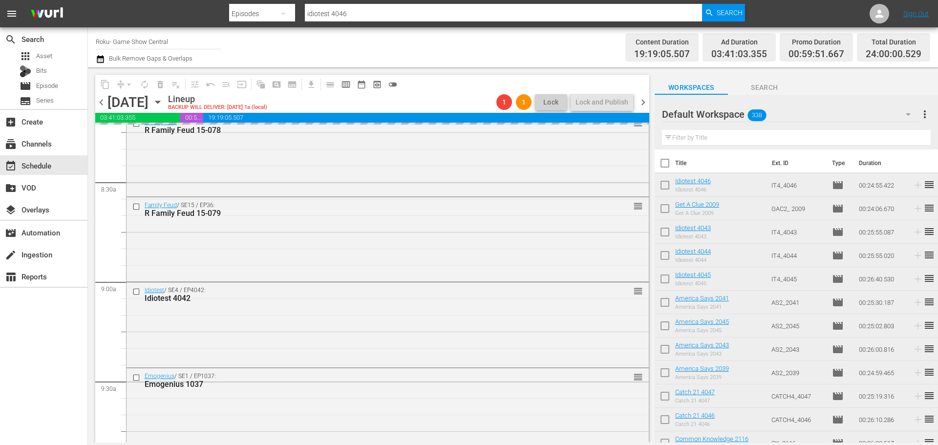
click at [41, 379] on div "search Search apps Asset Bits movie Episode subtitles Series add_box Create sub…" at bounding box center [44, 249] width 88 height 445
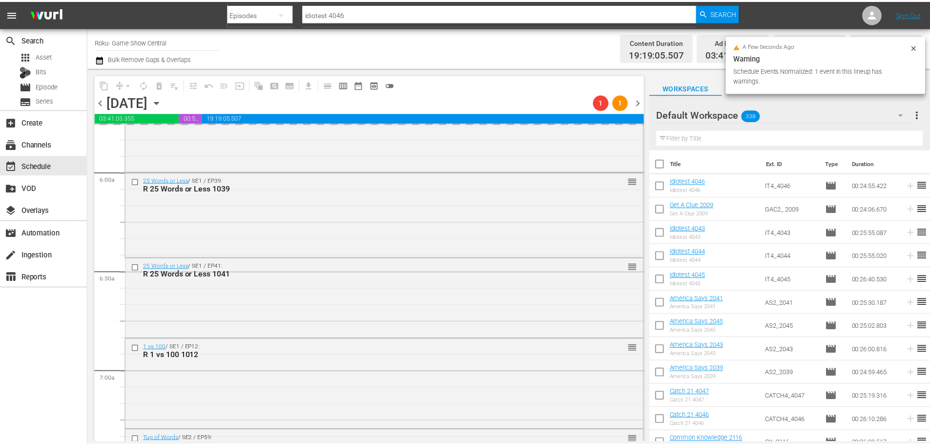
scroll to position [0, 0]
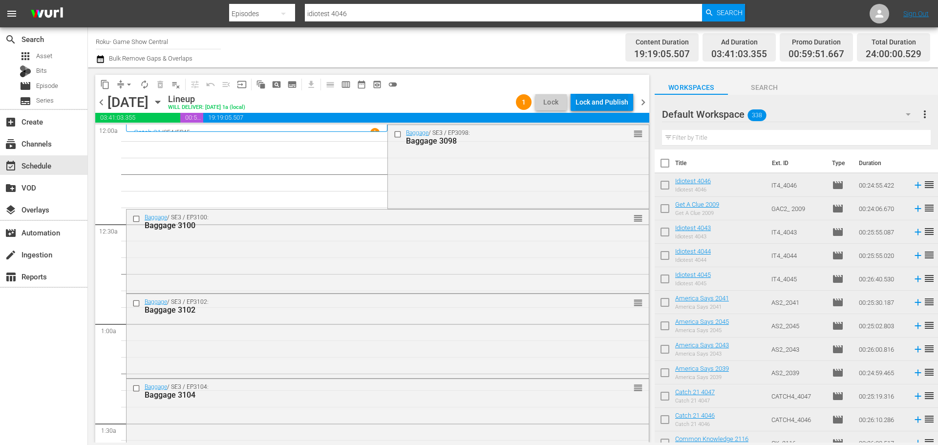
click at [598, 103] on div "Lock and Publish" at bounding box center [601, 102] width 53 height 18
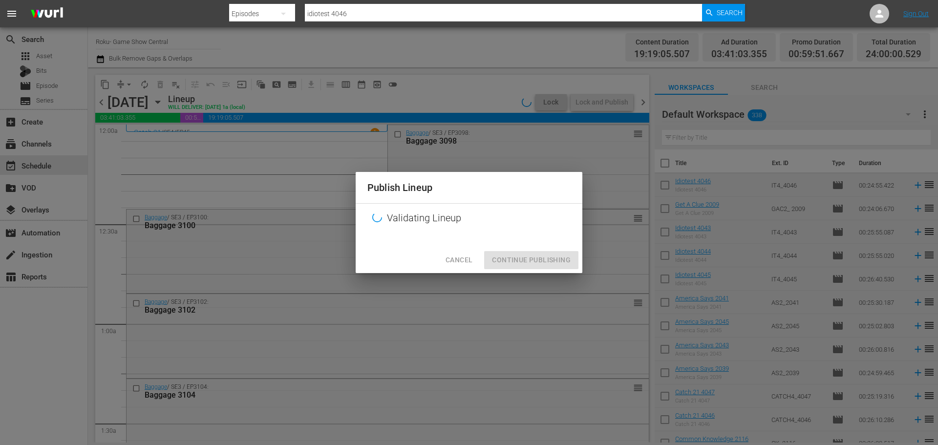
click at [480, 247] on div at bounding box center [468, 239] width 227 height 15
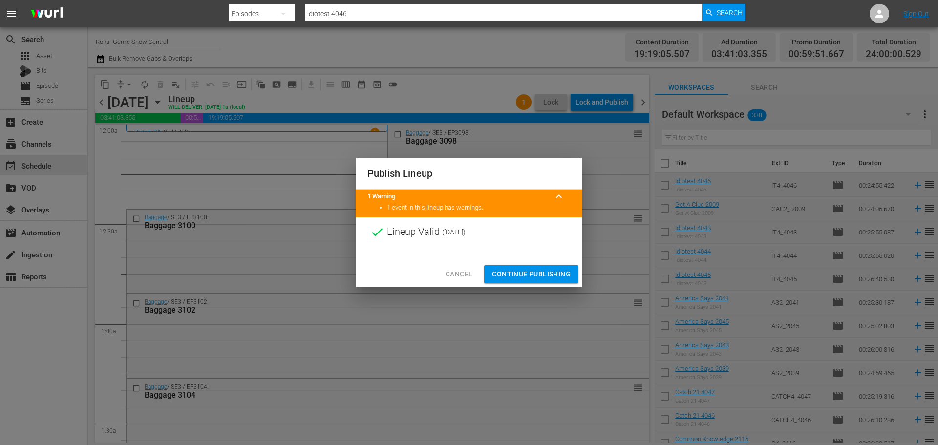
drag, startPoint x: 496, startPoint y: 278, endPoint x: 478, endPoint y: 247, distance: 36.1
click at [497, 278] on span "Continue Publishing" at bounding box center [531, 274] width 79 height 12
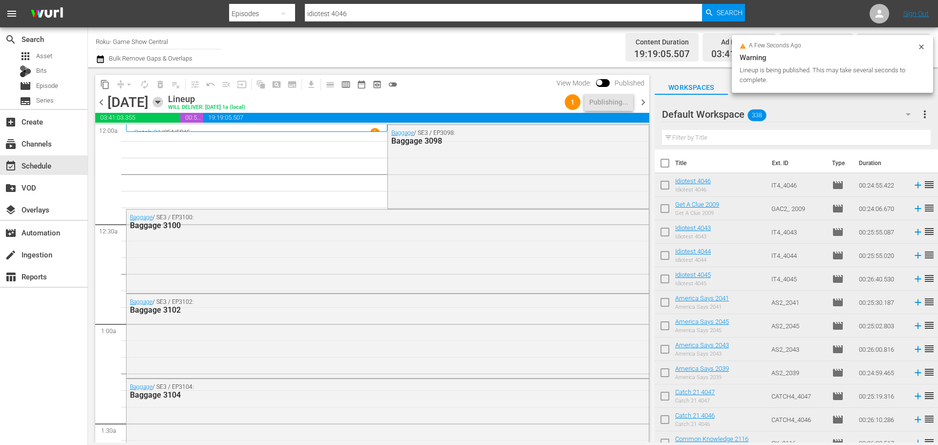
click at [163, 101] on icon "button" at bounding box center [157, 102] width 11 height 11
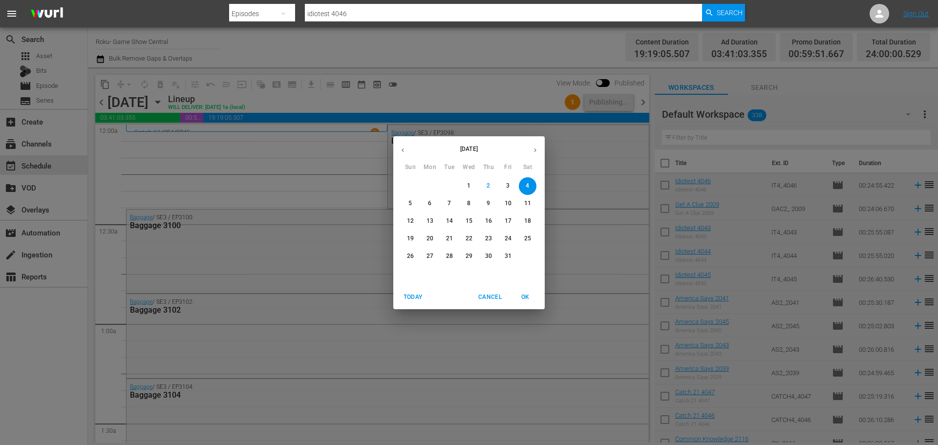
click at [26, 136] on div "October 2025 Sun Mon Tue Wed Thu Fri Sat 28 29 30 1 2 3 4 5 6 7 8 9 10 11 12 13…" at bounding box center [469, 222] width 938 height 445
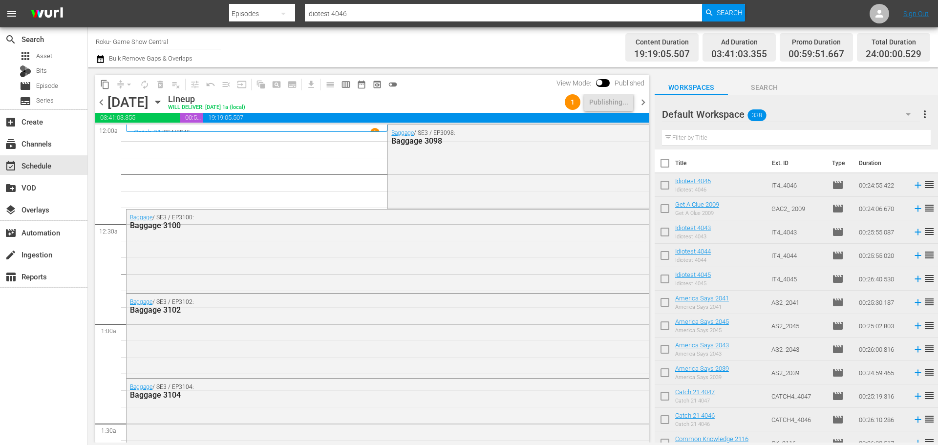
click at [166, 102] on div "Saturday, October 4th October 4th" at bounding box center [136, 102] width 58 height 16
click at [163, 102] on div "[DATE]" at bounding box center [155, 102] width 15 height 0
click at [163, 102] on icon "button" at bounding box center [157, 102] width 11 height 11
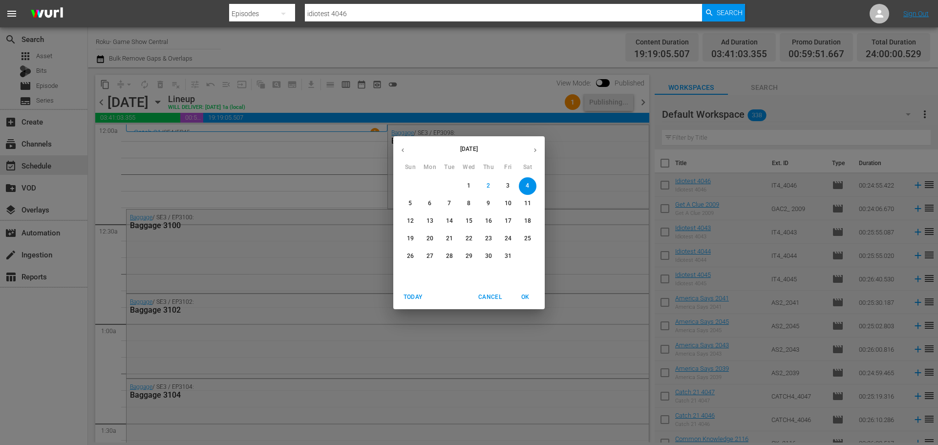
click at [502, 197] on button "10" at bounding box center [508, 204] width 18 height 18
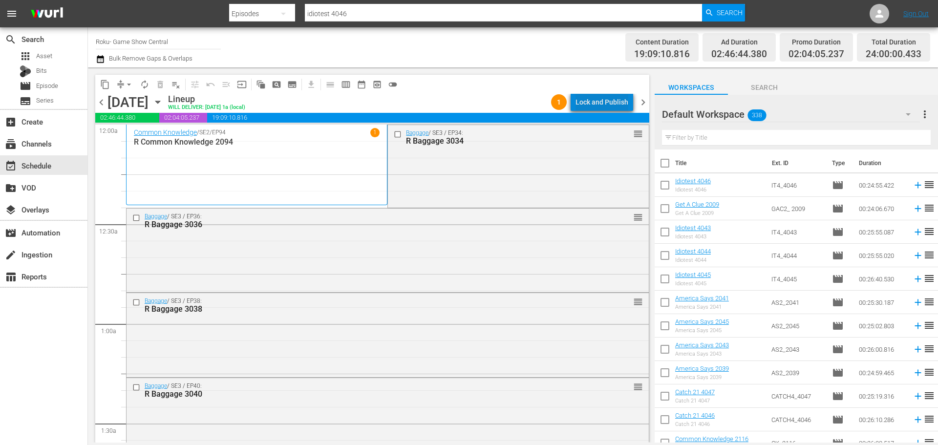
click at [619, 101] on div "Lock and Publish" at bounding box center [601, 102] width 53 height 18
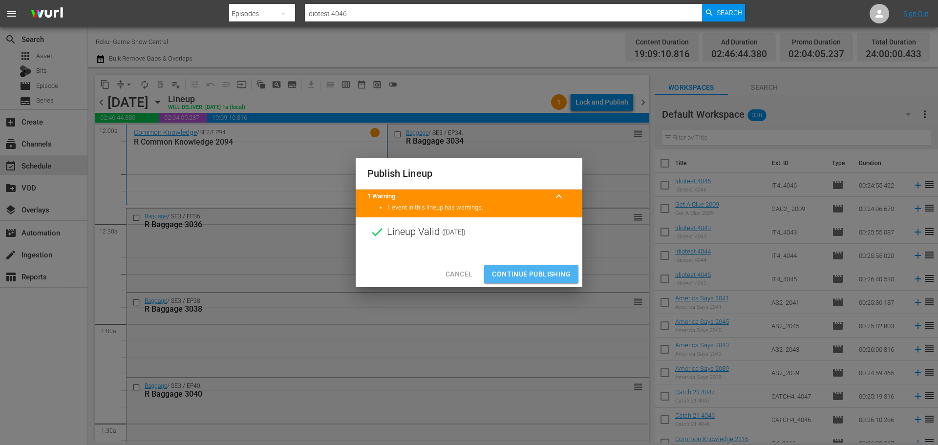
click at [528, 267] on button "Continue Publishing" at bounding box center [531, 274] width 94 height 18
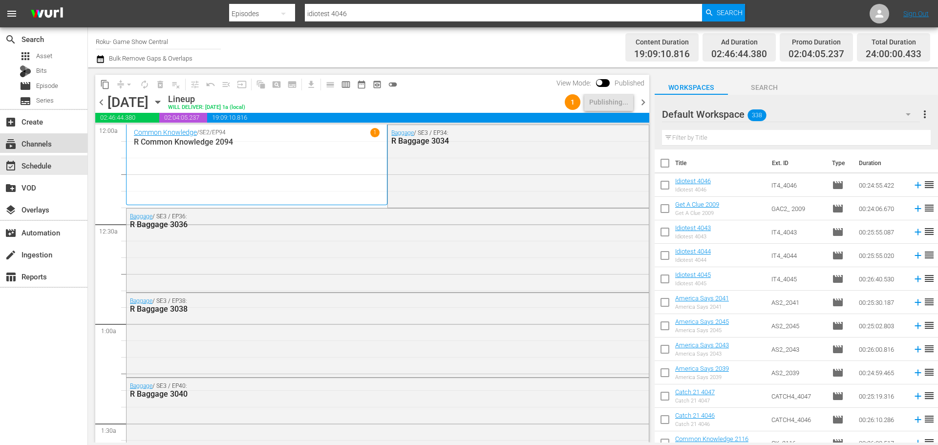
click at [42, 142] on div "subscriptions Channels" at bounding box center [27, 142] width 55 height 9
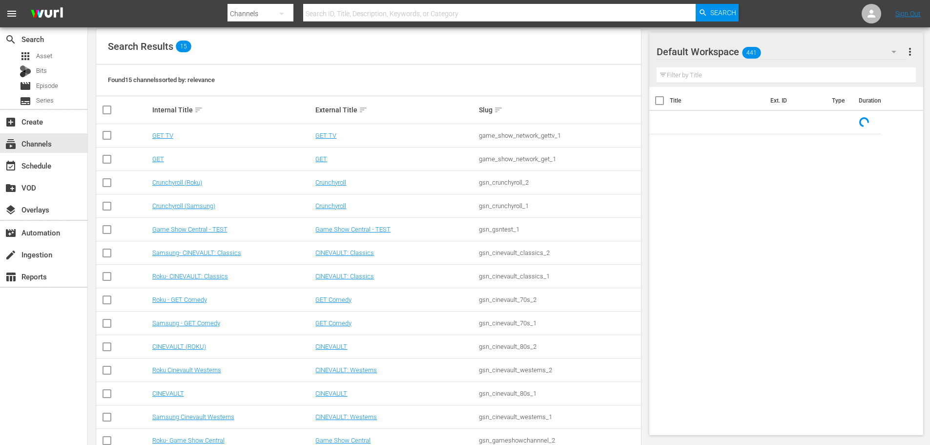
scroll to position [146, 0]
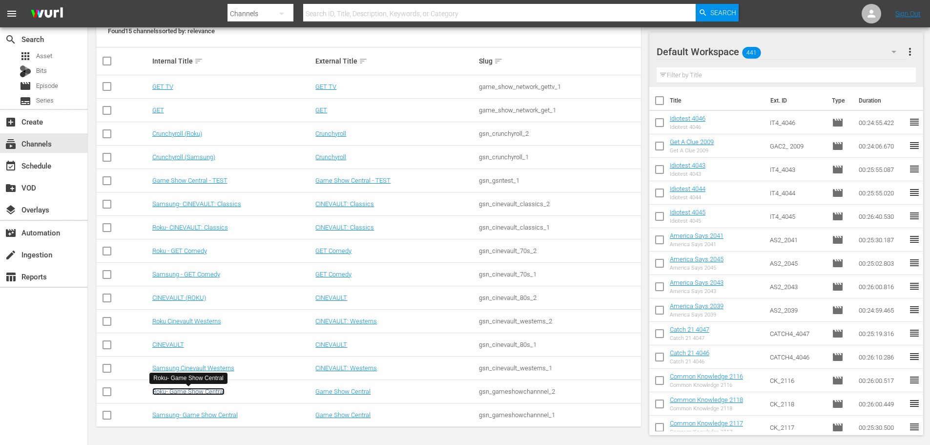
click at [210, 393] on link "Roku- Game Show Central" at bounding box center [188, 391] width 72 height 7
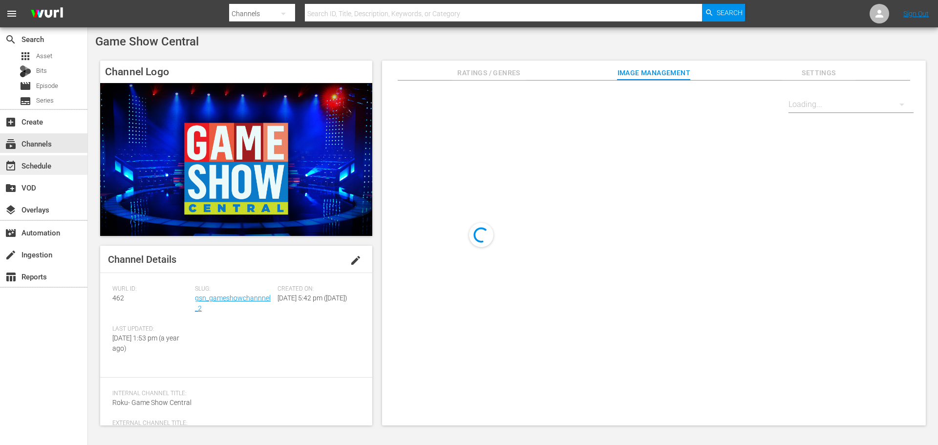
click at [40, 166] on div "event_available Schedule" at bounding box center [27, 164] width 55 height 9
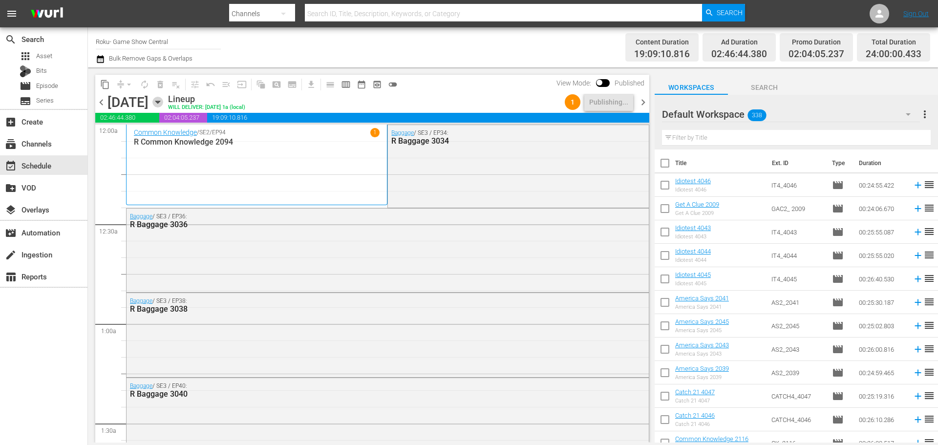
click at [163, 101] on icon "button" at bounding box center [157, 102] width 11 height 11
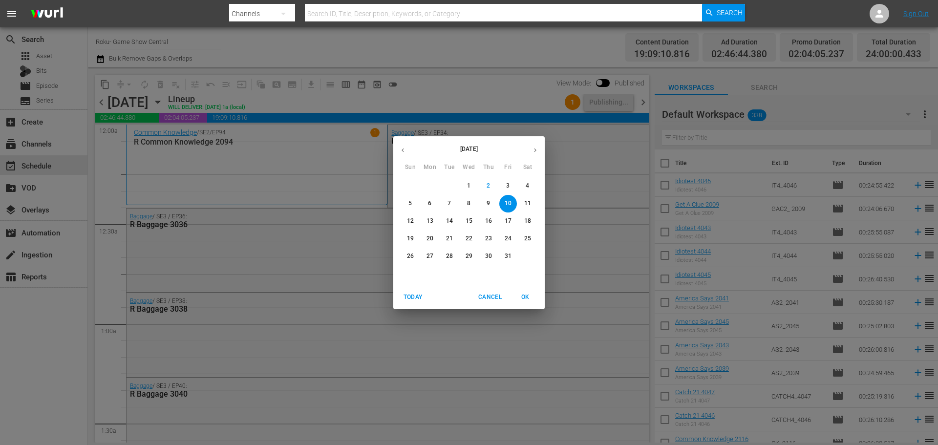
click at [102, 232] on div "October 2025 Sun Mon Tue Wed Thu Fri Sat 28 29 30 1 2 3 4 5 6 7 8 9 10 11 12 13…" at bounding box center [469, 222] width 938 height 445
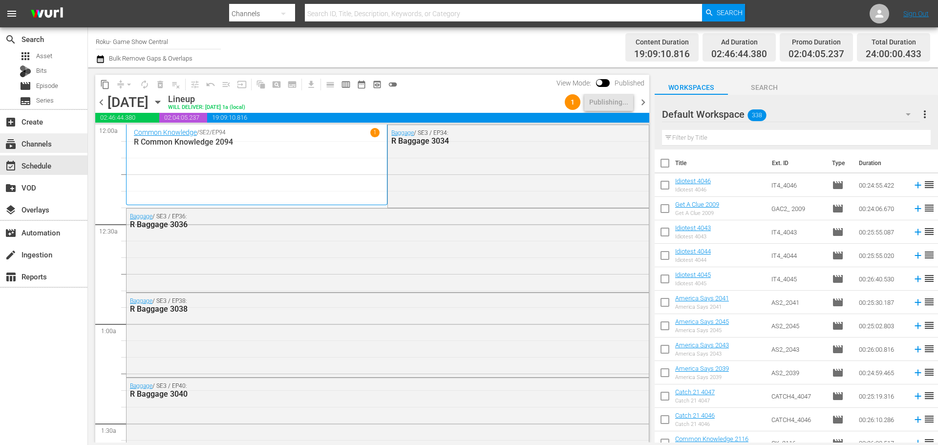
click at [57, 148] on div "subscriptions Channels" at bounding box center [43, 143] width 87 height 20
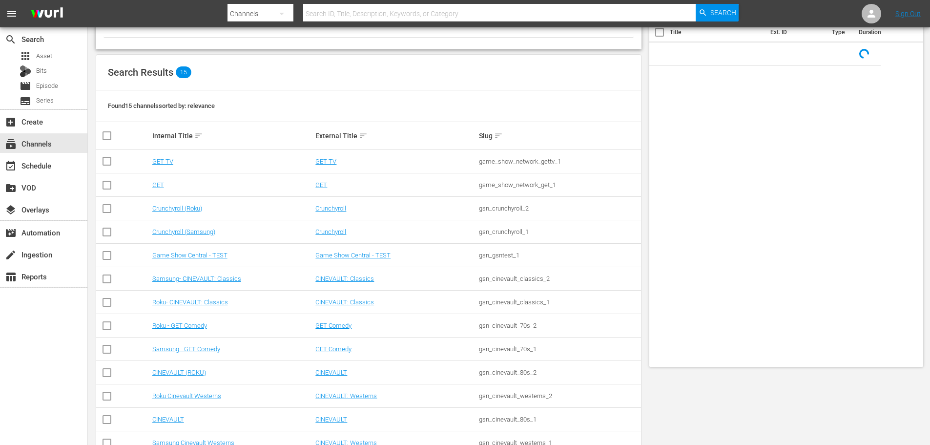
scroll to position [146, 0]
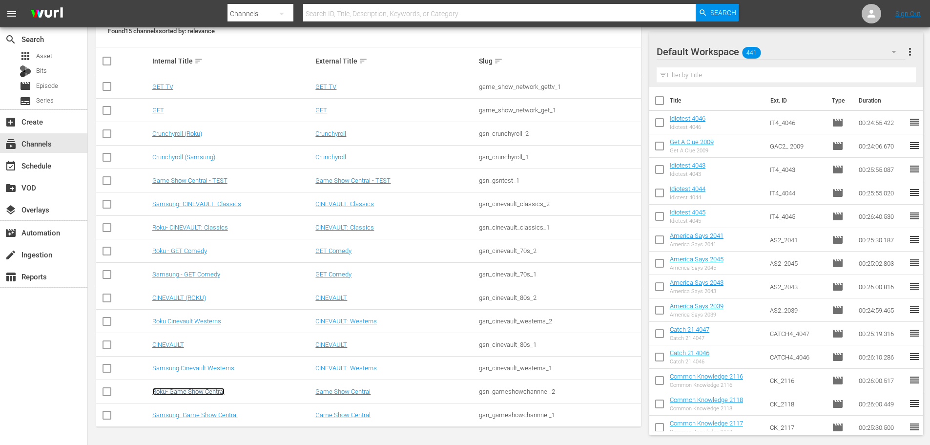
click at [182, 390] on link "Roku- Game Show Central" at bounding box center [188, 391] width 72 height 7
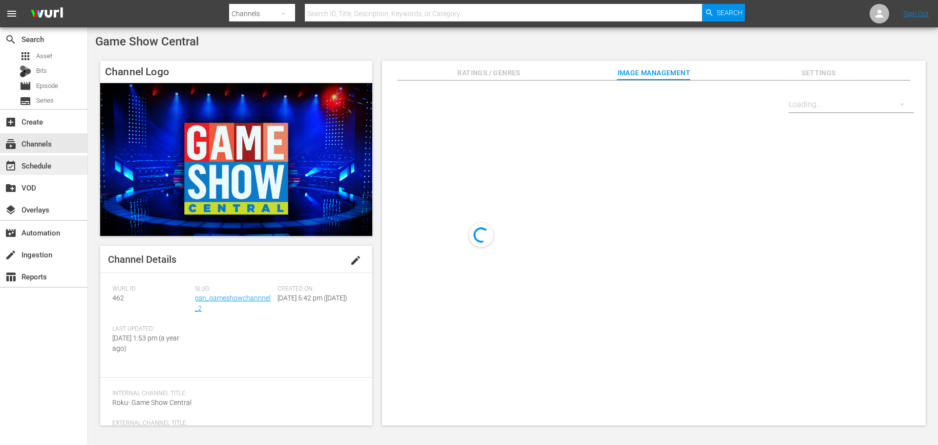
click at [46, 159] on div "event_available Schedule" at bounding box center [43, 165] width 87 height 20
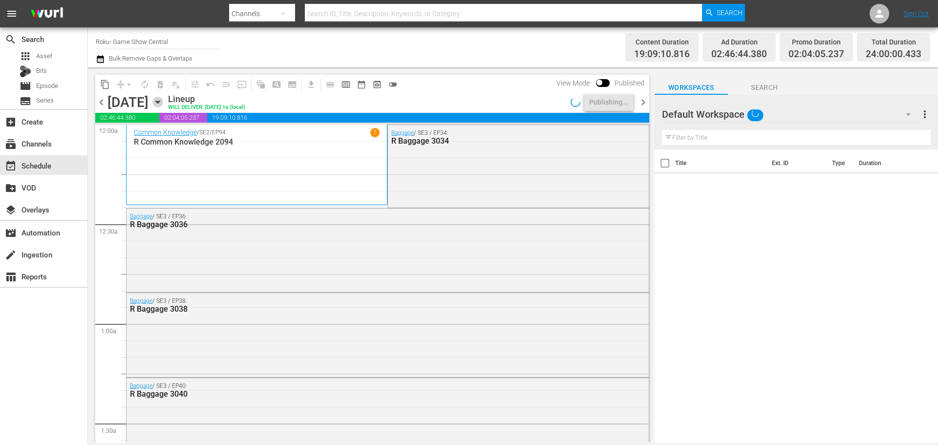
click at [163, 105] on icon "button" at bounding box center [157, 102] width 11 height 11
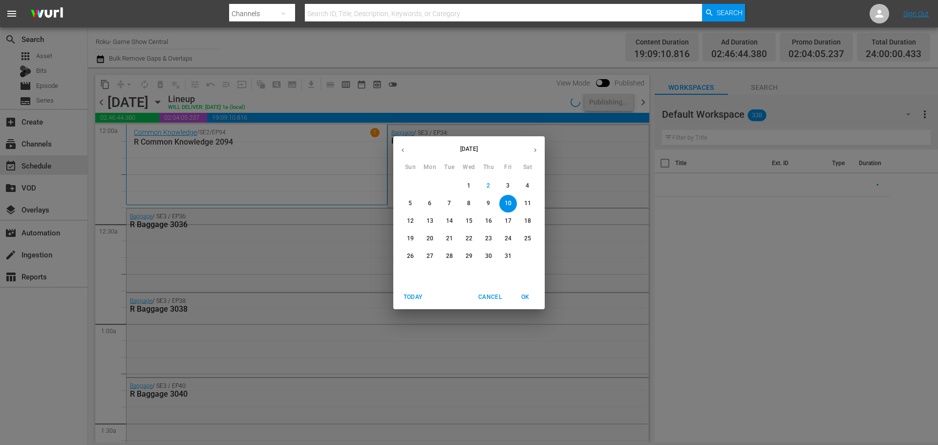
click at [527, 188] on p "4" at bounding box center [526, 186] width 3 height 8
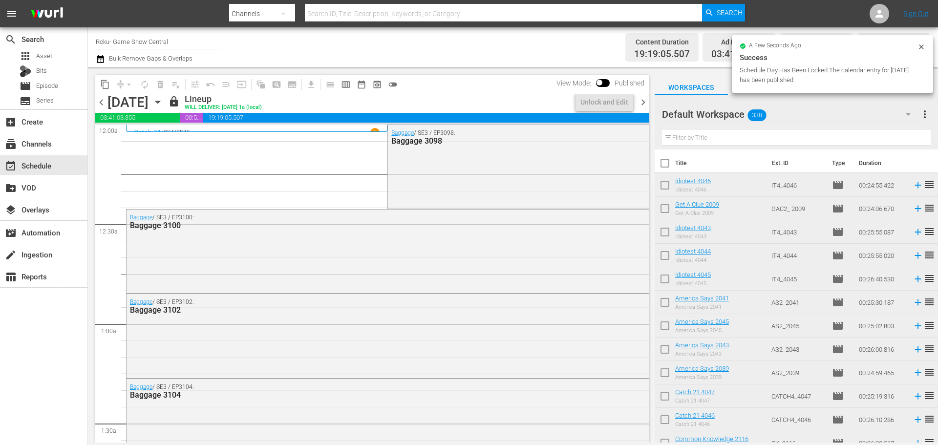
drag, startPoint x: 649, startPoint y: 132, endPoint x: 647, endPoint y: 162, distance: 29.3
click at [647, 162] on div "content_copy compress arrow_drop_down autorenew_outlined delete_forever_outline…" at bounding box center [369, 254] width 563 height 375
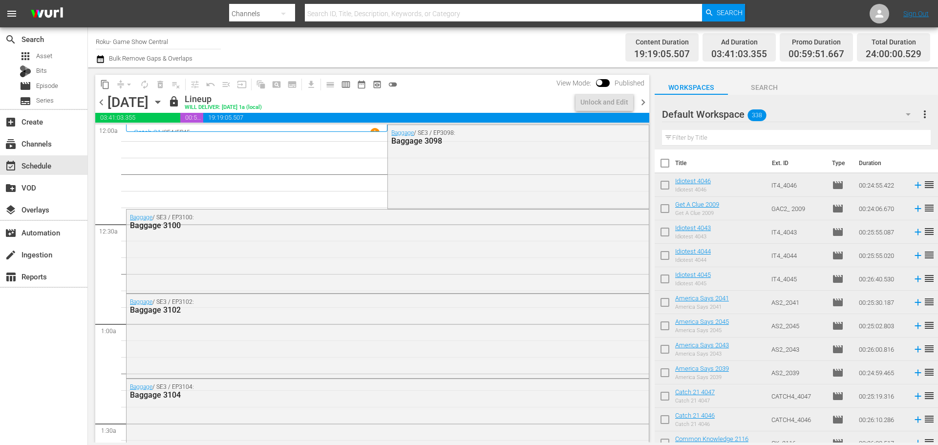
scroll to position [179, 0]
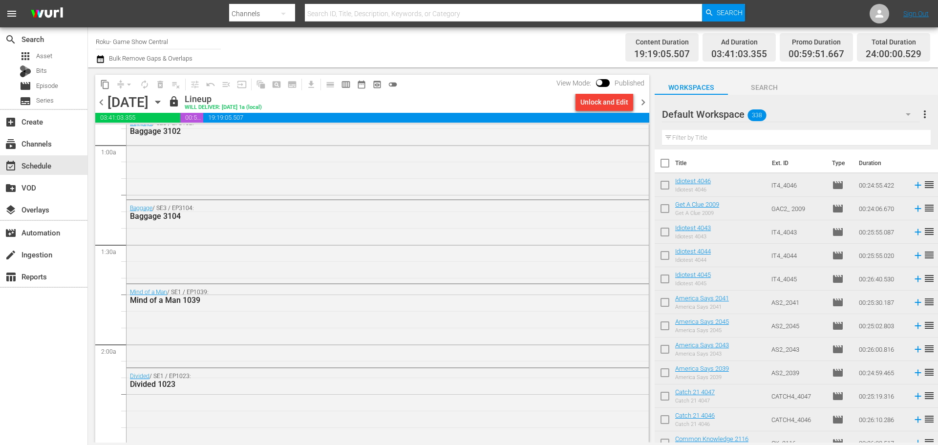
click at [618, 91] on div "content_copy compress arrow_drop_down autorenew_outlined delete_forever_outline…" at bounding box center [372, 84] width 554 height 19
click at [616, 101] on div "Unlock and Edit" at bounding box center [604, 102] width 48 height 18
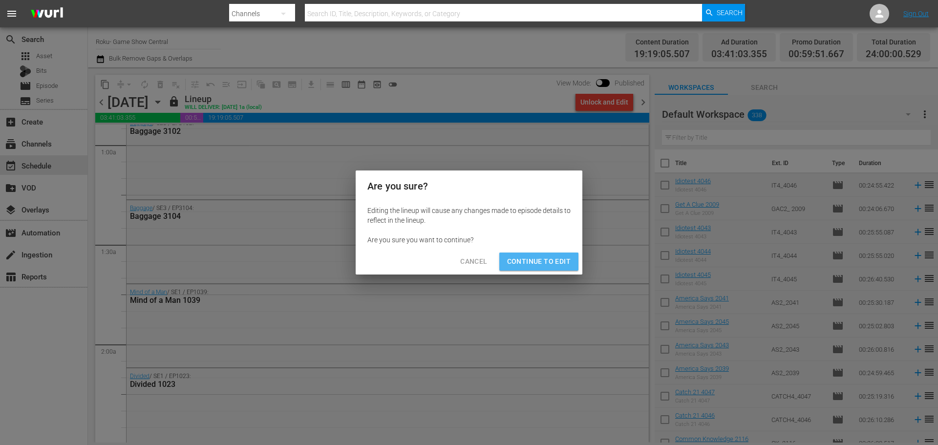
click at [546, 262] on span "Continue to Edit" at bounding box center [538, 261] width 63 height 12
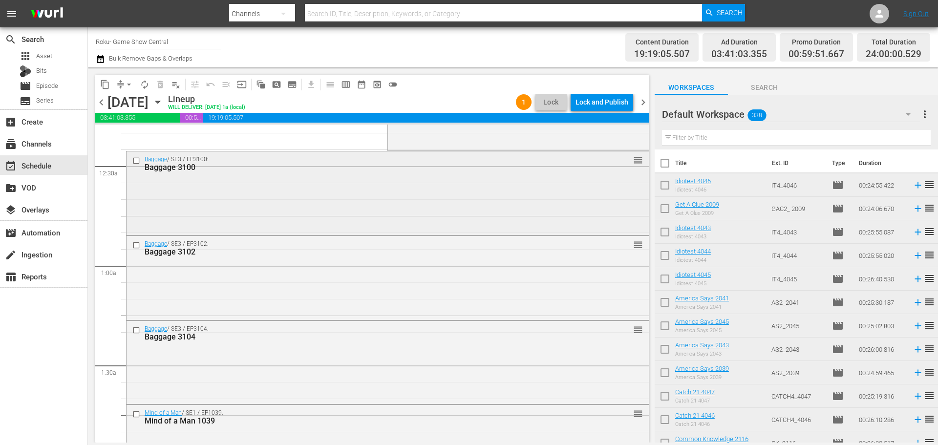
scroll to position [0, 0]
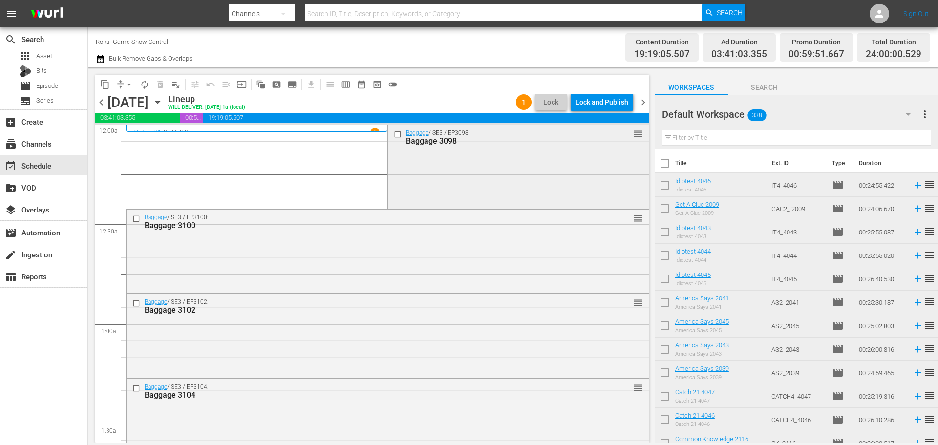
click at [394, 136] on input "checkbox" at bounding box center [399, 134] width 10 height 8
click at [135, 216] on input "checkbox" at bounding box center [137, 218] width 10 height 8
click at [135, 304] on input "checkbox" at bounding box center [137, 303] width 10 height 8
click at [135, 393] on div at bounding box center [137, 388] width 15 height 12
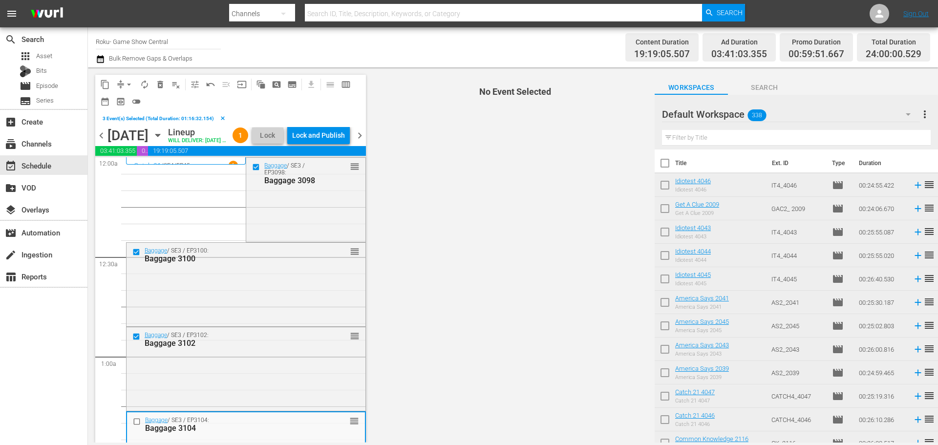
scroll to position [98, 0]
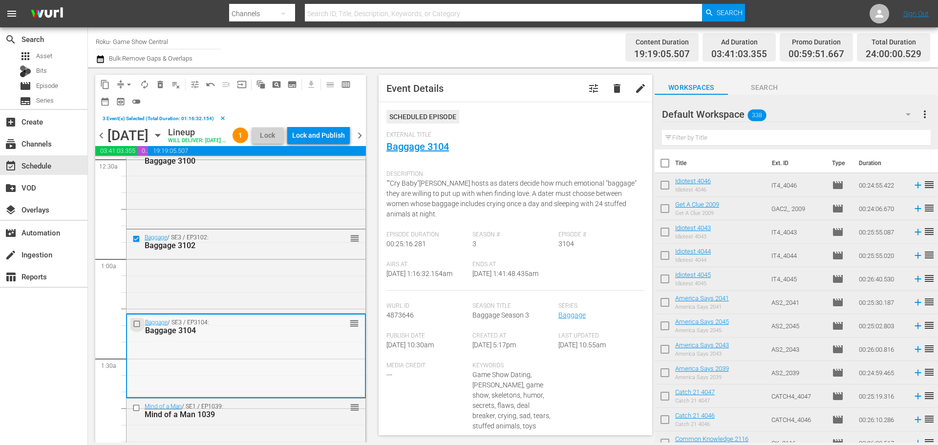
click at [138, 328] on input "checkbox" at bounding box center [138, 324] width 10 height 8
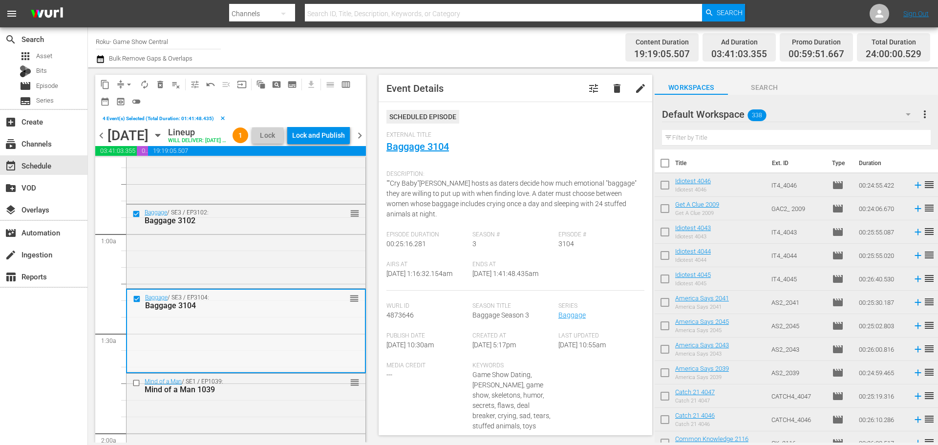
scroll to position [146, 0]
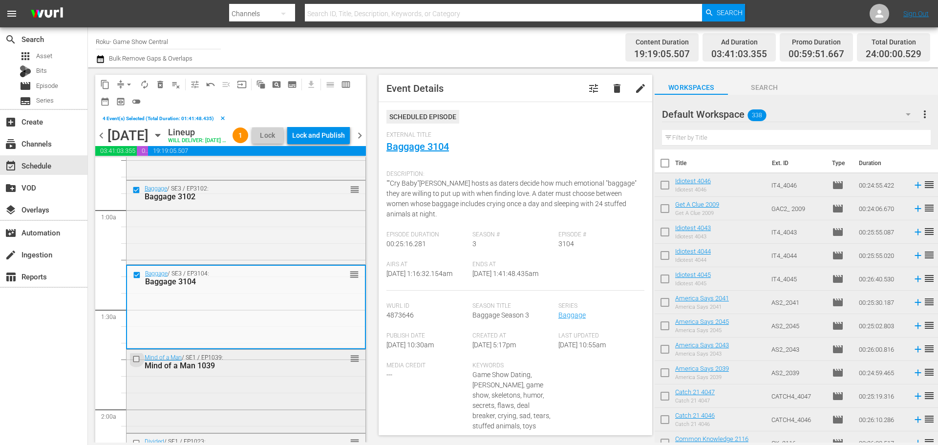
click at [134, 363] on input "checkbox" at bounding box center [137, 358] width 10 height 8
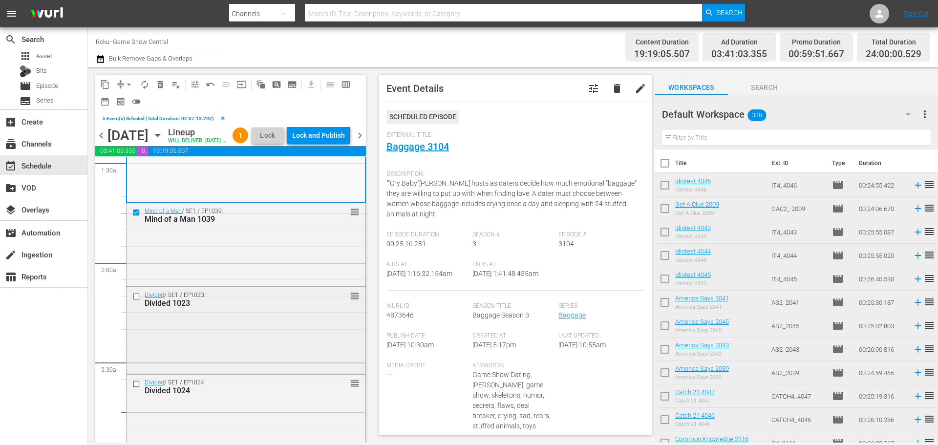
click at [140, 300] on input "checkbox" at bounding box center [137, 296] width 10 height 8
click at [132, 388] on input "checkbox" at bounding box center [137, 384] width 10 height 8
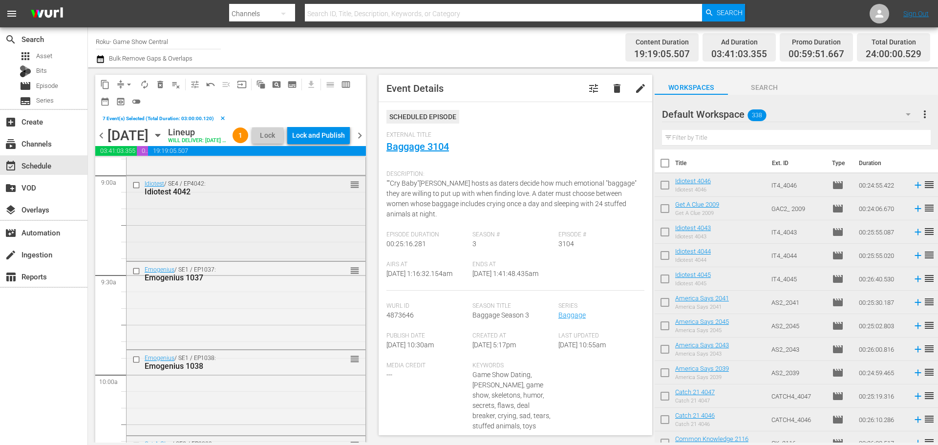
scroll to position [1758, 0]
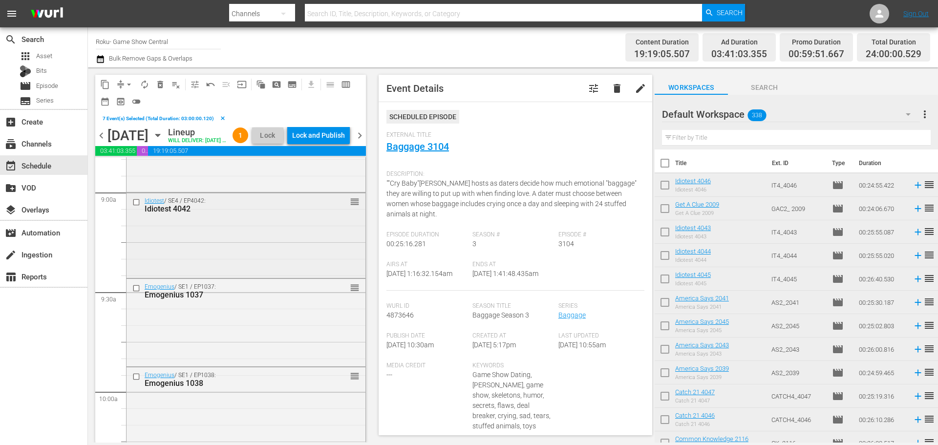
click at [139, 207] on input "checkbox" at bounding box center [137, 202] width 10 height 8
click at [134, 292] on input "checkbox" at bounding box center [137, 288] width 10 height 8
click at [137, 380] on input "checkbox" at bounding box center [137, 376] width 10 height 8
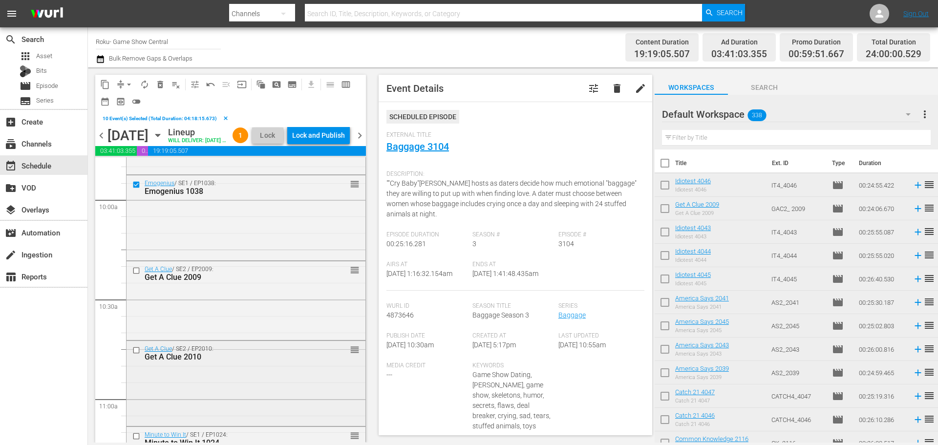
scroll to position [1953, 0]
click at [135, 271] on input "checkbox" at bounding box center [137, 267] width 10 height 8
click at [139, 351] on input "checkbox" at bounding box center [137, 347] width 10 height 8
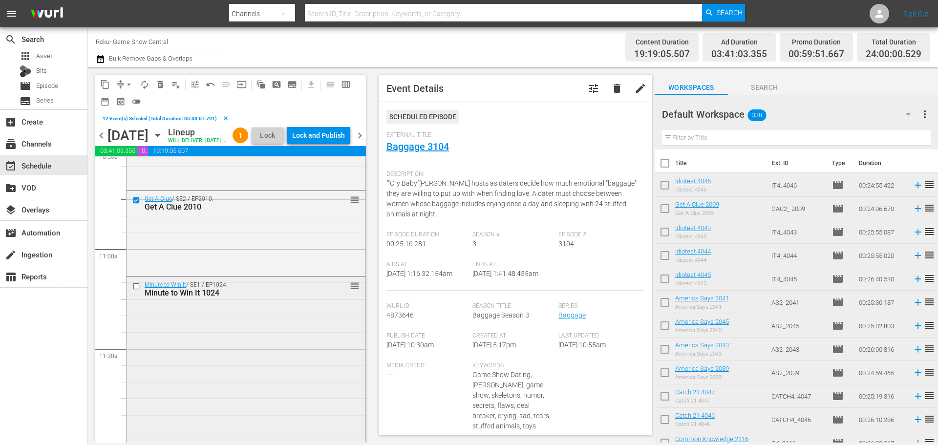
click at [133, 290] on input "checkbox" at bounding box center [137, 286] width 10 height 8
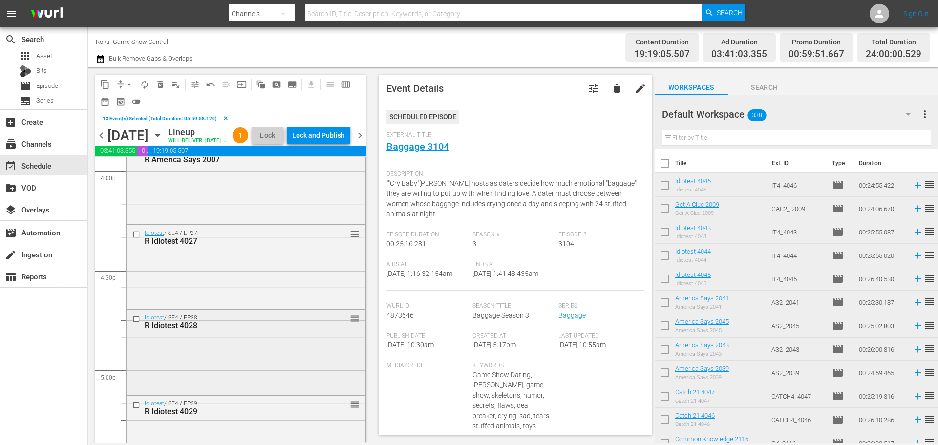
scroll to position [3467, 0]
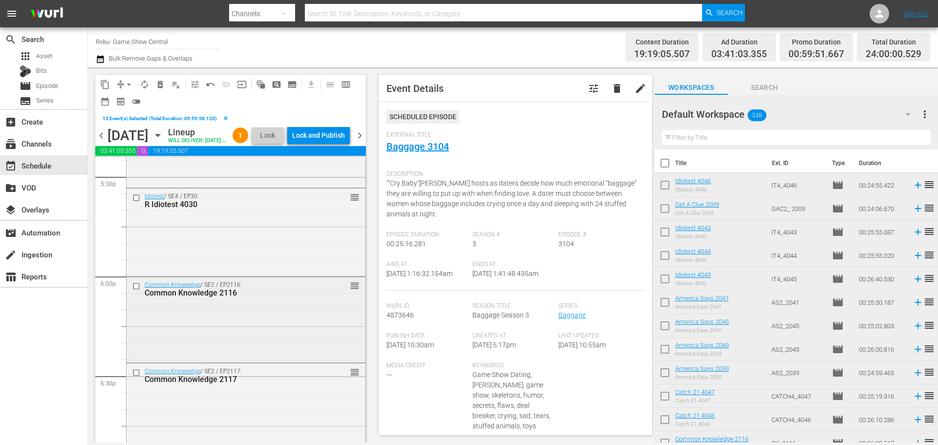
click at [134, 291] on input "checkbox" at bounding box center [137, 286] width 10 height 8
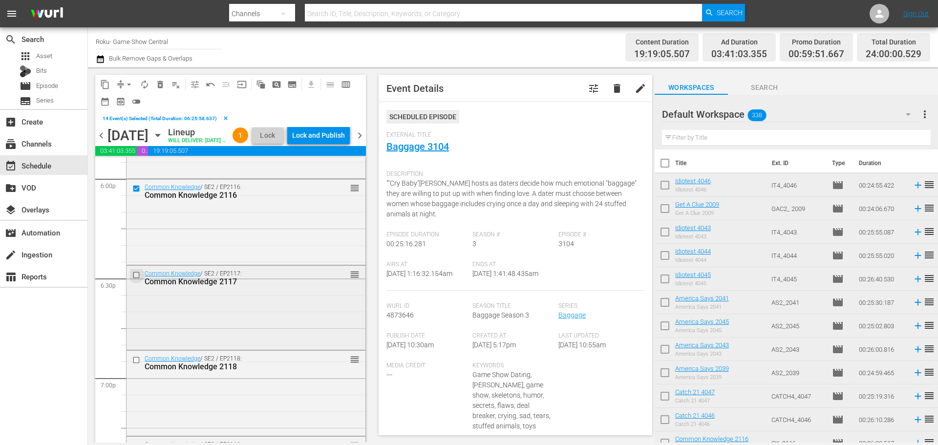
click at [135, 279] on input "checkbox" at bounding box center [137, 275] width 10 height 8
click at [137, 364] on input "checkbox" at bounding box center [137, 359] width 10 height 8
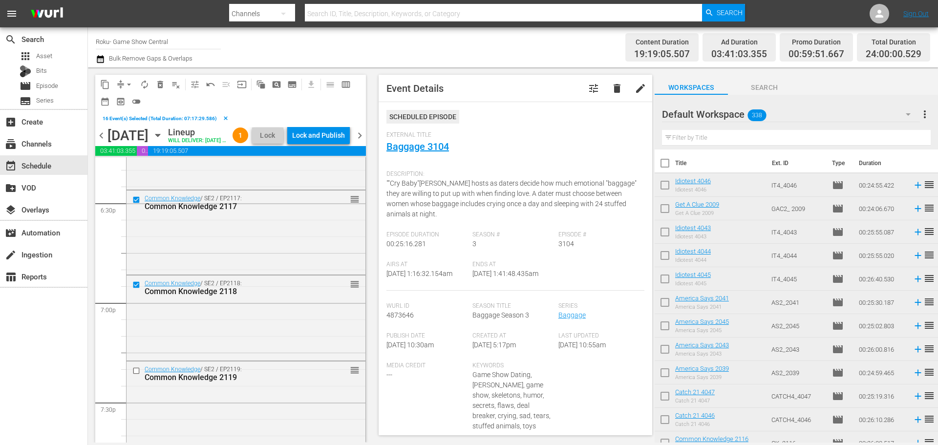
scroll to position [3662, 0]
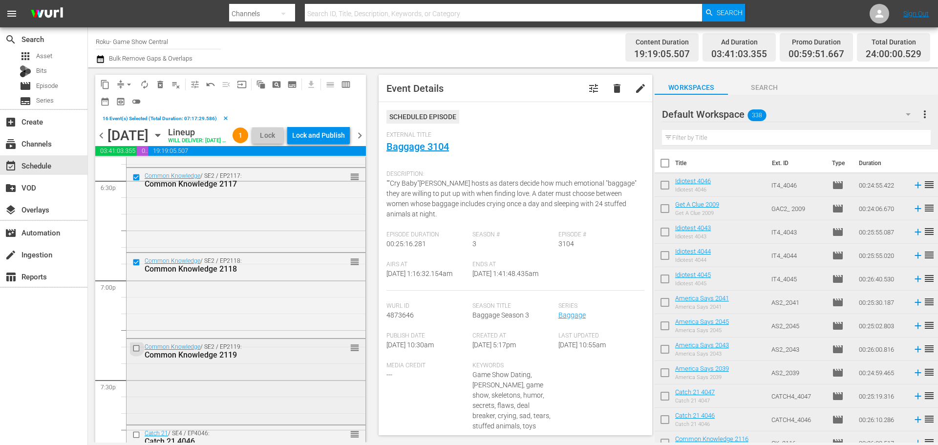
click at [136, 353] on input "checkbox" at bounding box center [137, 348] width 10 height 8
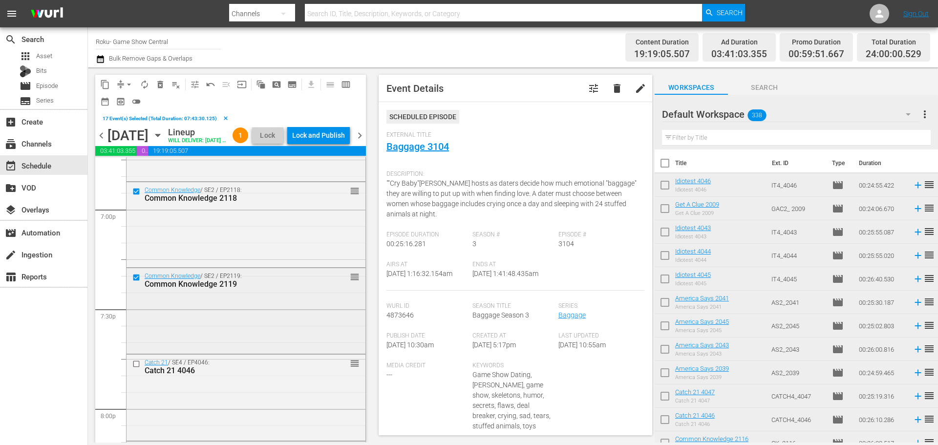
scroll to position [3760, 0]
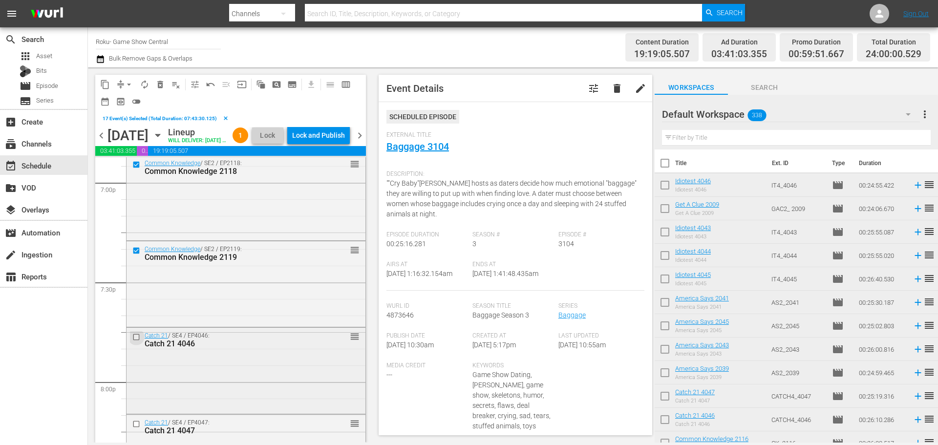
click at [136, 341] on input "checkbox" at bounding box center [137, 337] width 10 height 8
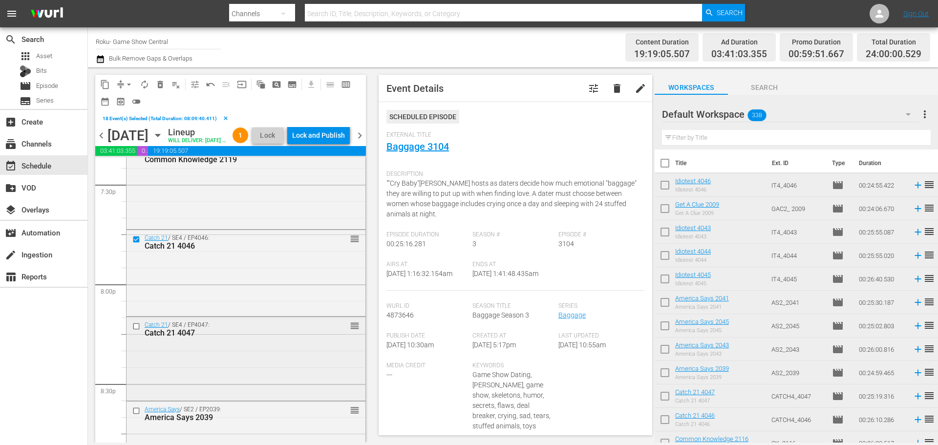
click at [139, 331] on input "checkbox" at bounding box center [137, 326] width 10 height 8
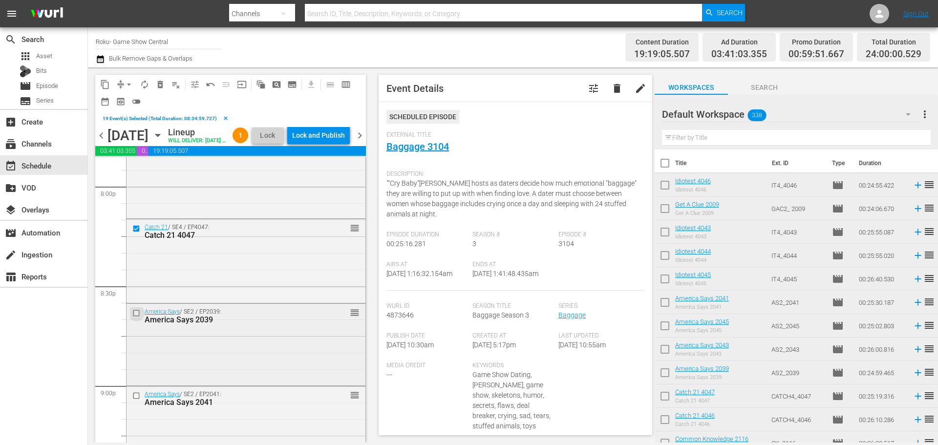
click at [134, 317] on input "checkbox" at bounding box center [137, 313] width 10 height 8
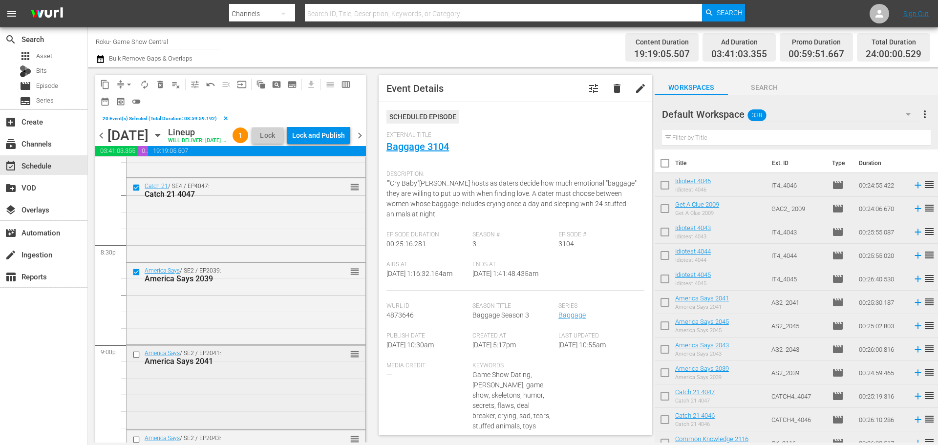
scroll to position [4053, 0]
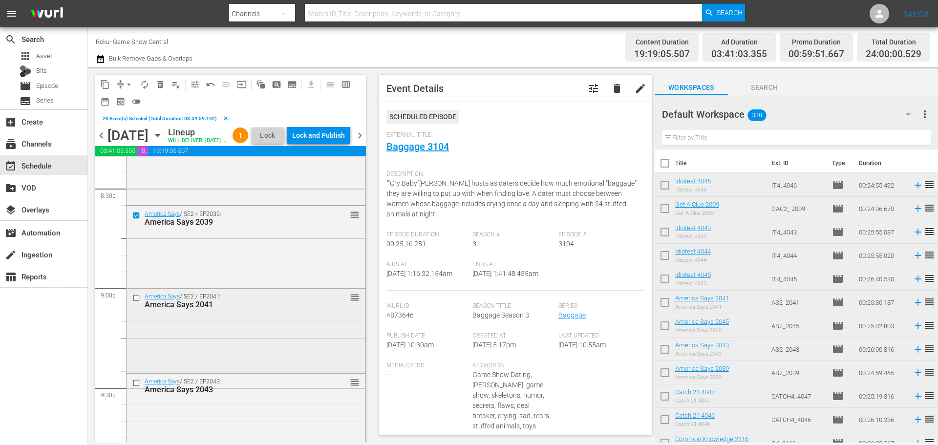
click at [138, 302] on input "checkbox" at bounding box center [137, 298] width 10 height 8
click at [135, 389] on div at bounding box center [137, 383] width 15 height 12
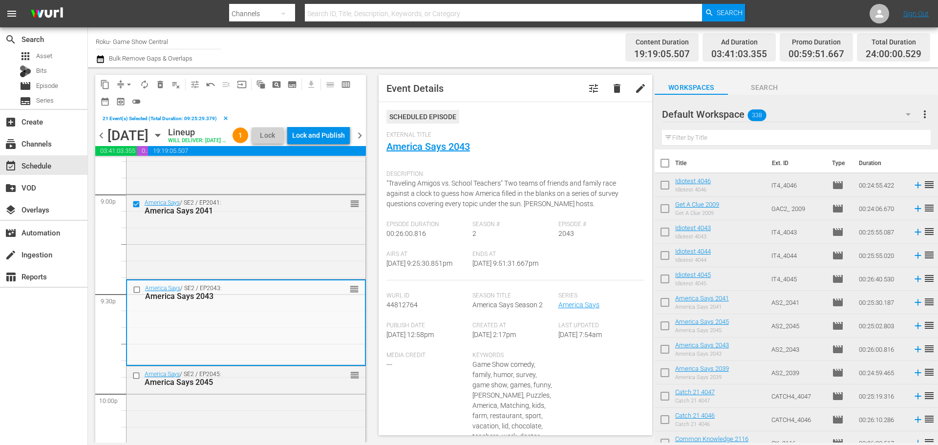
scroll to position [4248, 0]
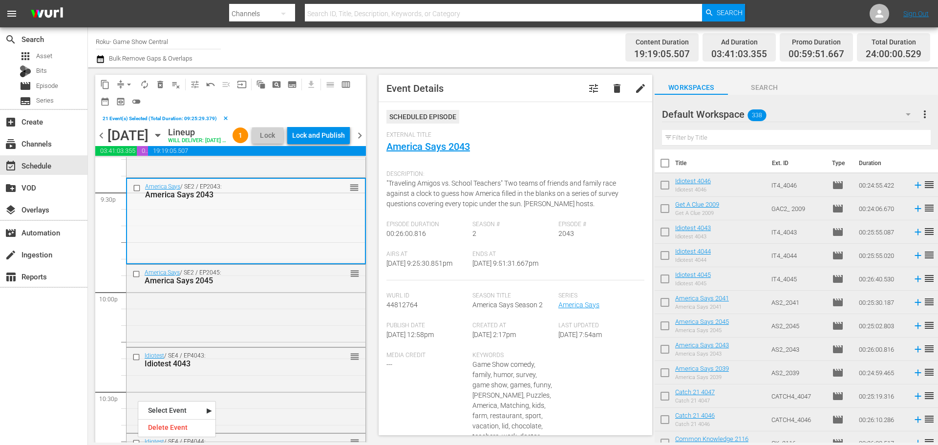
click at [138, 192] on input "checkbox" at bounding box center [138, 188] width 10 height 8
click at [134, 278] on input "checkbox" at bounding box center [137, 274] width 10 height 8
click at [138, 361] on input "checkbox" at bounding box center [137, 357] width 10 height 8
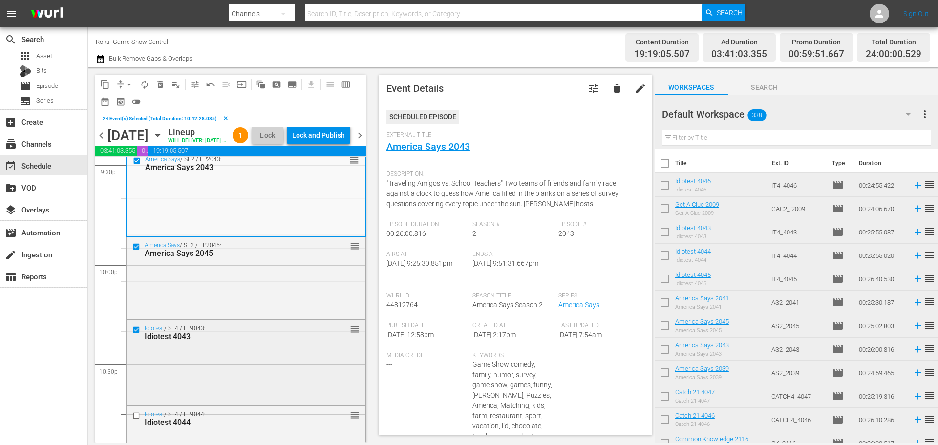
scroll to position [4297, 0]
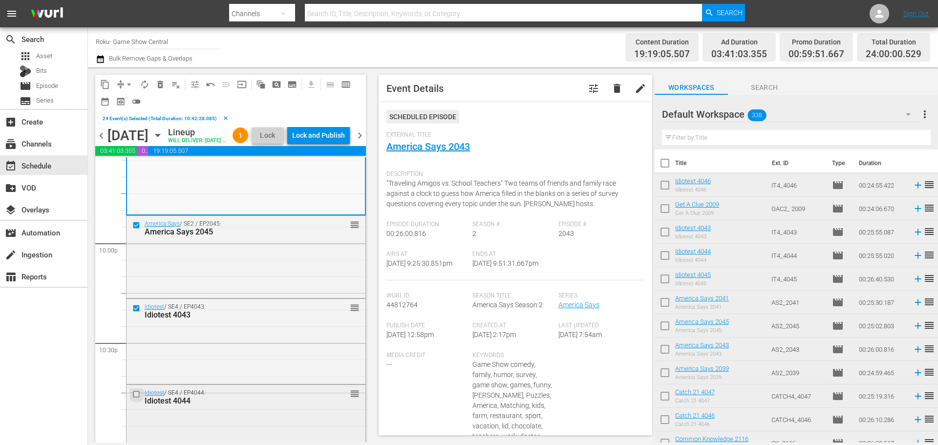
click at [136, 398] on input "checkbox" at bounding box center [137, 394] width 10 height 8
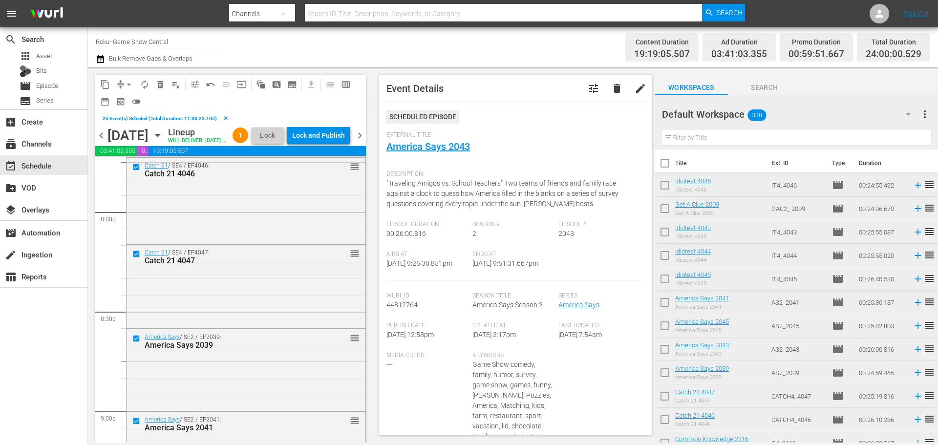
scroll to position [3906, 0]
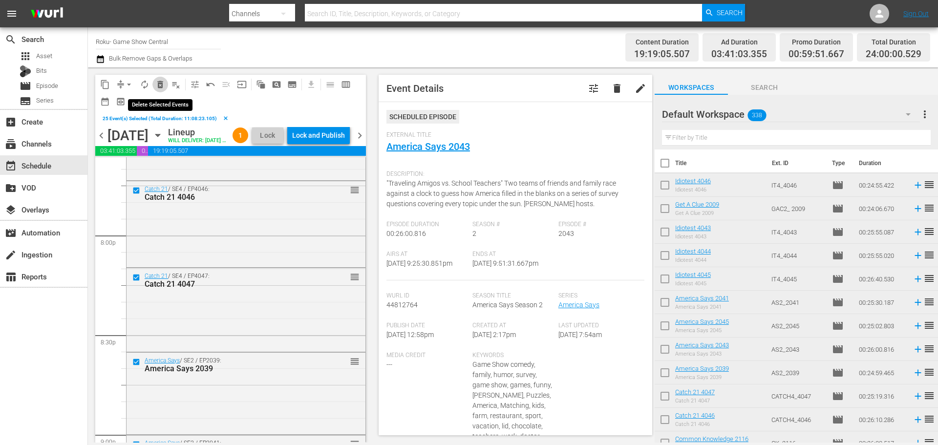
click at [157, 87] on span "delete_forever_outlined" at bounding box center [160, 85] width 10 height 10
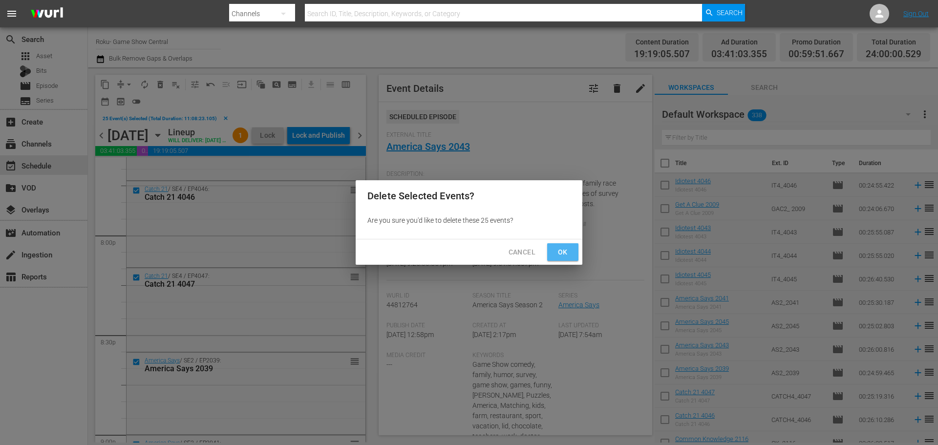
click at [565, 251] on span "Ok" at bounding box center [563, 252] width 16 height 12
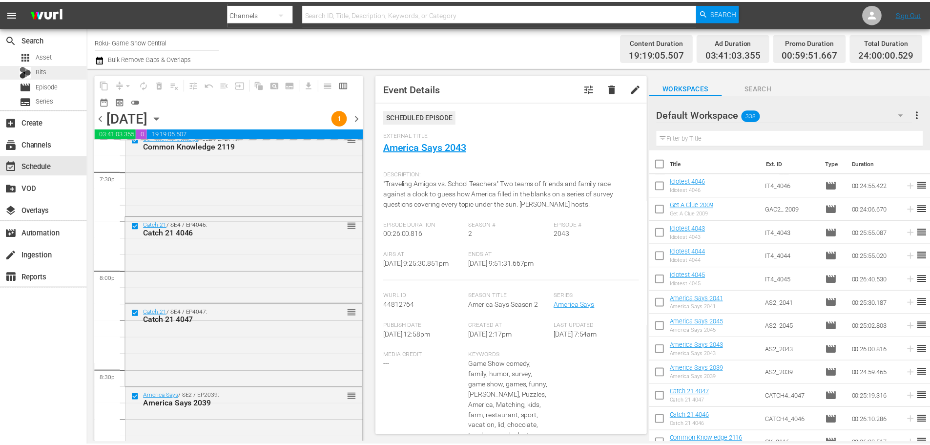
scroll to position [3662, 0]
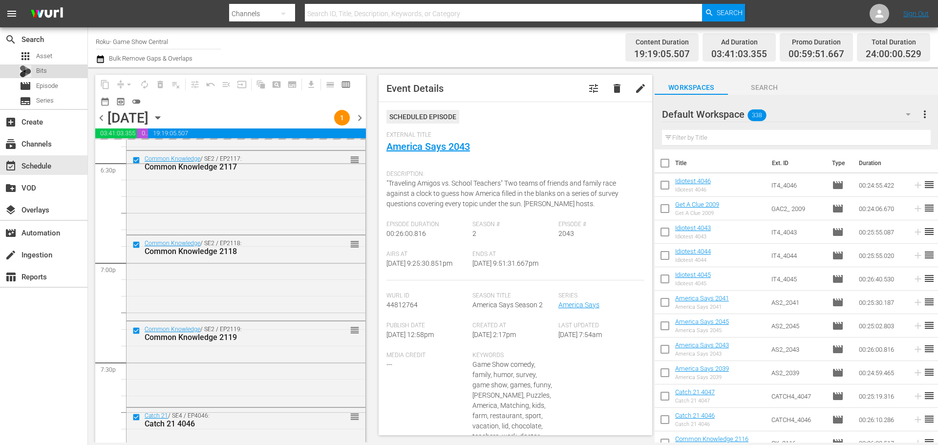
click at [2, 66] on div "Bits" at bounding box center [23, 71] width 47 height 14
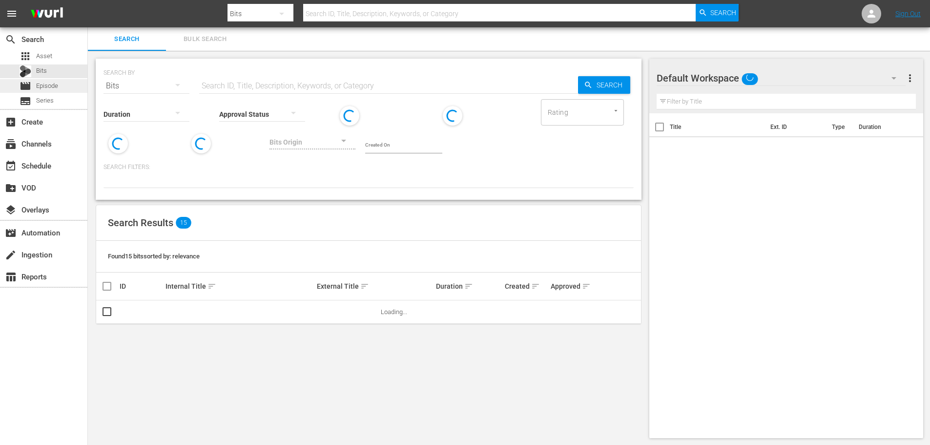
click at [45, 82] on span "Episode" at bounding box center [47, 86] width 22 height 10
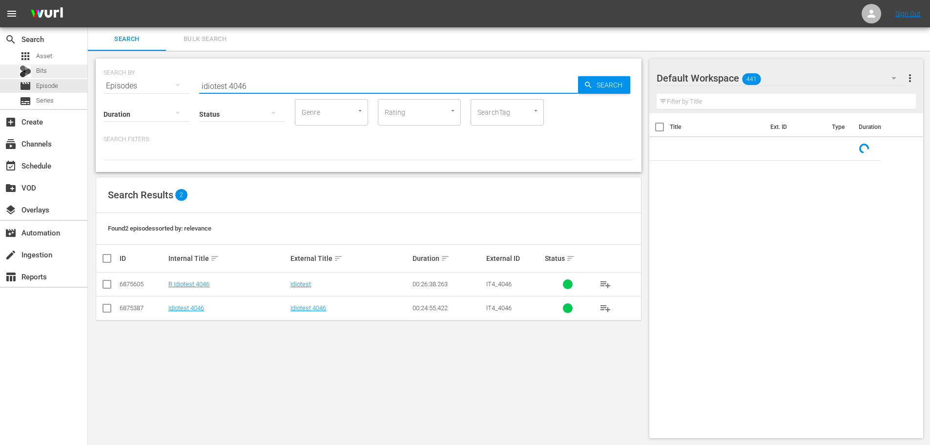
drag, startPoint x: 329, startPoint y: 74, endPoint x: 0, endPoint y: 75, distance: 329.1
click at [88, 0] on div "search Search apps Asset Bits movie Episode subtitles Series add_box Create sub…" at bounding box center [509, 0] width 842 height 0
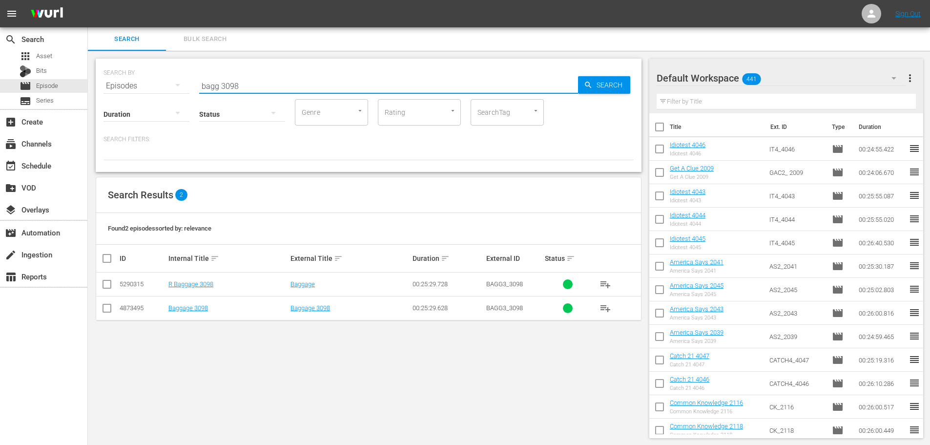
type input "bagg 3098"
click at [107, 288] on input "checkbox" at bounding box center [107, 286] width 12 height 12
checkbox input "true"
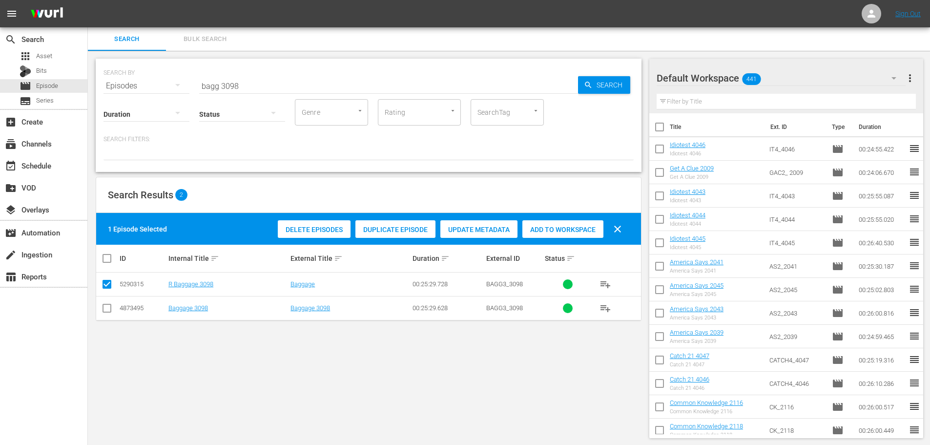
drag, startPoint x: 550, startPoint y: 231, endPoint x: 369, endPoint y: 78, distance: 238.0
click at [549, 231] on span "Add to Workspace" at bounding box center [562, 230] width 81 height 8
click at [350, 76] on input "bagg 3098" at bounding box center [388, 85] width 379 height 23
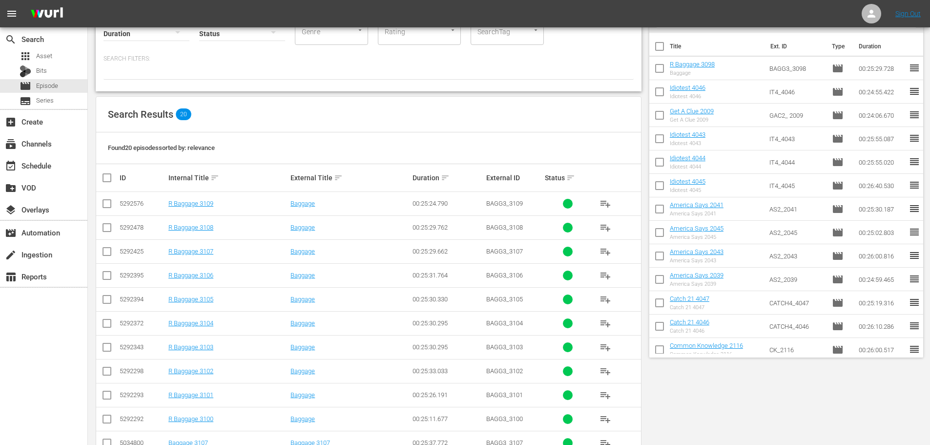
scroll to position [146, 0]
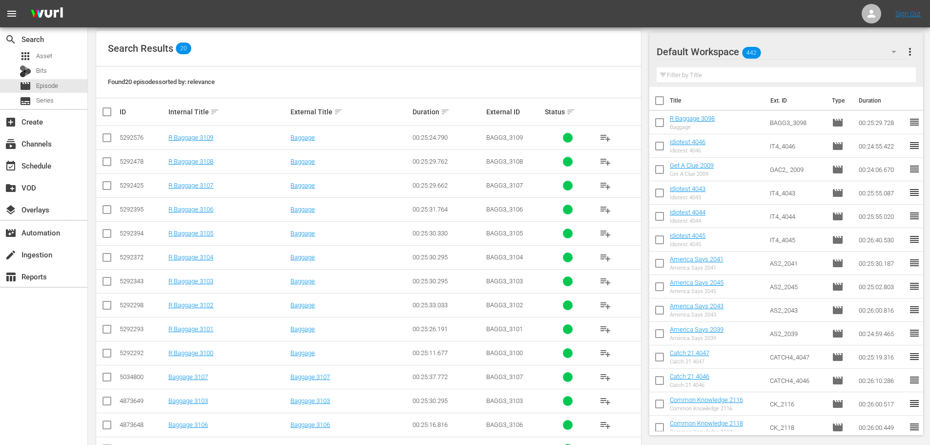
type input "bagg 310"
click at [105, 307] on input "checkbox" at bounding box center [107, 307] width 12 height 12
checkbox input "true"
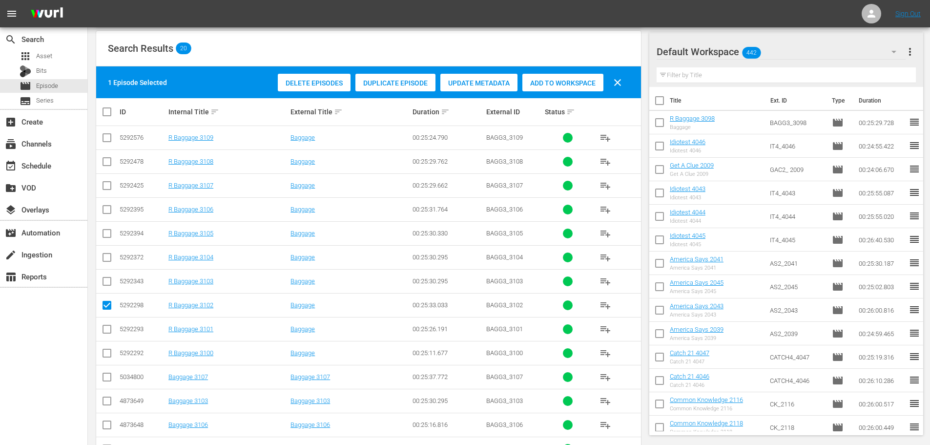
click at [109, 354] on input "checkbox" at bounding box center [107, 355] width 12 height 12
checkbox input "true"
click at [112, 254] on input "checkbox" at bounding box center [107, 259] width 12 height 12
checkbox input "true"
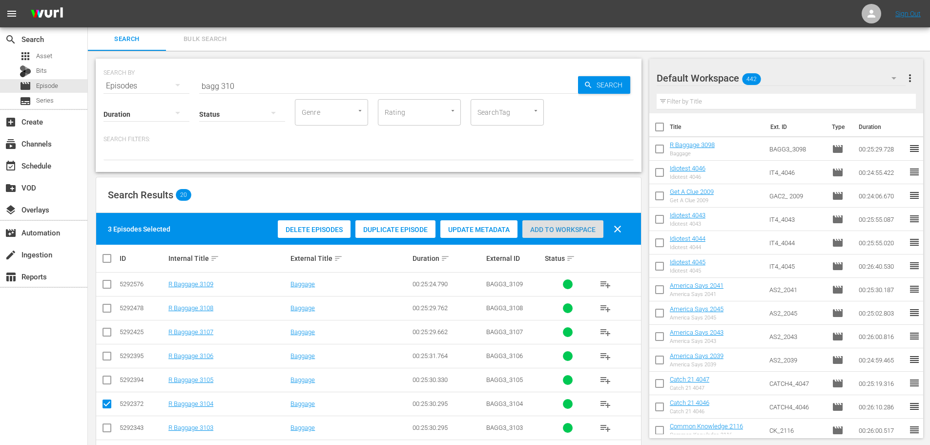
click at [541, 231] on span "Add to Workspace" at bounding box center [562, 230] width 81 height 8
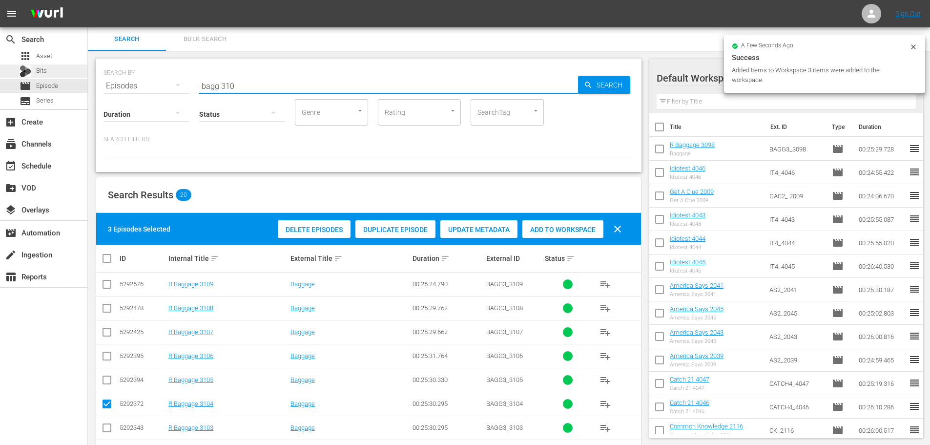
drag, startPoint x: 282, startPoint y: 86, endPoint x: 0, endPoint y: 66, distance: 282.9
click at [88, 0] on div "search Search apps Asset Bits movie Episode subtitles Series add_box Create sub…" at bounding box center [509, 0] width 842 height 0
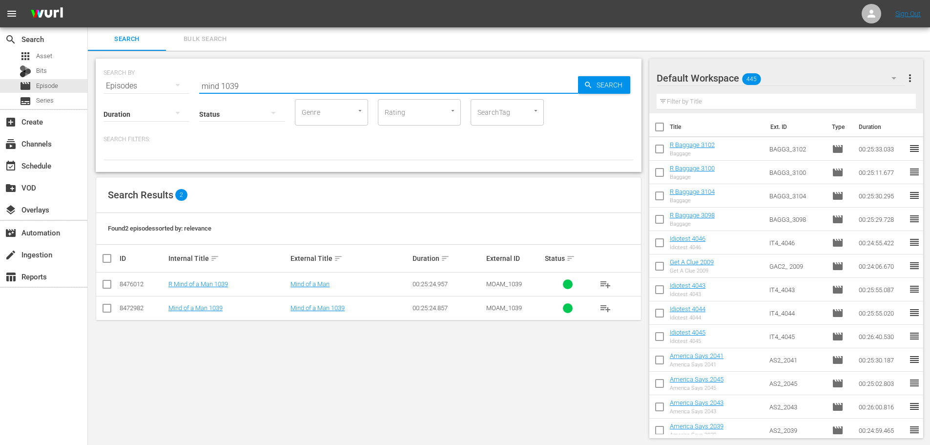
type input "mind 1039"
click at [111, 286] on input "checkbox" at bounding box center [107, 286] width 12 height 12
checkbox input "true"
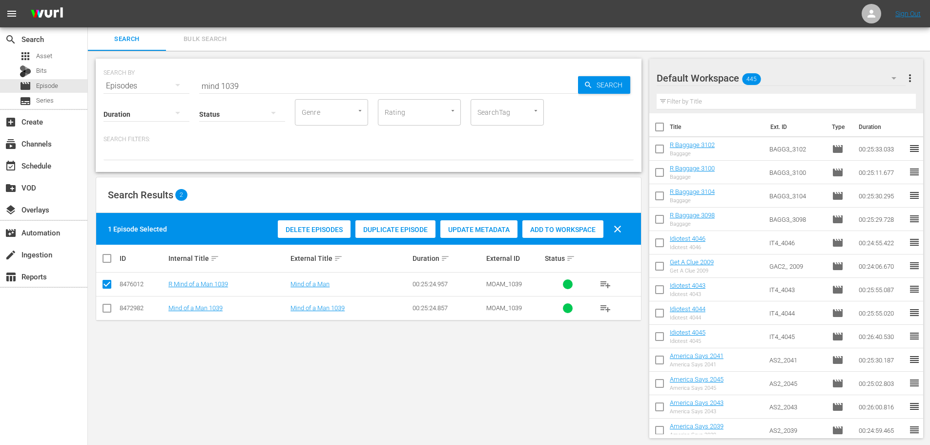
click at [544, 236] on div "Add to Workspace" at bounding box center [562, 229] width 81 height 19
drag, startPoint x: 251, startPoint y: 81, endPoint x: 145, endPoint y: 80, distance: 106.5
click at [151, 83] on div "SEARCH BY Search By Episodes Search ID, Title, Description, Keywords, or Catego…" at bounding box center [369, 80] width 530 height 35
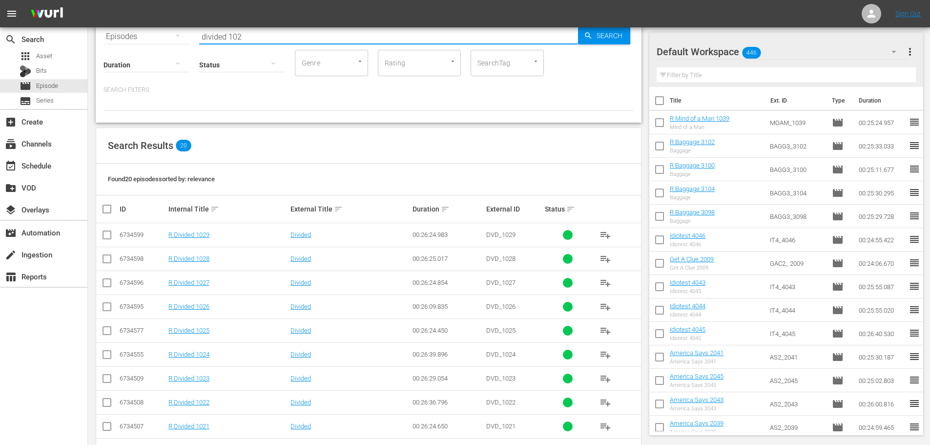
scroll to position [195, 0]
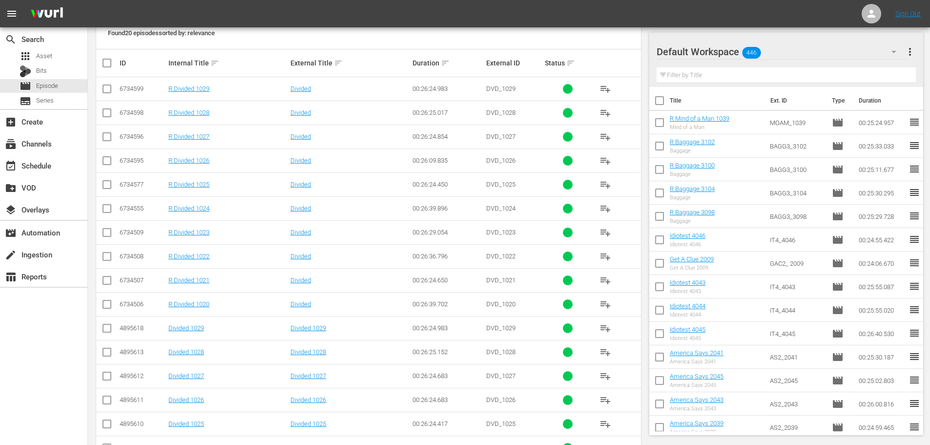
type input "divided 102"
click at [111, 233] on input "checkbox" at bounding box center [107, 235] width 12 height 12
checkbox input "true"
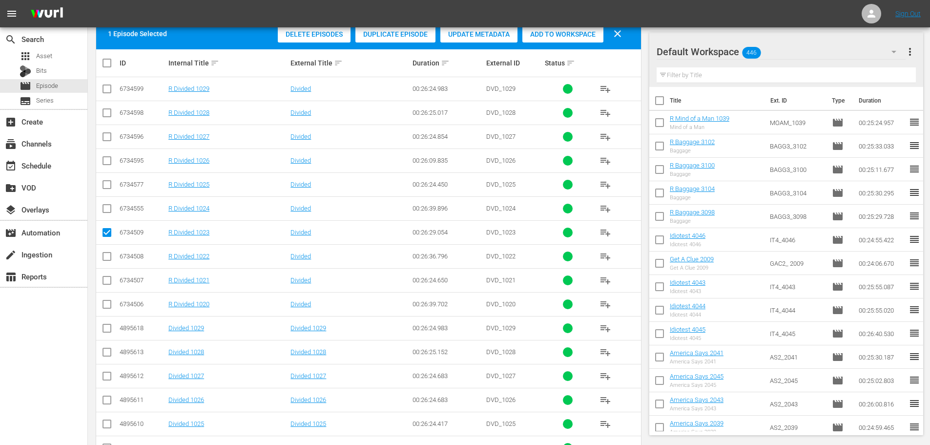
click at [107, 213] on input "checkbox" at bounding box center [107, 211] width 12 height 12
checkbox input "true"
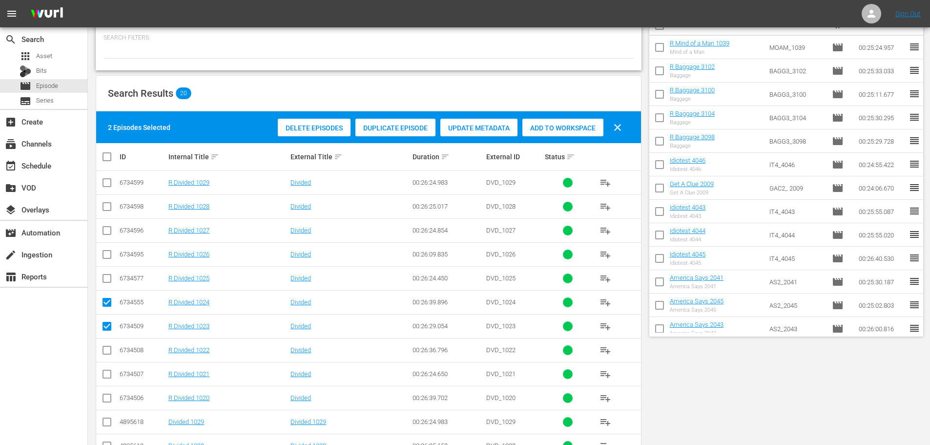
scroll to position [0, 0]
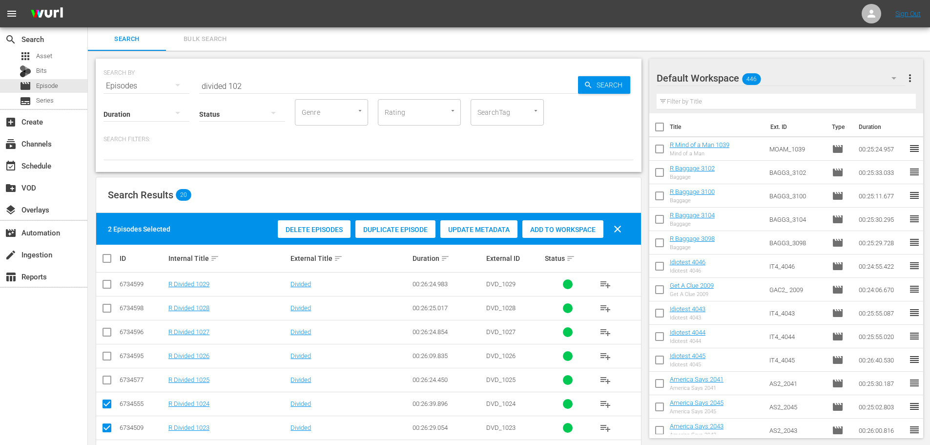
drag, startPoint x: 549, startPoint y: 229, endPoint x: 238, endPoint y: 56, distance: 355.8
click at [546, 229] on span "Add to Workspace" at bounding box center [562, 230] width 81 height 8
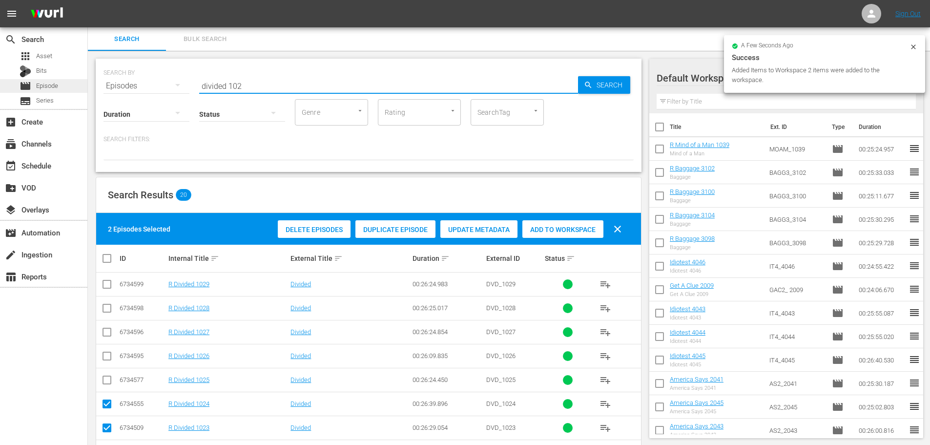
drag, startPoint x: 188, startPoint y: 80, endPoint x: 70, endPoint y: 82, distance: 118.2
click at [88, 0] on div "search Search apps Asset Bits movie Episode subtitles Series add_box Create sub…" at bounding box center [509, 0] width 842 height 0
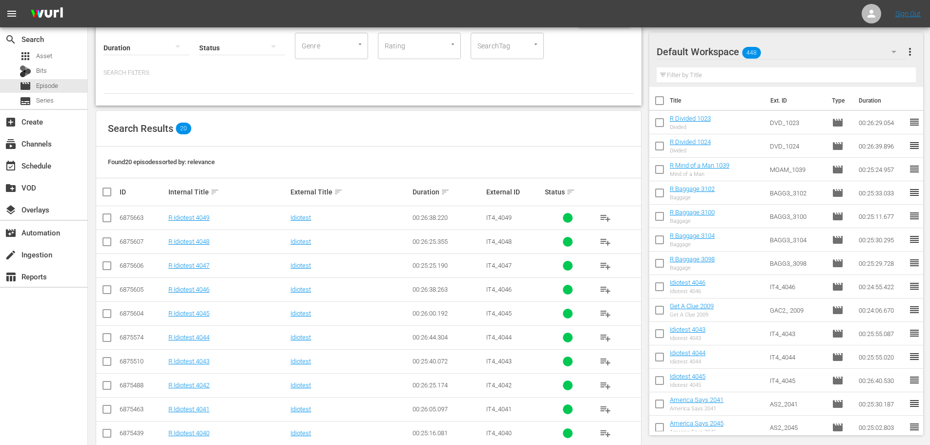
scroll to position [98, 0]
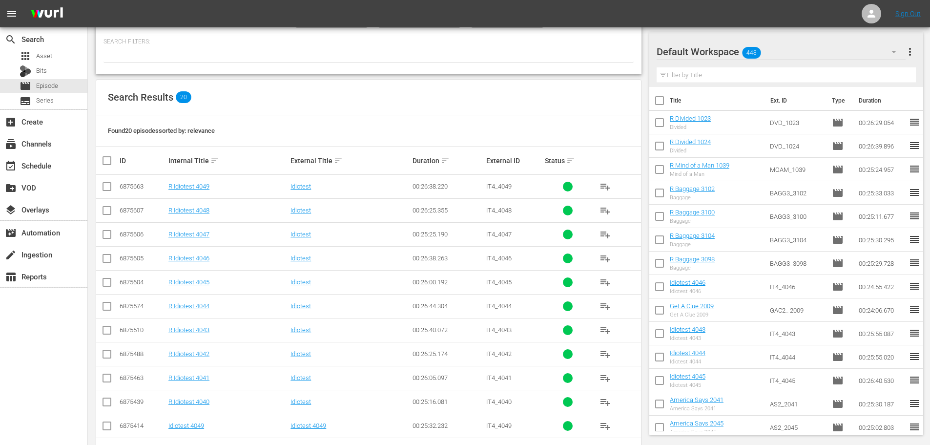
type input "idiotest 404"
click at [104, 355] on input "checkbox" at bounding box center [107, 356] width 12 height 12
checkbox input "true"
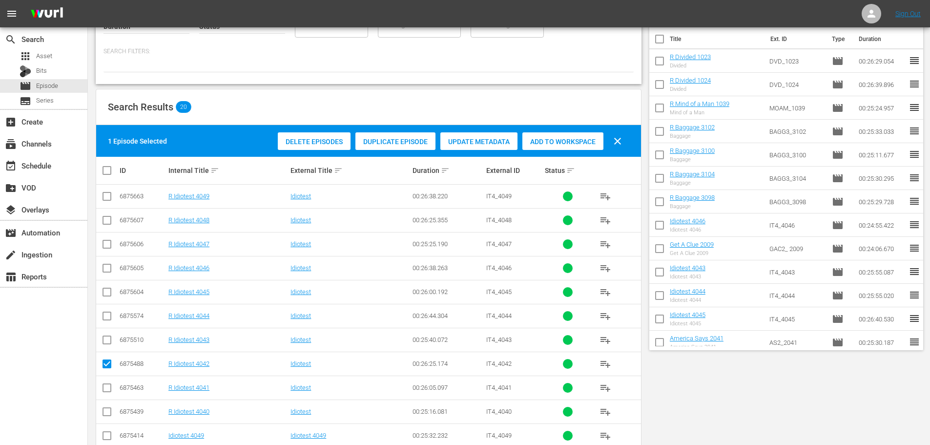
scroll to position [0, 0]
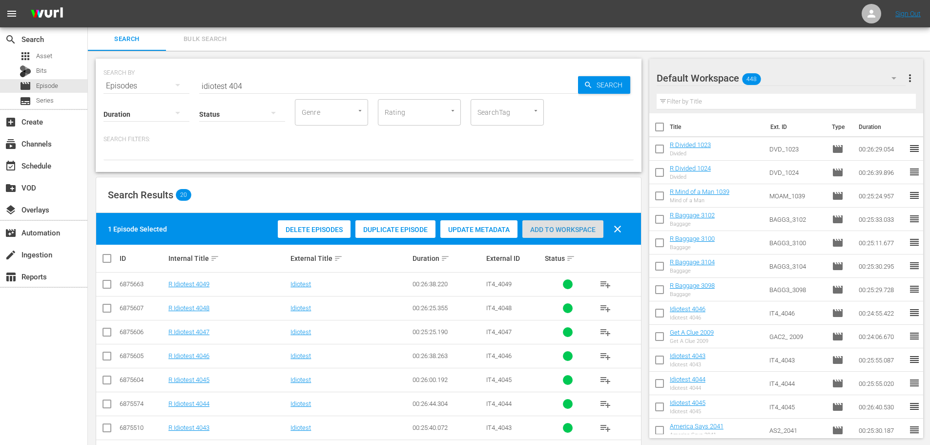
click at [558, 223] on div "Add to Workspace" at bounding box center [562, 229] width 81 height 19
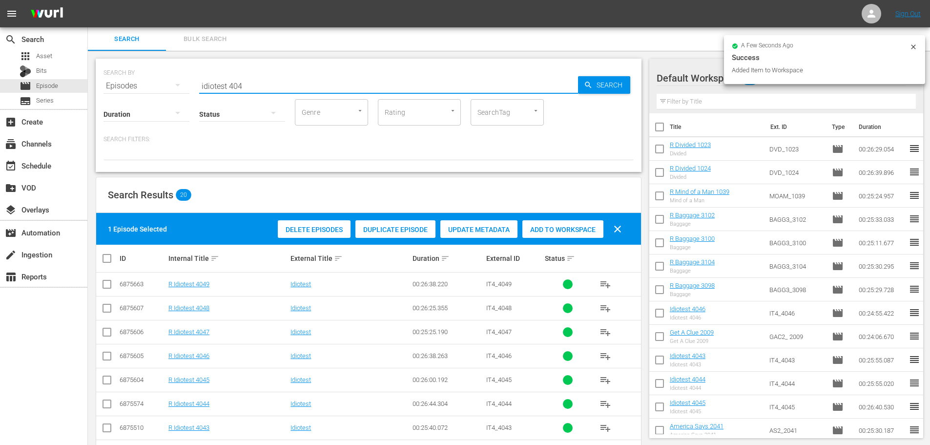
drag, startPoint x: 247, startPoint y: 88, endPoint x: 159, endPoint y: 81, distance: 88.7
click at [160, 81] on div "SEARCH BY Search By Episodes Search ID, Title, Description, Keywords, or Catego…" at bounding box center [369, 80] width 530 height 35
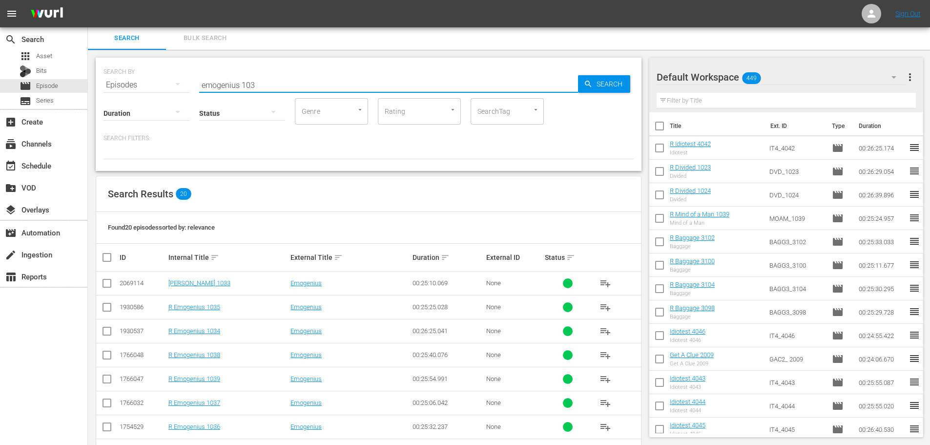
scroll to position [147, 0]
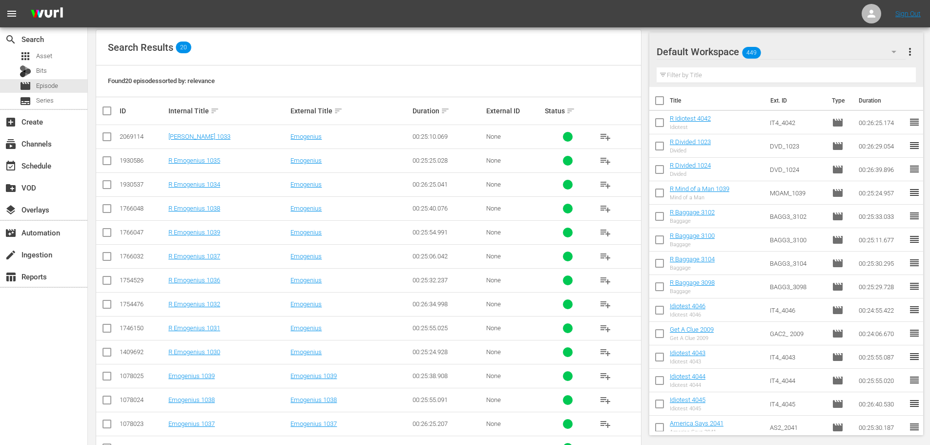
type input "emogenius 103"
click at [99, 255] on td at bounding box center [107, 256] width 22 height 24
click at [107, 256] on input "checkbox" at bounding box center [107, 258] width 12 height 12
checkbox input "true"
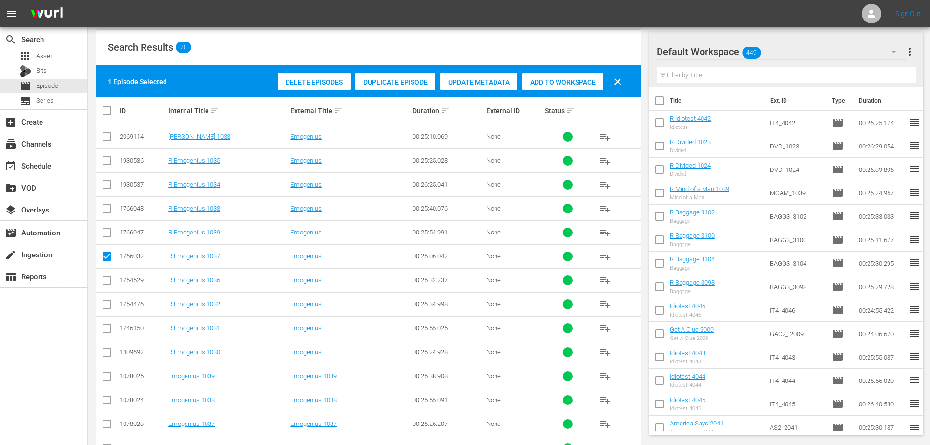
click at [110, 211] on input "checkbox" at bounding box center [107, 211] width 12 height 12
checkbox input "true"
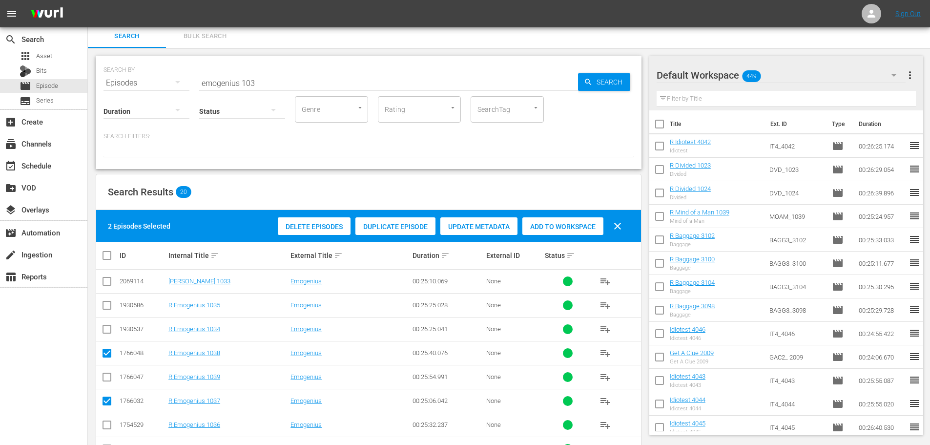
scroll to position [0, 0]
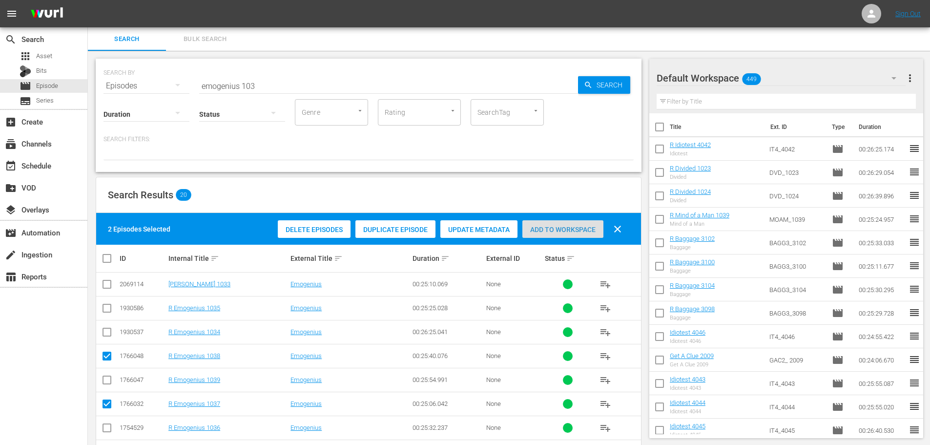
drag, startPoint x: 585, startPoint y: 227, endPoint x: 470, endPoint y: 164, distance: 131.3
click at [584, 227] on span "Add to Workspace" at bounding box center [562, 230] width 81 height 8
drag, startPoint x: 281, startPoint y: 79, endPoint x: 85, endPoint y: 78, distance: 195.3
click at [88, 0] on div "search Search apps Asset Bits movie Episode subtitles Series add_box Create sub…" at bounding box center [509, 0] width 842 height 0
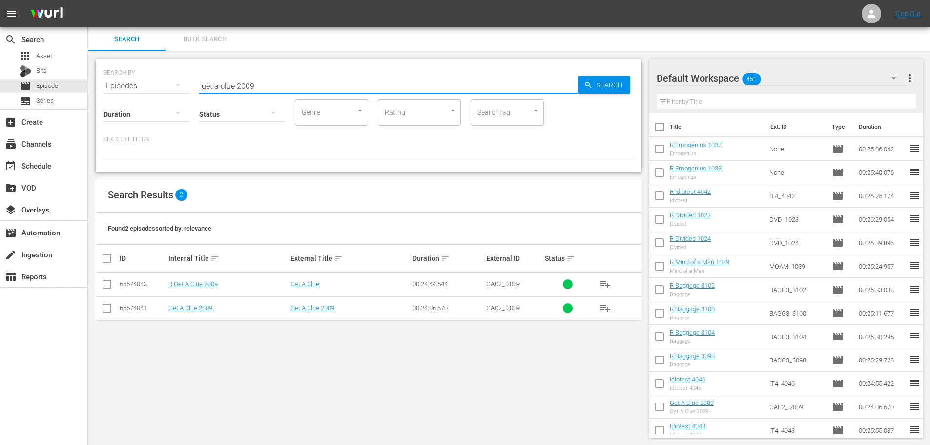
type input "get a clue 2009"
click at [103, 287] on input "checkbox" at bounding box center [107, 286] width 12 height 12
checkbox input "true"
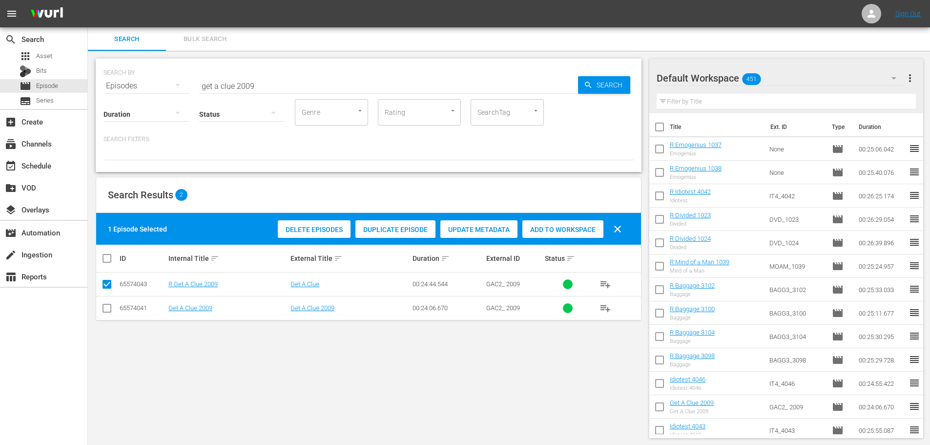
click at [545, 234] on div "Add to Workspace" at bounding box center [562, 229] width 81 height 19
click at [292, 83] on input "get a clue 2009" at bounding box center [388, 85] width 379 height 23
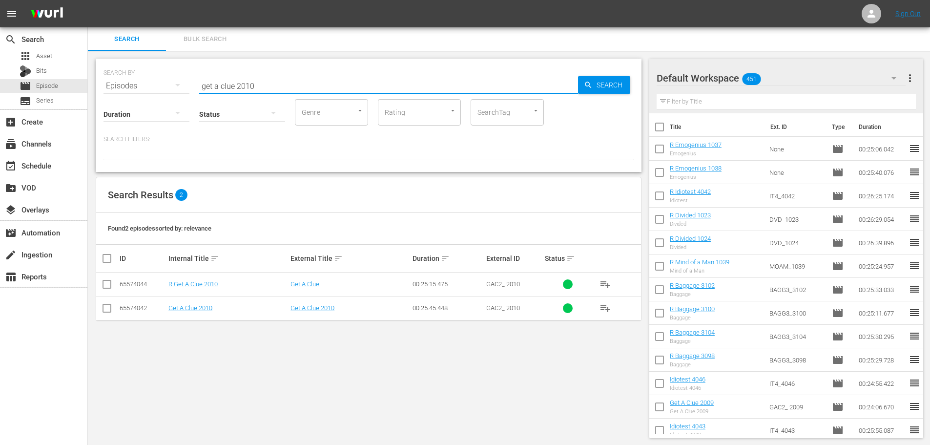
type input "get a clue 2010"
click at [105, 288] on input "checkbox" at bounding box center [107, 286] width 12 height 12
checkbox input "true"
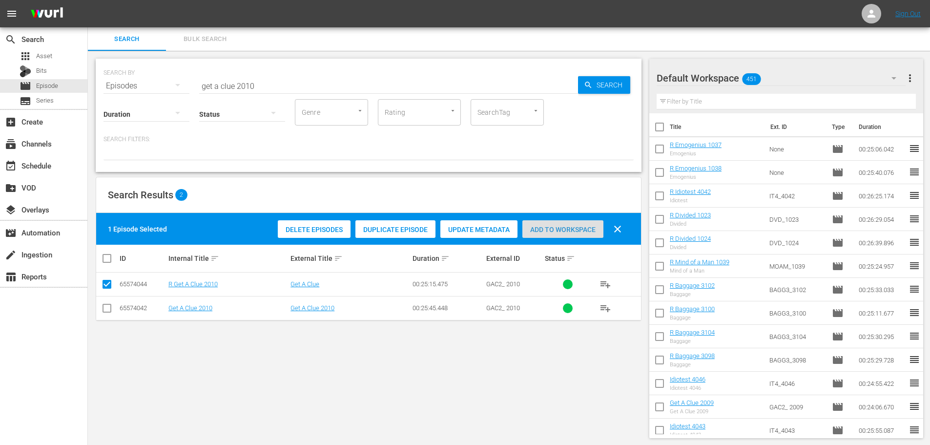
drag, startPoint x: 555, startPoint y: 232, endPoint x: 289, endPoint y: 68, distance: 313.0
click at [554, 232] on span "Add to Workspace" at bounding box center [562, 230] width 81 height 8
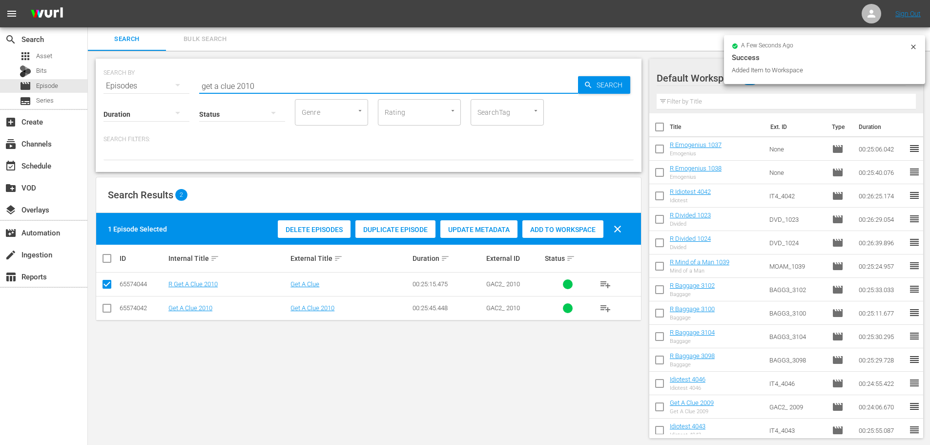
drag, startPoint x: 302, startPoint y: 82, endPoint x: 108, endPoint y: 76, distance: 194.4
click at [121, 82] on div "SEARCH BY Search By Episodes Search ID, Title, Description, Keywords, or Catego…" at bounding box center [369, 80] width 530 height 35
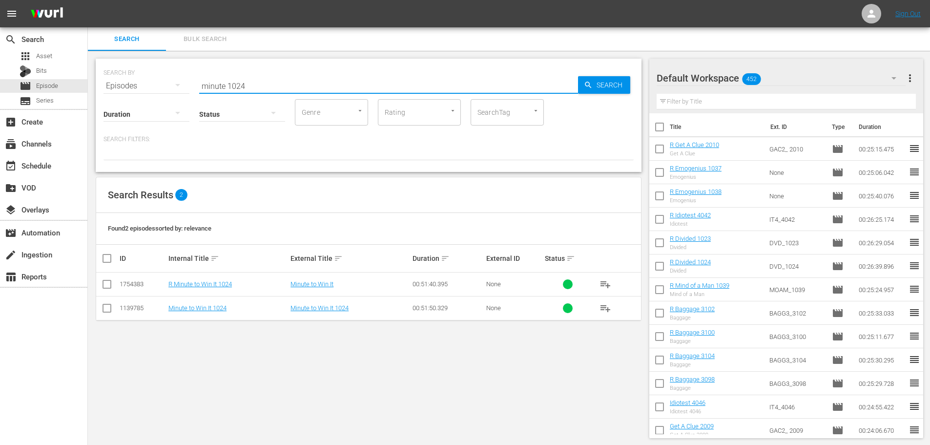
type input "minute 1024"
click at [115, 287] on td at bounding box center [107, 284] width 22 height 24
click at [112, 283] on input "checkbox" at bounding box center [107, 286] width 12 height 12
checkbox input "true"
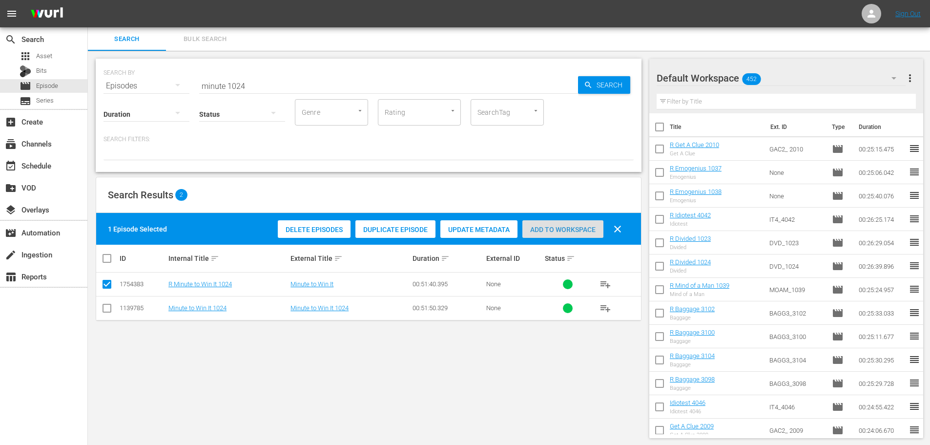
click at [550, 234] on div "Add to Workspace" at bounding box center [562, 229] width 81 height 19
drag, startPoint x: 298, startPoint y: 81, endPoint x: 46, endPoint y: 86, distance: 252.0
click at [88, 0] on div "search Search apps Asset Bits movie Episode subtitles Series add_box Create sub…" at bounding box center [509, 0] width 842 height 0
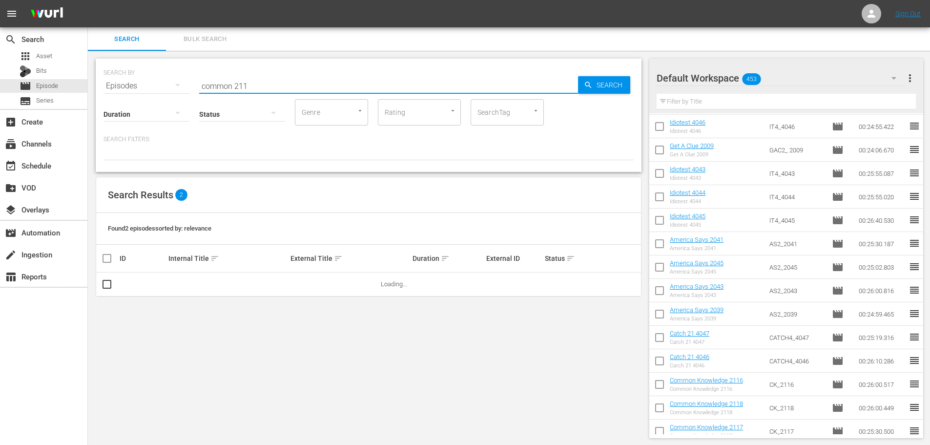
scroll to position [342, 0]
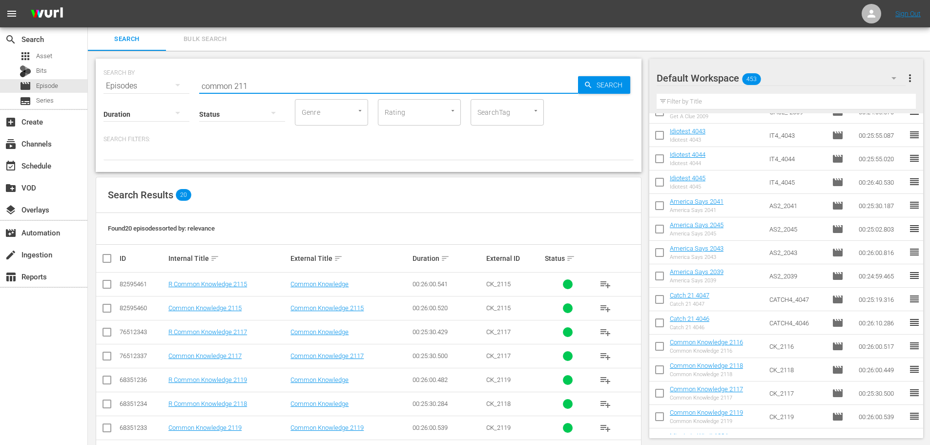
type input "common 211"
click at [104, 330] on input "checkbox" at bounding box center [107, 334] width 12 height 12
checkbox input "true"
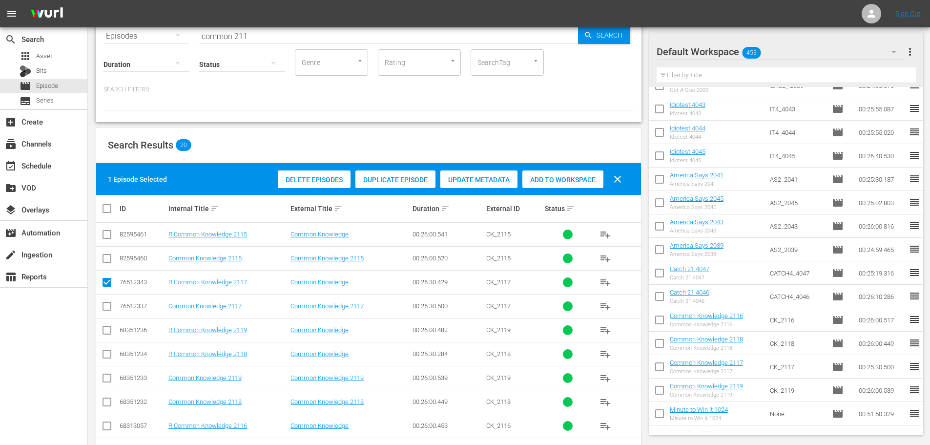
scroll to position [98, 0]
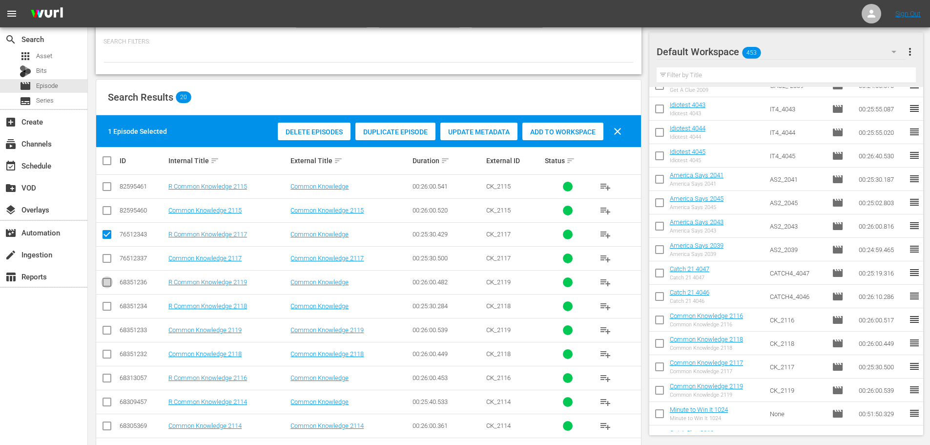
click at [107, 286] on input "checkbox" at bounding box center [107, 284] width 12 height 12
checkbox input "true"
click at [107, 304] on input "checkbox" at bounding box center [107, 308] width 12 height 12
checkbox input "true"
click at [107, 372] on icon at bounding box center [107, 378] width 12 height 12
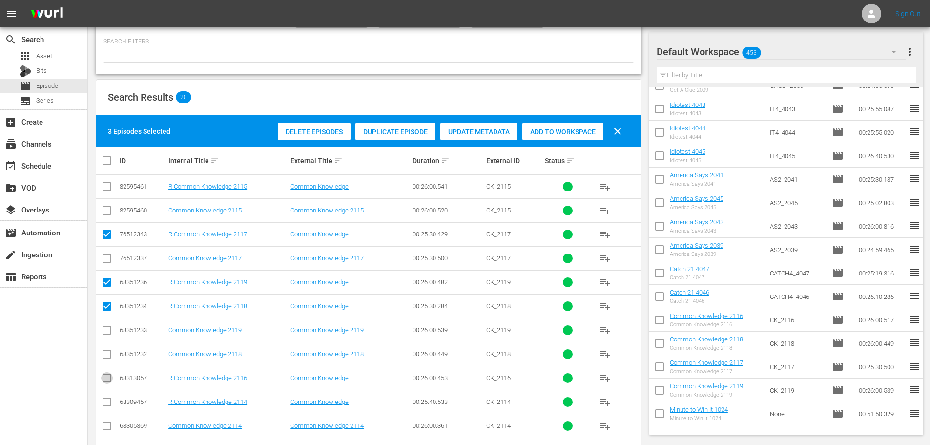
click at [107, 376] on input "checkbox" at bounding box center [107, 380] width 12 height 12
checkbox input "true"
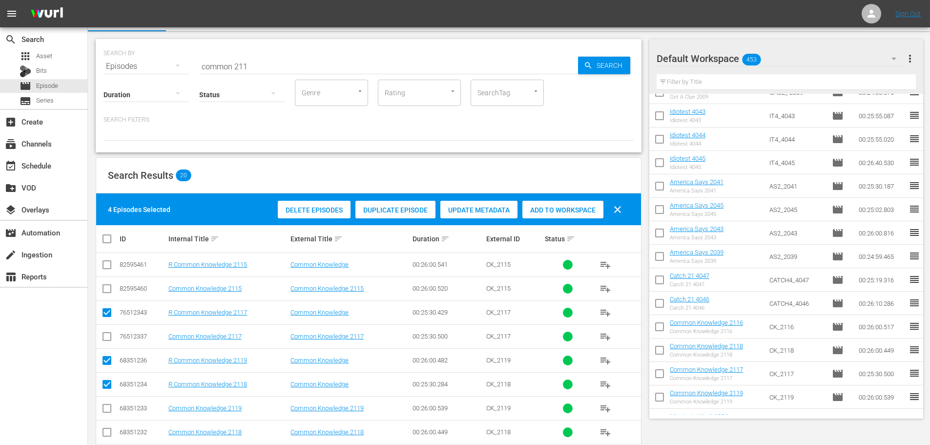
scroll to position [0, 0]
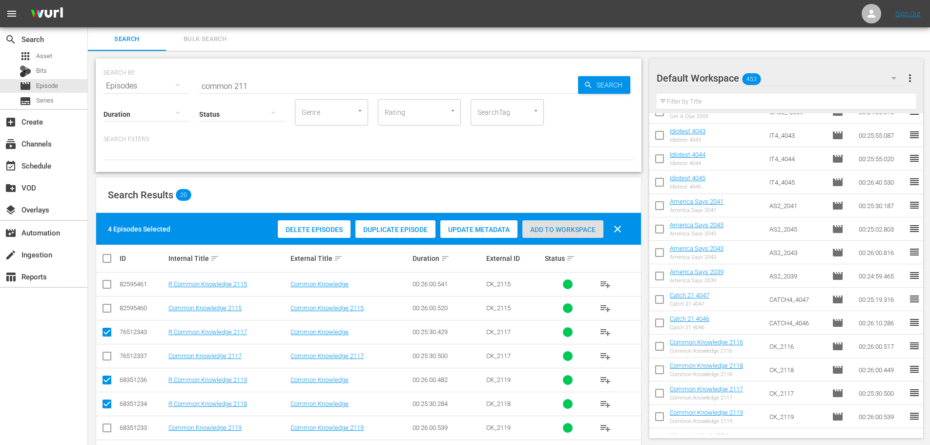
click at [540, 235] on div "Add to Workspace" at bounding box center [562, 229] width 81 height 19
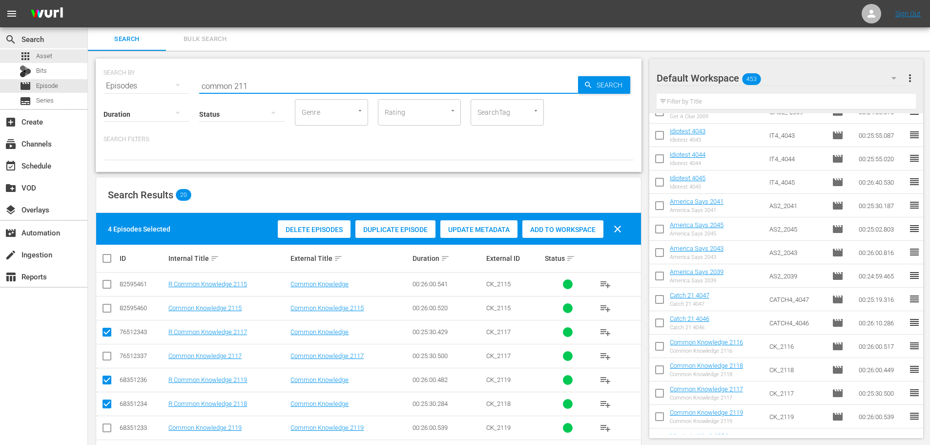
drag, startPoint x: 302, startPoint y: 87, endPoint x: 0, endPoint y: 40, distance: 305.5
click at [88, 0] on div "search Search apps Asset Bits movie Episode subtitles Series add_box Create sub…" at bounding box center [509, 0] width 842 height 0
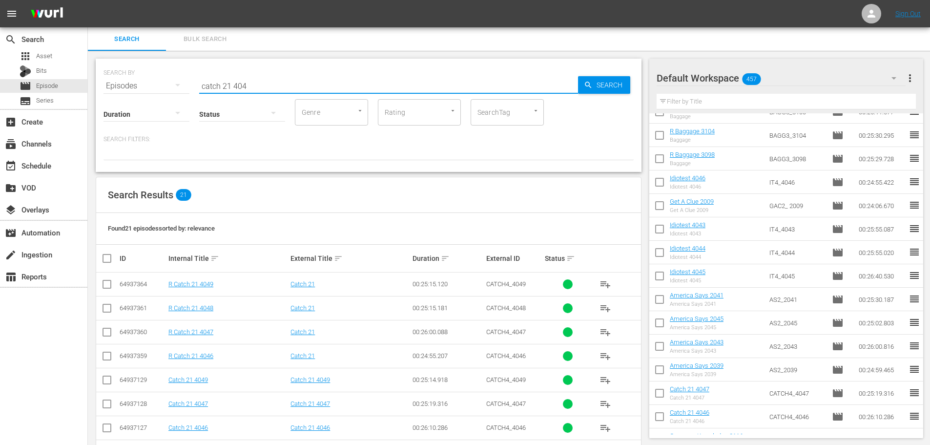
type input "catch 21 404"
drag, startPoint x: 107, startPoint y: 338, endPoint x: 105, endPoint y: 375, distance: 37.1
click at [107, 338] on input "checkbox" at bounding box center [107, 334] width 12 height 12
checkbox input "true"
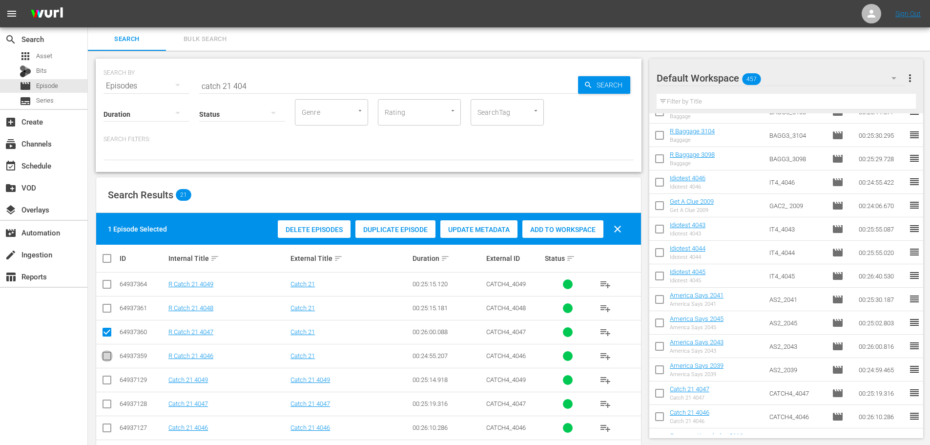
click at [104, 353] on input "checkbox" at bounding box center [107, 358] width 12 height 12
checkbox input "true"
drag, startPoint x: 550, startPoint y: 229, endPoint x: 221, endPoint y: 105, distance: 352.2
click at [550, 229] on span "Add to Workspace" at bounding box center [562, 230] width 81 height 8
drag, startPoint x: 253, startPoint y: 89, endPoint x: 170, endPoint y: 89, distance: 83.5
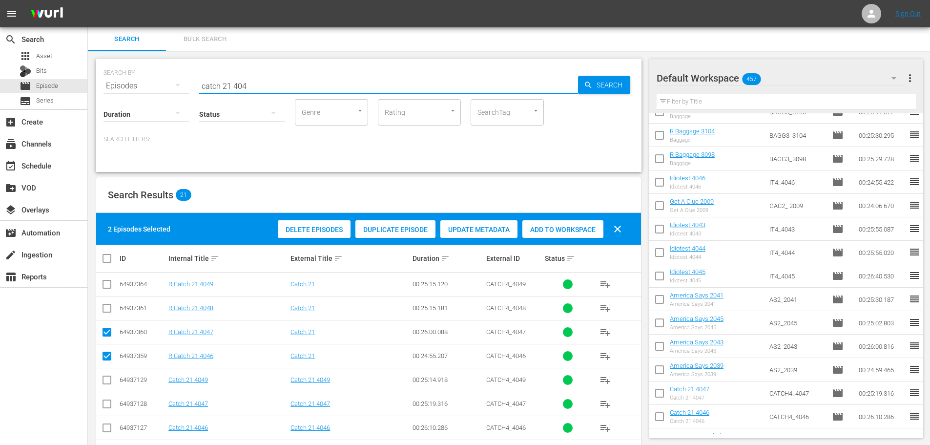
click at [170, 89] on div "SEARCH BY Search By Episodes Search ID, Title, Description, Keywords, or Catego…" at bounding box center [369, 80] width 530 height 35
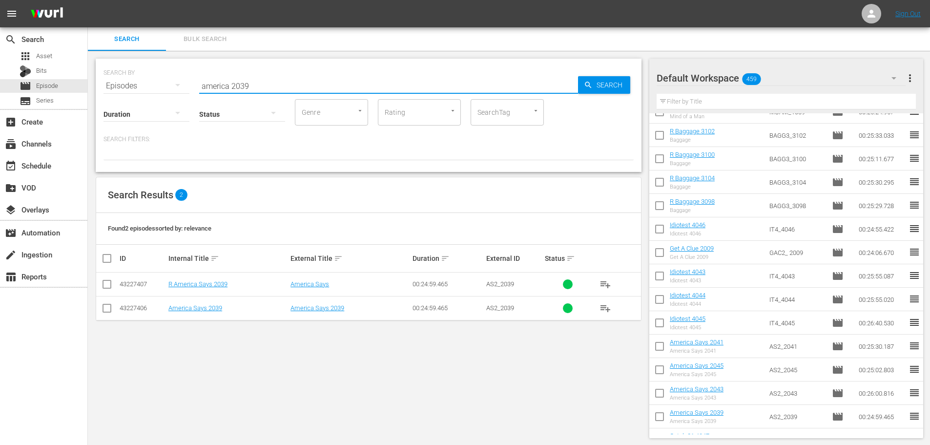
type input "america 2039"
click at [109, 283] on input "checkbox" at bounding box center [107, 286] width 12 height 12
checkbox input "true"
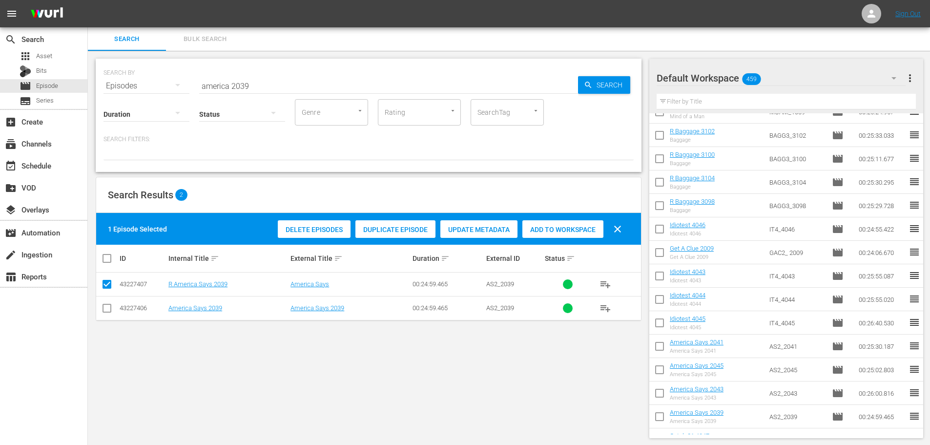
click at [576, 234] on div "Add to Workspace" at bounding box center [562, 229] width 81 height 19
click at [333, 83] on input "america 2039" at bounding box center [388, 85] width 379 height 23
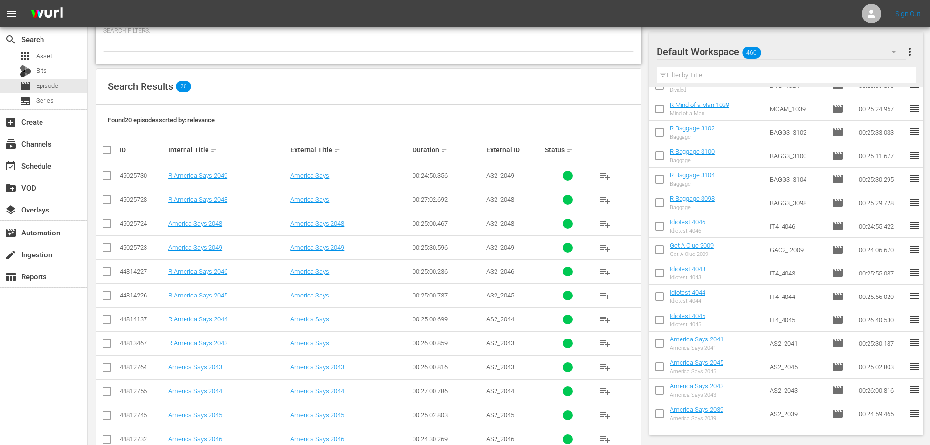
scroll to position [195, 0]
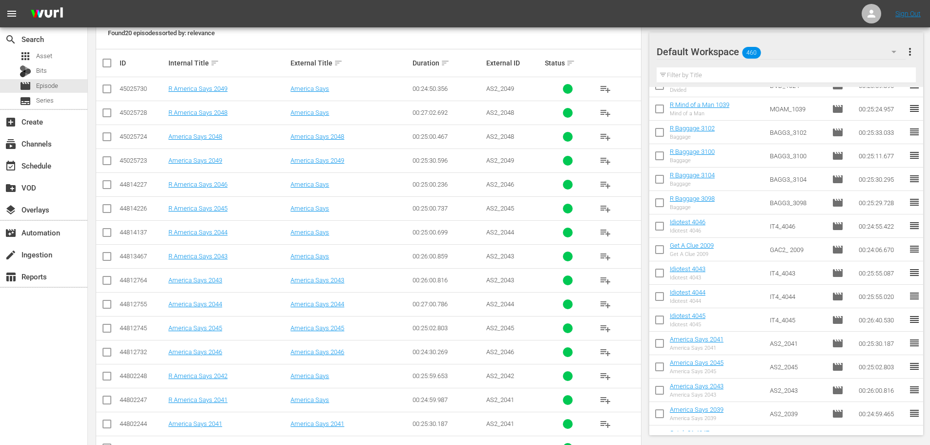
type input "america 204"
click at [115, 283] on td at bounding box center [107, 280] width 22 height 24
click at [106, 282] on input "checkbox" at bounding box center [107, 282] width 12 height 12
checkbox input "true"
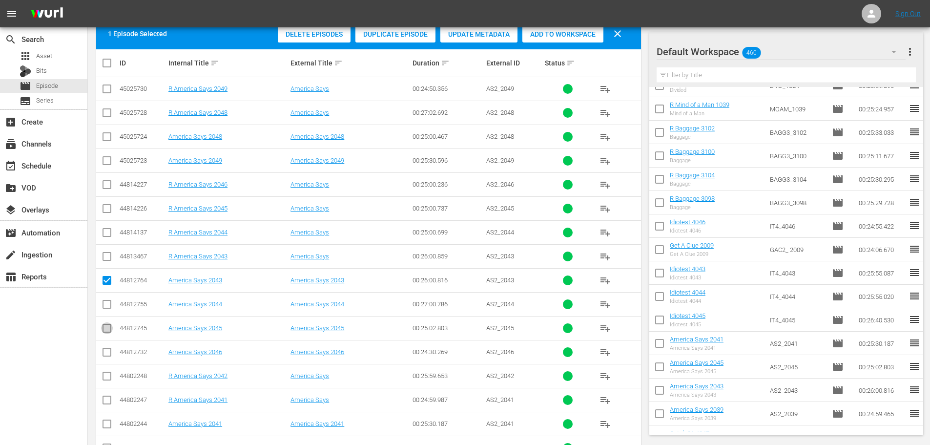
click at [108, 329] on input "checkbox" at bounding box center [107, 330] width 12 height 12
checkbox input "true"
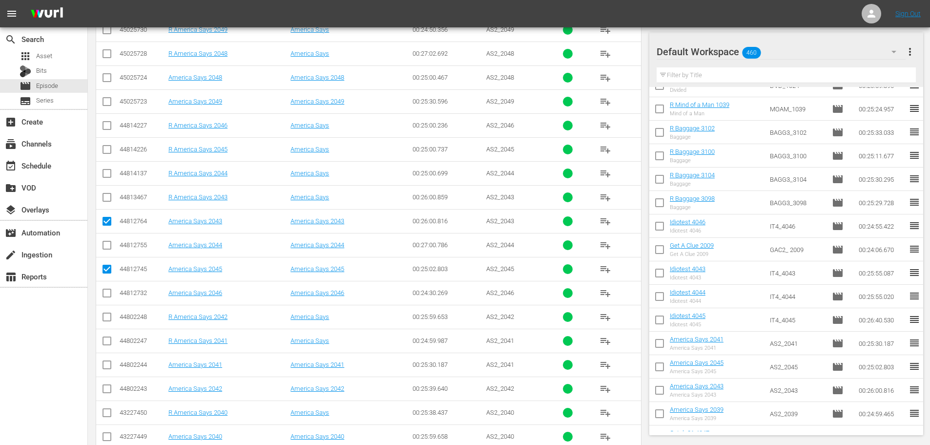
scroll to position [324, 0]
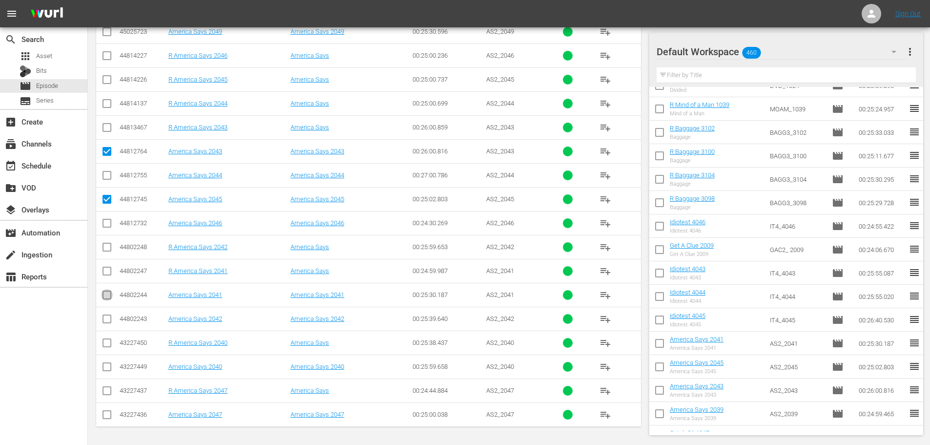
click at [105, 291] on input "checkbox" at bounding box center [107, 297] width 12 height 12
checkbox input "true"
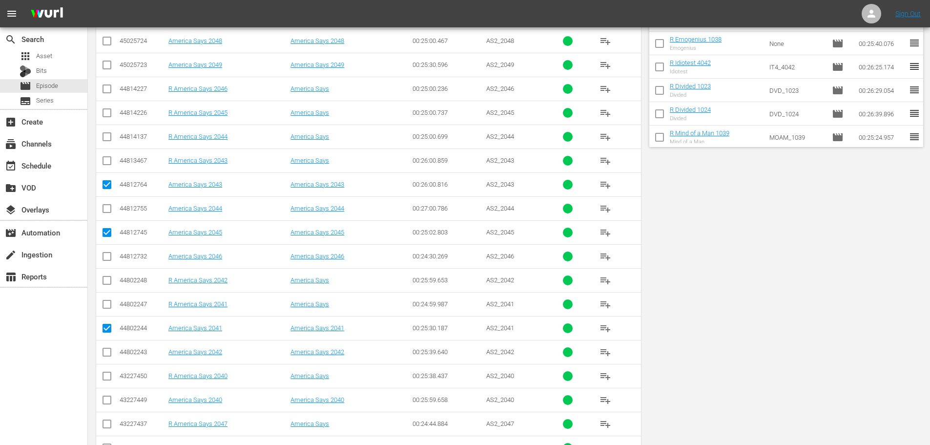
scroll to position [0, 0]
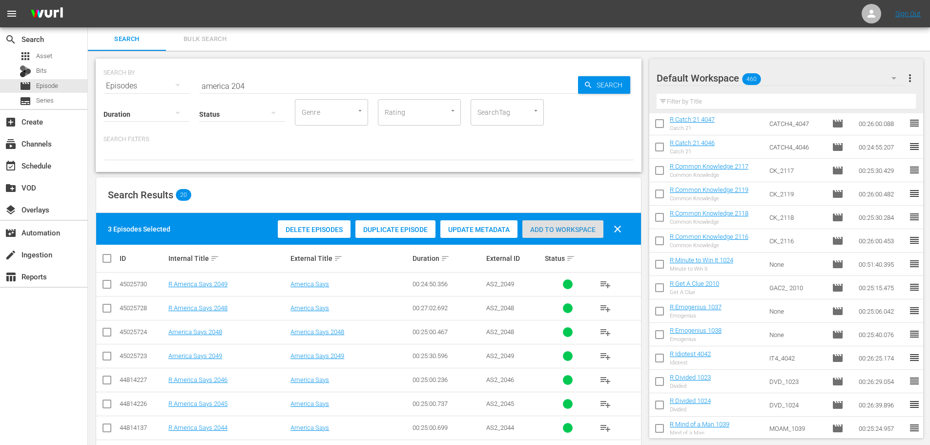
click at [589, 223] on div "Add to Workspace" at bounding box center [562, 229] width 81 height 19
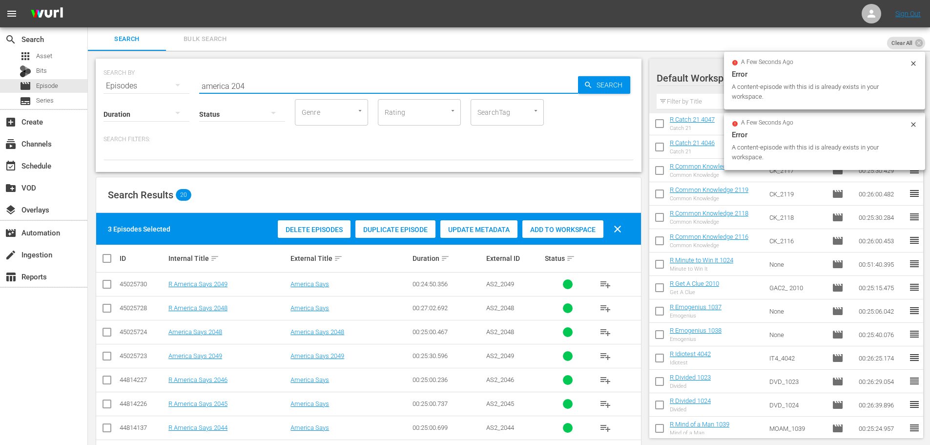
drag, startPoint x: 277, startPoint y: 79, endPoint x: 62, endPoint y: 93, distance: 215.3
click at [88, 0] on div "search Search apps Asset Bits movie Episode subtitles Series add_box Create sub…" at bounding box center [509, 0] width 842 height 0
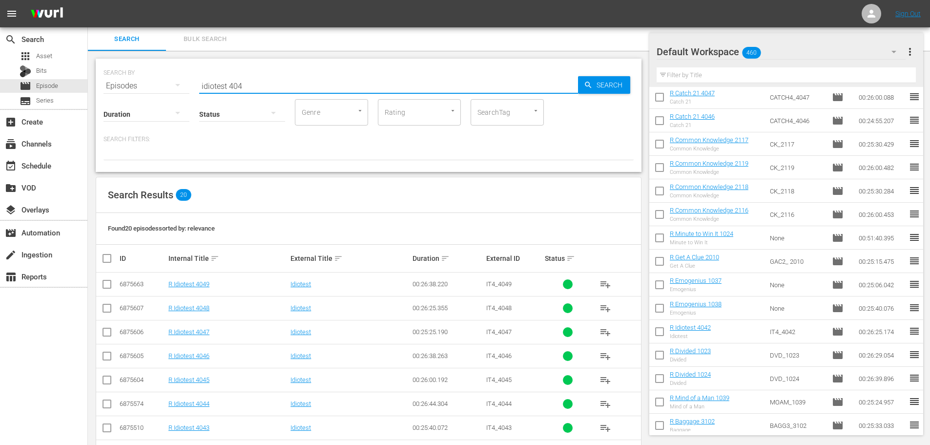
scroll to position [324, 0]
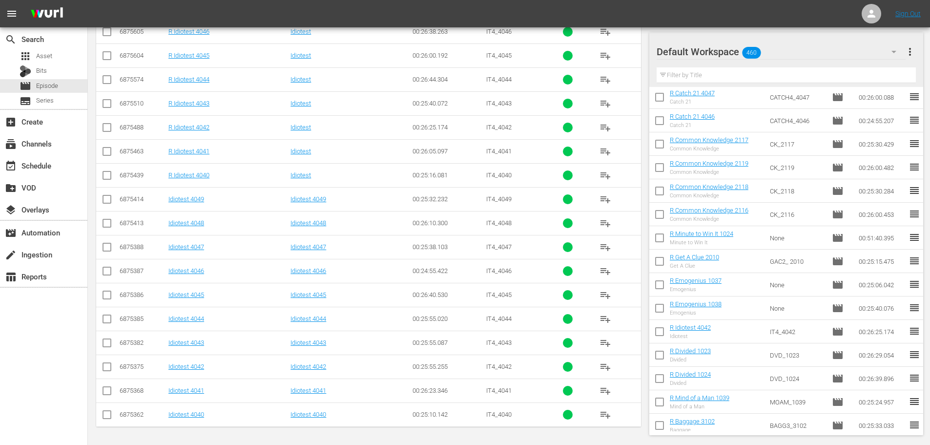
type input "idiotest 404"
drag, startPoint x: 107, startPoint y: 102, endPoint x: 106, endPoint y: 89, distance: 12.7
click at [107, 102] on input "checkbox" at bounding box center [107, 106] width 12 height 12
checkbox input "true"
click at [105, 76] on input "checkbox" at bounding box center [107, 82] width 12 height 12
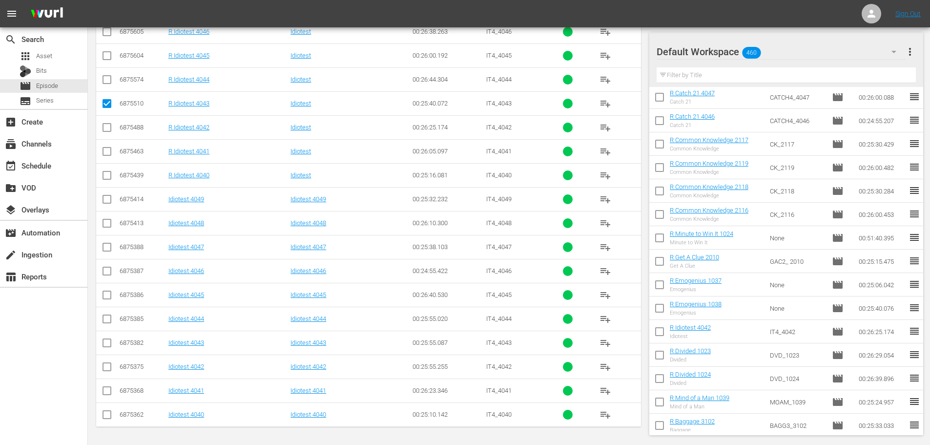
checkbox input "true"
click at [107, 67] on td at bounding box center [107, 55] width 22 height 24
click at [107, 52] on input "checkbox" at bounding box center [107, 58] width 12 height 12
checkbox input "true"
click at [106, 28] on input "checkbox" at bounding box center [107, 34] width 12 height 12
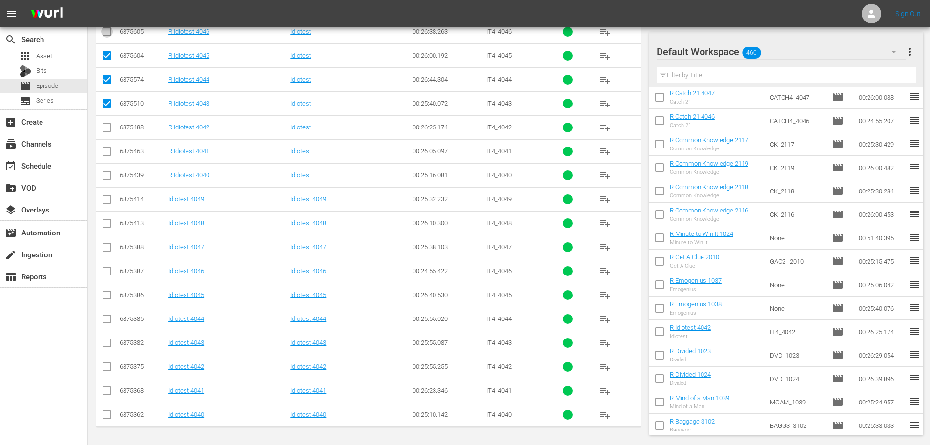
checkbox input "true"
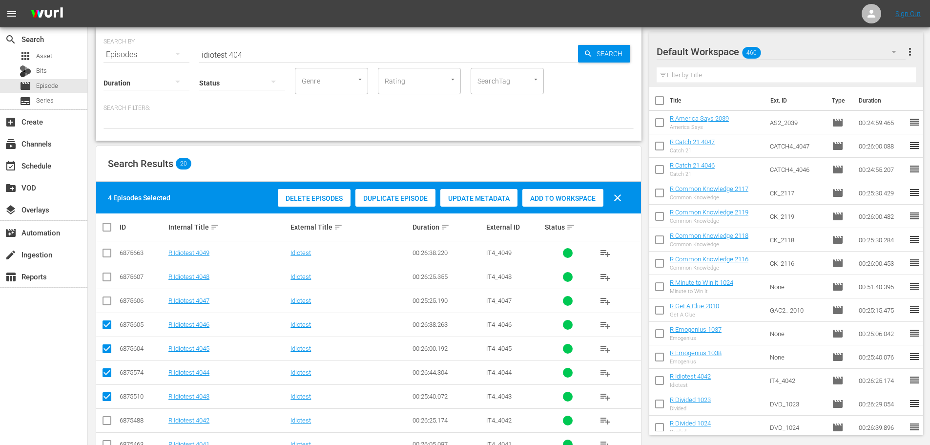
scroll to position [49, 0]
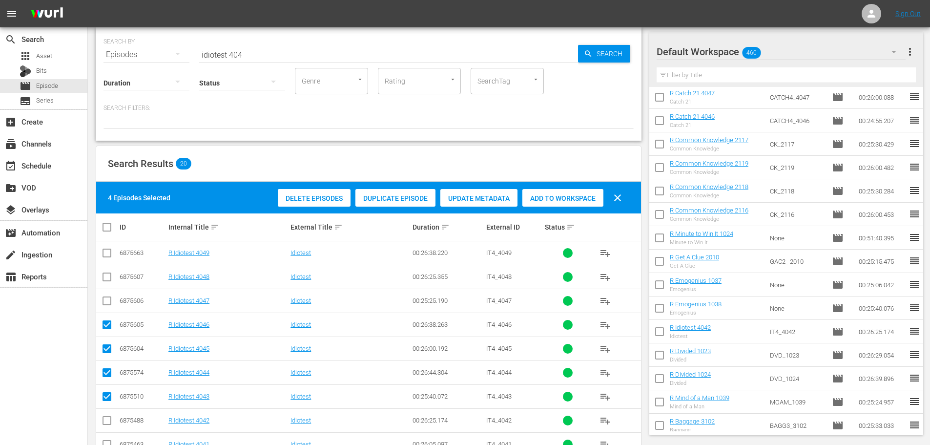
click at [575, 193] on div "Add to Workspace" at bounding box center [562, 198] width 81 height 19
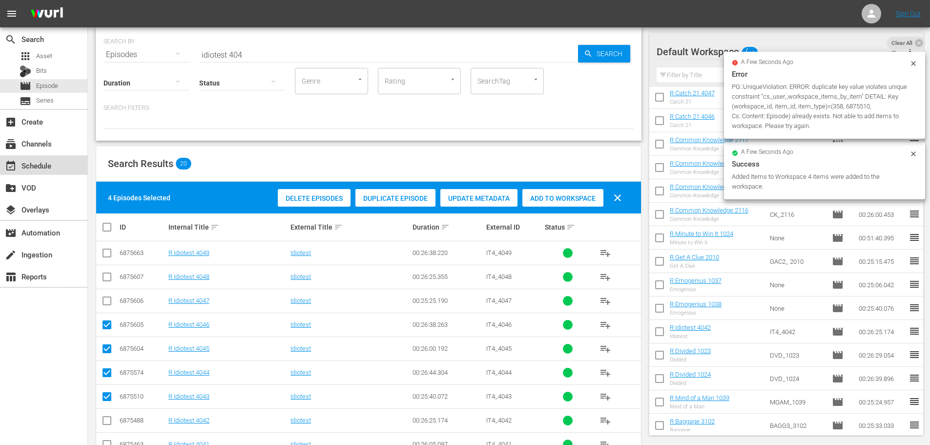
click at [78, 160] on div "event_available Schedule" at bounding box center [43, 165] width 87 height 20
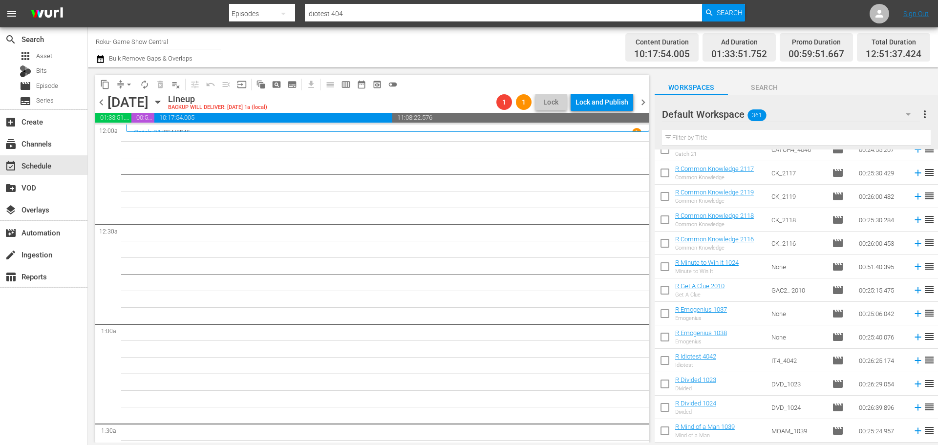
scroll to position [391, 0]
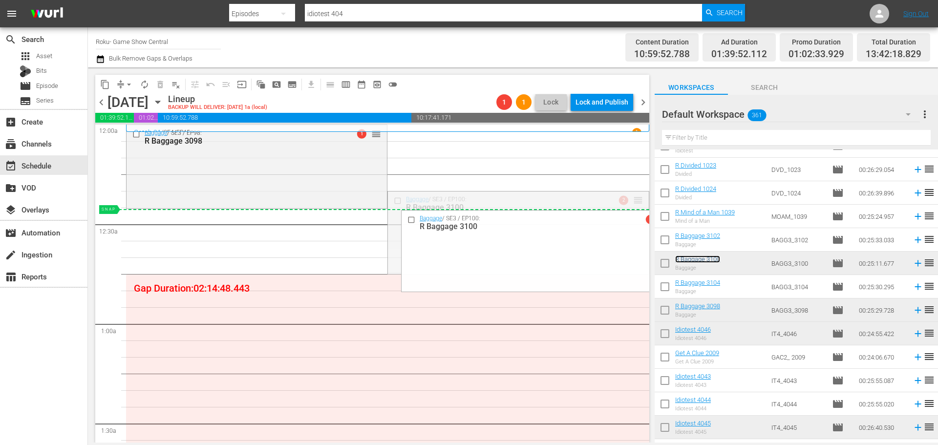
drag, startPoint x: 633, startPoint y: 203, endPoint x: 371, endPoint y: 213, distance: 262.4
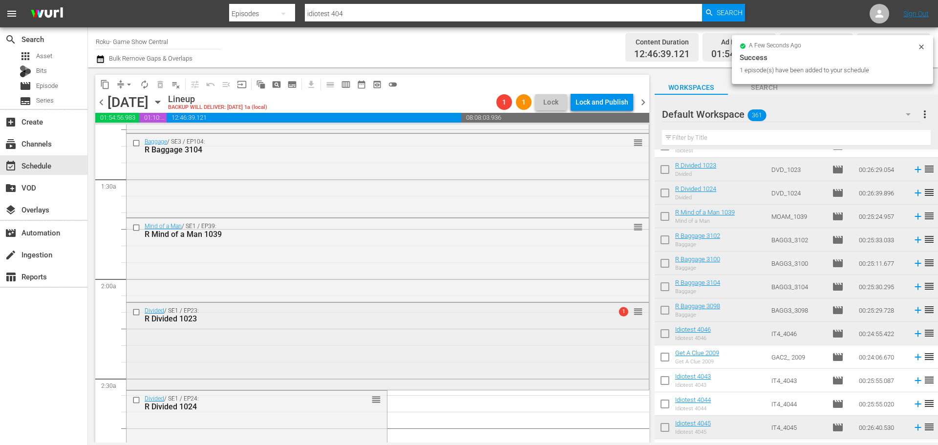
scroll to position [342, 0]
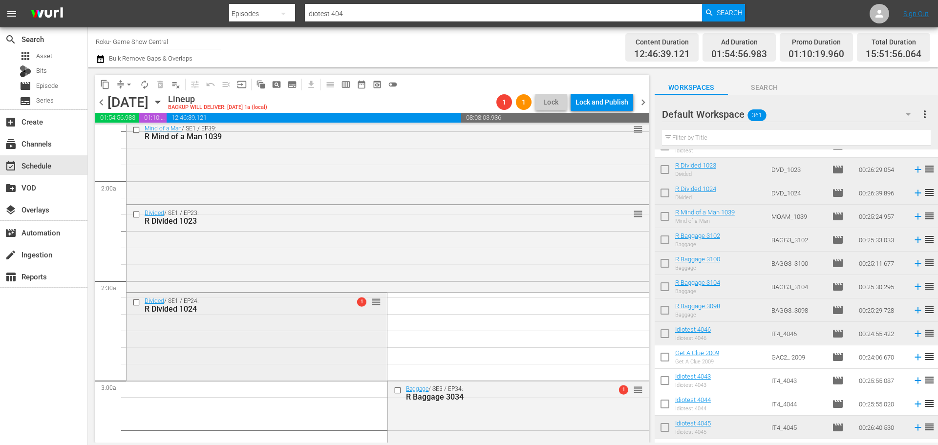
click at [339, 344] on div "Divided / SE1 / EP24: R Divided 1024 1 reorder" at bounding box center [256, 335] width 260 height 85
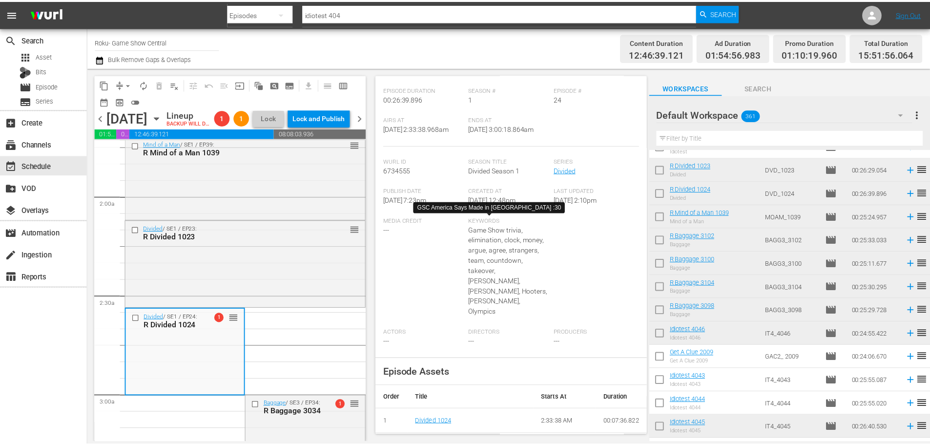
scroll to position [0, 0]
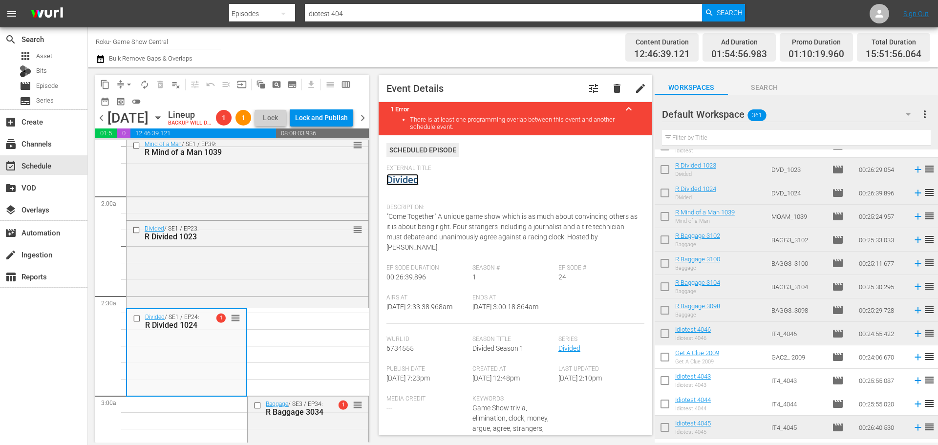
click at [415, 176] on link "Divided" at bounding box center [402, 180] width 32 height 12
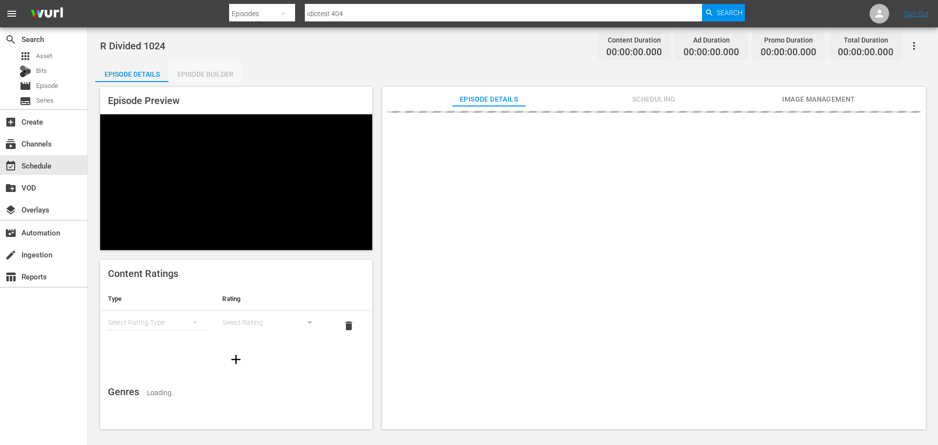
click at [213, 72] on div "Episode Builder" at bounding box center [204, 74] width 73 height 23
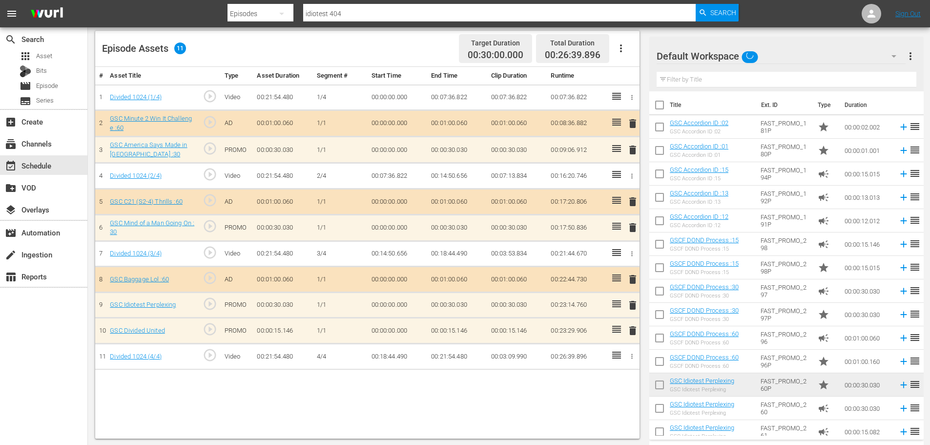
scroll to position [254, 0]
click at [634, 331] on span "delete" at bounding box center [633, 330] width 12 height 12
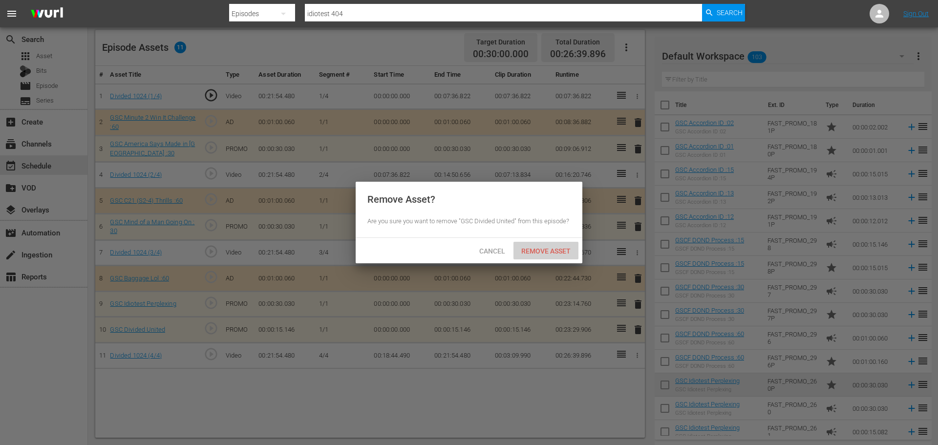
click at [554, 251] on span "Remove Asset" at bounding box center [545, 251] width 65 height 8
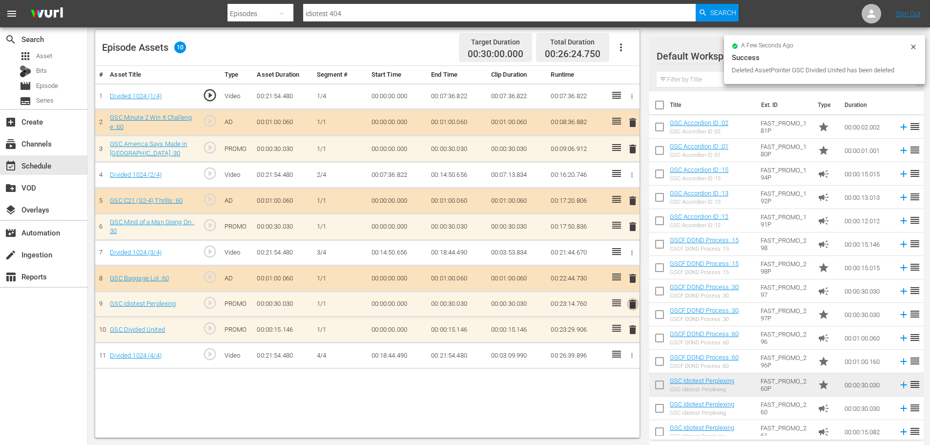
click at [630, 302] on span "delete" at bounding box center [633, 304] width 12 height 12
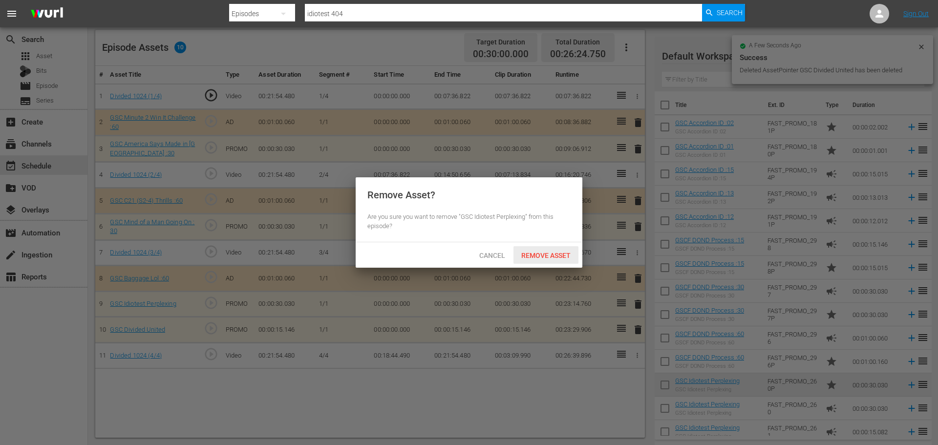
click at [568, 255] on span "Remove Asset" at bounding box center [545, 255] width 65 height 8
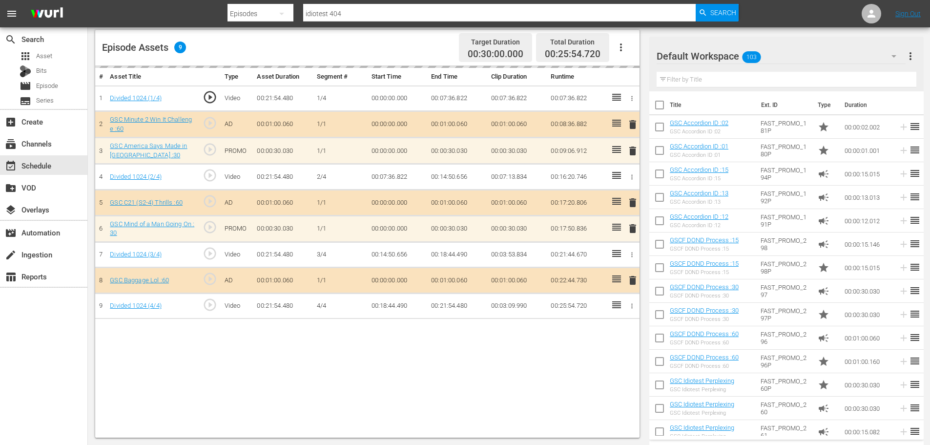
click at [714, 72] on input "text" at bounding box center [787, 80] width 260 height 16
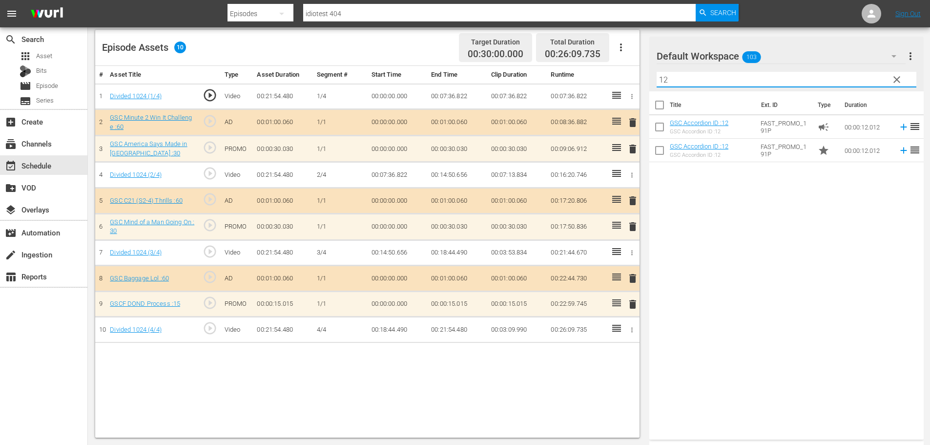
type input "12"
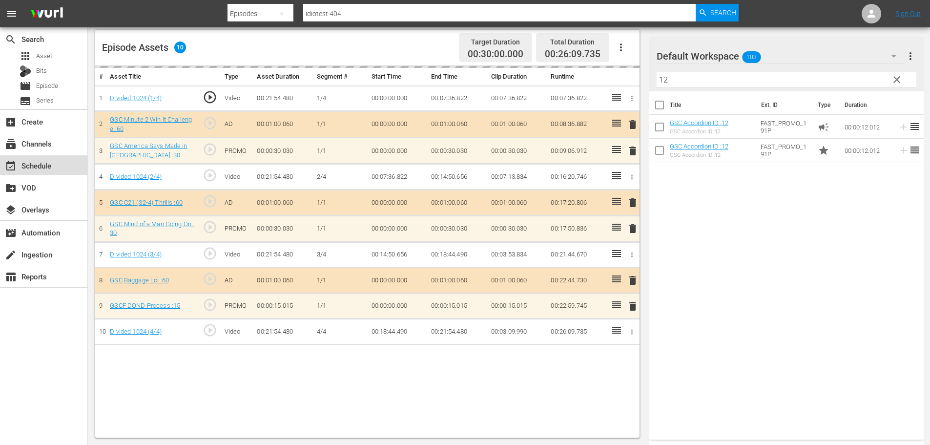
click at [16, 157] on div "event_available Schedule" at bounding box center [43, 165] width 87 height 20
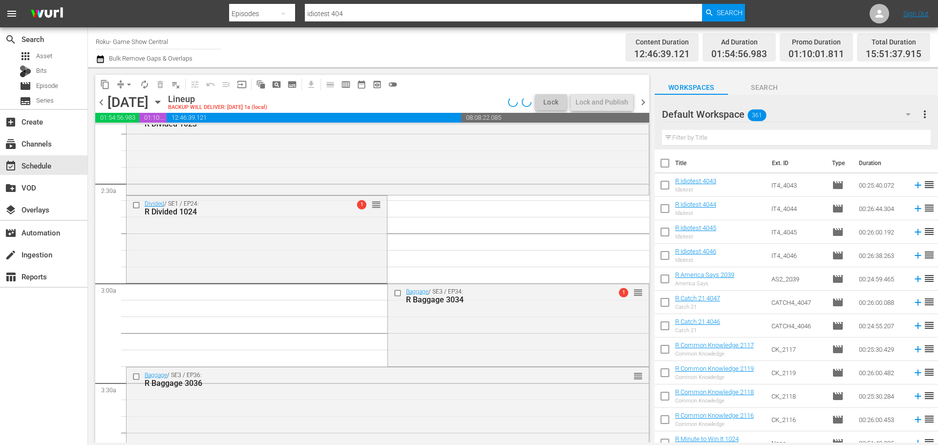
scroll to position [439, 0]
click at [278, 236] on div "Divided / SE1 / EP24: R Divided 1024 1 reorder" at bounding box center [256, 237] width 260 height 84
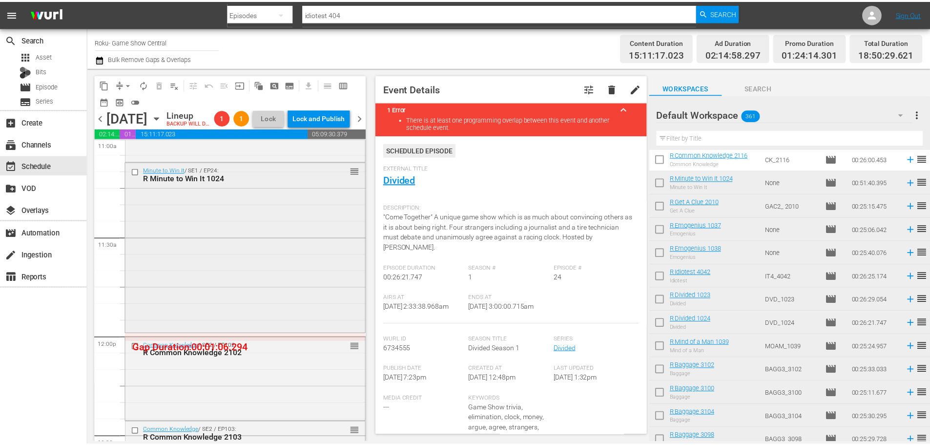
scroll to position [2197, 0]
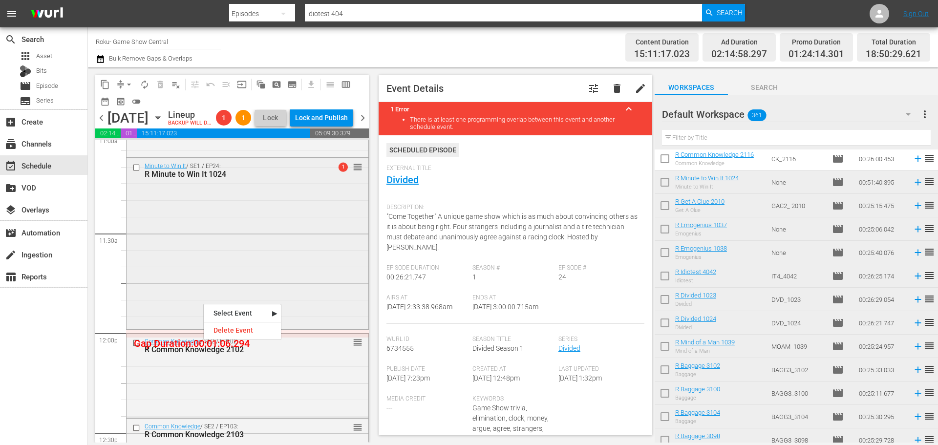
click at [206, 297] on div "Minute to Win It / SE1 / EP24: R Minute to Win It 1024 1 reorder" at bounding box center [247, 242] width 242 height 168
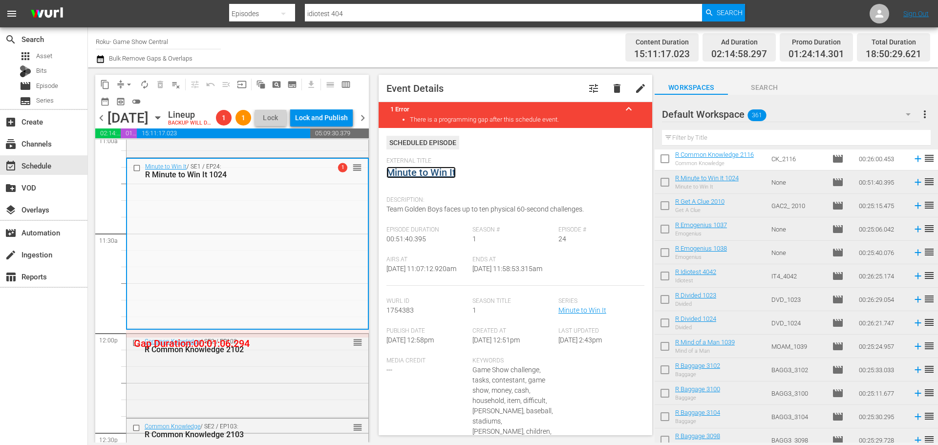
click at [428, 175] on link "Minute to Win It" at bounding box center [420, 173] width 69 height 12
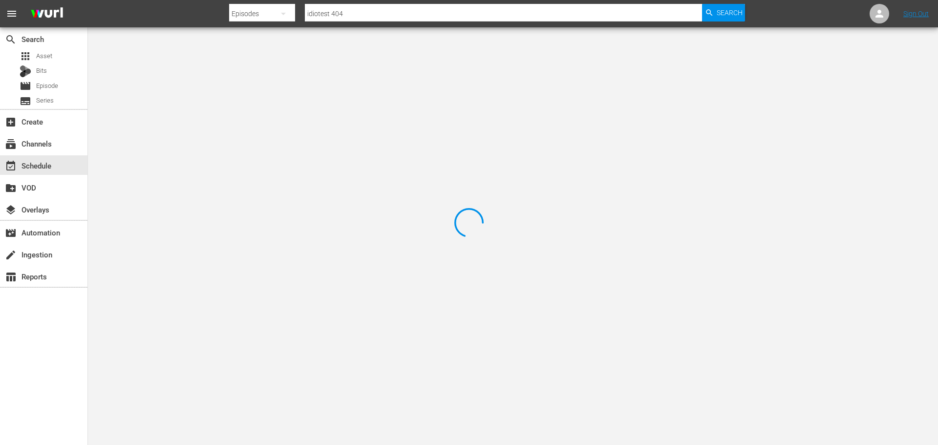
click at [209, 61] on div at bounding box center [469, 222] width 938 height 445
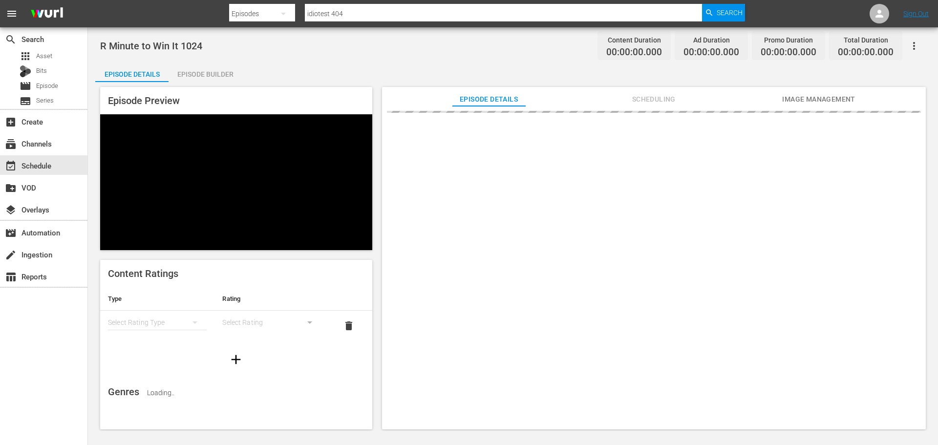
click at [222, 67] on div "Episode Builder" at bounding box center [204, 74] width 73 height 23
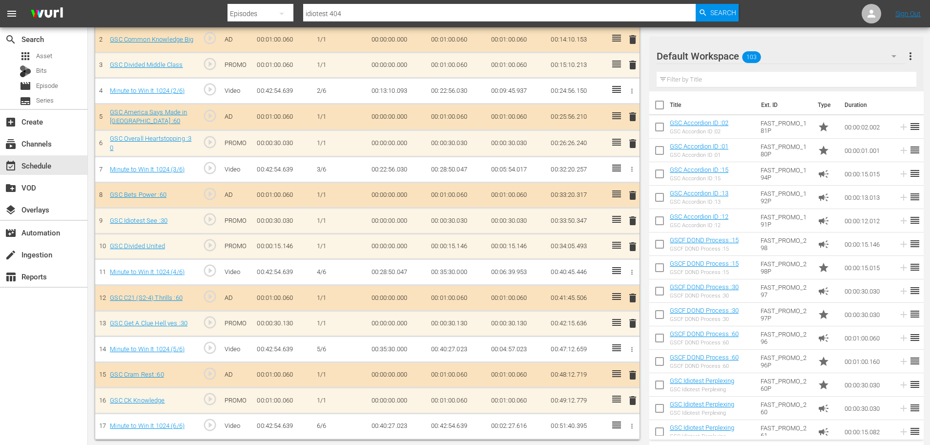
scroll to position [341, 0]
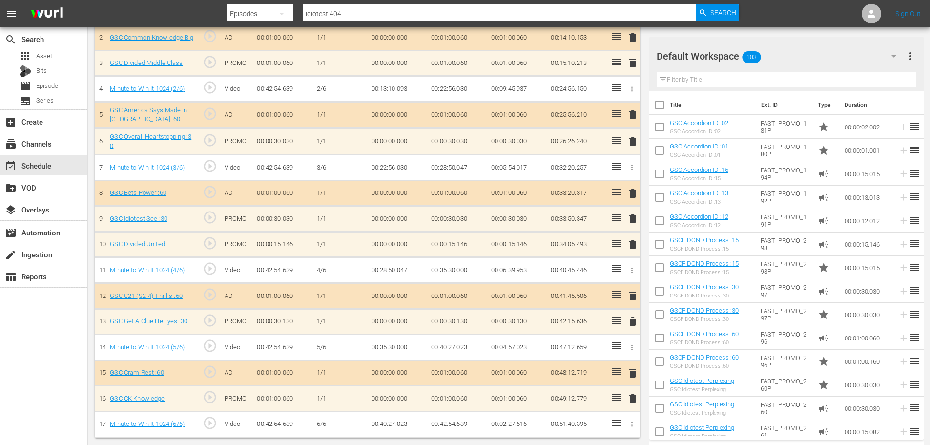
click at [762, 88] on div "Filter by Title" at bounding box center [787, 79] width 260 height 23
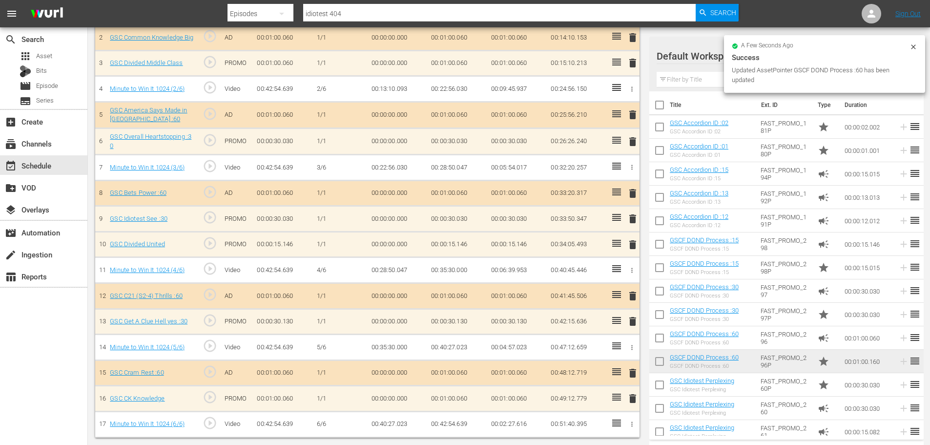
click at [704, 64] on div at bounding box center [692, 56] width 70 height 24
click at [691, 88] on div "Filter by Title" at bounding box center [787, 79] width 260 height 23
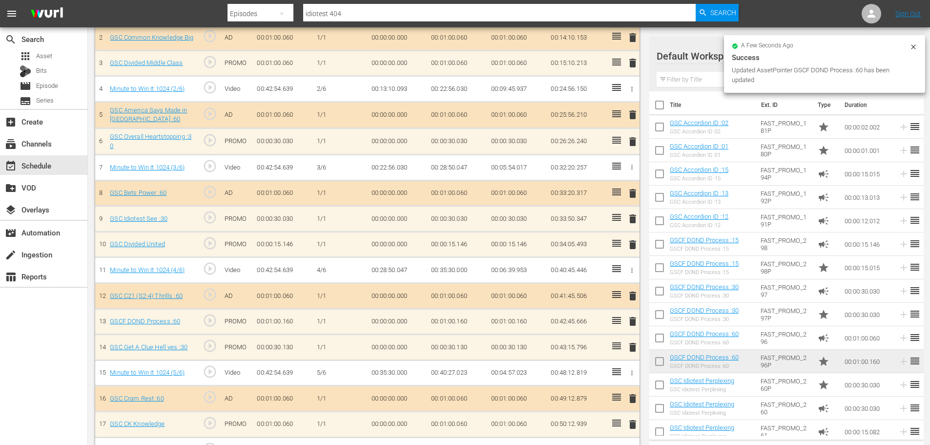
click at [691, 73] on input "text" at bounding box center [787, 80] width 260 height 16
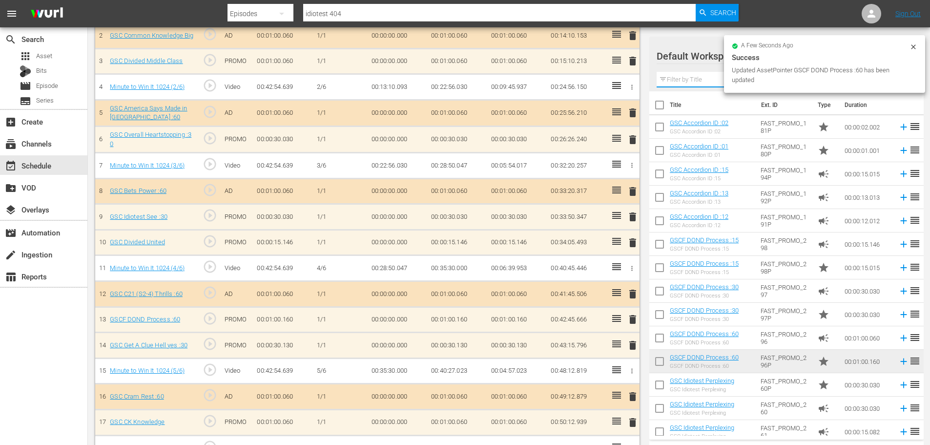
scroll to position [339, 0]
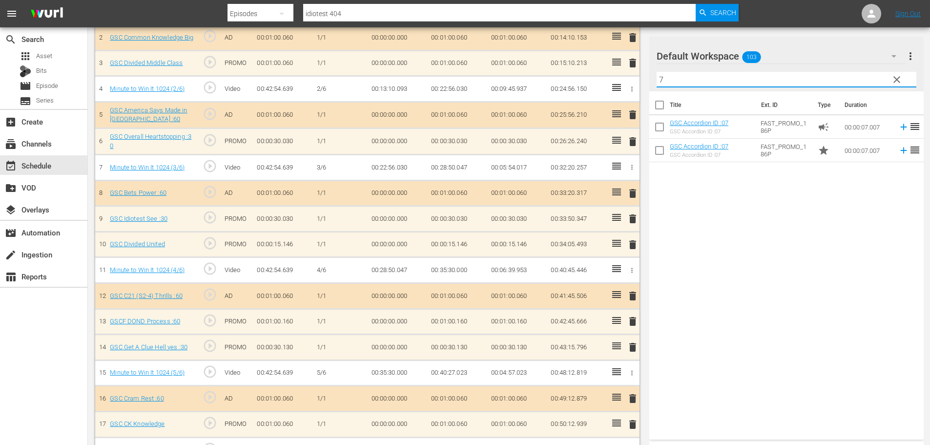
type input "7"
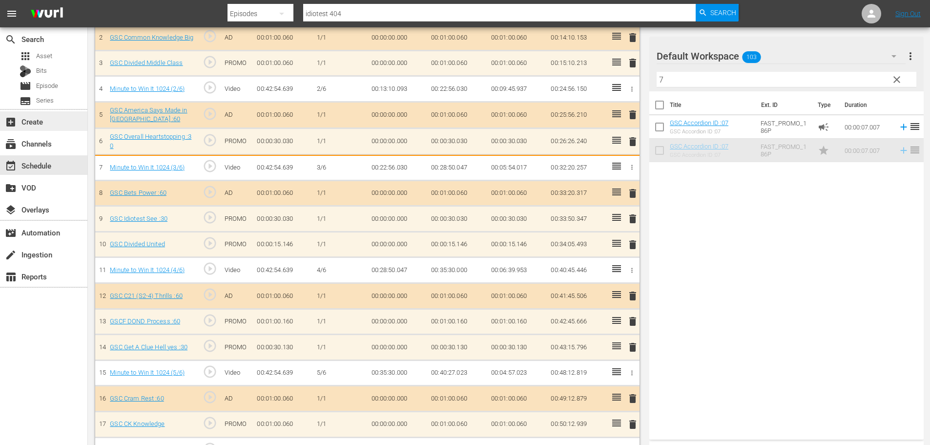
scroll to position [341, 0]
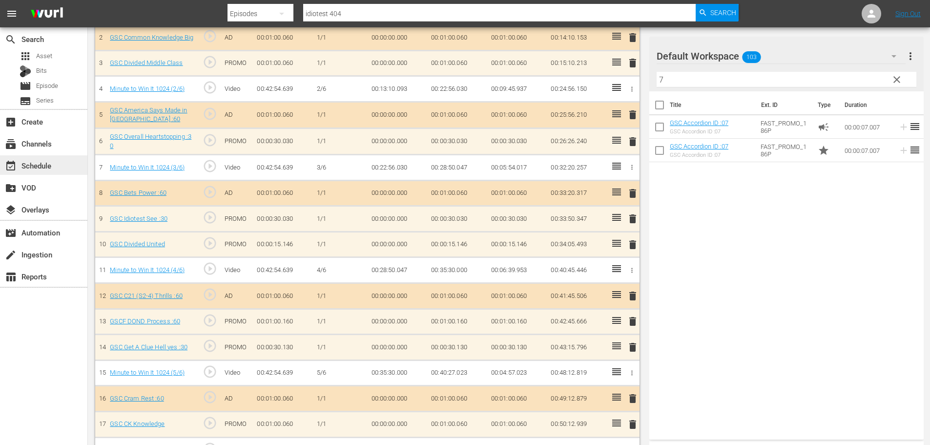
click at [32, 167] on div "event_available Schedule" at bounding box center [27, 164] width 55 height 9
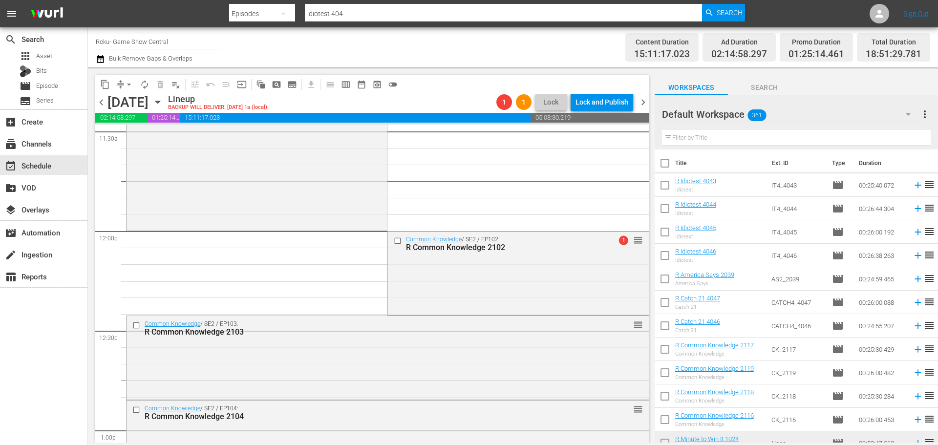
scroll to position [2218, 0]
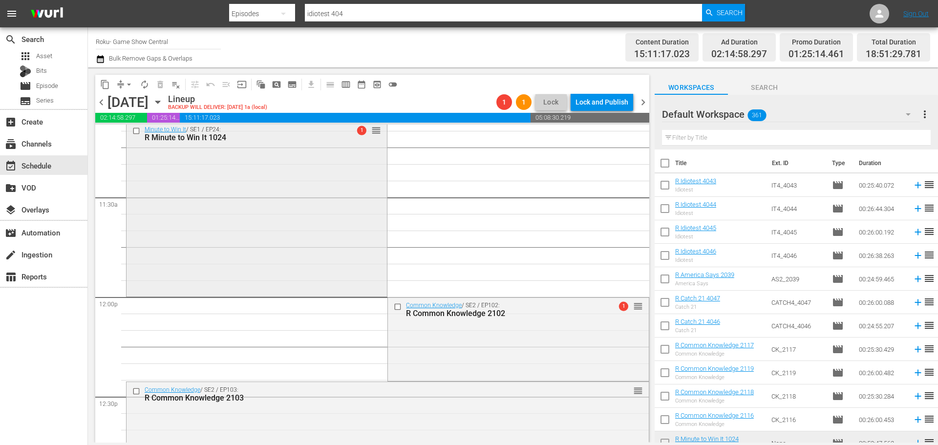
click at [277, 223] on div "Minute to Win It / SE1 / EP24: R Minute to Win It 1024 1 reorder" at bounding box center [256, 208] width 260 height 172
click at [252, 190] on div "Minute to Win It / SE1 / EP24: R Minute to Win It 1024 1 reorder 1 vs 100 / SE1…" at bounding box center [387, 296] width 523 height 4781
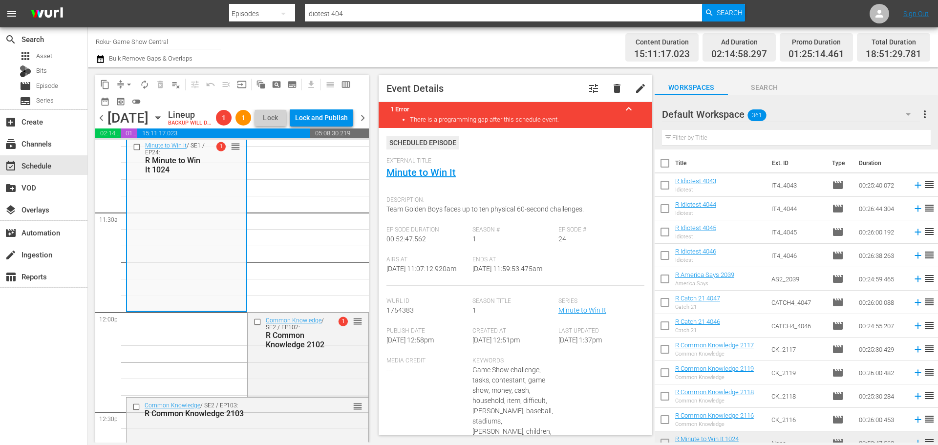
click at [122, 84] on button "arrow_drop_down" at bounding box center [129, 85] width 16 height 16
click at [127, 103] on li "Align to Midnight" at bounding box center [129, 104] width 103 height 16
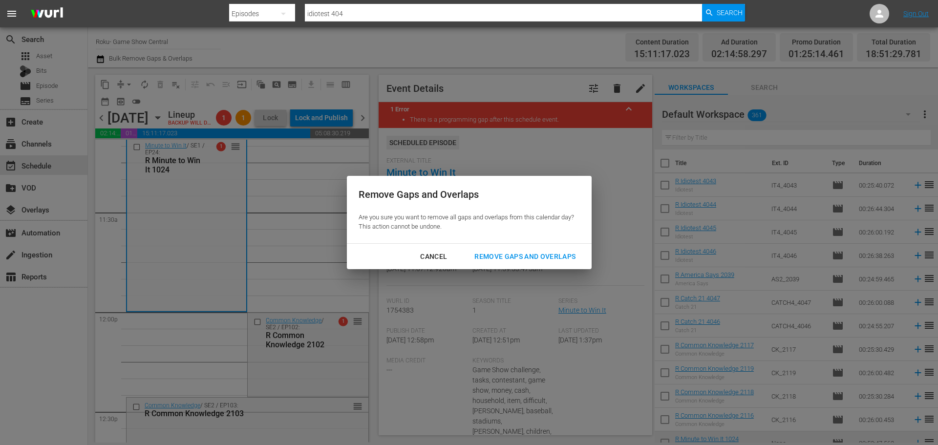
click at [502, 267] on div "Cancel Remove Gaps and Overlaps" at bounding box center [469, 257] width 245 height 26
click at [504, 262] on div "Remove Gaps and Overlaps" at bounding box center [524, 256] width 117 height 12
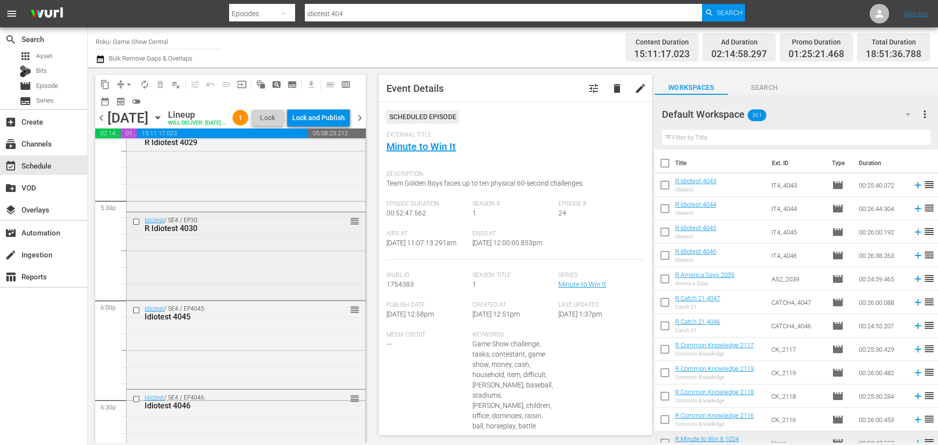
scroll to position [3488, 0]
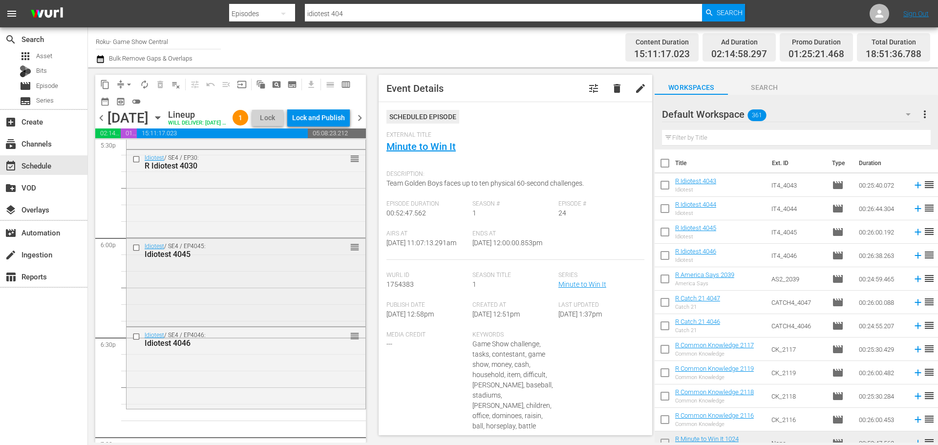
click at [137, 252] on input "checkbox" at bounding box center [137, 248] width 10 height 8
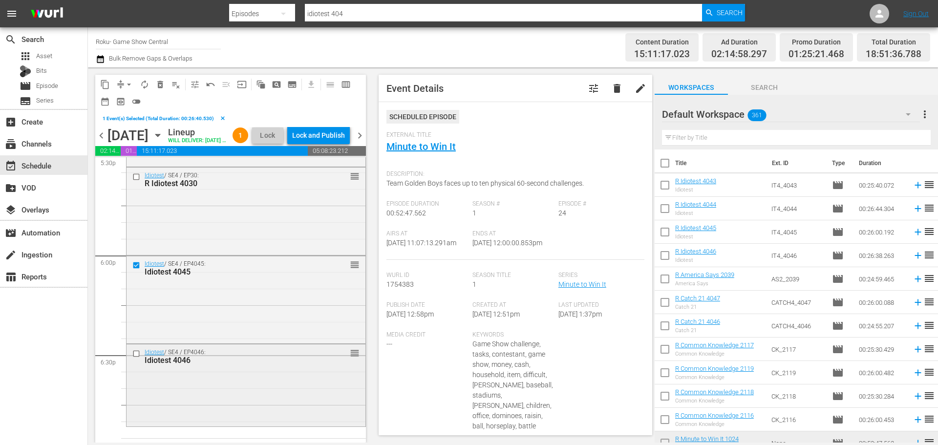
click at [137, 364] on div "Idiotest / SE4 / EP4046: Idiotest 4046 reorder" at bounding box center [245, 356] width 239 height 24
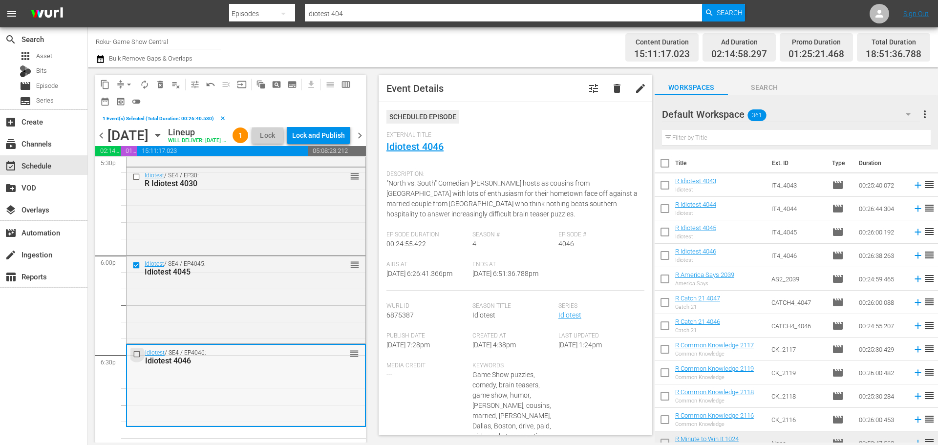
click at [135, 358] on input "checkbox" at bounding box center [138, 354] width 10 height 8
click at [156, 89] on button "delete_forever_outlined" at bounding box center [160, 85] width 16 height 16
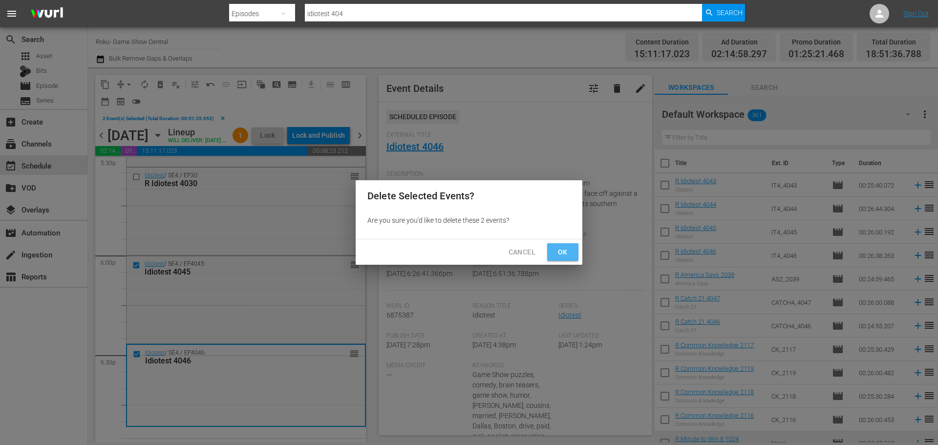
click at [561, 251] on span "Ok" at bounding box center [563, 252] width 16 height 12
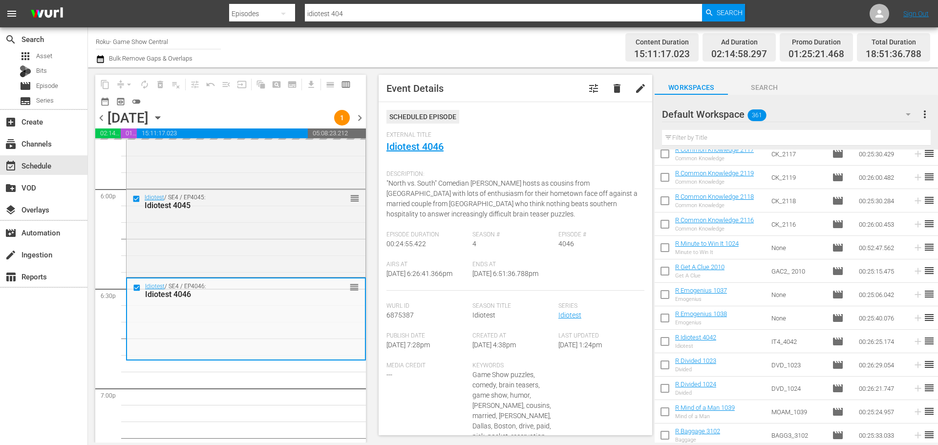
scroll to position [146, 0]
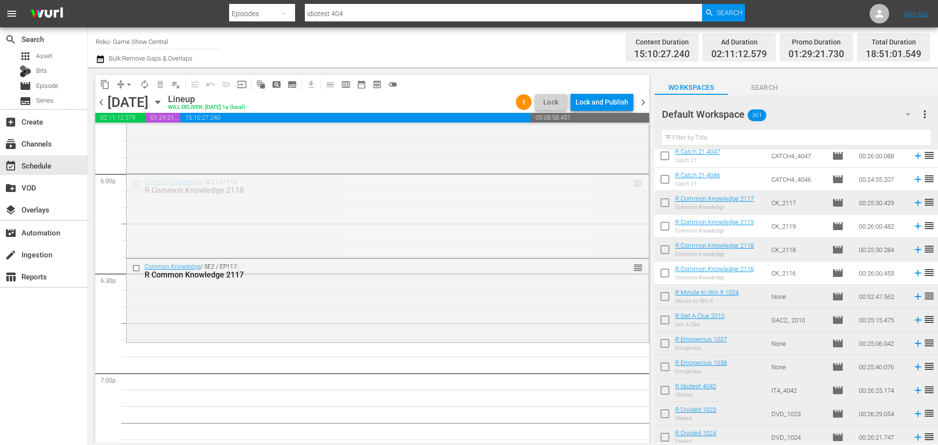
drag, startPoint x: 628, startPoint y: 187, endPoint x: 492, endPoint y: 352, distance: 213.6
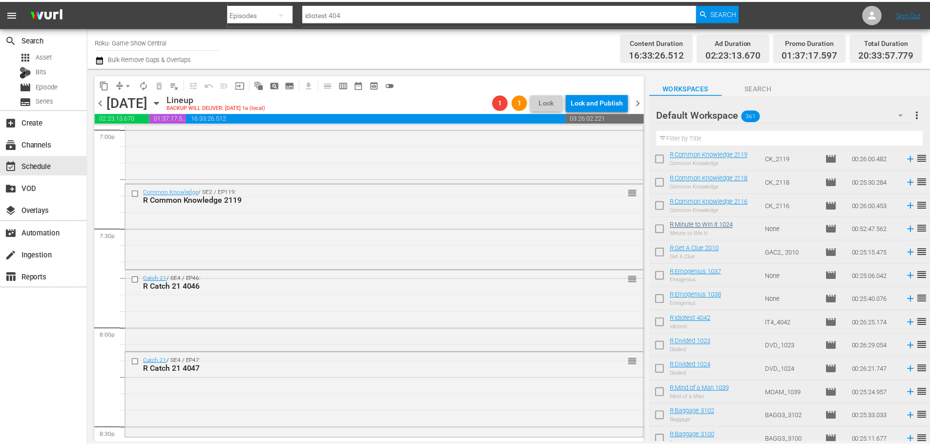
scroll to position [342, 0]
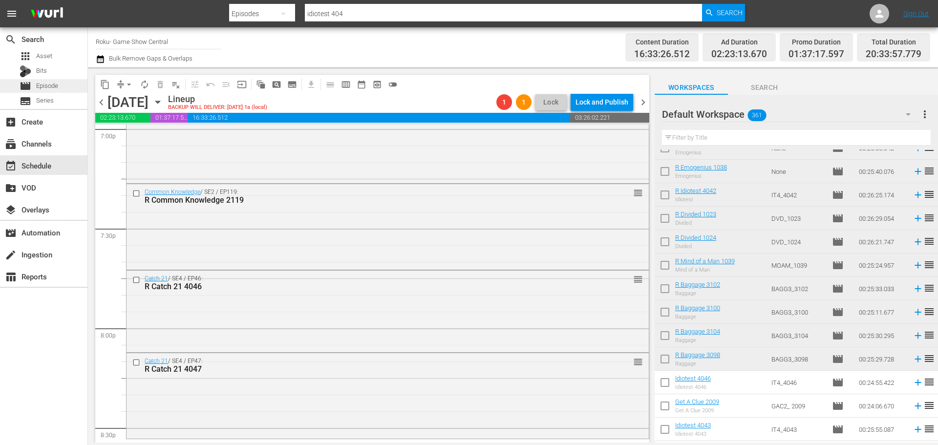
click at [84, 89] on div "movie Episode" at bounding box center [43, 86] width 87 height 14
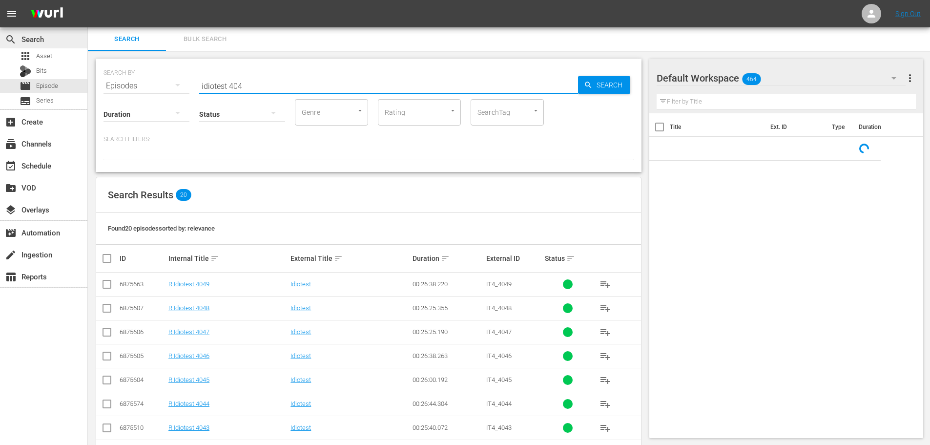
drag, startPoint x: 347, startPoint y: 86, endPoint x: 0, endPoint y: 39, distance: 350.4
click at [88, 0] on div "search Search apps Asset Bits movie Episode subtitles Series add_box Create sub…" at bounding box center [509, 0] width 842 height 0
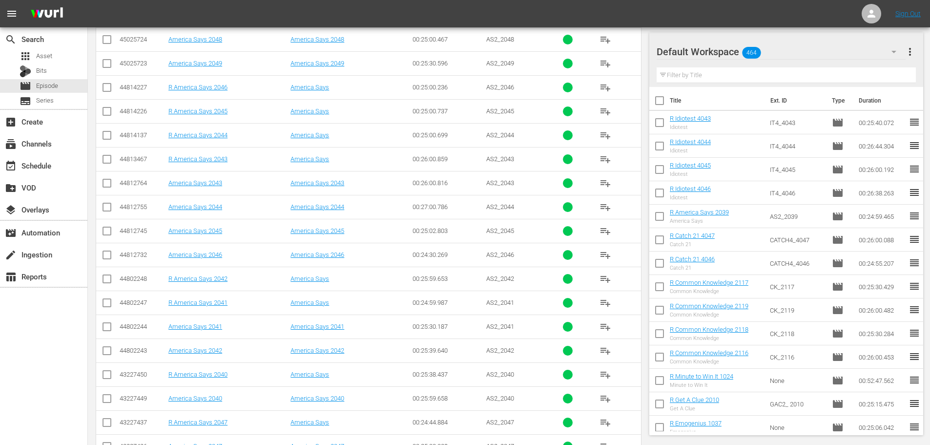
scroll to position [293, 0]
type input "america 204"
click at [111, 296] on icon at bounding box center [107, 302] width 12 height 12
click at [105, 161] on input "checkbox" at bounding box center [107, 161] width 12 height 12
checkbox input "true"
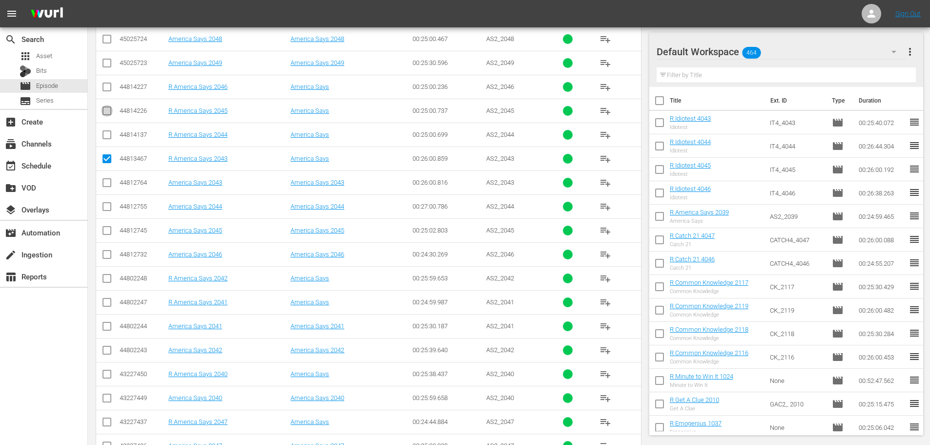
click at [107, 109] on input "checkbox" at bounding box center [107, 113] width 12 height 12
checkbox input "true"
click at [109, 307] on input "checkbox" at bounding box center [107, 304] width 12 height 12
checkbox input "true"
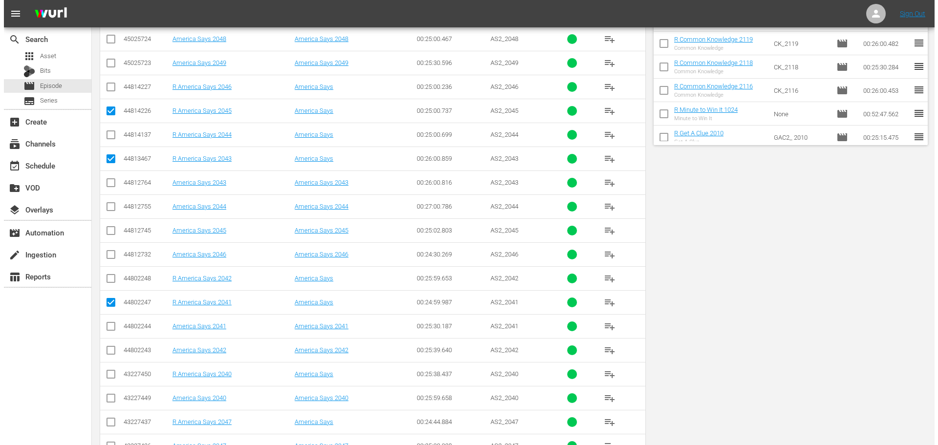
scroll to position [0, 0]
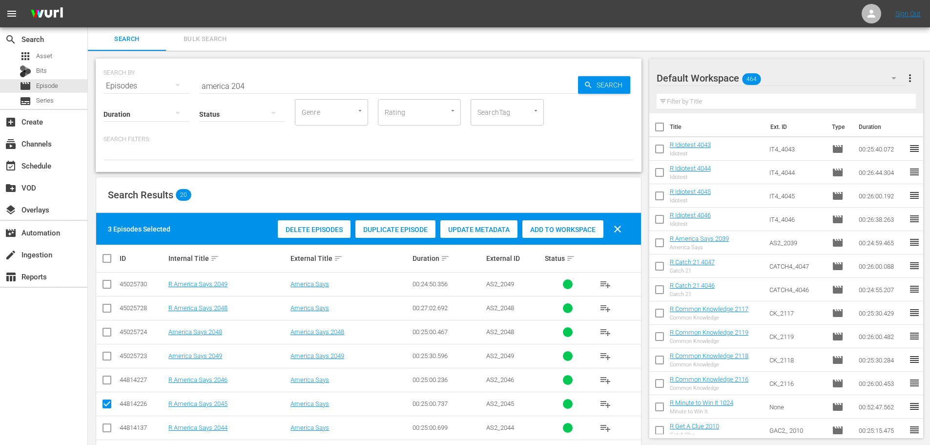
click at [571, 219] on div "Delete Episodes Duplicate Episode Update Metadata Add to Workspace clear" at bounding box center [452, 228] width 354 height 23
drag, startPoint x: 567, startPoint y: 228, endPoint x: 510, endPoint y: 229, distance: 57.6
click at [567, 229] on span "Add to Workspace" at bounding box center [562, 230] width 81 height 8
click at [70, 169] on div "event_available Schedule" at bounding box center [43, 165] width 87 height 20
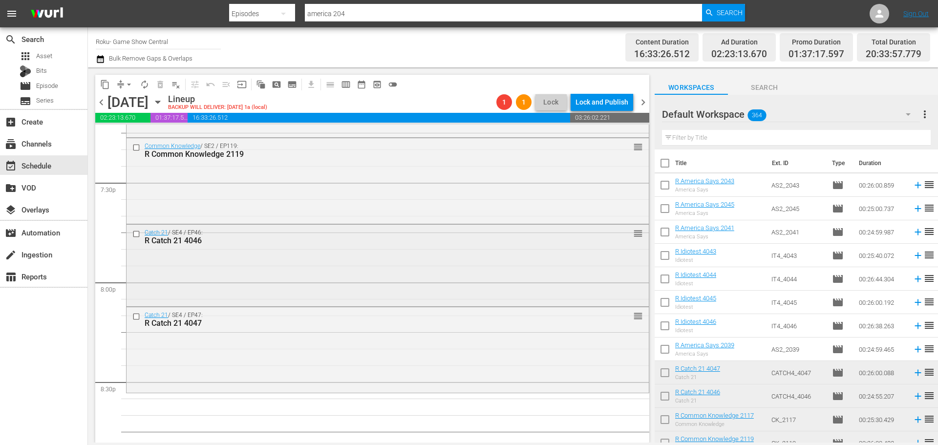
scroll to position [3876, 0]
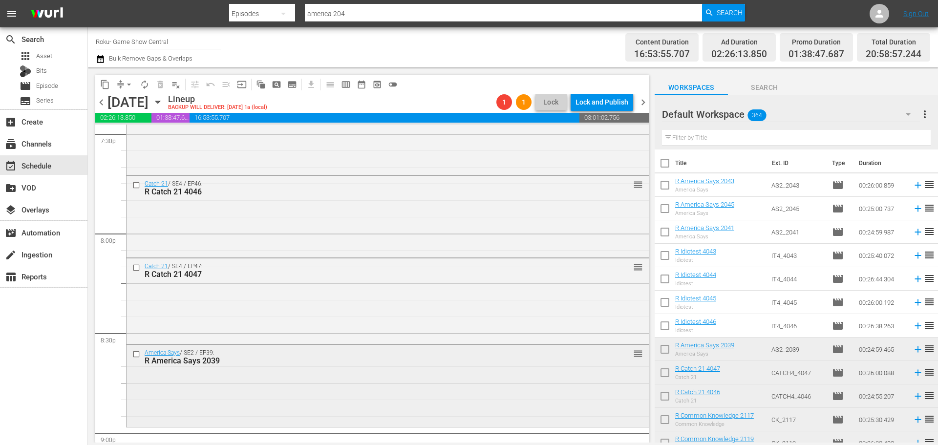
click at [496, 359] on div "R America Says 2039" at bounding box center [370, 360] width 450 height 9
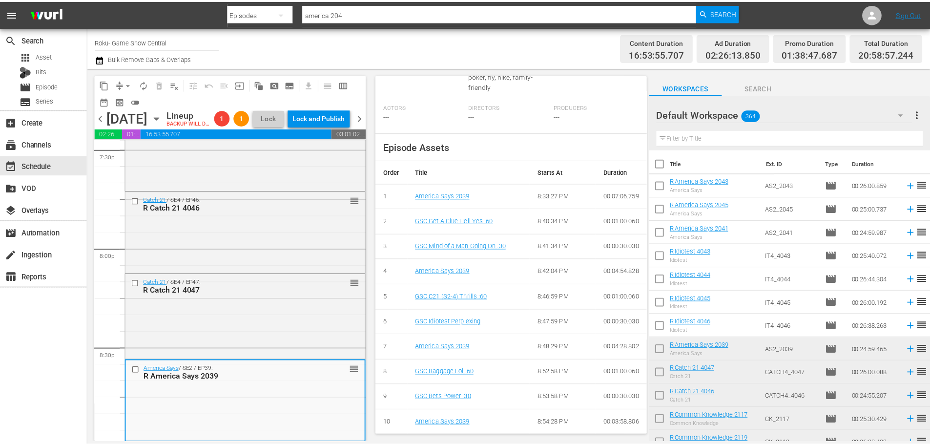
scroll to position [0, 0]
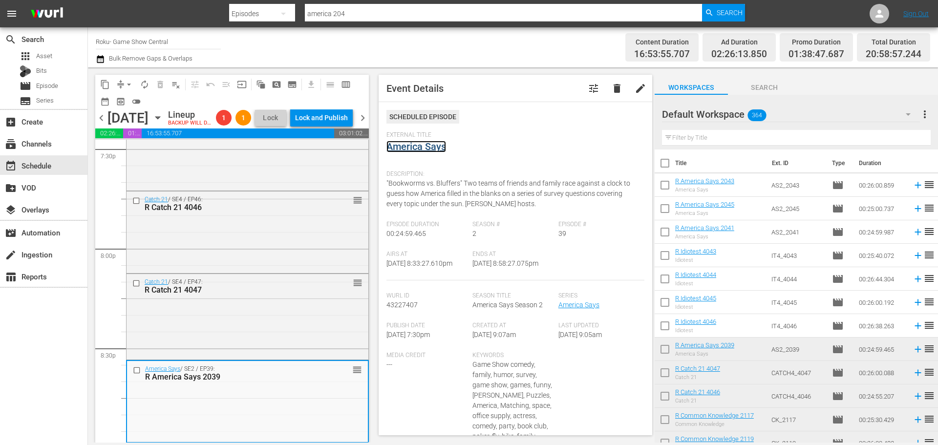
click at [413, 151] on link "America Says" at bounding box center [416, 147] width 60 height 12
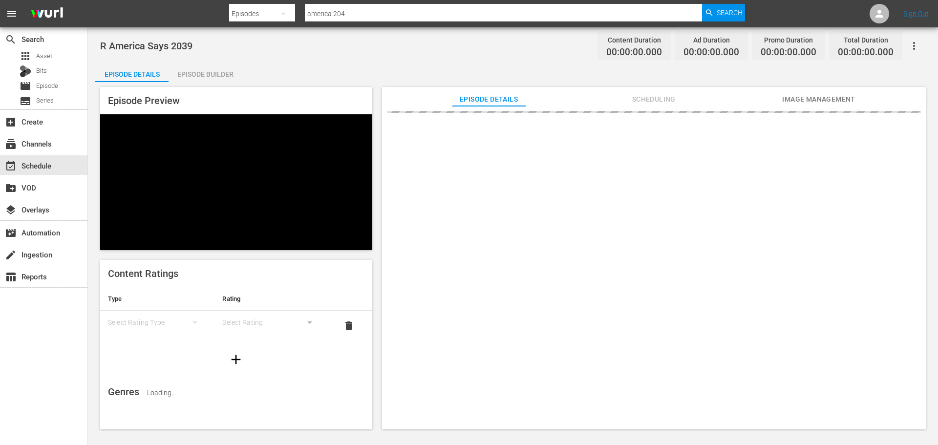
click at [222, 76] on div "Episode Builder" at bounding box center [204, 74] width 73 height 23
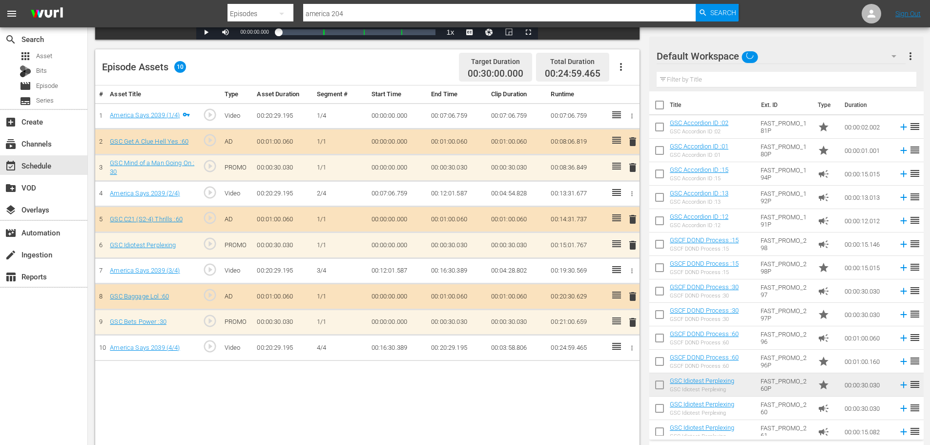
scroll to position [254, 0]
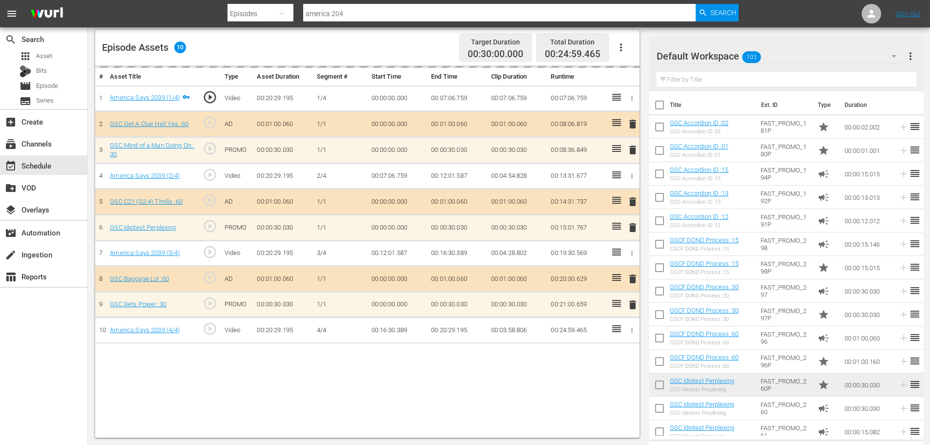
click at [683, 79] on input "text" at bounding box center [787, 80] width 260 height 16
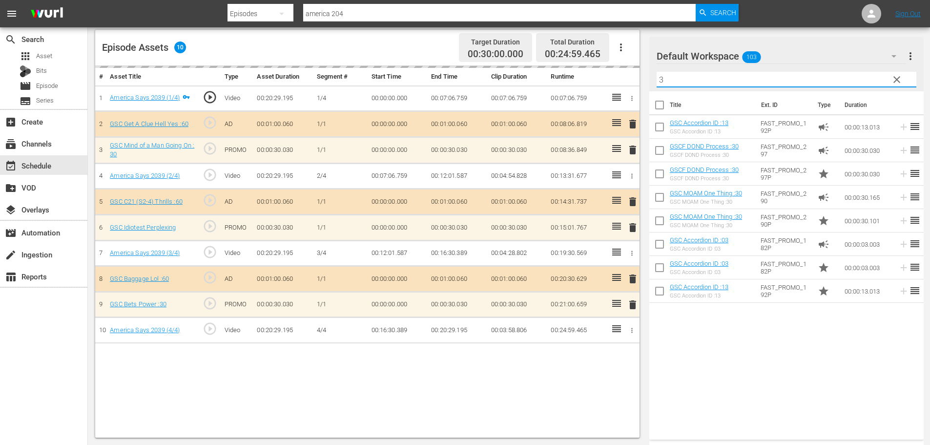
type input "3"
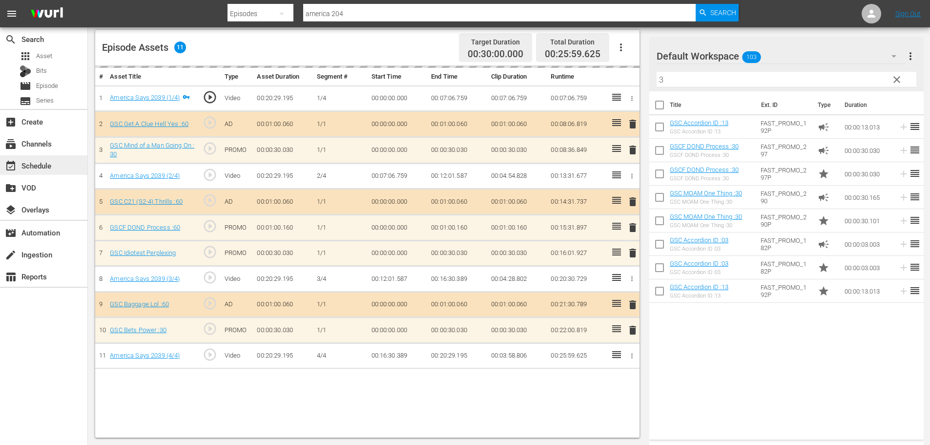
click at [45, 159] on div "event_available Schedule" at bounding box center [43, 165] width 87 height 20
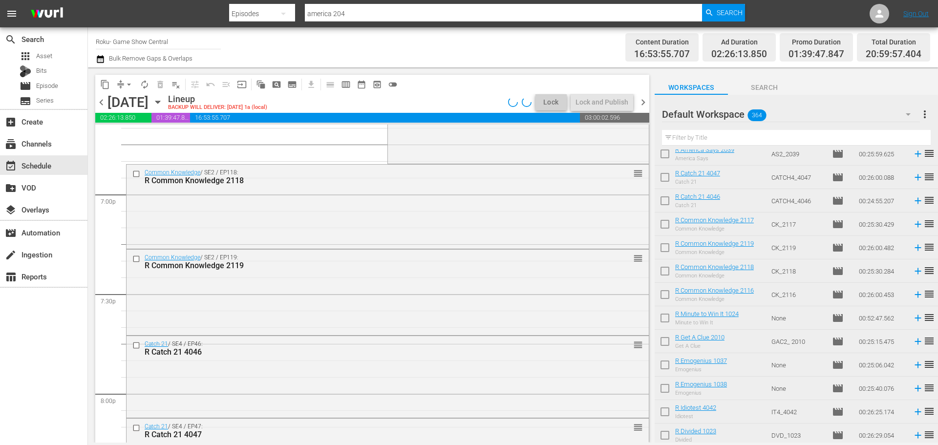
scroll to position [4026, 0]
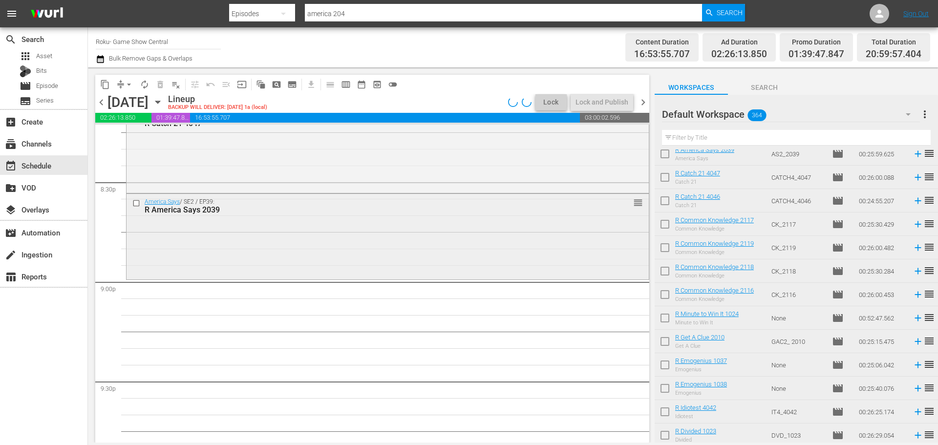
click at [255, 199] on div "America Says / SE2 / EP39: R America Says 2039" at bounding box center [370, 206] width 450 height 16
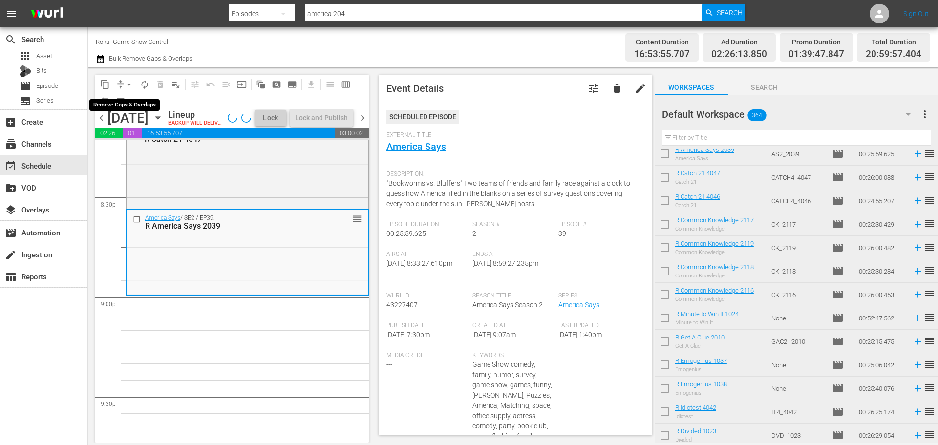
click at [120, 83] on span "compress" at bounding box center [121, 85] width 10 height 10
click at [129, 85] on span "arrow_drop_down" at bounding box center [129, 85] width 10 height 10
click at [139, 99] on li "Align to Midnight" at bounding box center [129, 104] width 103 height 16
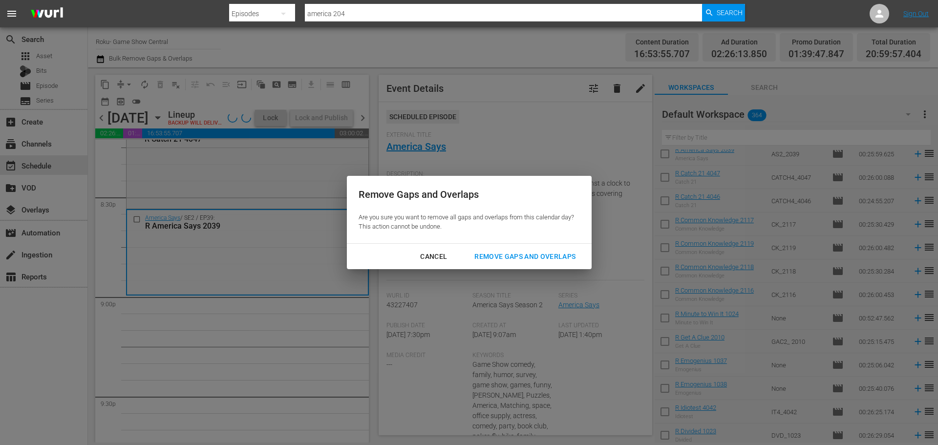
click at [481, 258] on div "Remove Gaps and Overlaps" at bounding box center [524, 256] width 117 height 12
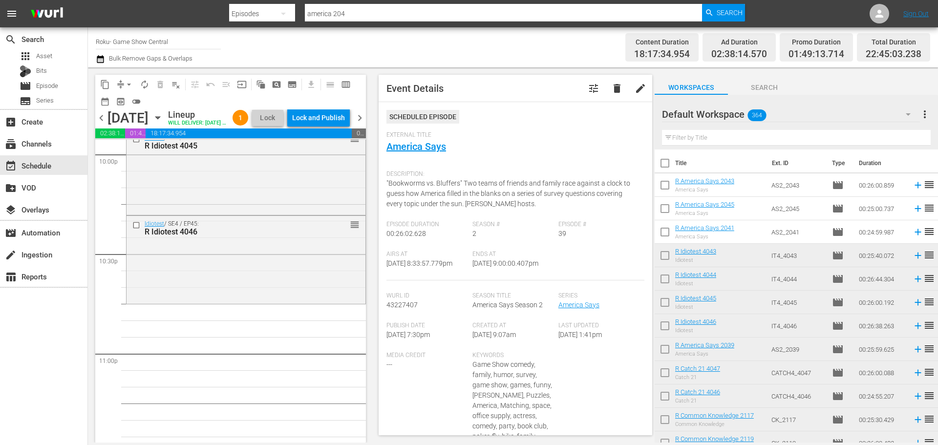
scroll to position [4075, 0]
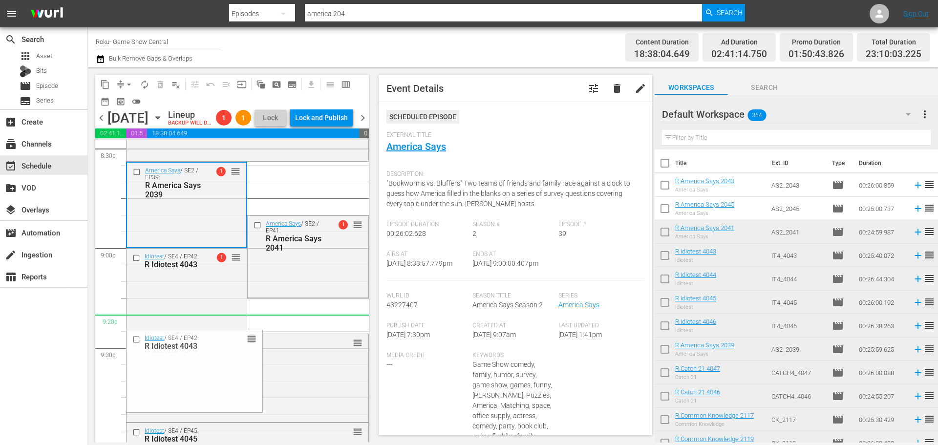
drag, startPoint x: 230, startPoint y: 277, endPoint x: 214, endPoint y: 332, distance: 57.5
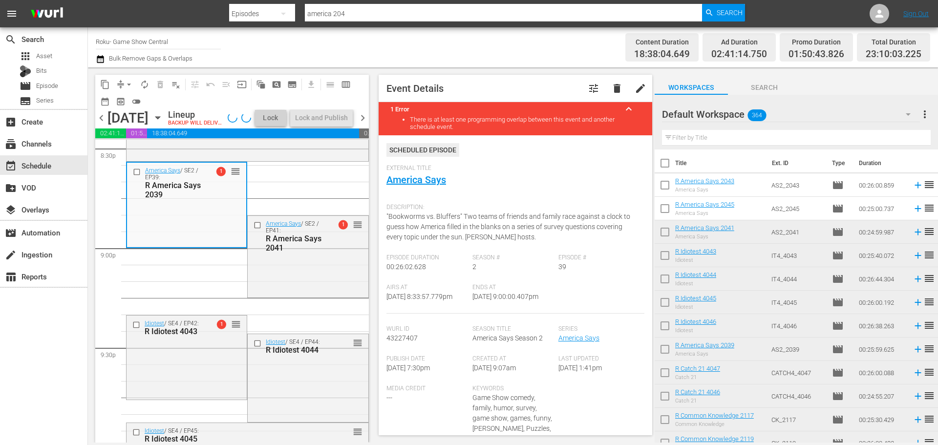
click at [736, 210] on td "R America Says 2045 America Says" at bounding box center [721, 208] width 92 height 23
click at [123, 86] on div "arrow_drop_down" at bounding box center [129, 85] width 16 height 16
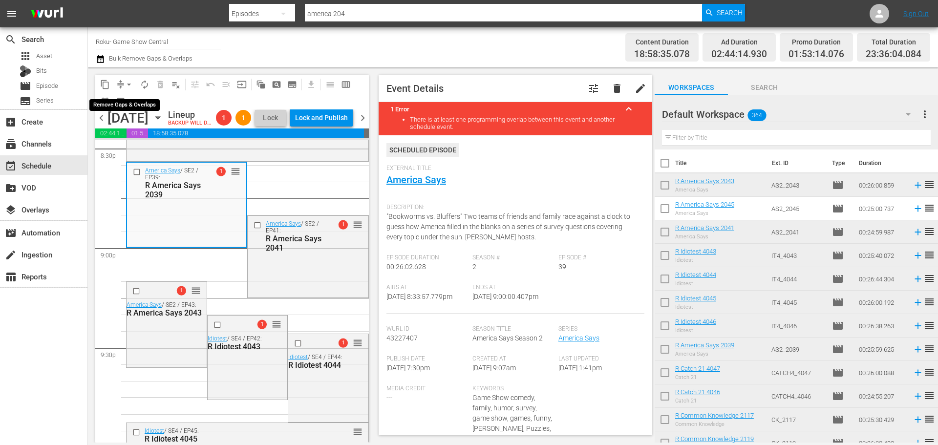
click at [132, 83] on span "arrow_drop_down" at bounding box center [129, 85] width 10 height 10
click at [135, 111] on li "Align to Midnight" at bounding box center [129, 104] width 103 height 16
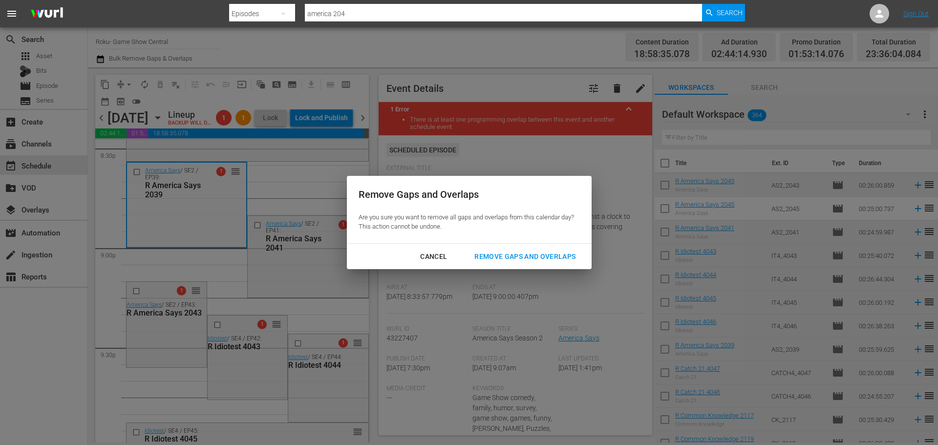
click at [552, 252] on div "Remove Gaps and Overlaps" at bounding box center [524, 256] width 117 height 12
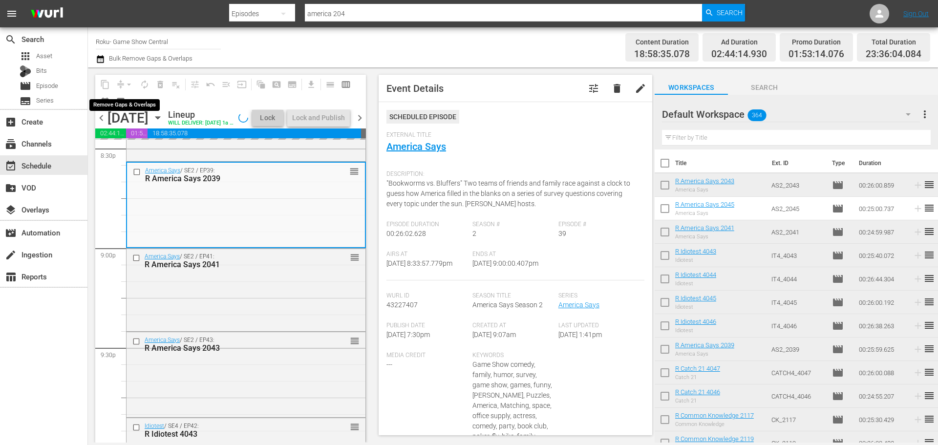
click at [127, 83] on div "arrow_drop_down" at bounding box center [129, 85] width 16 height 16
click at [128, 85] on div "arrow_drop_down" at bounding box center [129, 85] width 16 height 16
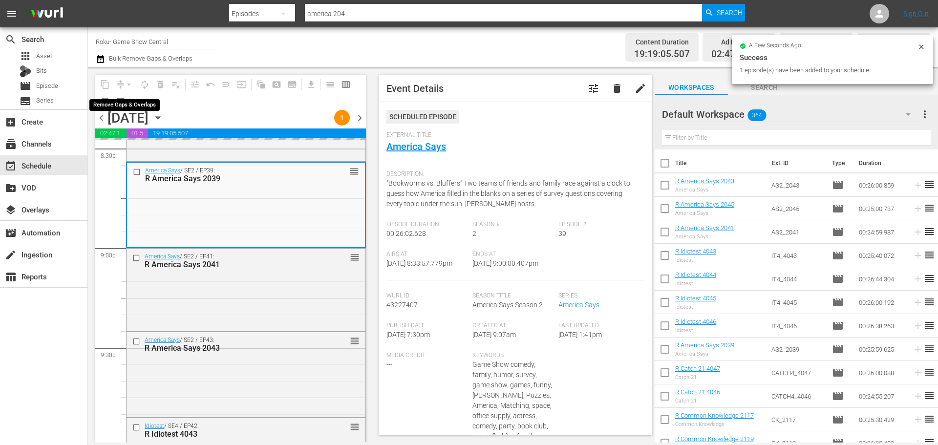
click at [128, 85] on span "arrow_drop_down" at bounding box center [129, 85] width 10 height 10
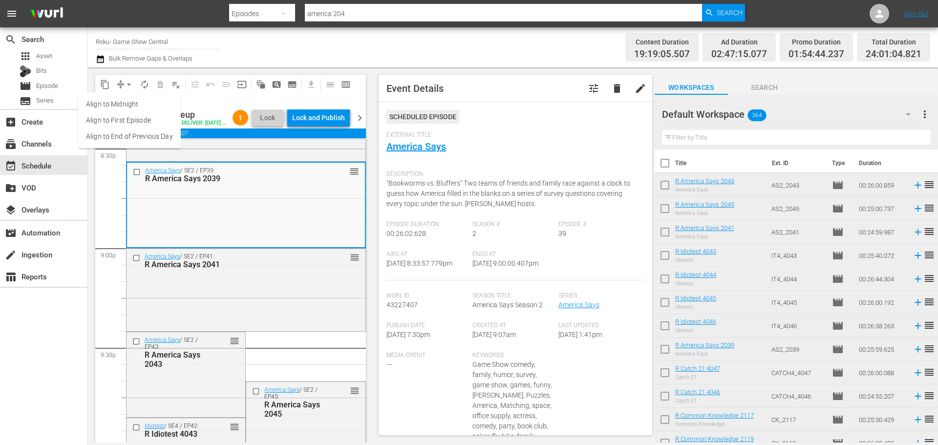
click at [147, 103] on li "Align to Midnight" at bounding box center [129, 104] width 103 height 16
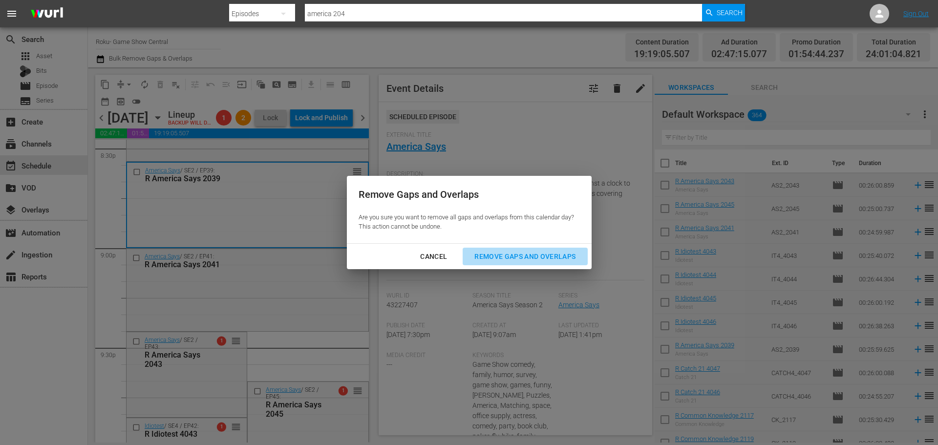
click at [492, 258] on div "Remove Gaps and Overlaps" at bounding box center [524, 256] width 117 height 12
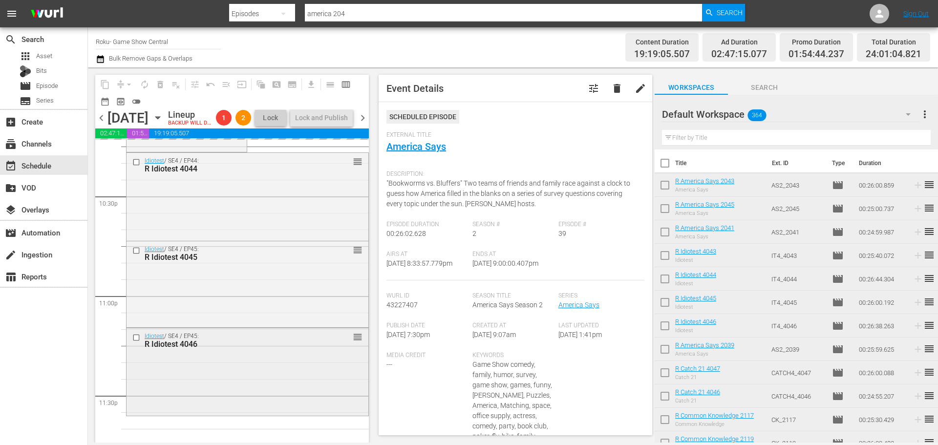
scroll to position [4495, 0]
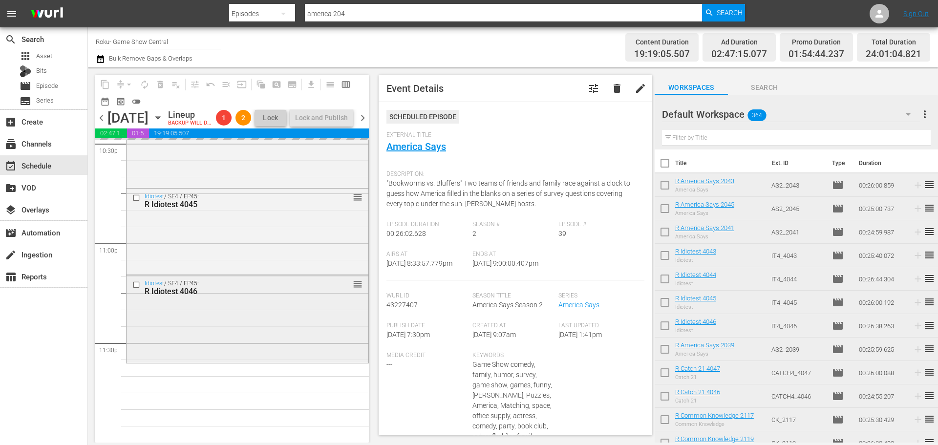
click at [318, 348] on div "Idiotest / SE4 / EP45: R Idiotest 4046 reorder" at bounding box center [247, 317] width 242 height 85
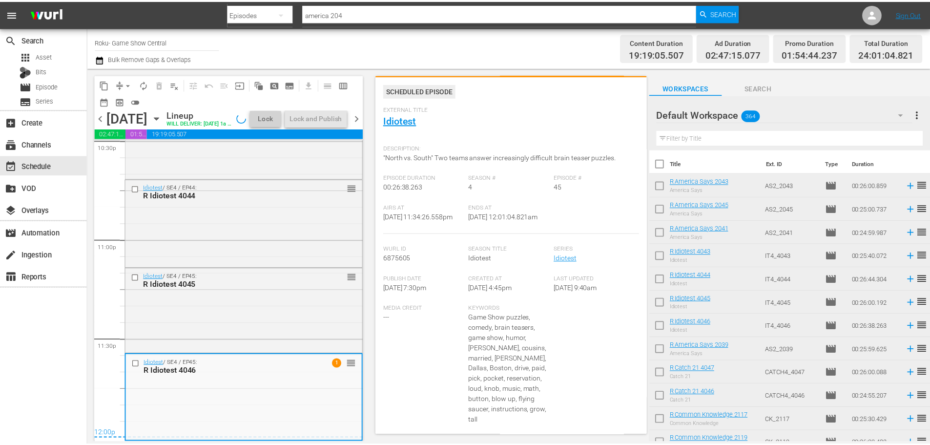
scroll to position [0, 0]
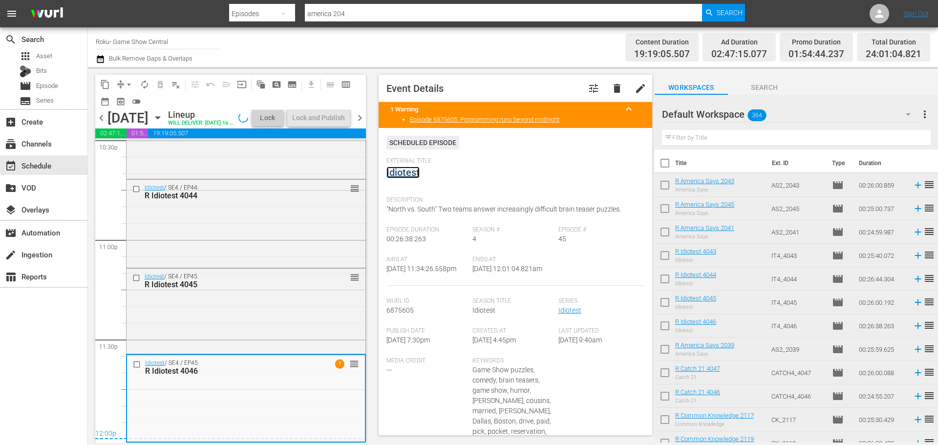
click at [402, 175] on link "Idiotest" at bounding box center [402, 173] width 33 height 12
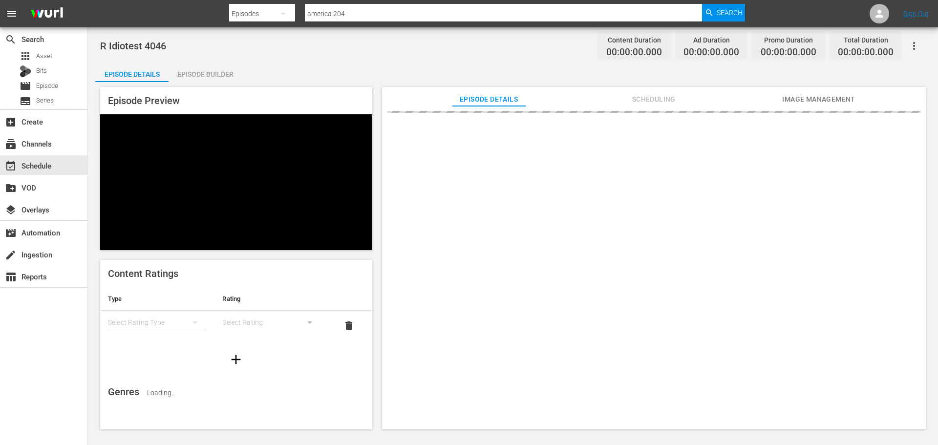
click at [220, 74] on div "Episode Builder" at bounding box center [204, 74] width 73 height 23
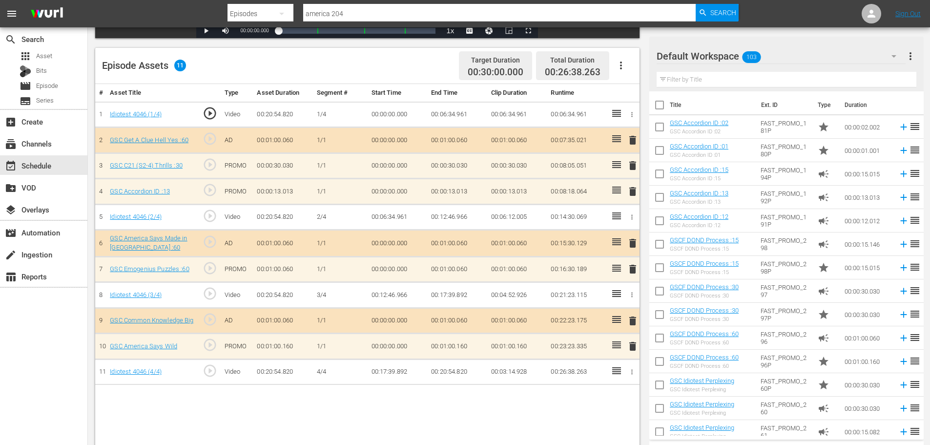
scroll to position [254, 0]
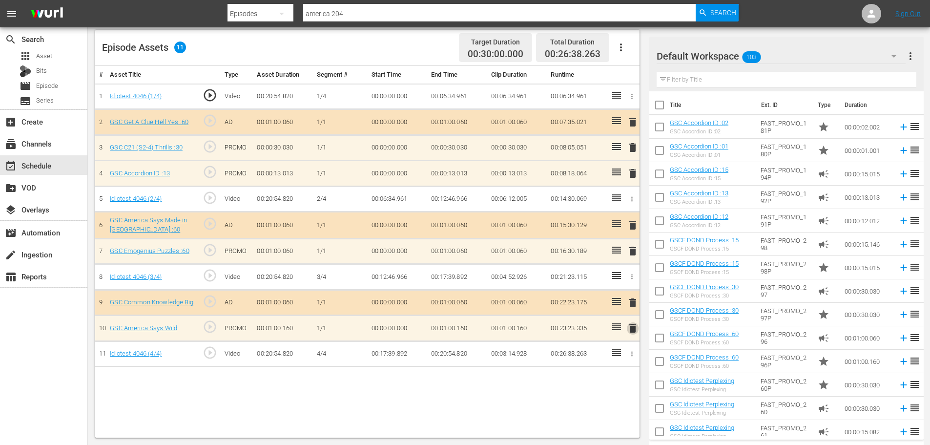
click at [632, 328] on span "delete" at bounding box center [633, 328] width 12 height 12
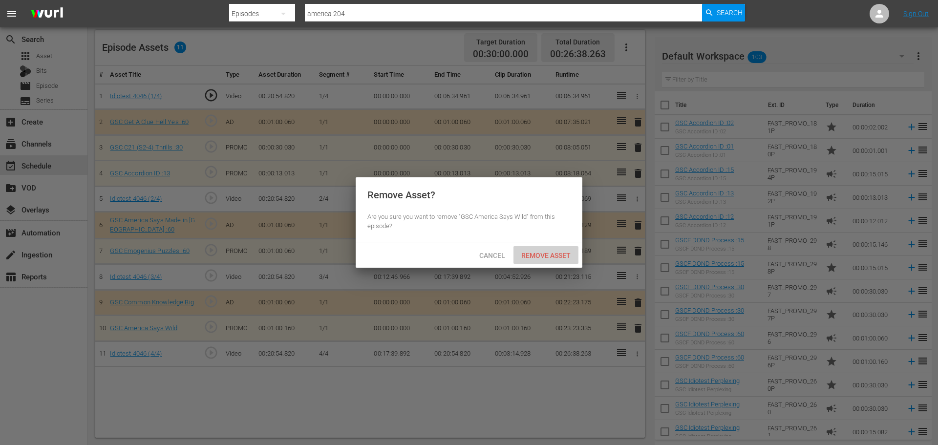
click at [544, 260] on div "Remove Asset" at bounding box center [545, 255] width 65 height 18
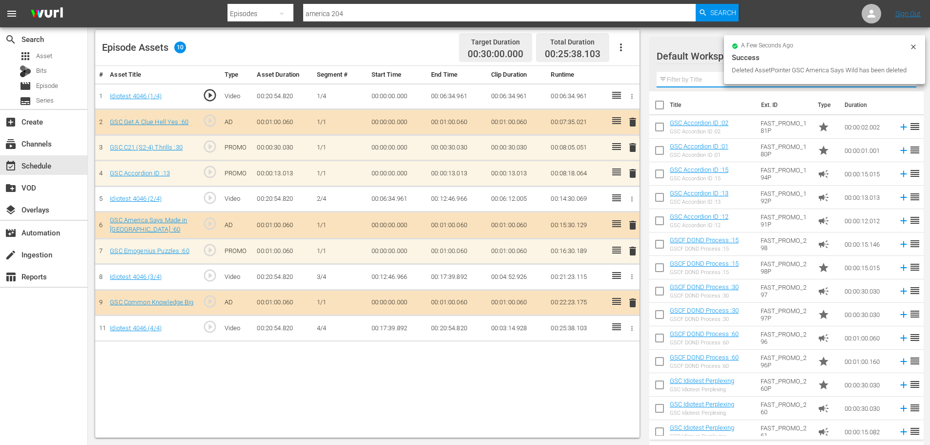
click at [717, 81] on input "text" at bounding box center [787, 80] width 260 height 16
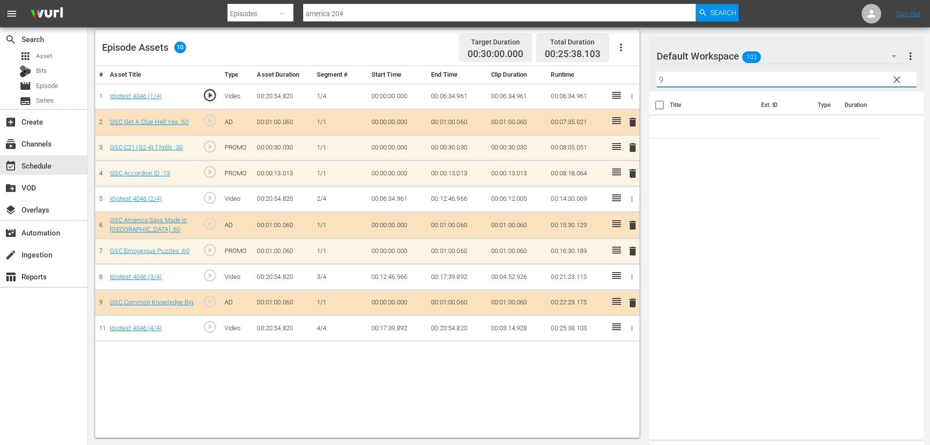
type input "9"
click at [630, 173] on span "delete" at bounding box center [633, 173] width 12 height 12
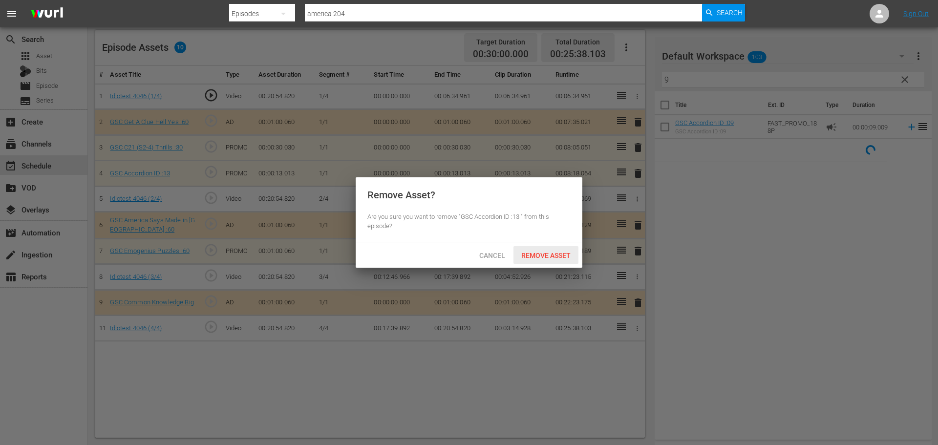
click at [555, 247] on div "Remove Asset" at bounding box center [545, 255] width 65 height 18
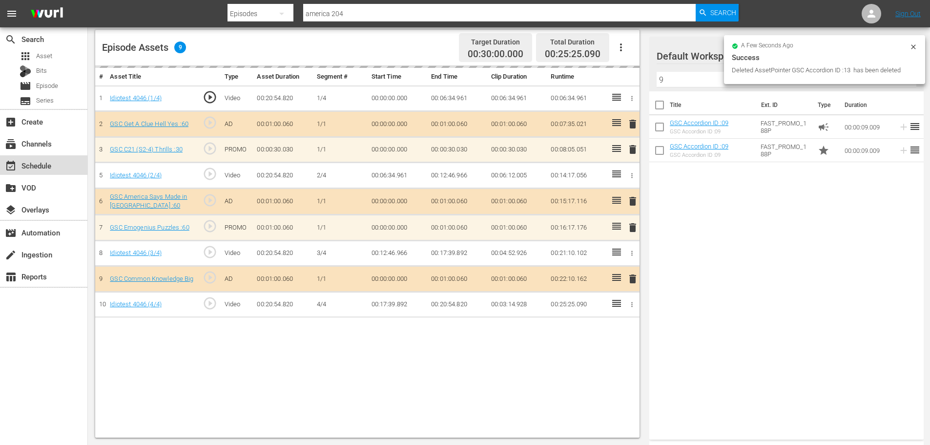
click at [27, 163] on div "event_available Schedule" at bounding box center [27, 164] width 55 height 9
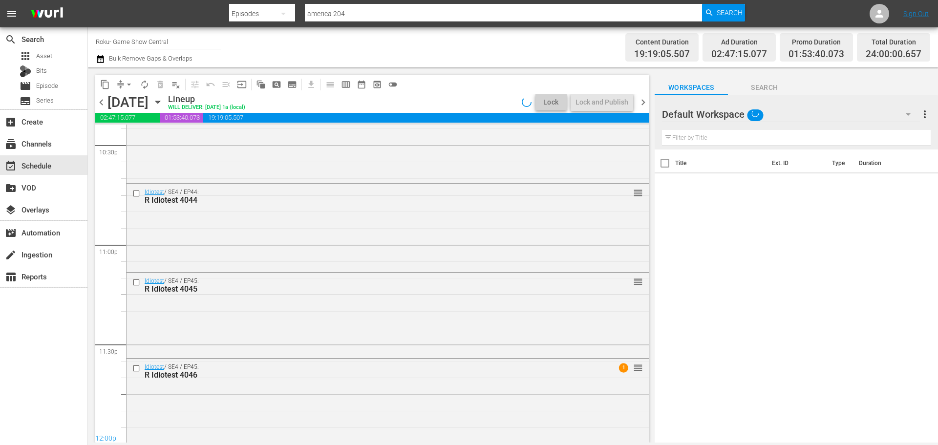
scroll to position [3980, 0]
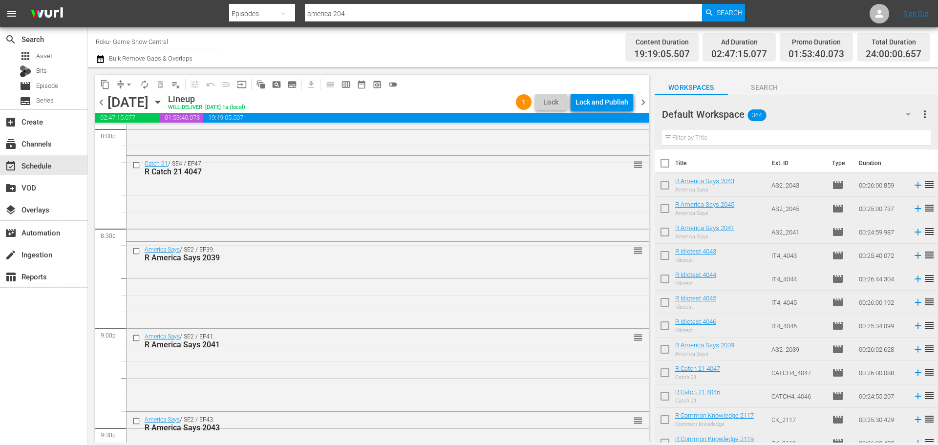
click at [591, 100] on div "Lock and Publish" at bounding box center [601, 102] width 53 height 18
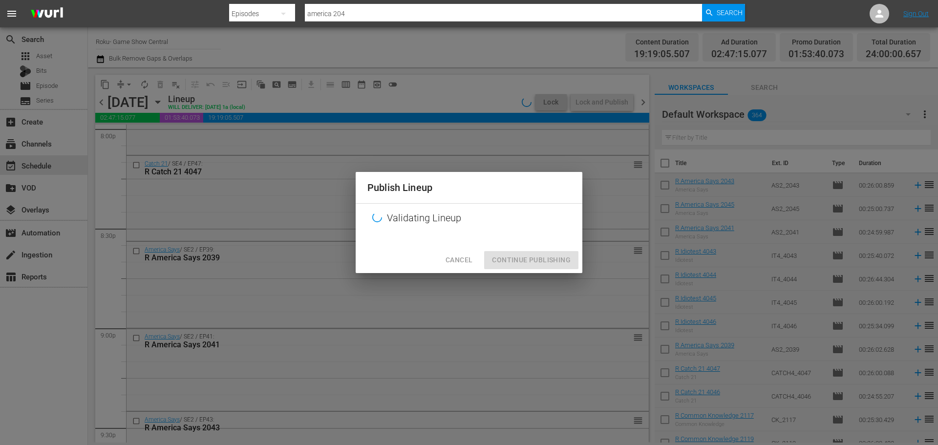
click at [620, 260] on div "Publish Lineup Validating Lineup Cancel Continue Publishing" at bounding box center [469, 222] width 938 height 445
click at [525, 258] on div "Cancel Continue Publishing" at bounding box center [468, 260] width 227 height 26
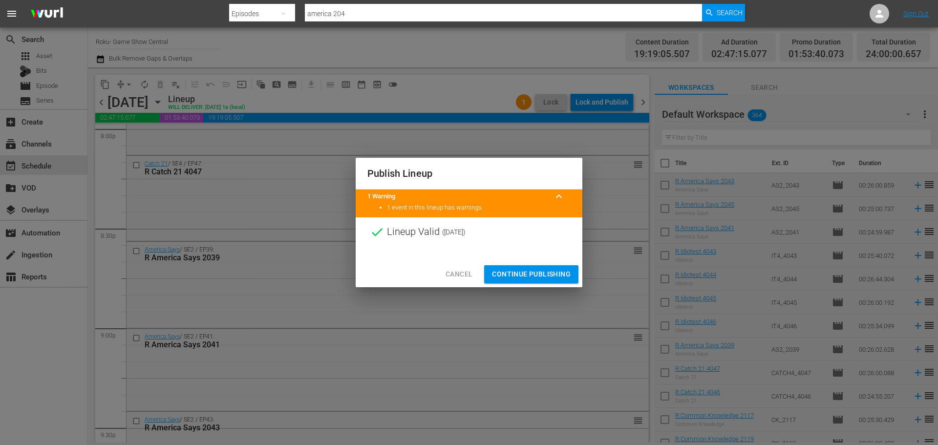
click at [545, 267] on button "Continue Publishing" at bounding box center [531, 274] width 94 height 18
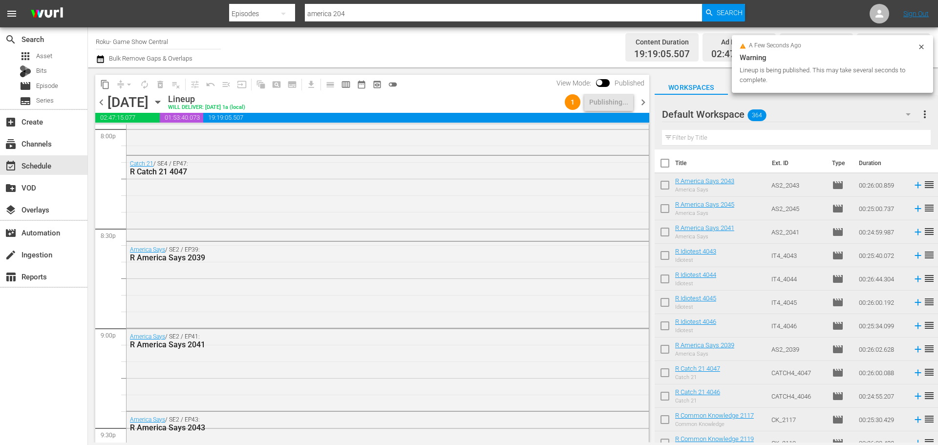
click at [163, 106] on icon "button" at bounding box center [157, 102] width 11 height 11
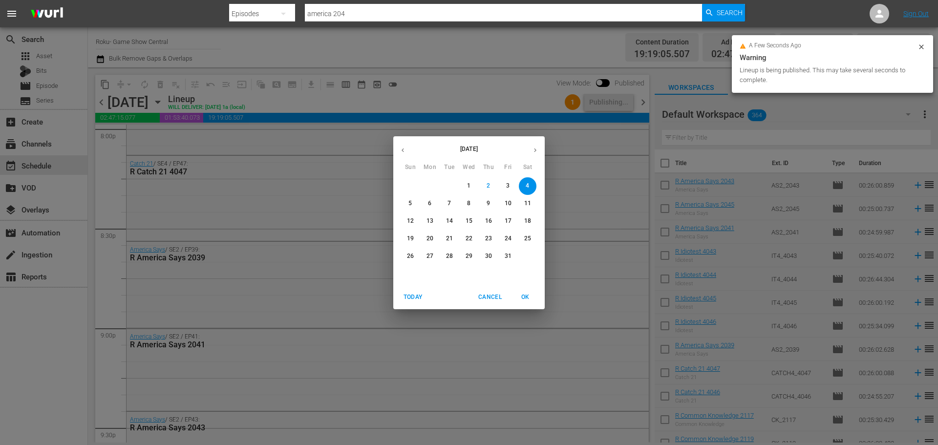
click at [505, 200] on p "10" at bounding box center [507, 203] width 7 height 8
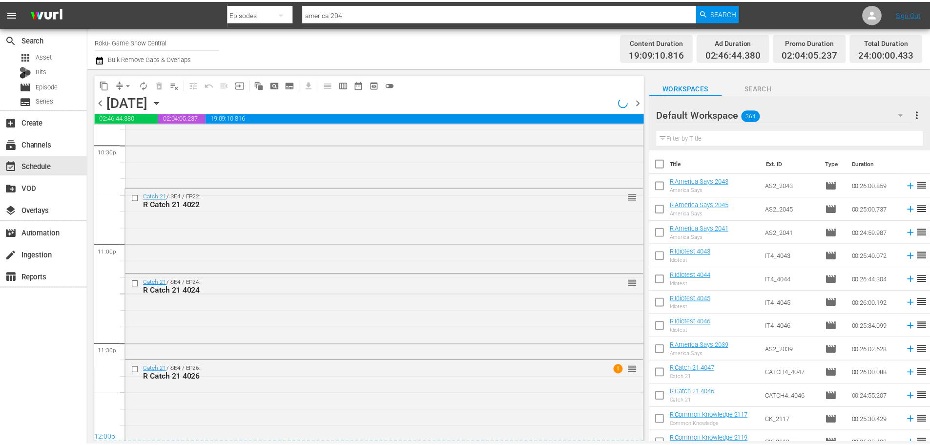
scroll to position [4129, 0]
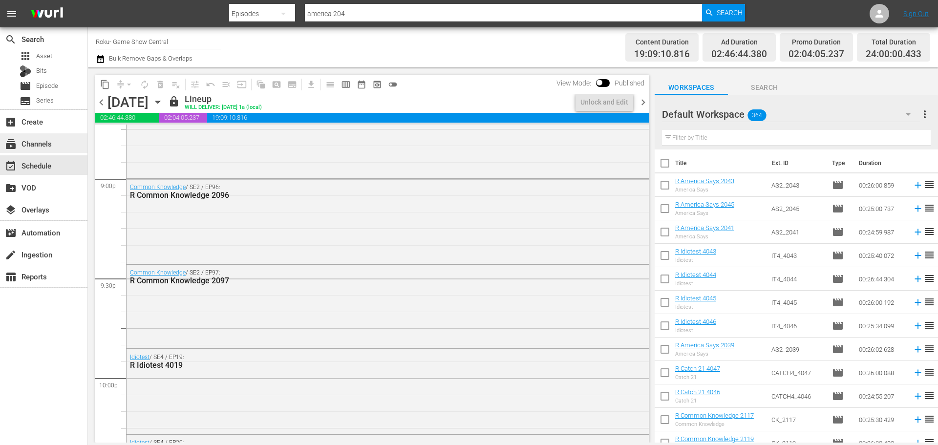
click at [63, 143] on div "subscriptions Channels" at bounding box center [43, 143] width 87 height 20
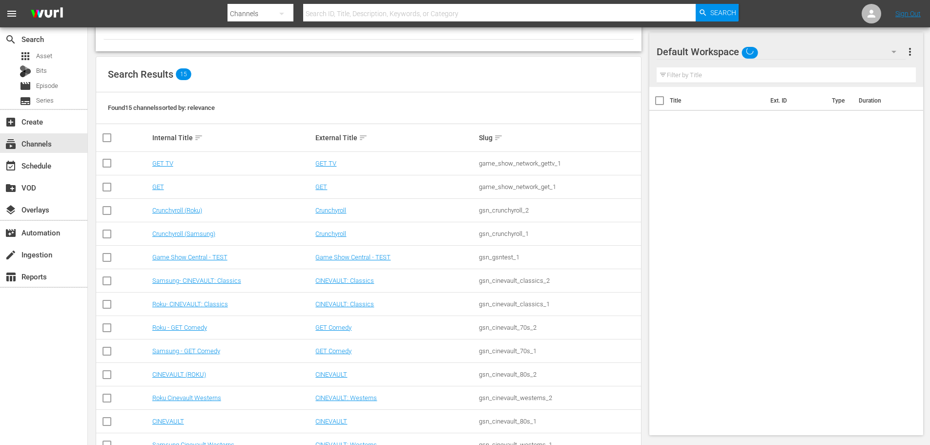
scroll to position [146, 0]
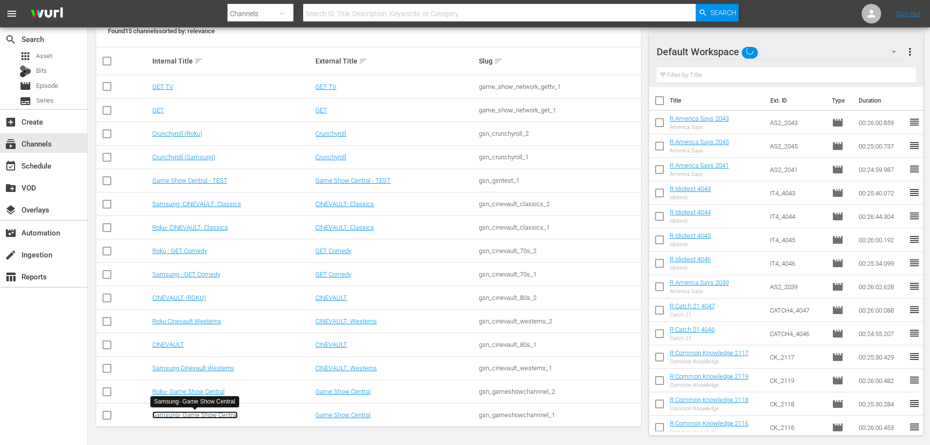
click at [210, 417] on link "Samsung- Game Show Central" at bounding box center [194, 414] width 85 height 7
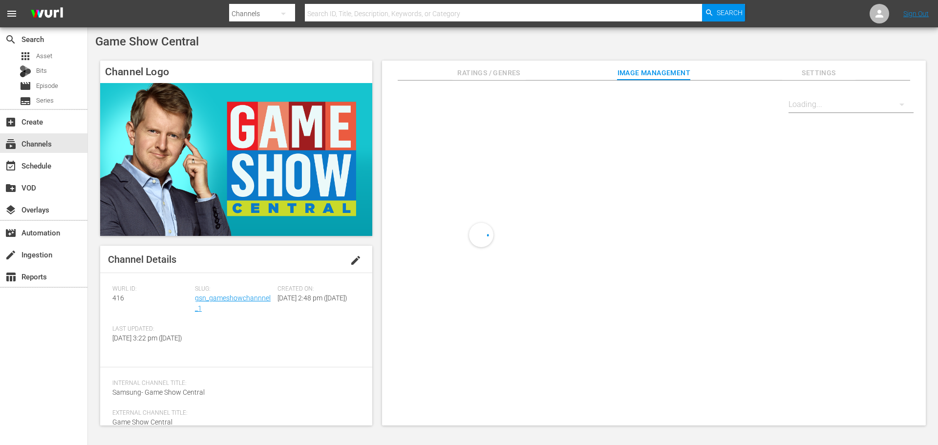
drag, startPoint x: 60, startPoint y: 154, endPoint x: 61, endPoint y: 164, distance: 10.3
click at [60, 154] on div "event_available Schedule" at bounding box center [43, 165] width 87 height 22
click at [61, 164] on div "event_available Schedule" at bounding box center [43, 165] width 87 height 20
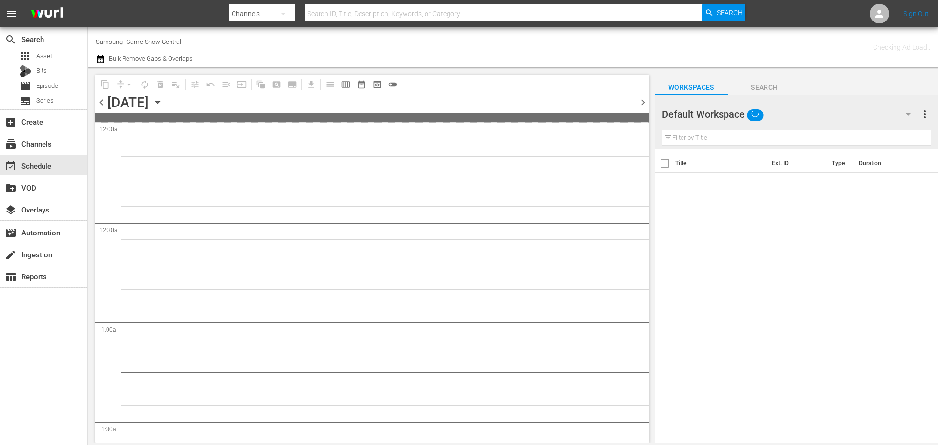
click at [163, 99] on icon "button" at bounding box center [157, 102] width 11 height 11
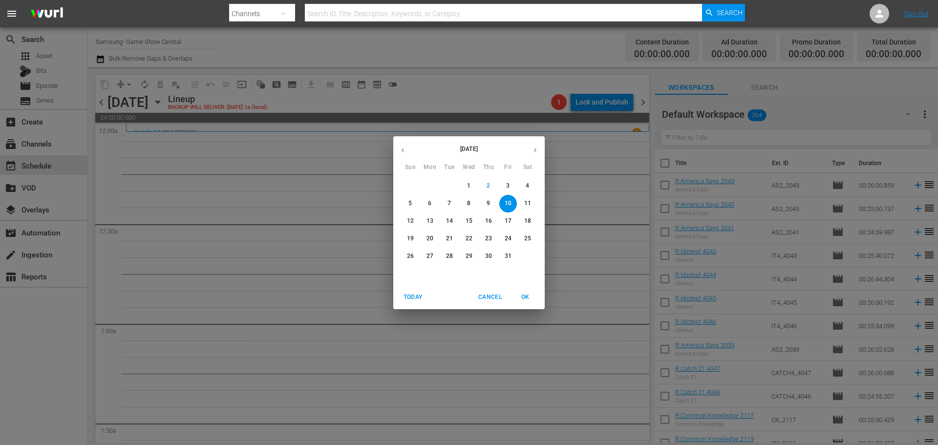
click at [403, 153] on icon "button" at bounding box center [402, 149] width 7 height 7
click at [500, 236] on span "26" at bounding box center [508, 238] width 18 height 8
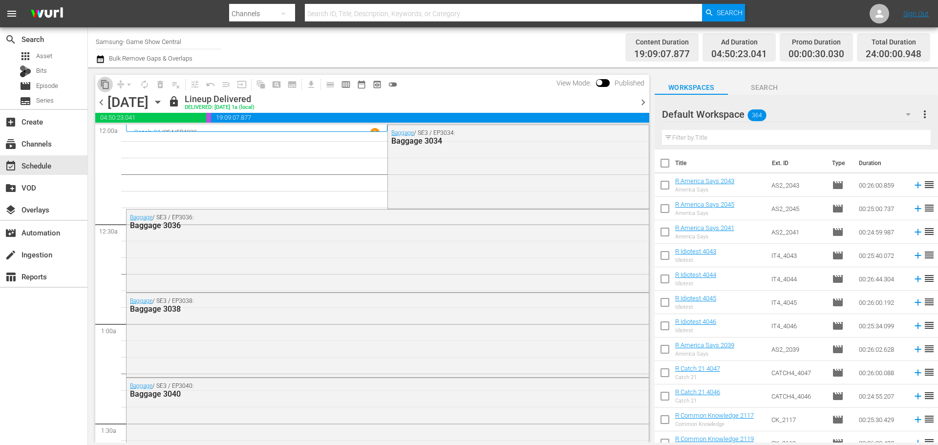
click at [100, 86] on span "content_copy" at bounding box center [105, 85] width 10 height 10
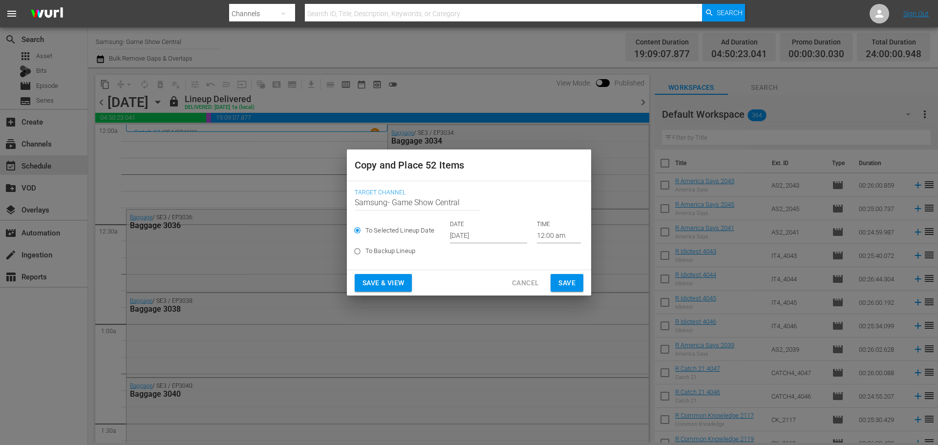
click at [490, 235] on input "[DATE]" at bounding box center [488, 236] width 77 height 15
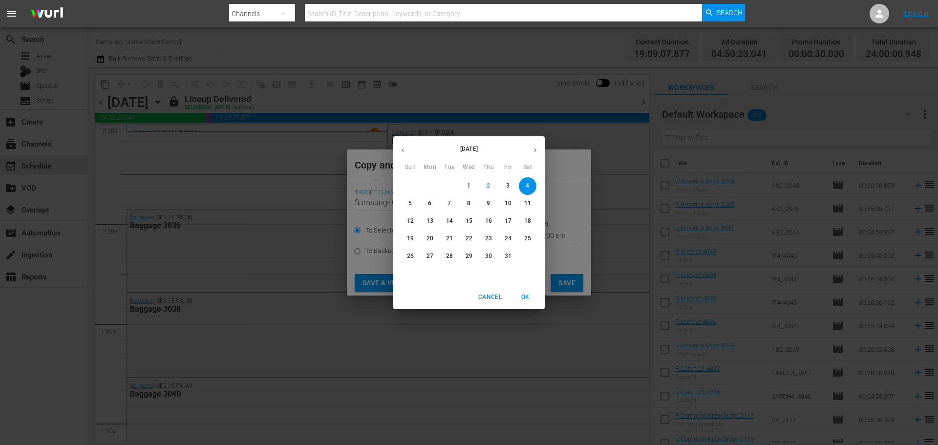
click at [510, 208] on button "10" at bounding box center [508, 204] width 18 height 18
type input "[DATE]"
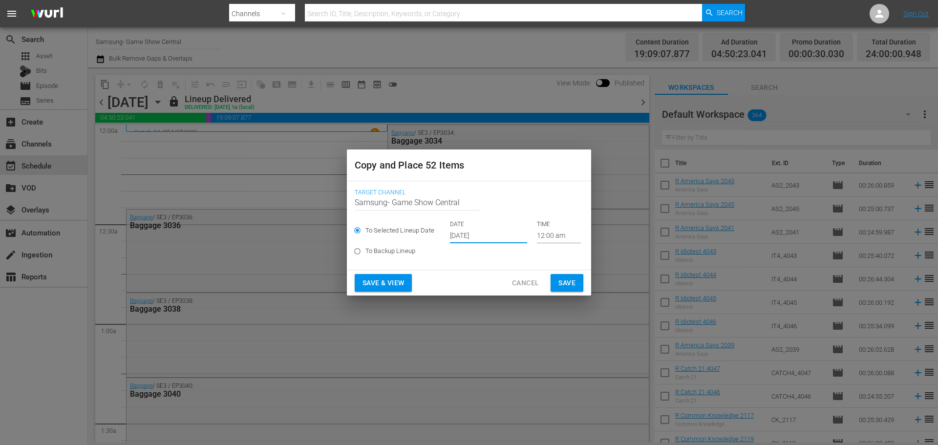
click at [558, 279] on span "Save" at bounding box center [566, 283] width 17 height 12
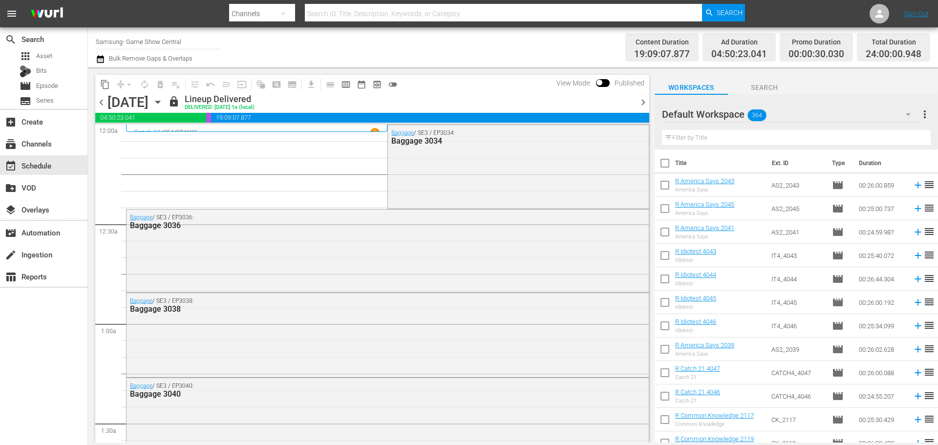
click at [163, 105] on icon "button" at bounding box center [157, 102] width 11 height 11
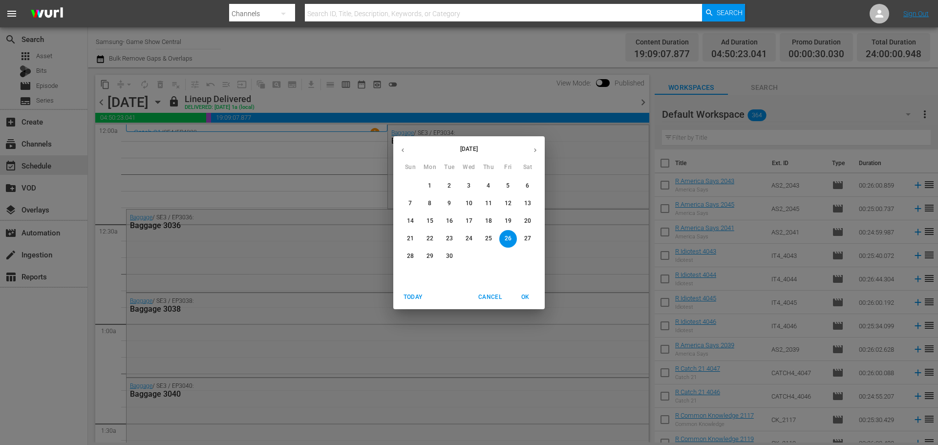
click at [524, 189] on span "6" at bounding box center [528, 186] width 18 height 8
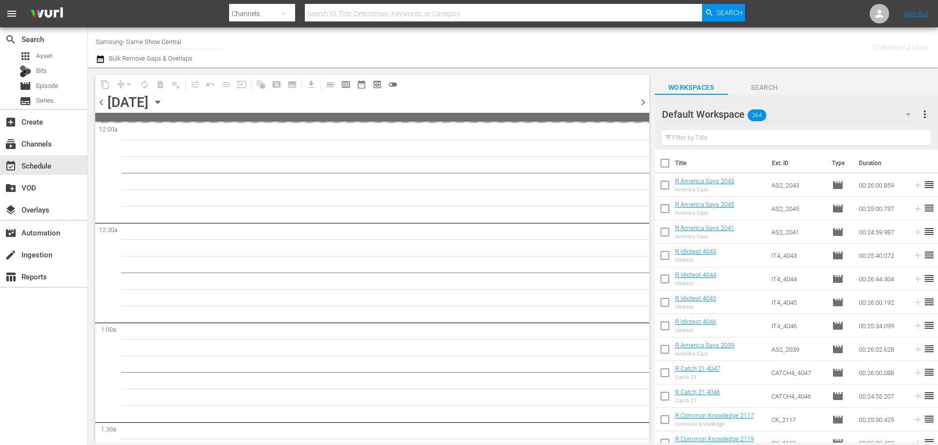
click at [163, 103] on icon "button" at bounding box center [157, 102] width 11 height 11
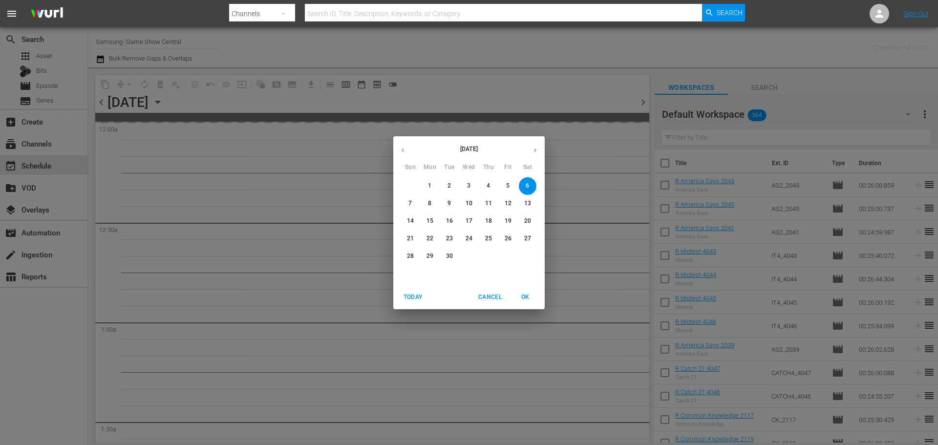
click at [539, 149] on button "button" at bounding box center [534, 150] width 19 height 19
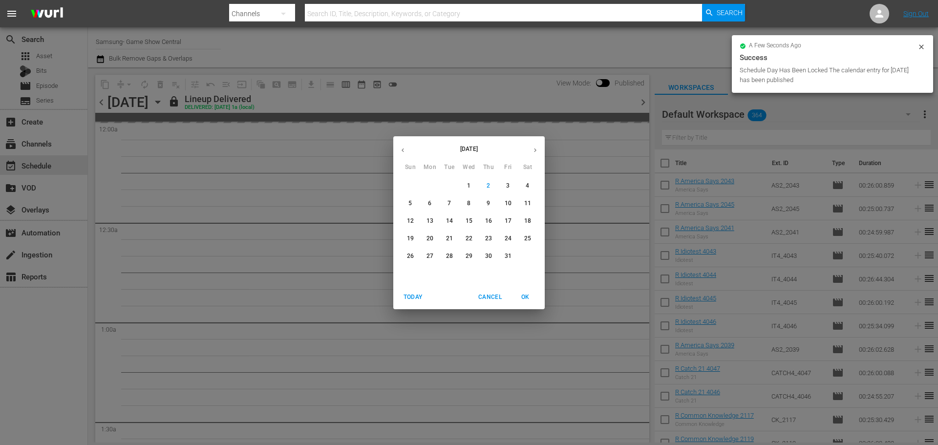
click at [532, 185] on span "4" at bounding box center [528, 186] width 18 height 8
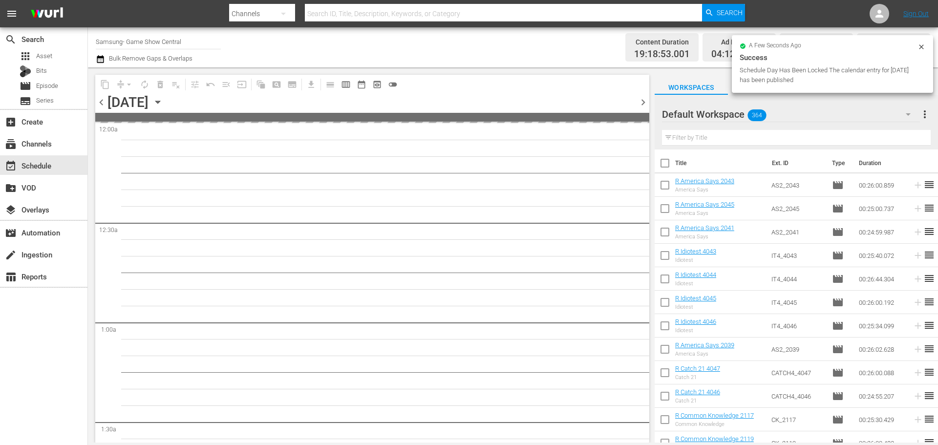
click at [583, 114] on span at bounding box center [372, 117] width 554 height 9
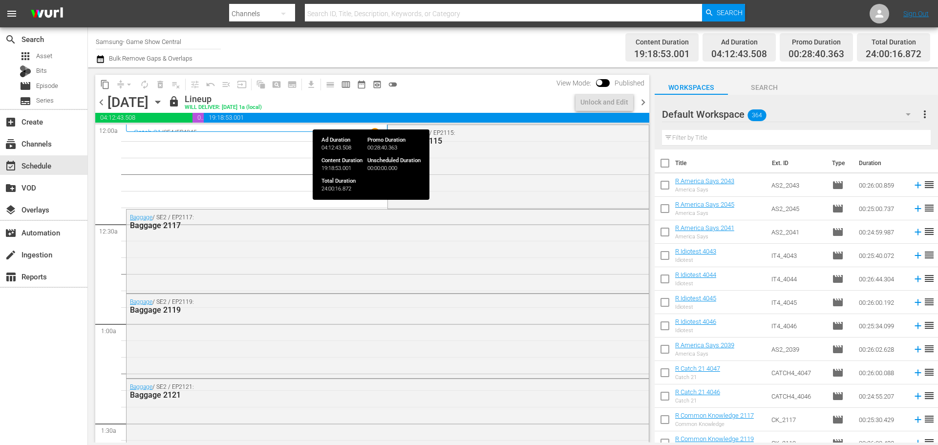
click at [597, 116] on span "19:18:53.001" at bounding box center [426, 118] width 445 height 10
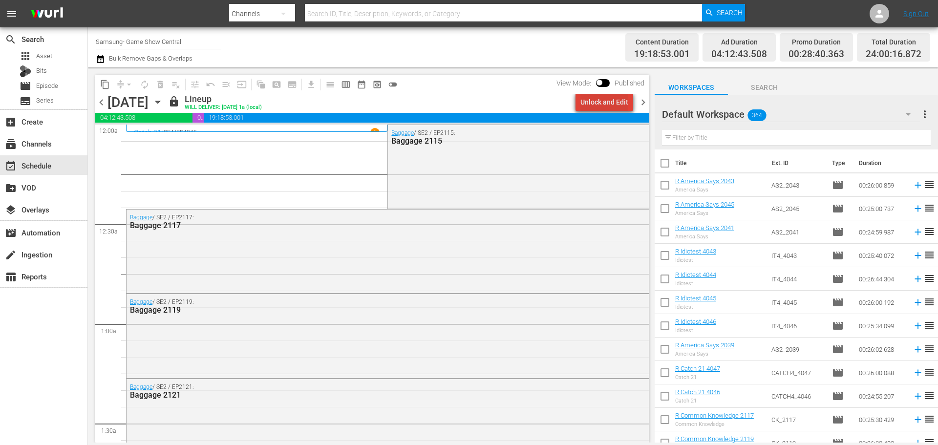
click at [610, 109] on div "Unlock and Edit" at bounding box center [604, 102] width 48 height 18
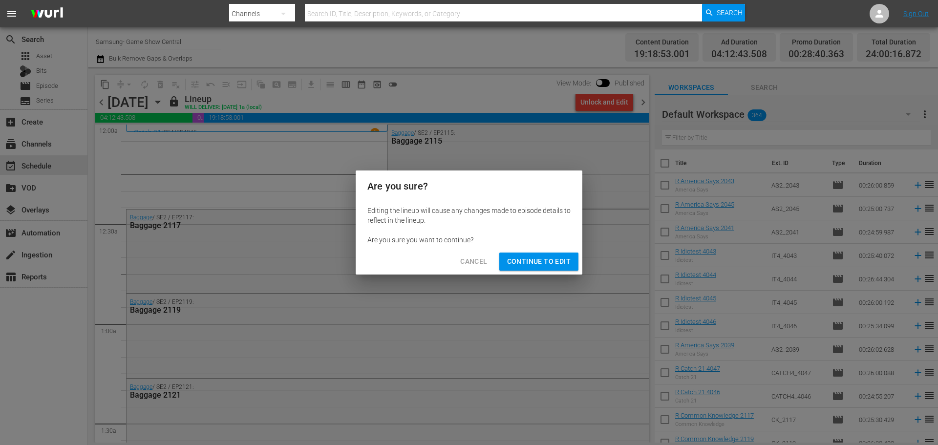
click at [555, 270] on button "Continue to Edit" at bounding box center [538, 261] width 79 height 18
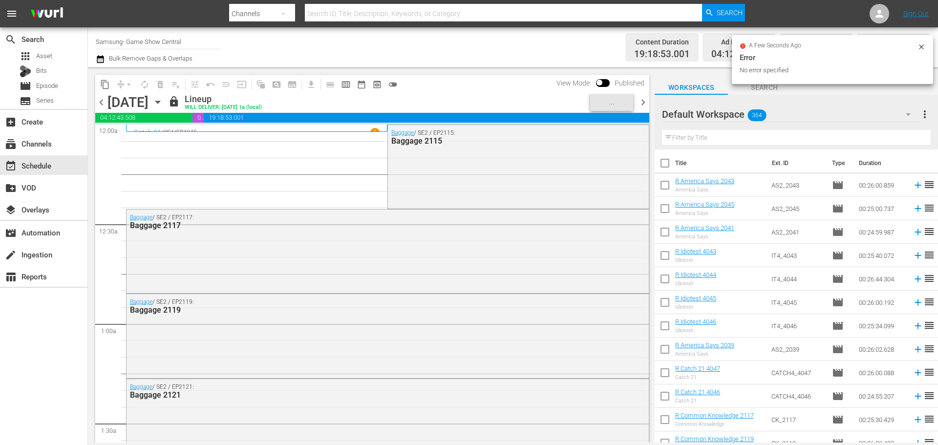
click at [555, 270] on div "Baggage / SE2 / EP2117: Baggage 2117" at bounding box center [387, 250] width 522 height 82
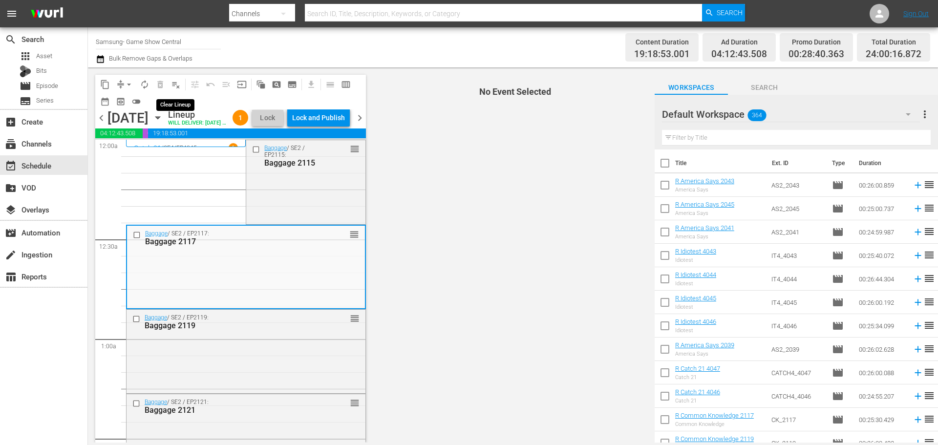
click at [179, 88] on span "playlist_remove_outlined" at bounding box center [176, 85] width 10 height 10
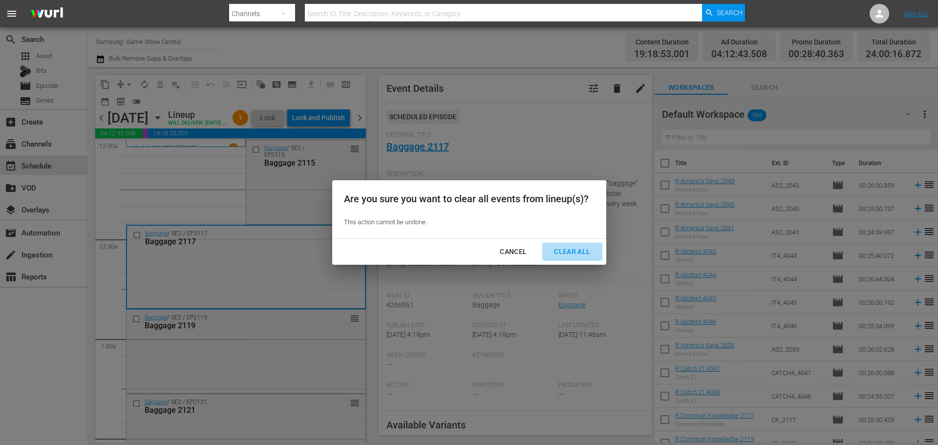
click at [577, 257] on div "Clear All" at bounding box center [572, 252] width 52 height 12
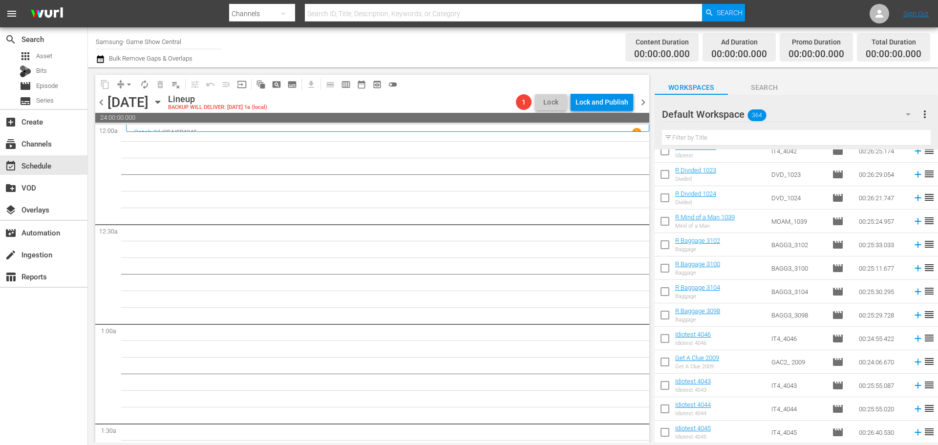
scroll to position [439, 0]
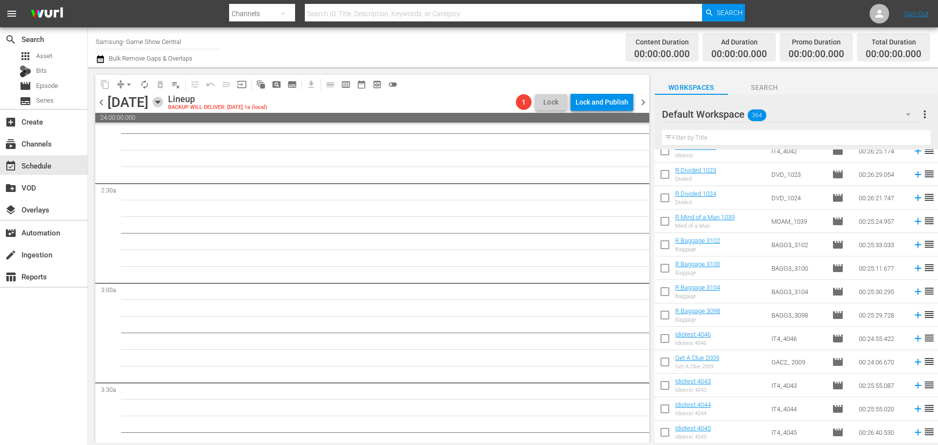
click at [163, 104] on icon "button" at bounding box center [157, 102] width 11 height 11
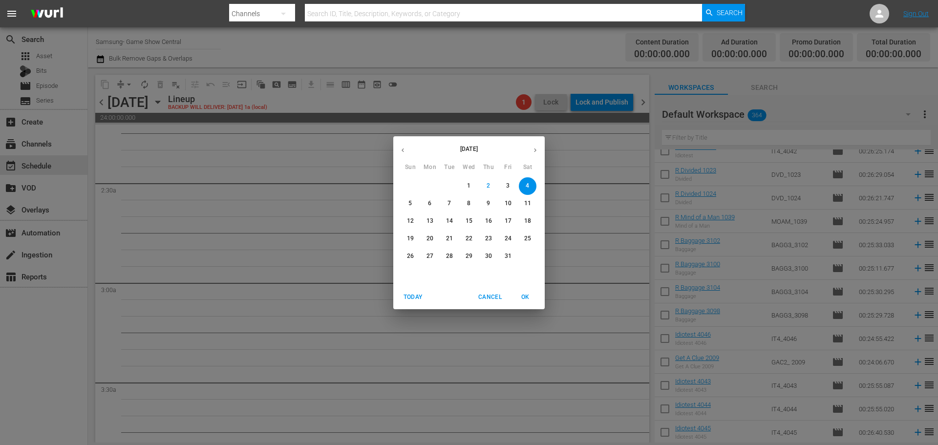
click at [513, 202] on span "10" at bounding box center [508, 203] width 18 height 8
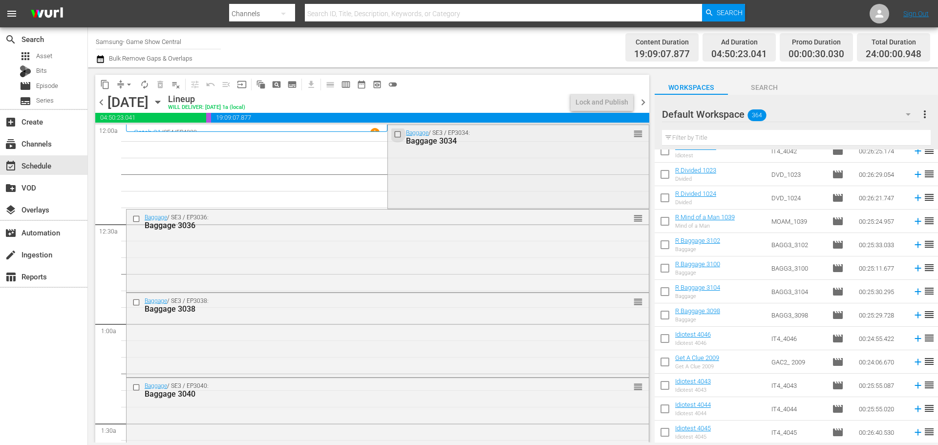
click at [394, 133] on input "checkbox" at bounding box center [399, 134] width 10 height 8
click at [137, 217] on input "checkbox" at bounding box center [137, 218] width 10 height 8
click at [133, 301] on input "checkbox" at bounding box center [137, 302] width 10 height 8
click at [137, 390] on input "checkbox" at bounding box center [137, 387] width 10 height 8
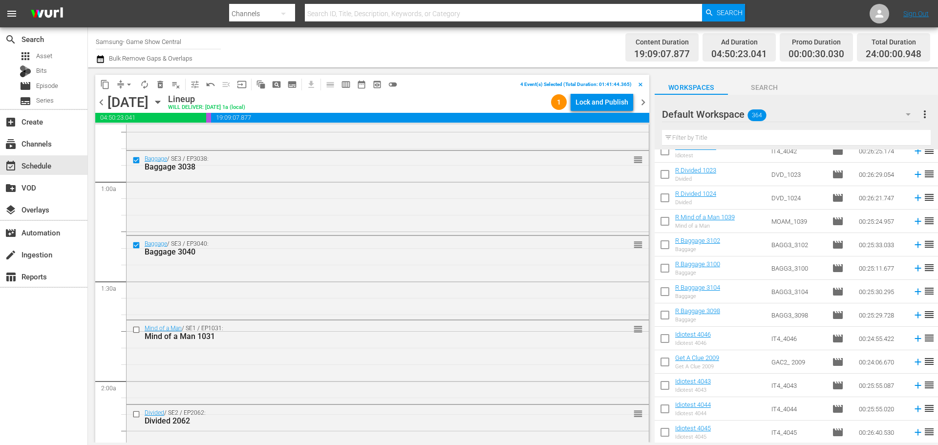
scroll to position [146, 0]
click at [137, 328] on input "checkbox" at bounding box center [137, 325] width 10 height 8
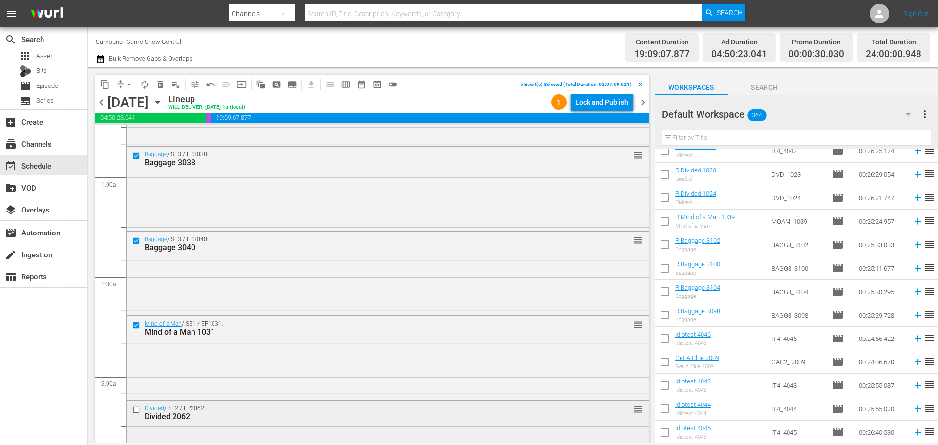
click at [133, 417] on div "Divided / SE2 / EP2062: Divided 2062" at bounding box center [362, 412] width 464 height 17
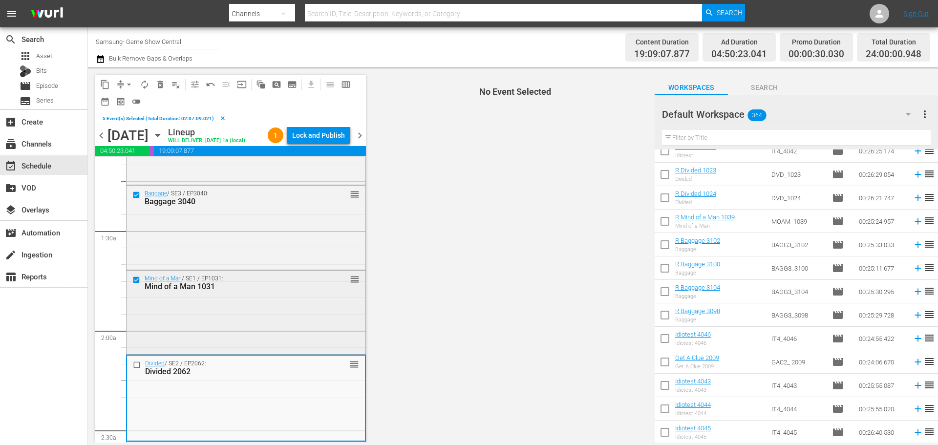
scroll to position [293, 0]
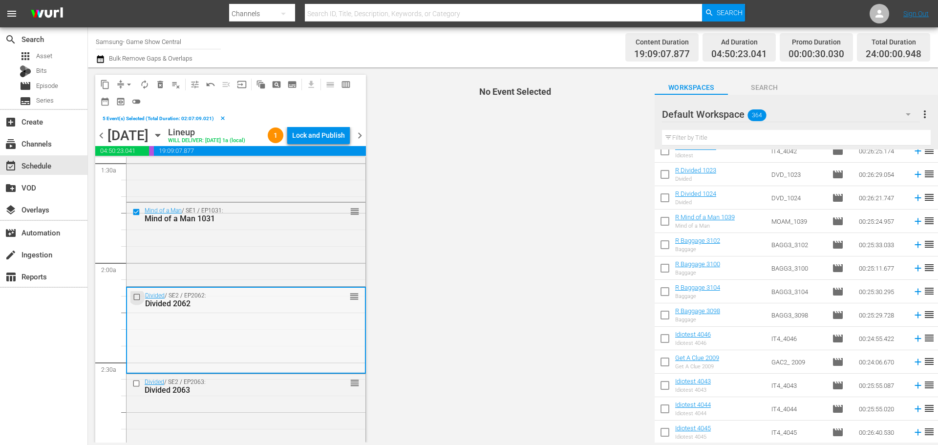
click at [137, 294] on input "checkbox" at bounding box center [138, 296] width 10 height 8
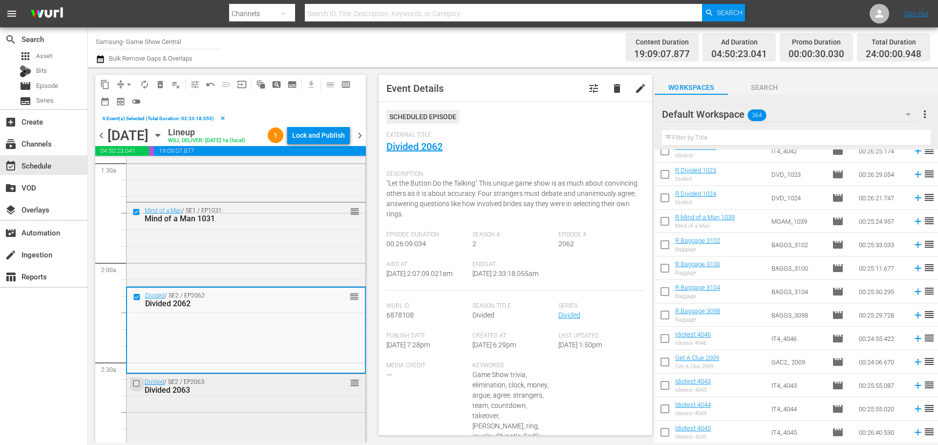
click at [133, 386] on input "checkbox" at bounding box center [137, 383] width 10 height 8
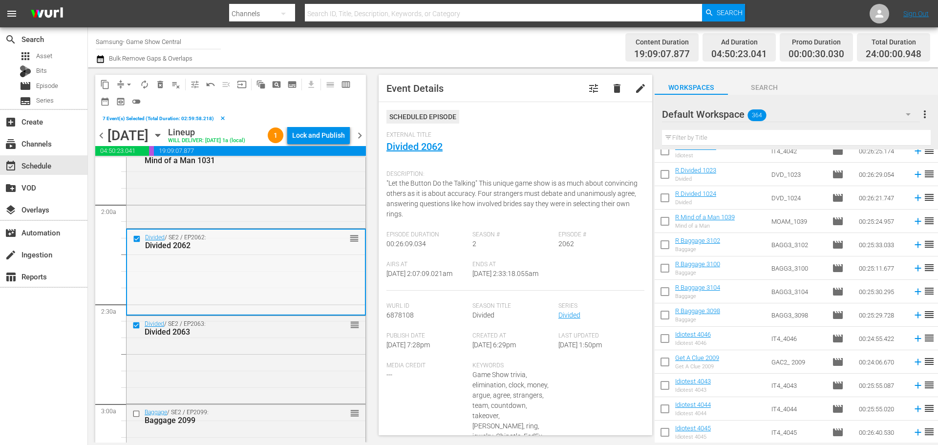
scroll to position [439, 0]
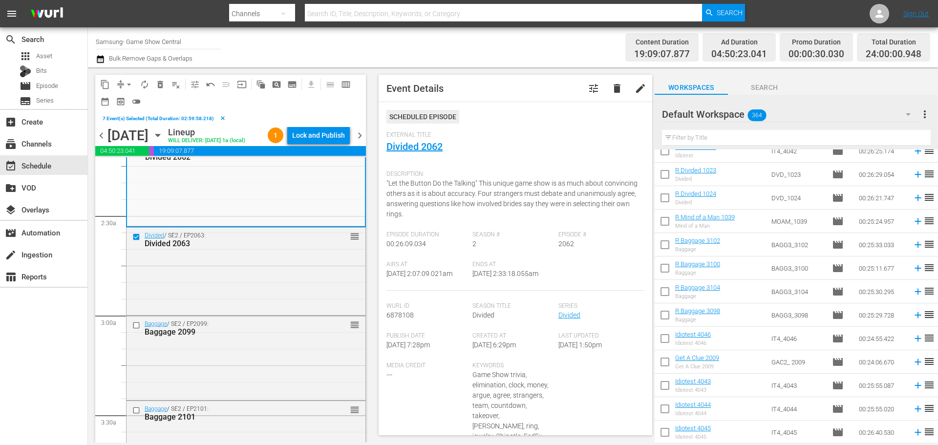
click at [111, 87] on button "content_copy" at bounding box center [105, 85] width 16 height 16
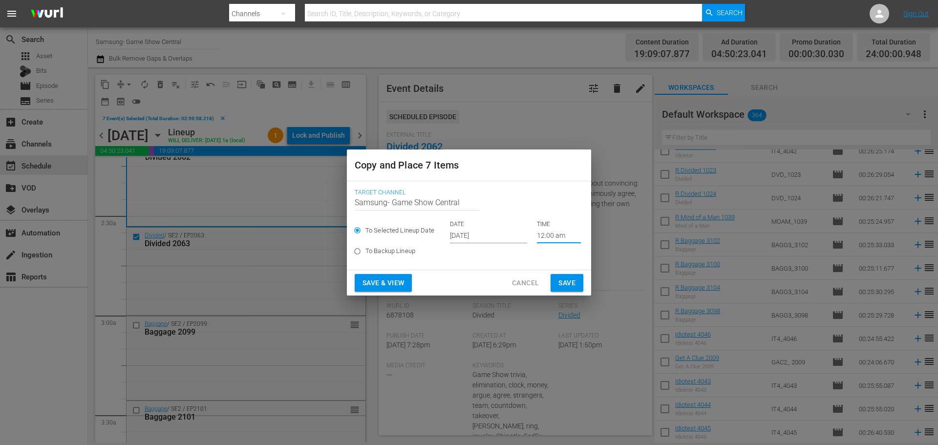
click at [563, 234] on input "12:00 am" at bounding box center [559, 236] width 44 height 15
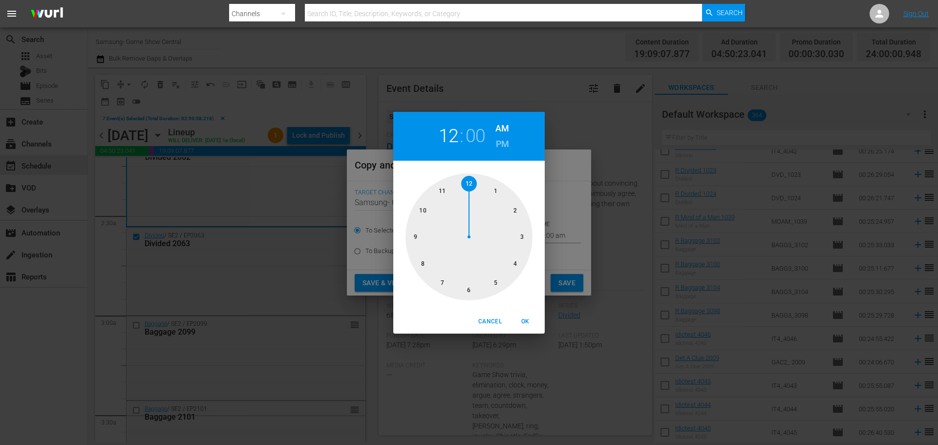
click at [517, 239] on div at bounding box center [468, 236] width 127 height 127
click at [526, 328] on button "OK" at bounding box center [524, 321] width 31 height 16
type input "03:00 am"
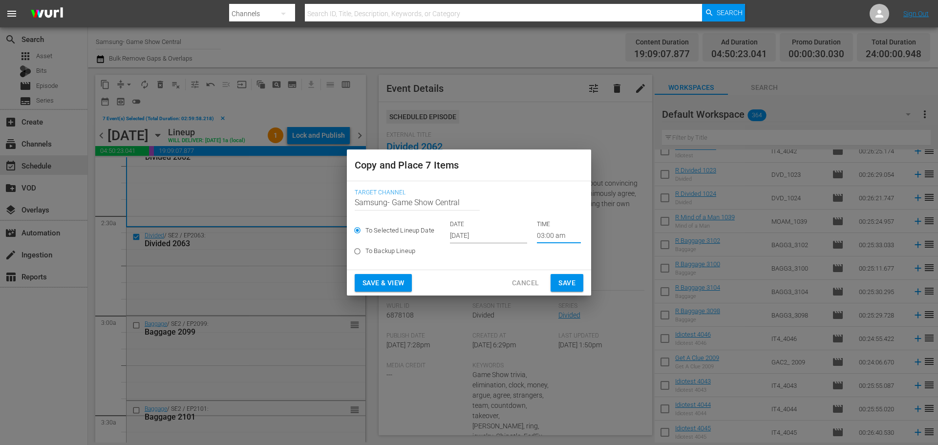
click at [557, 290] on button "Save" at bounding box center [566, 283] width 33 height 18
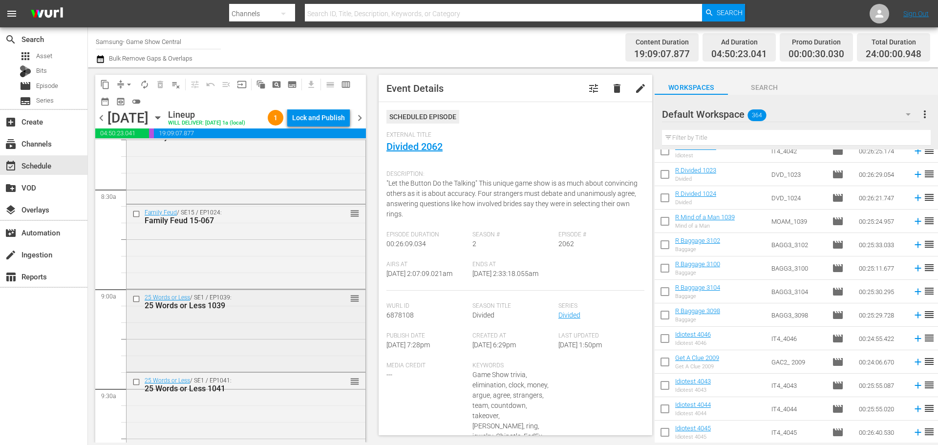
scroll to position [1660, 0]
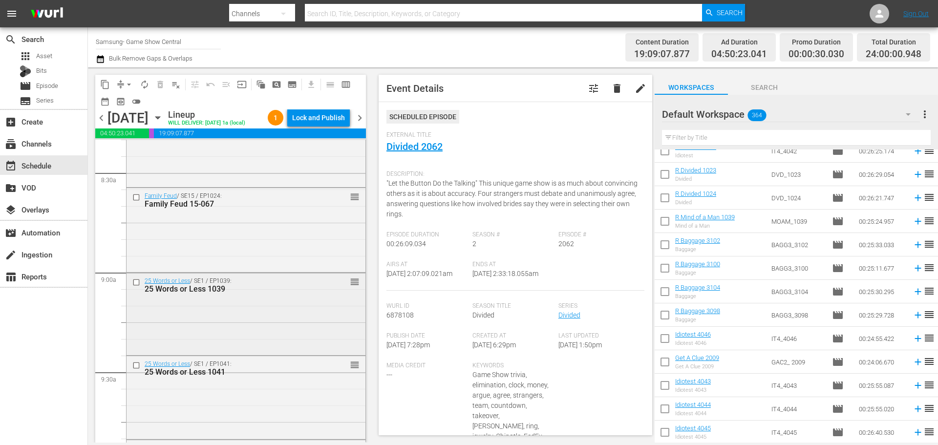
click at [136, 284] on input "checkbox" at bounding box center [137, 282] width 10 height 8
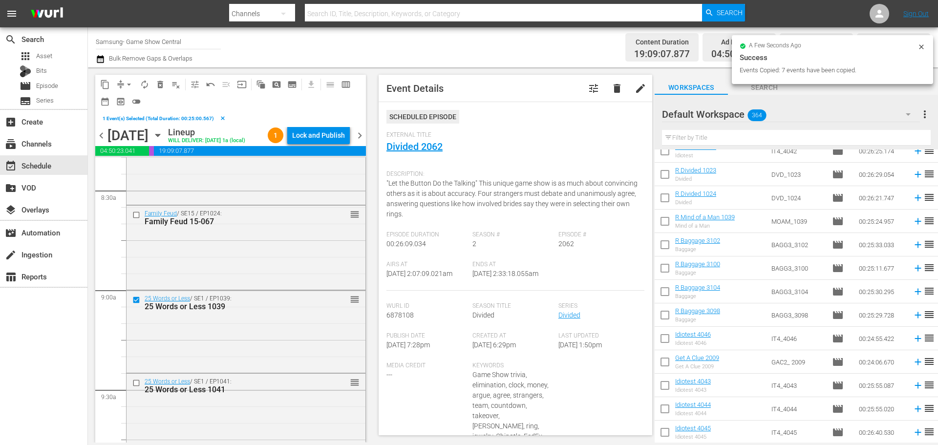
click at [137, 385] on input "checkbox" at bounding box center [137, 382] width 10 height 8
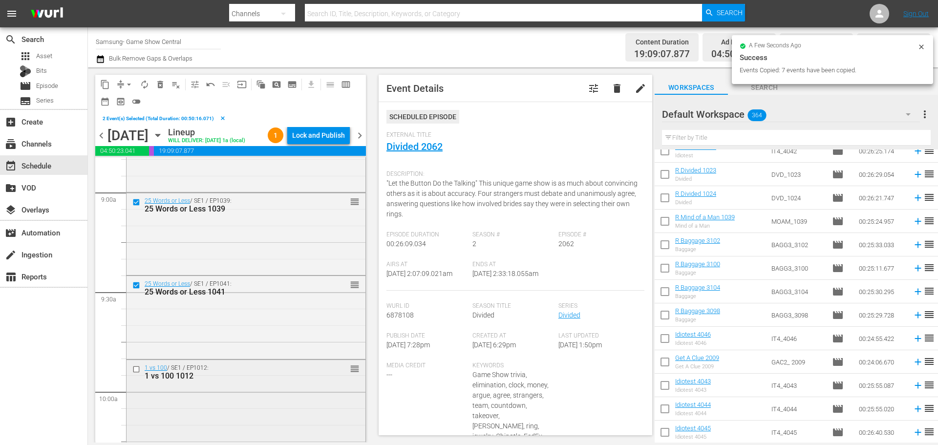
click at [135, 371] on input "checkbox" at bounding box center [137, 369] width 10 height 8
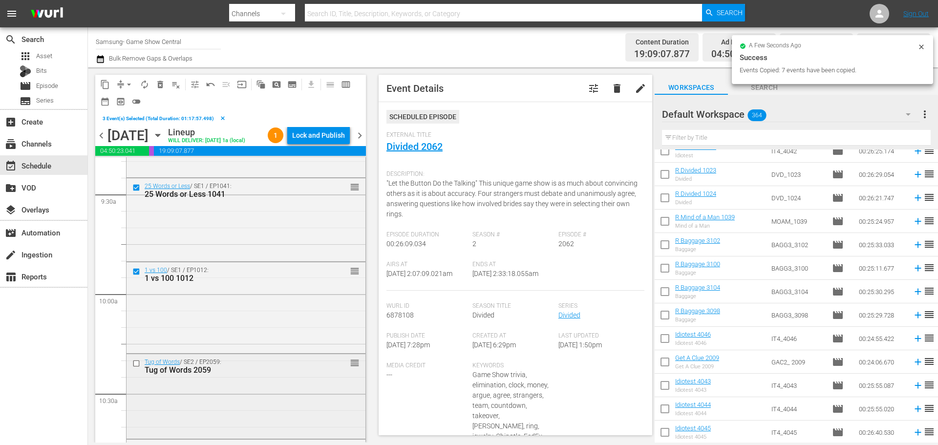
click at [134, 357] on div at bounding box center [137, 363] width 15 height 12
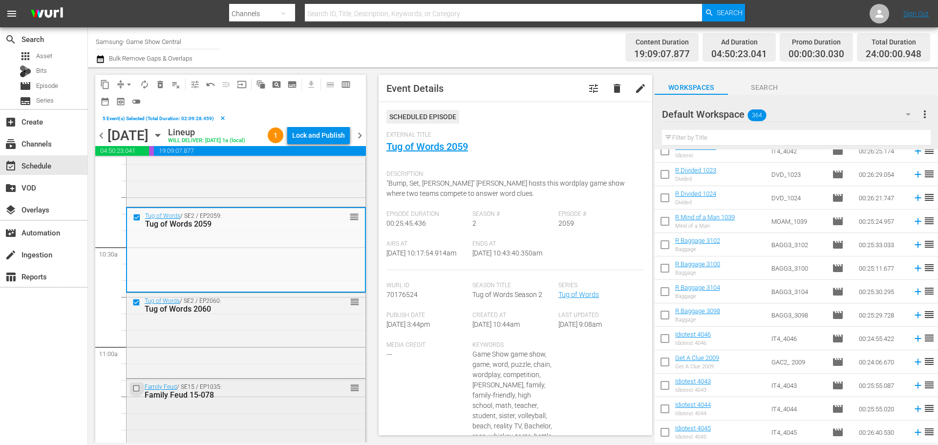
click at [134, 390] on input "checkbox" at bounding box center [137, 388] width 10 height 8
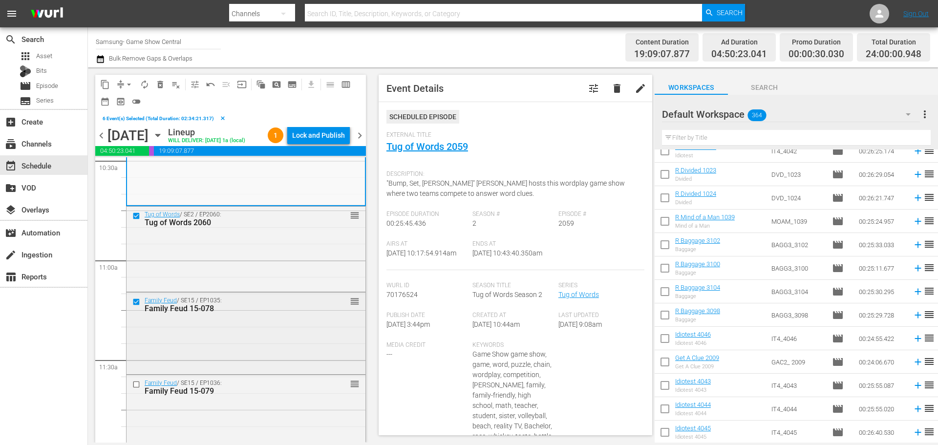
scroll to position [2100, 0]
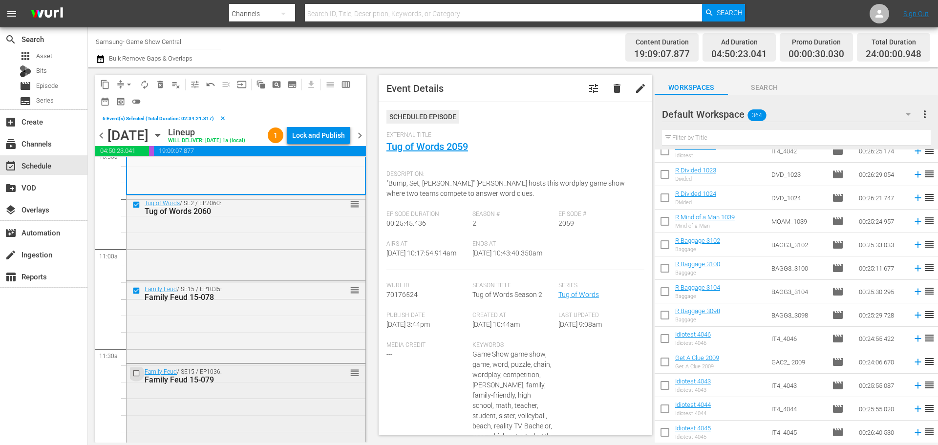
click at [137, 375] on input "checkbox" at bounding box center [137, 373] width 10 height 8
click at [103, 83] on span "content_copy" at bounding box center [105, 85] width 10 height 10
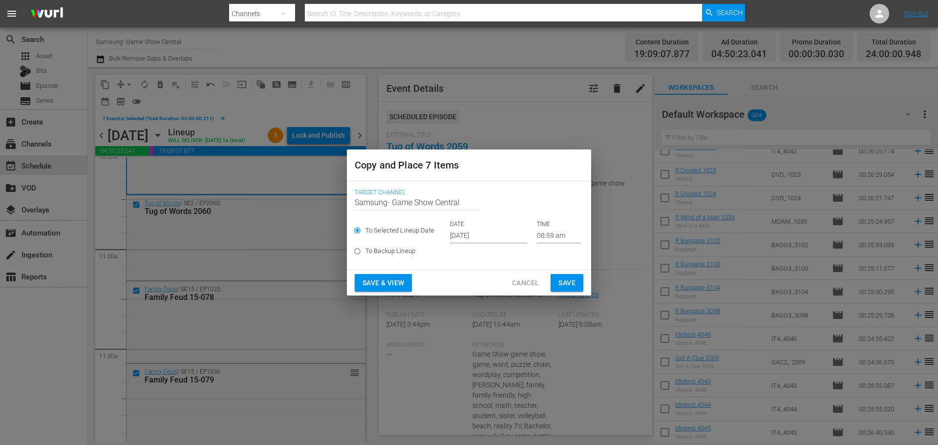
click at [480, 223] on p "DATE" at bounding box center [488, 224] width 77 height 8
click at [478, 230] on input "Oct 4th 2025" at bounding box center [488, 236] width 77 height 15
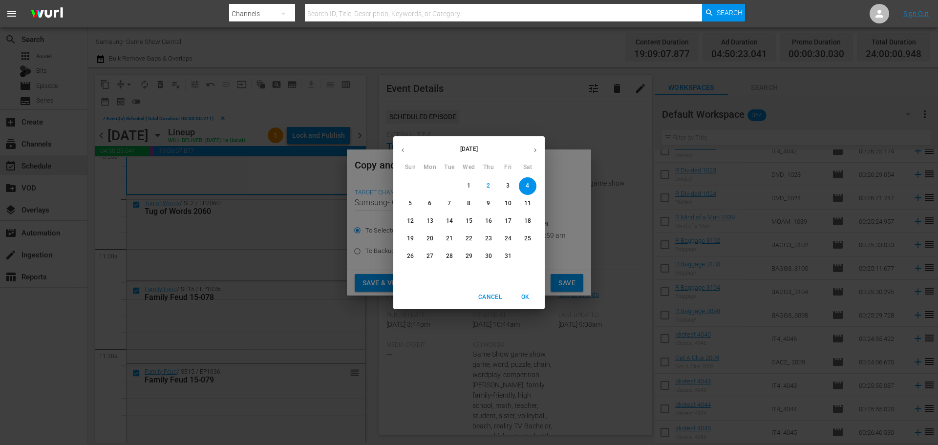
click at [531, 186] on span "4" at bounding box center [528, 186] width 18 height 8
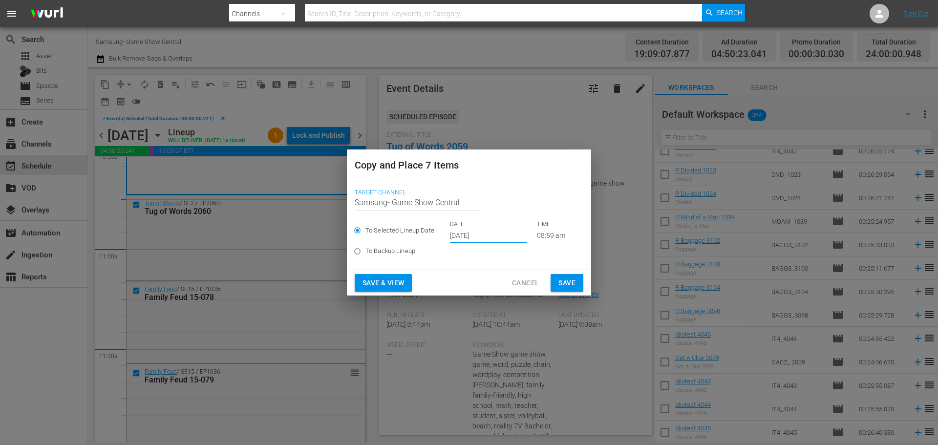
click at [534, 245] on label "To Backup Lineup" at bounding box center [462, 251] width 226 height 16
click at [365, 245] on input "To Backup Lineup" at bounding box center [357, 253] width 16 height 16
radio input "true"
click at [539, 238] on div "To Selected Lineup Date DATE Oct 4th 2025 TIME 08:59 am" at bounding box center [468, 231] width 229 height 23
click at [413, 229] on span "To Selected Lineup Date" at bounding box center [399, 231] width 69 height 10
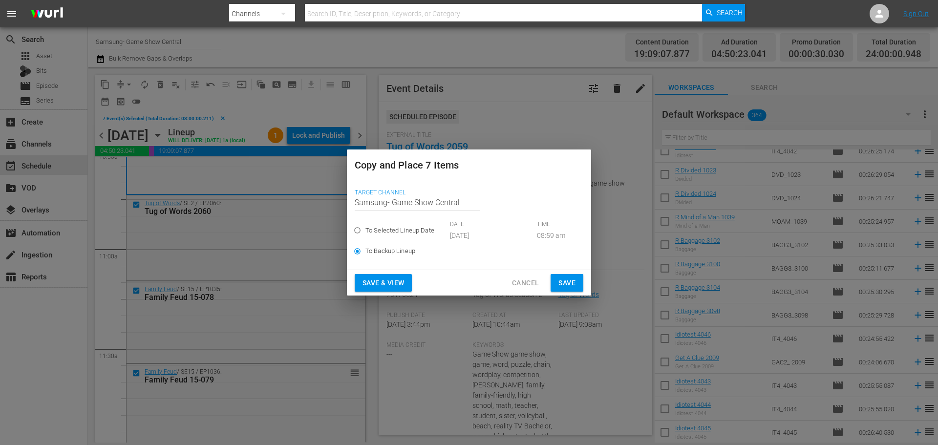
click at [365, 229] on input "To Selected Lineup Date" at bounding box center [357, 232] width 16 height 16
radio input "true"
click at [555, 241] on input "08:59 am" at bounding box center [559, 236] width 44 height 15
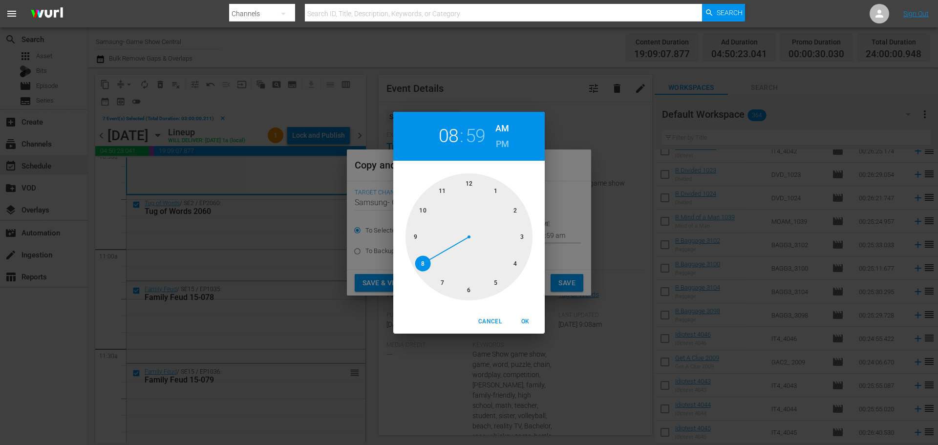
click at [463, 283] on div at bounding box center [468, 236] width 127 height 127
click at [471, 203] on div at bounding box center [468, 236] width 127 height 127
click at [526, 321] on span "OK" at bounding box center [524, 321] width 23 height 10
type input "06:00 am"
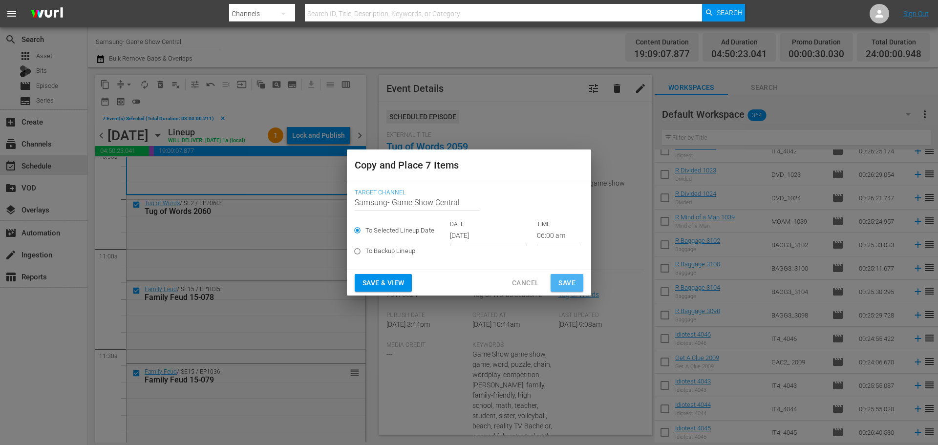
click at [570, 278] on span "Save" at bounding box center [566, 283] width 17 height 12
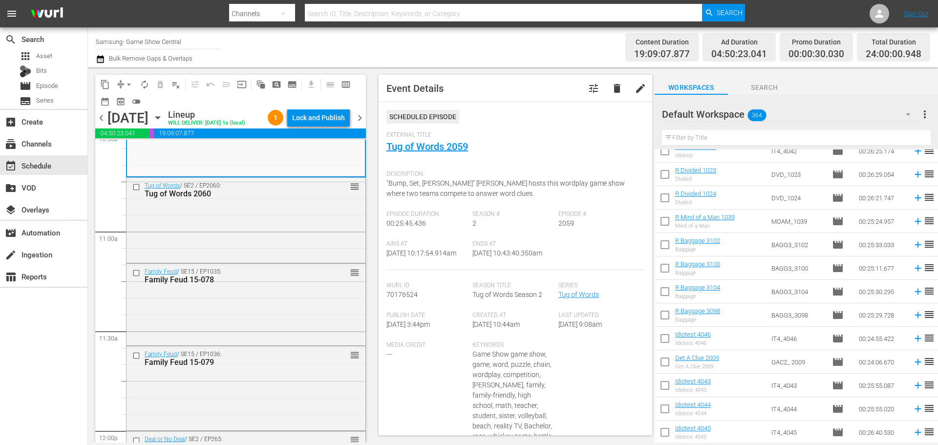
click at [163, 117] on icon "button" at bounding box center [157, 117] width 11 height 11
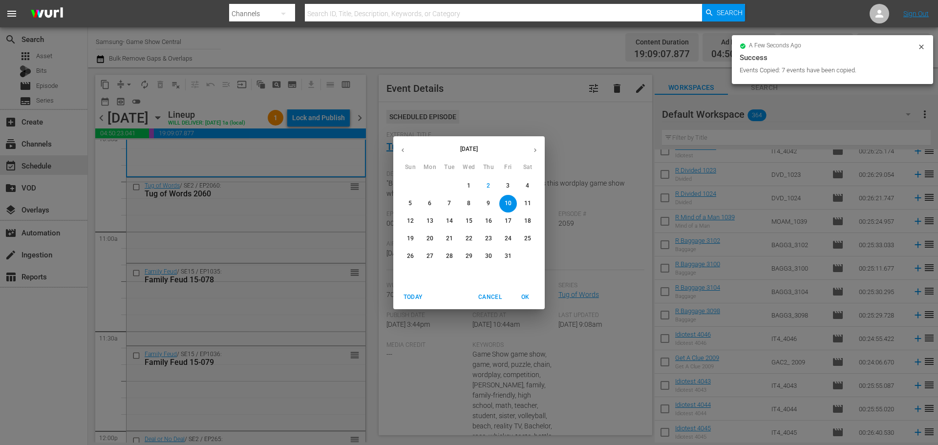
drag, startPoint x: 406, startPoint y: 150, endPoint x: 413, endPoint y: 182, distance: 32.5
click at [406, 150] on button "button" at bounding box center [402, 150] width 19 height 19
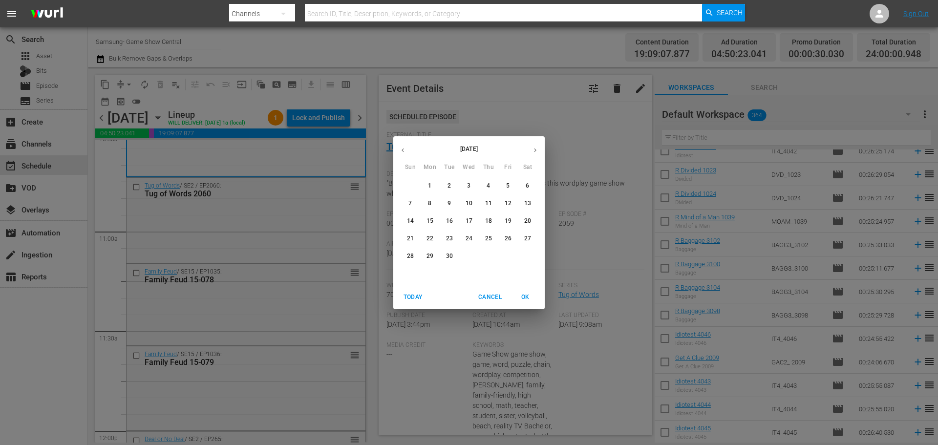
click at [408, 258] on p "28" at bounding box center [410, 256] width 7 height 8
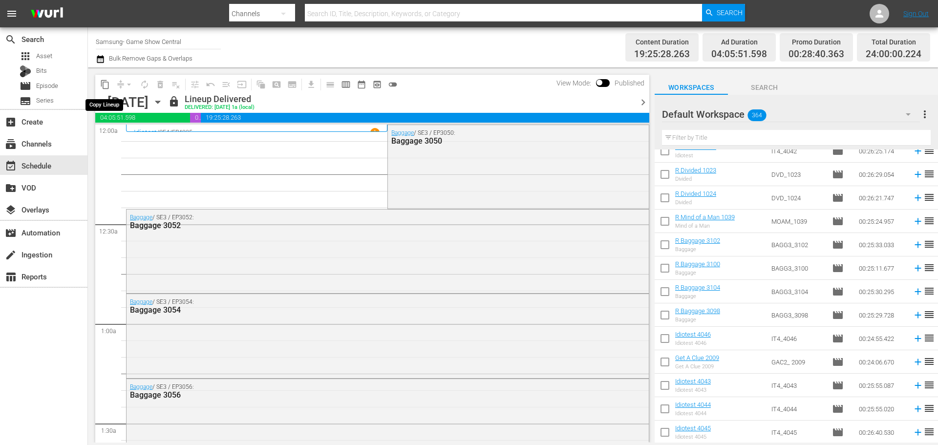
click at [103, 83] on span "content_copy" at bounding box center [105, 85] width 10 height 10
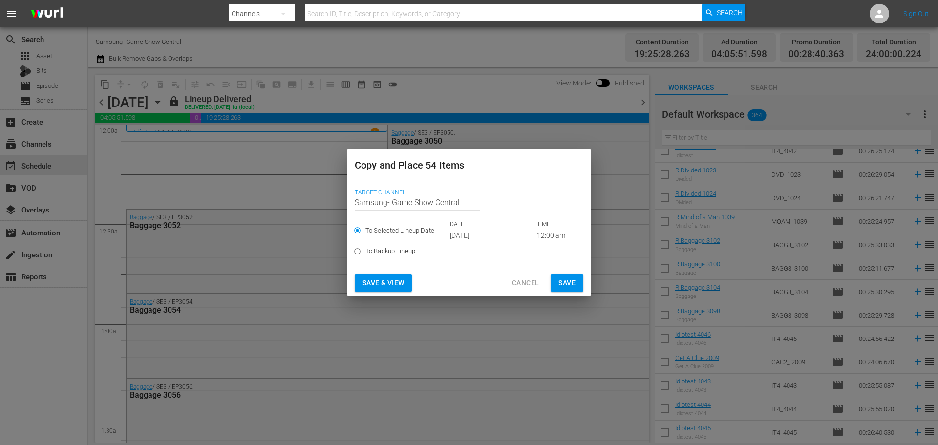
click at [479, 240] on input "Oct 4th 2025" at bounding box center [488, 236] width 77 height 15
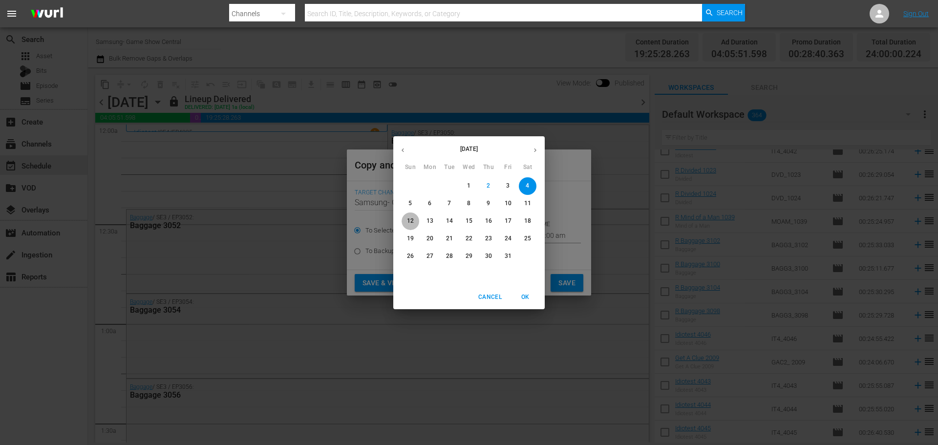
click at [412, 218] on p "12" at bounding box center [410, 221] width 7 height 8
type input "Oct 12th 2025"
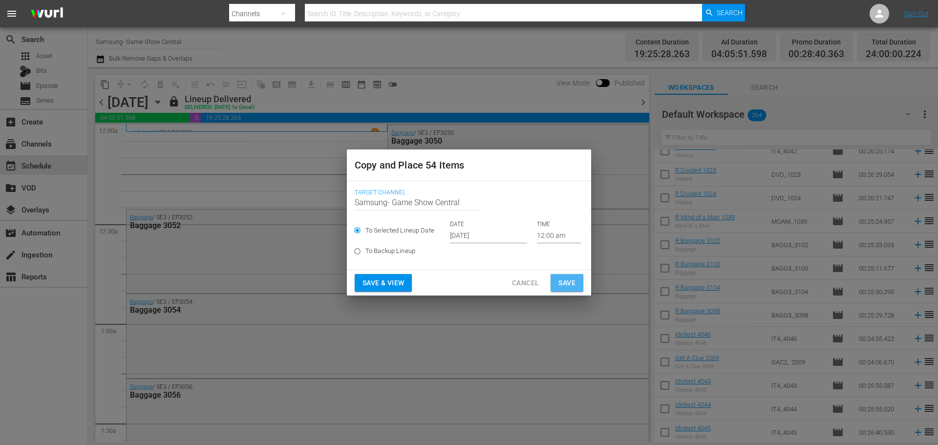
click at [571, 279] on span "Save" at bounding box center [566, 283] width 17 height 12
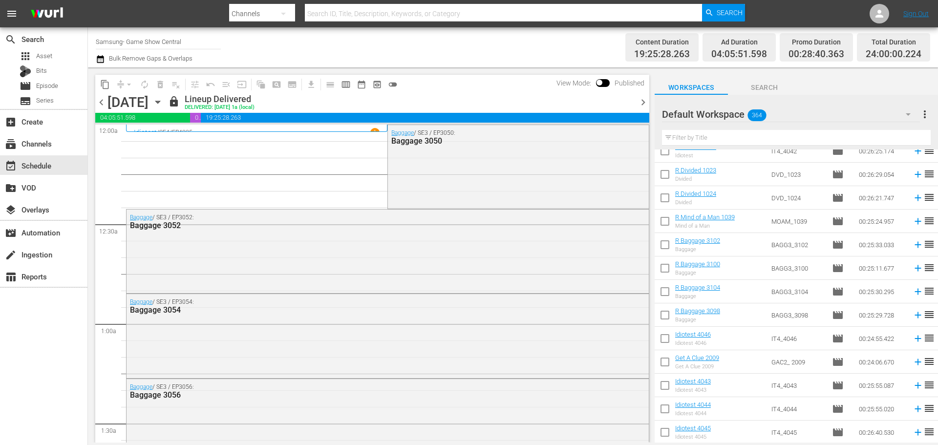
click at [166, 98] on div "Sunday, September 28th September 28th" at bounding box center [136, 102] width 58 height 16
click at [163, 100] on icon "button" at bounding box center [157, 102] width 11 height 11
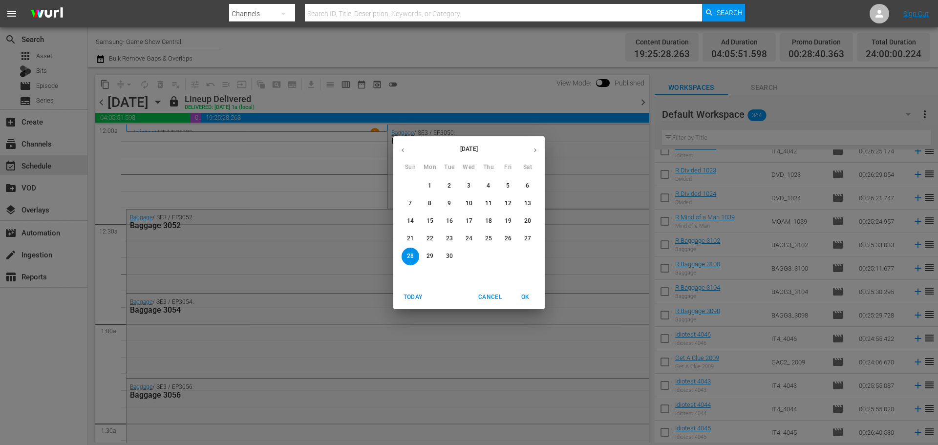
click at [533, 154] on button "button" at bounding box center [534, 150] width 19 height 19
click at [416, 215] on button "12" at bounding box center [410, 221] width 18 height 18
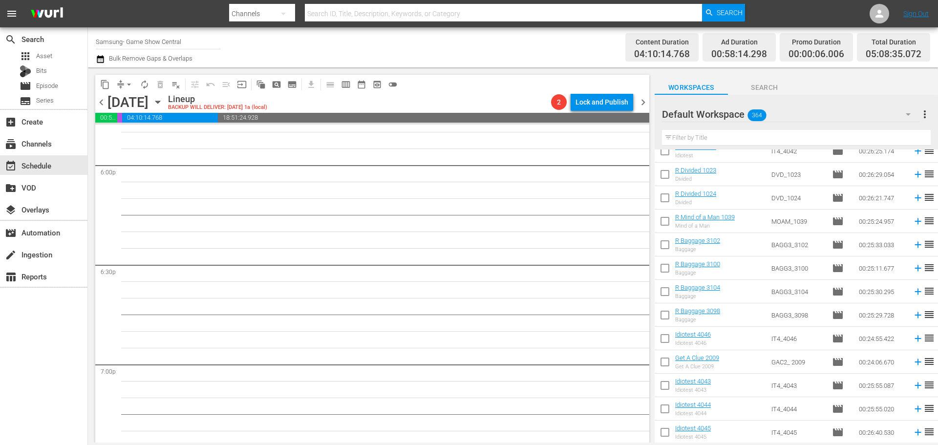
scroll to position [3545, 0]
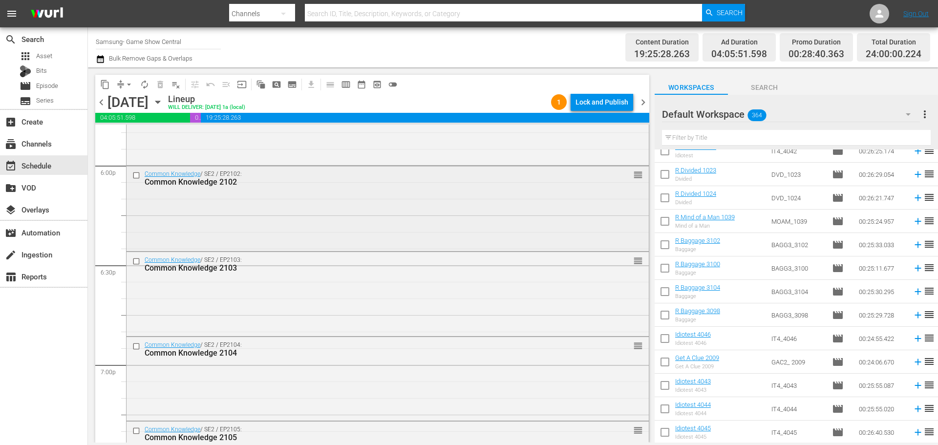
click at [137, 176] on input "checkbox" at bounding box center [137, 175] width 10 height 8
click at [139, 262] on input "checkbox" at bounding box center [137, 261] width 10 height 8
click at [137, 345] on input "checkbox" at bounding box center [137, 346] width 10 height 8
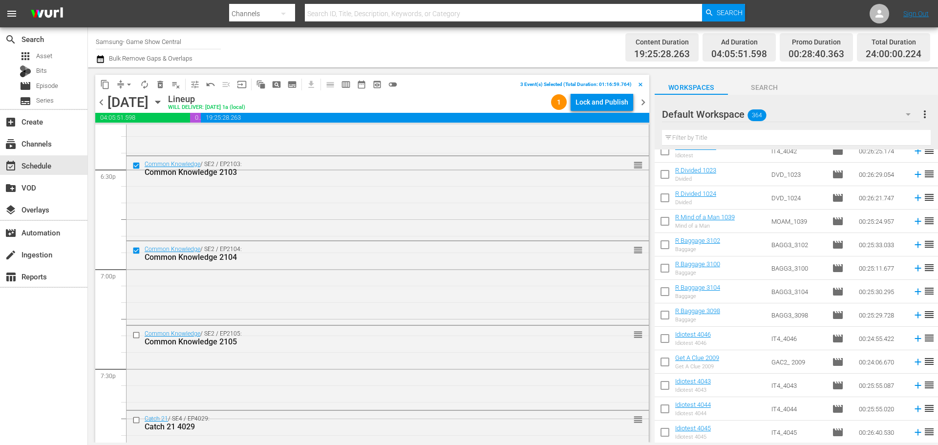
scroll to position [3643, 0]
click at [138, 336] on input "checkbox" at bounding box center [137, 333] width 10 height 8
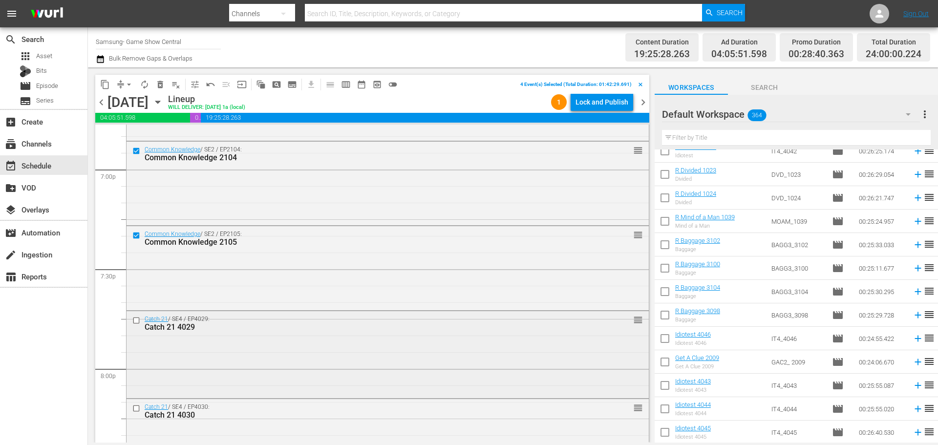
click at [135, 320] on input "checkbox" at bounding box center [137, 320] width 10 height 8
click at [134, 407] on input "checkbox" at bounding box center [137, 408] width 10 height 8
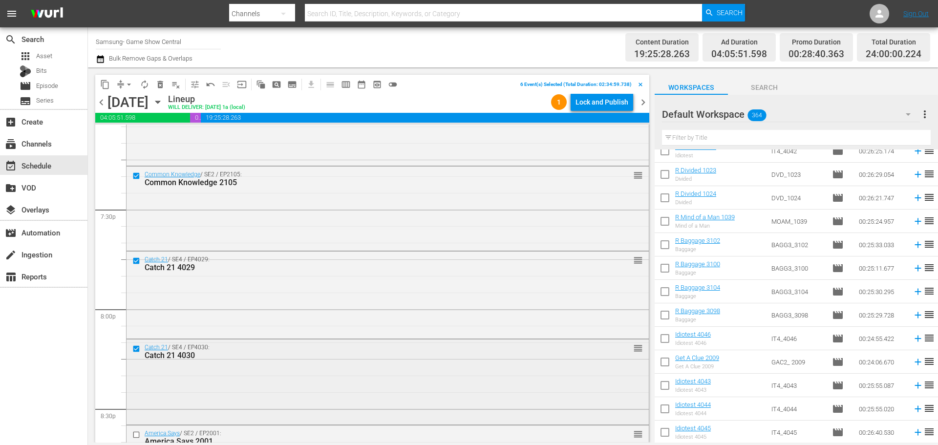
scroll to position [3838, 0]
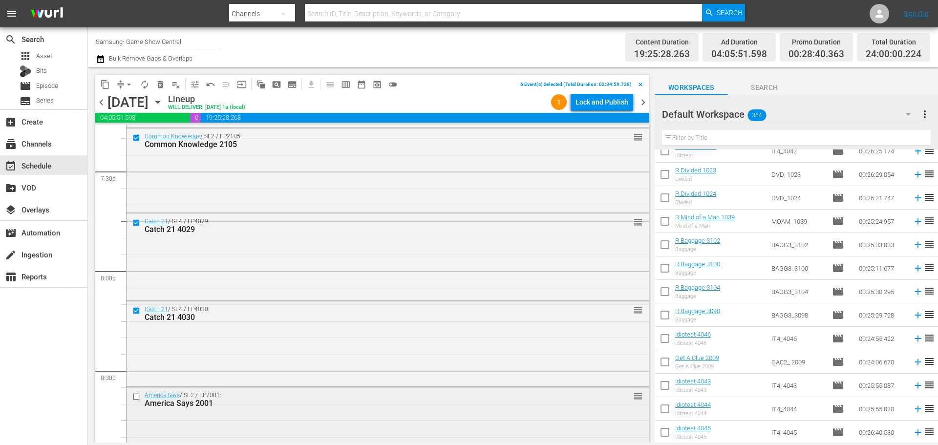
click at [139, 398] on input "checkbox" at bounding box center [137, 397] width 10 height 8
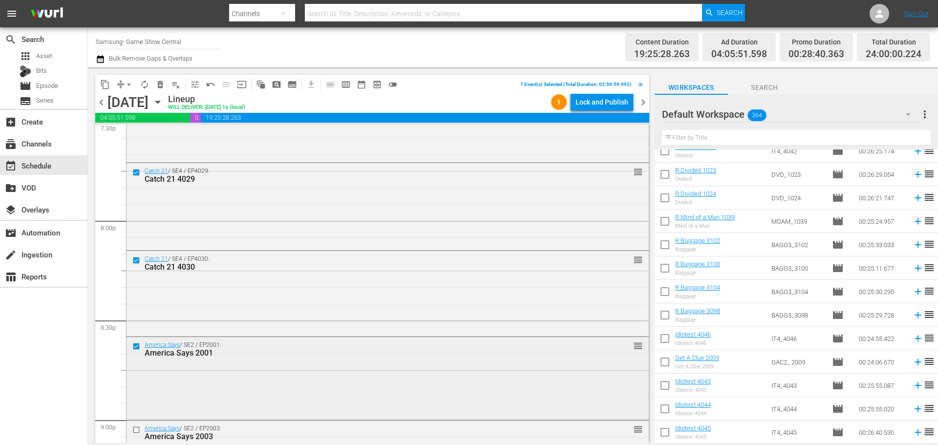
scroll to position [3936, 0]
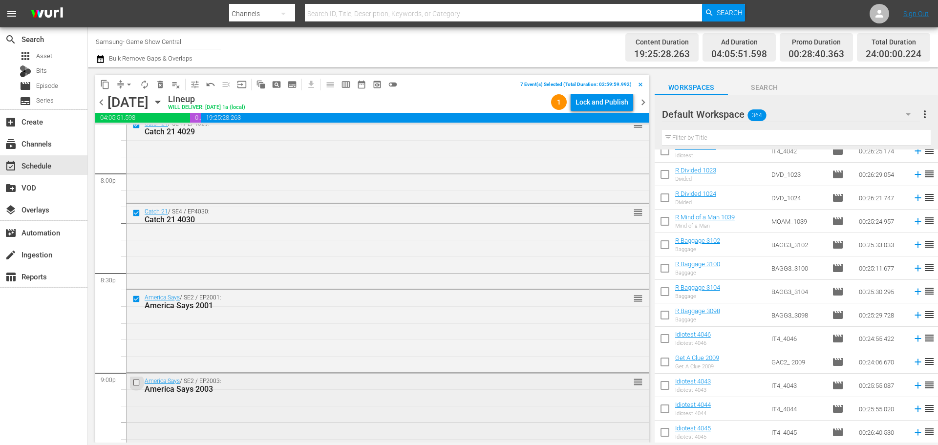
click at [141, 386] on input "checkbox" at bounding box center [137, 382] width 10 height 8
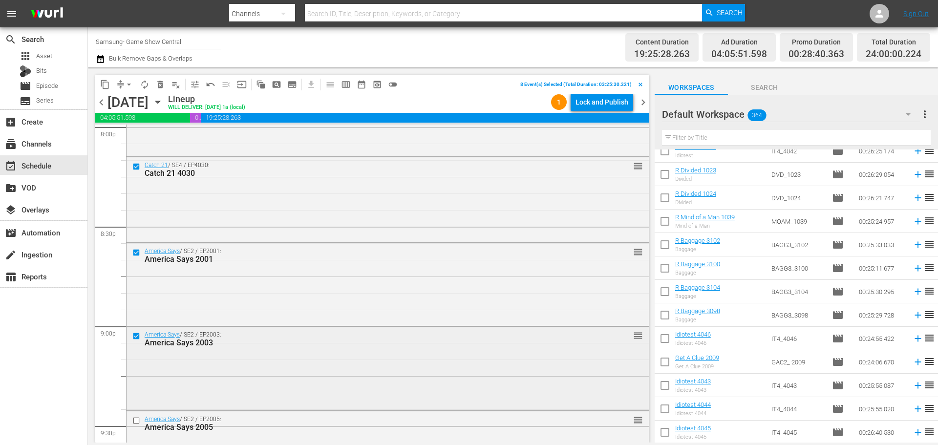
scroll to position [4082, 0]
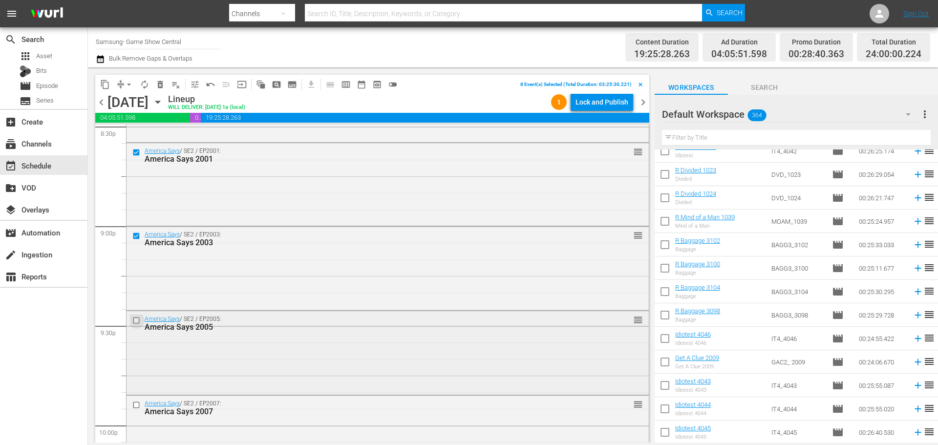
click at [135, 318] on input "checkbox" at bounding box center [137, 320] width 10 height 8
click at [138, 401] on input "checkbox" at bounding box center [137, 405] width 10 height 8
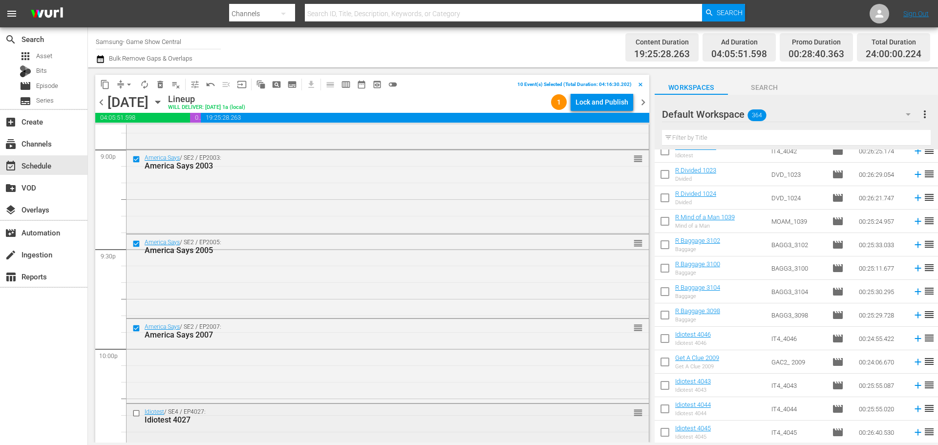
scroll to position [4229, 0]
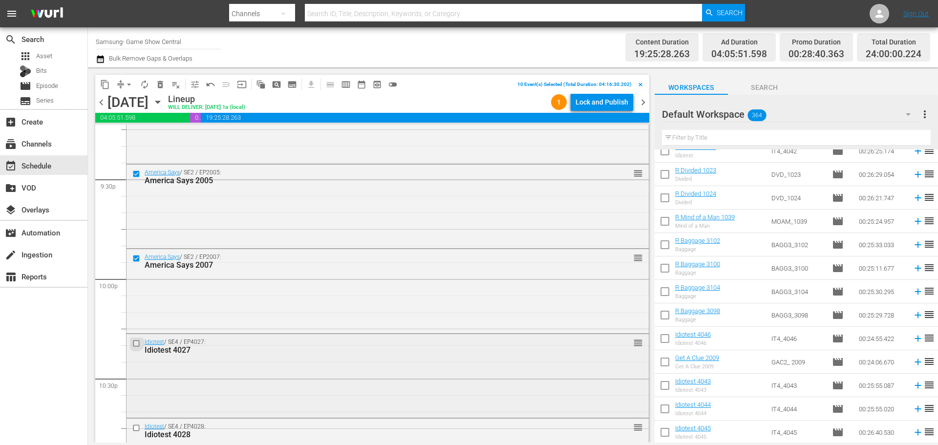
click at [136, 345] on input "checkbox" at bounding box center [137, 343] width 10 height 8
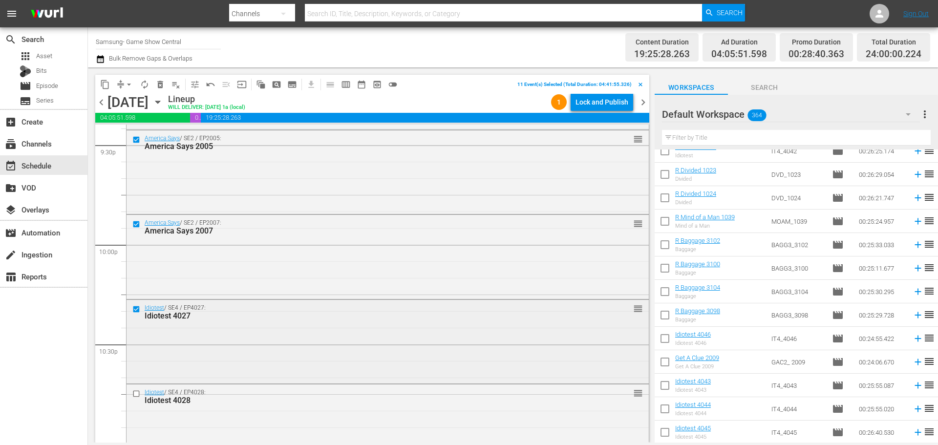
scroll to position [4277, 0]
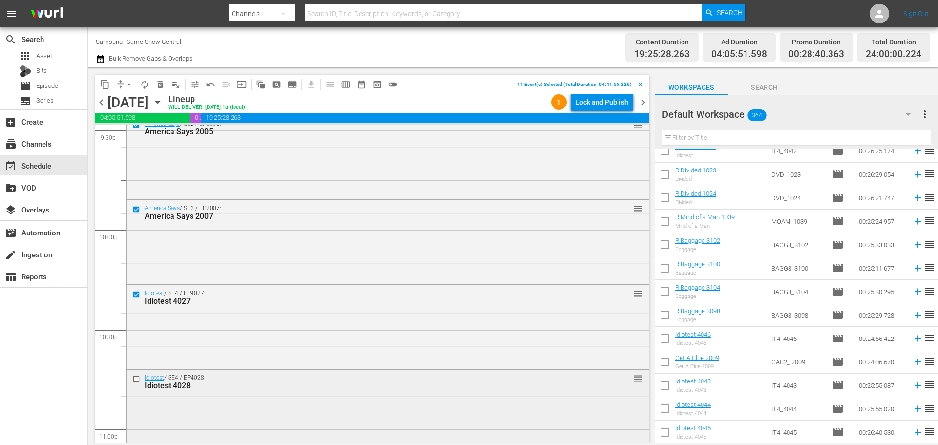
click at [134, 379] on input "checkbox" at bounding box center [137, 379] width 10 height 8
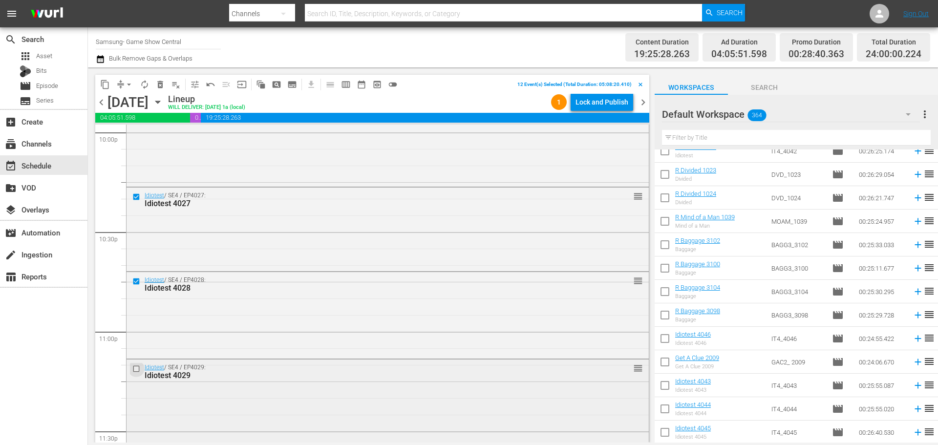
click at [140, 368] on input "checkbox" at bounding box center [137, 369] width 10 height 8
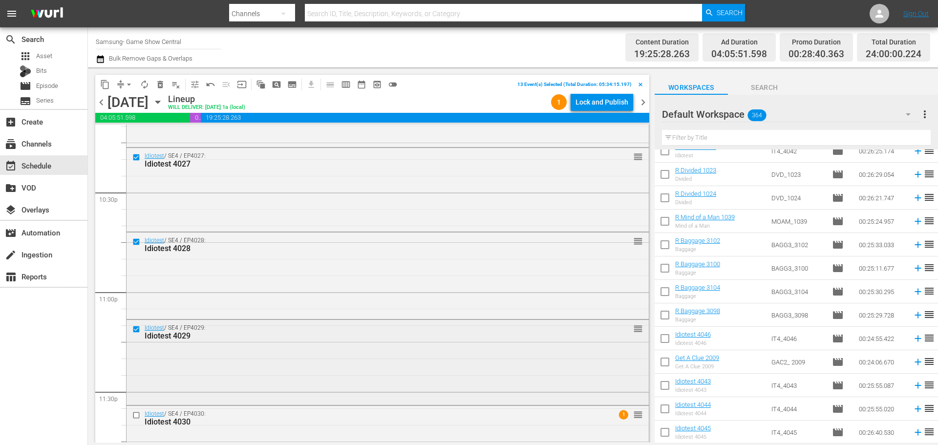
scroll to position [4463, 0]
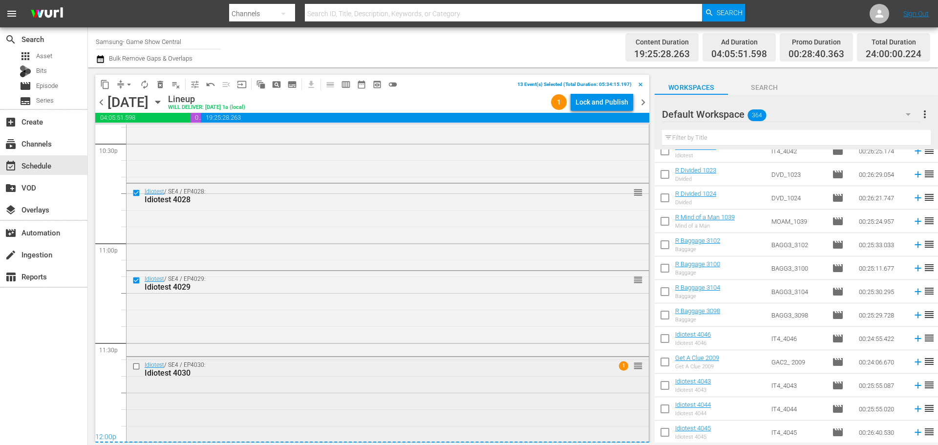
click at [137, 366] on input "checkbox" at bounding box center [137, 366] width 10 height 8
click at [108, 90] on button "content_copy" at bounding box center [105, 85] width 16 height 16
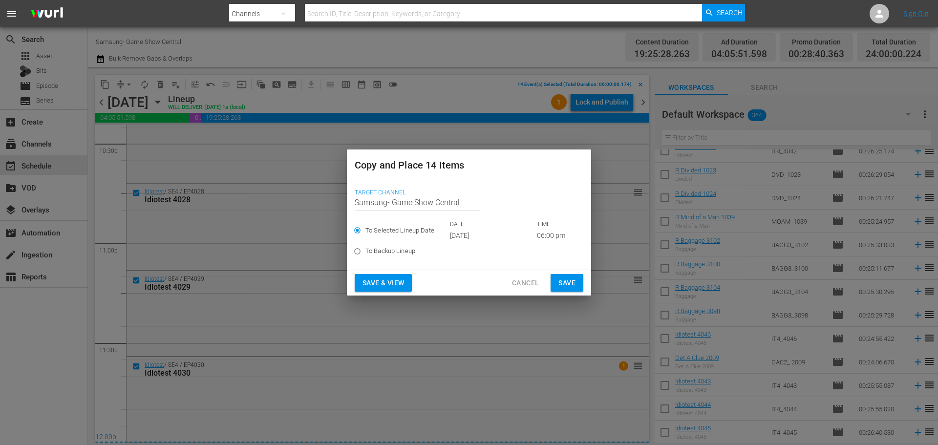
click at [547, 235] on input "06:00 pm" at bounding box center [559, 236] width 44 height 15
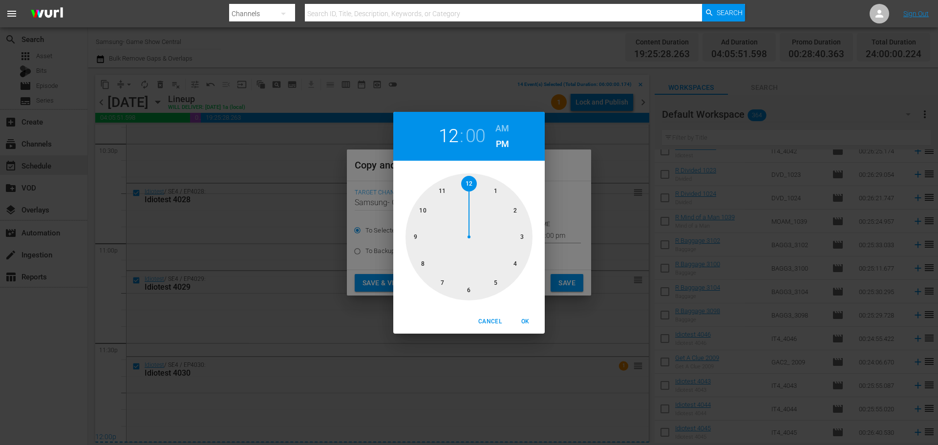
click at [463, 184] on div at bounding box center [468, 236] width 127 height 127
click at [535, 330] on div "Cancel OK" at bounding box center [468, 322] width 151 height 24
click at [531, 317] on span "OK" at bounding box center [524, 321] width 23 height 10
type input "12:00 pm"
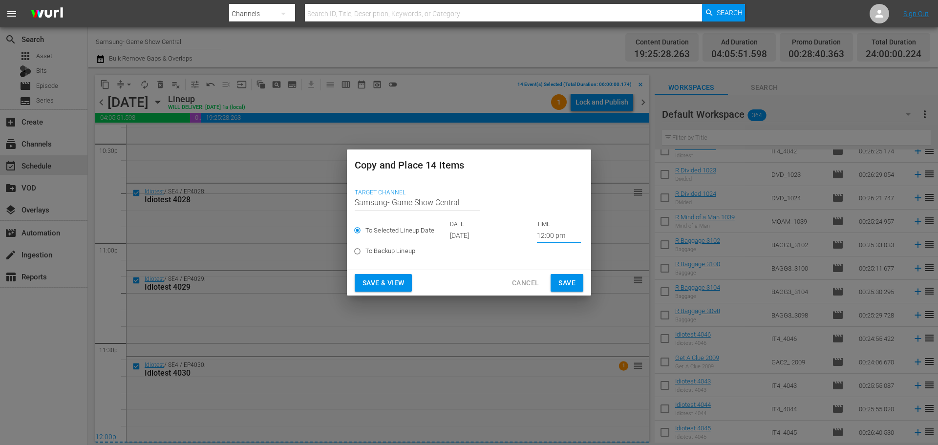
click at [565, 284] on span "Save" at bounding box center [566, 283] width 17 height 12
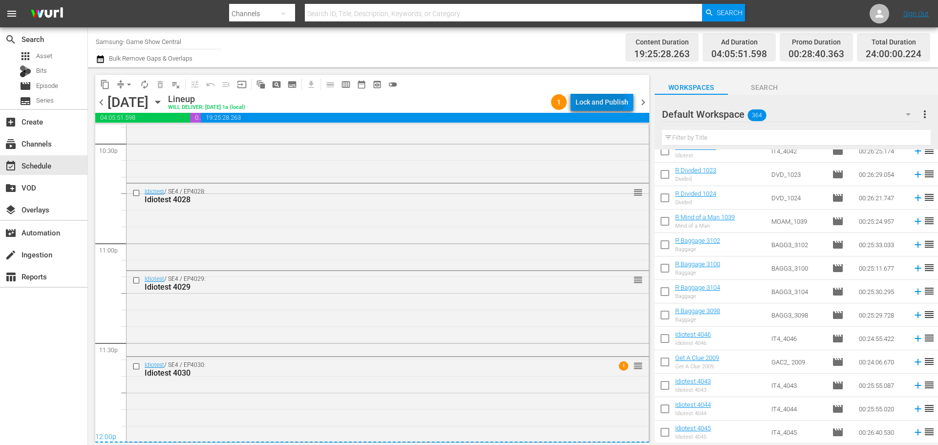
click at [591, 102] on div "Lock and Publish" at bounding box center [601, 102] width 53 height 18
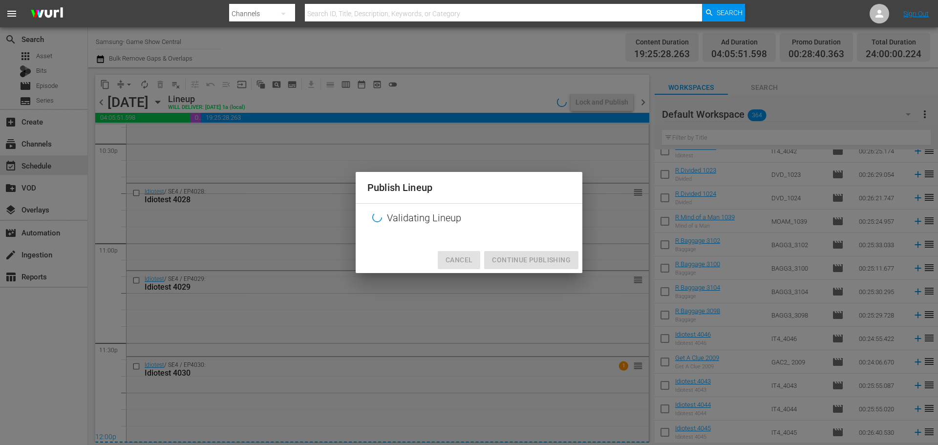
click at [458, 255] on span "Cancel" at bounding box center [458, 260] width 27 height 12
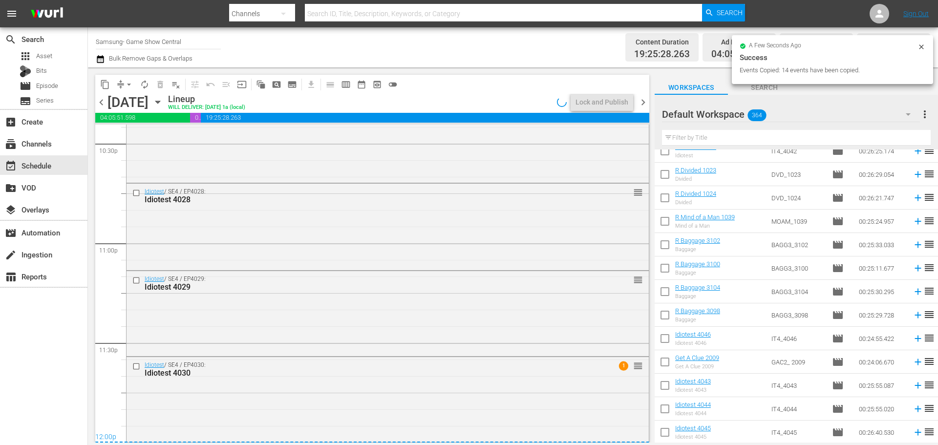
click at [166, 103] on div "Sunday, October 12th October 12th" at bounding box center [136, 102] width 58 height 16
click at [163, 105] on icon "button" at bounding box center [157, 102] width 11 height 11
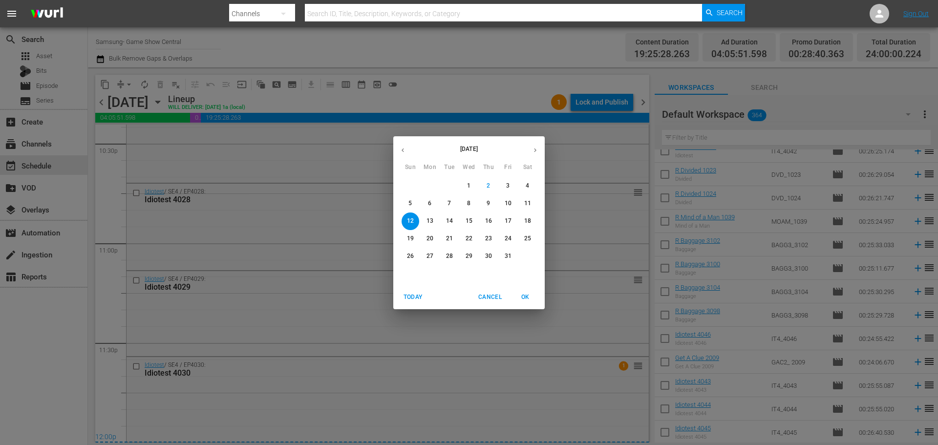
drag, startPoint x: 508, startPoint y: 204, endPoint x: 513, endPoint y: 235, distance: 32.2
click at [508, 205] on p "10" at bounding box center [507, 203] width 7 height 8
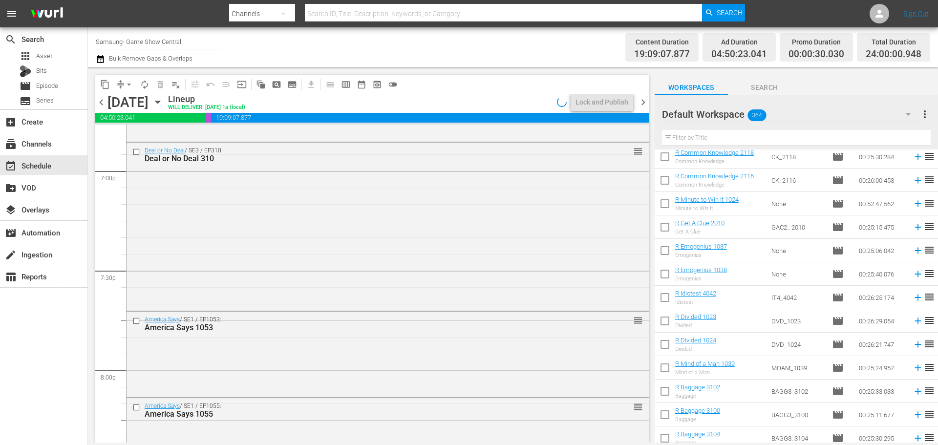
scroll to position [3446, 0]
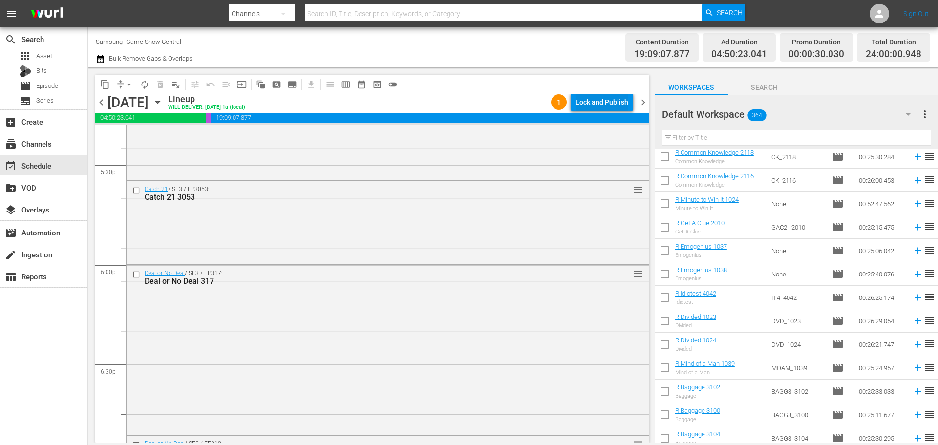
click at [620, 103] on div "Lock and Publish" at bounding box center [601, 102] width 53 height 18
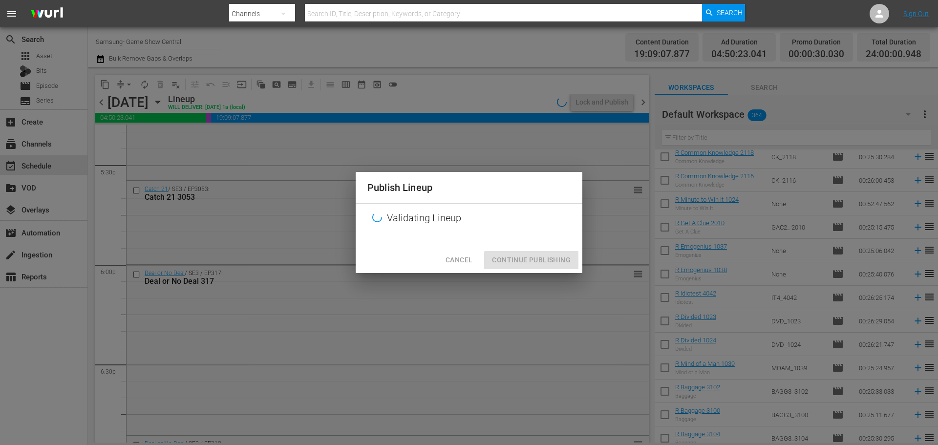
click at [549, 221] on div "Validating Lineup" at bounding box center [468, 218] width 227 height 29
click at [550, 257] on div "Cancel Continue Publishing" at bounding box center [468, 260] width 227 height 26
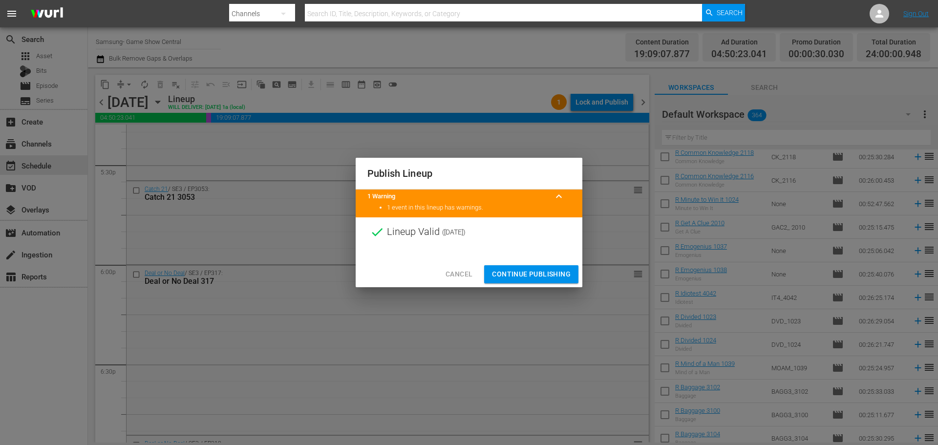
click at [550, 257] on div at bounding box center [468, 254] width 227 height 15
click at [555, 272] on span "Continue Publishing" at bounding box center [531, 274] width 79 height 12
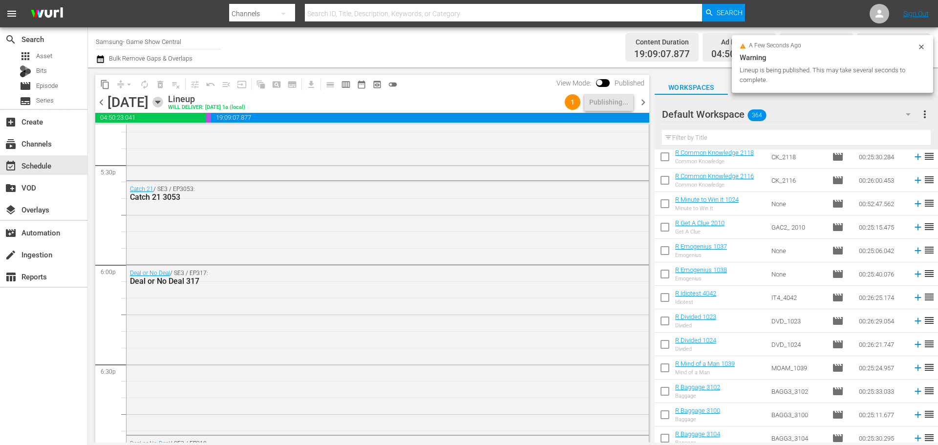
click at [163, 100] on icon "button" at bounding box center [157, 102] width 11 height 11
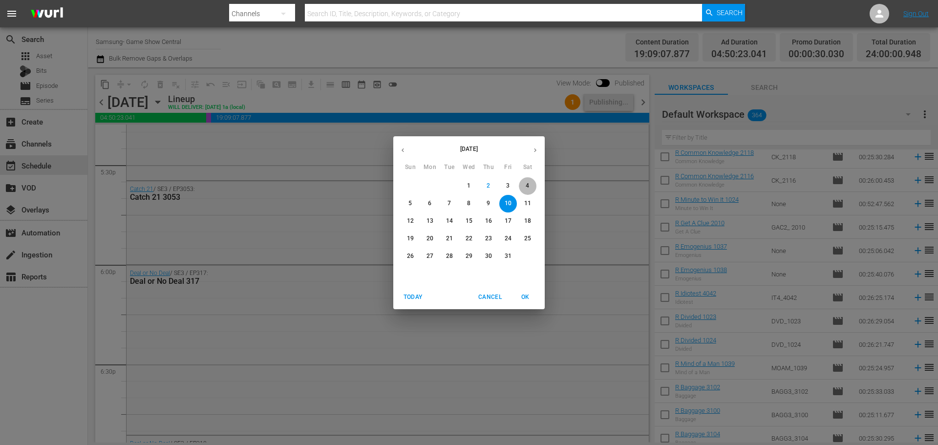
click at [529, 188] on span "4" at bounding box center [528, 186] width 18 height 8
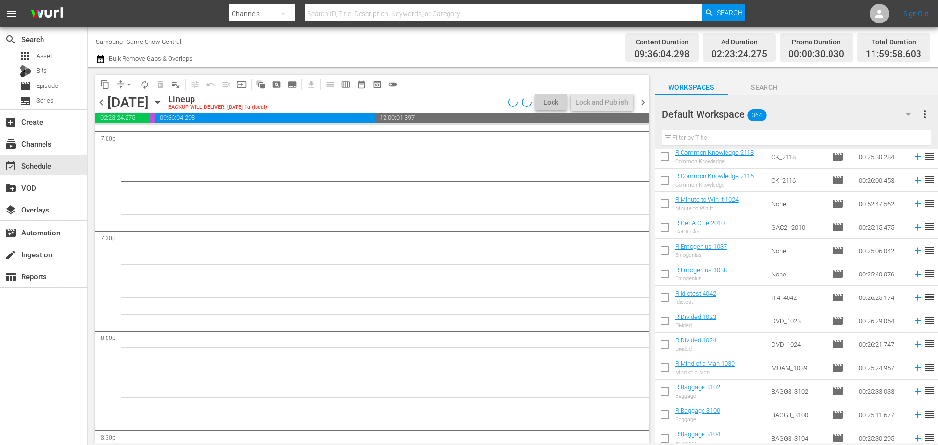
scroll to position [3529, 0]
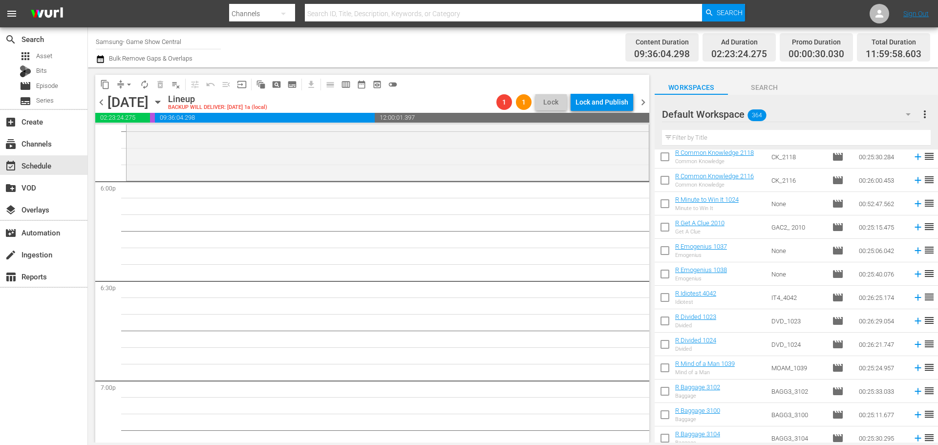
click at [650, 368] on div "content_copy compress arrow_drop_down autorenew_outlined delete_forever_outline…" at bounding box center [369, 254] width 563 height 375
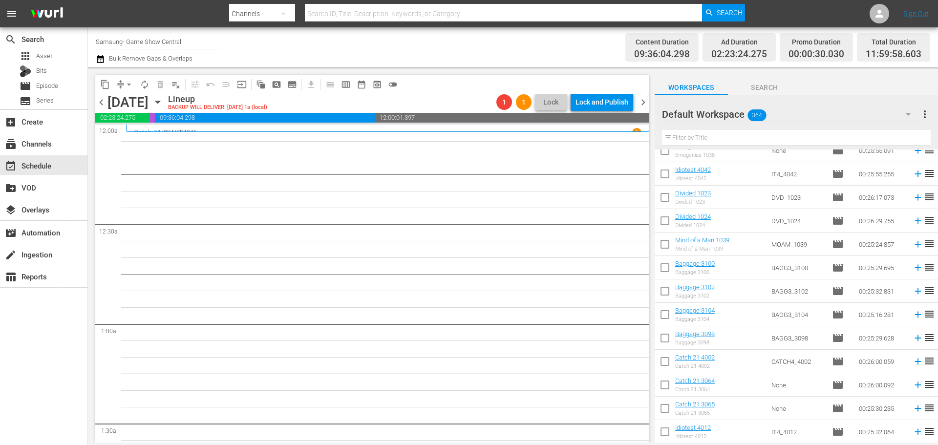
scroll to position [1110, 0]
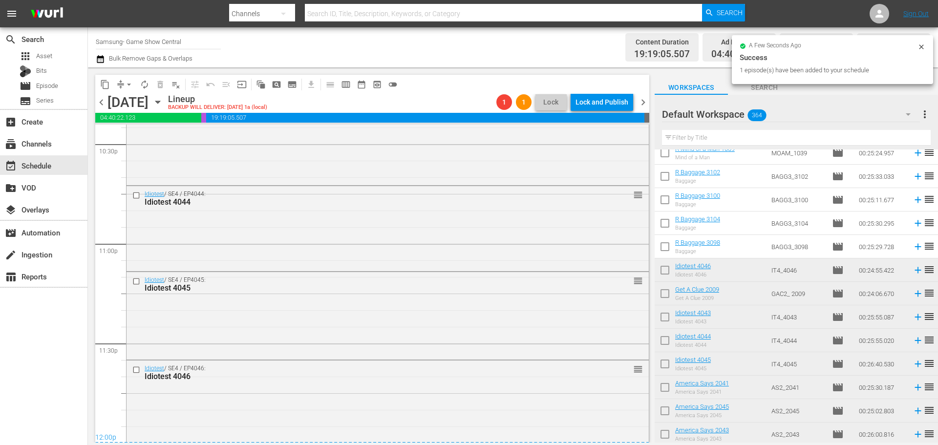
scroll to position [4463, 0]
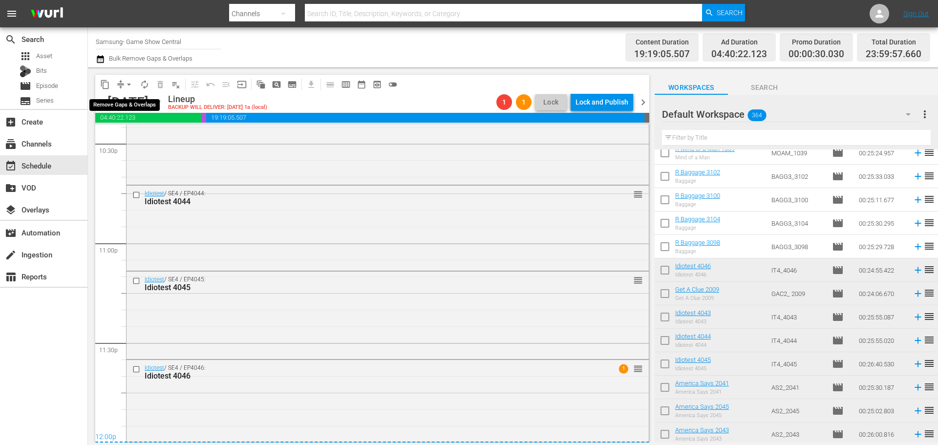
click at [131, 85] on span "arrow_drop_down" at bounding box center [129, 85] width 10 height 10
click at [131, 99] on li "Align to Midnight" at bounding box center [129, 104] width 103 height 16
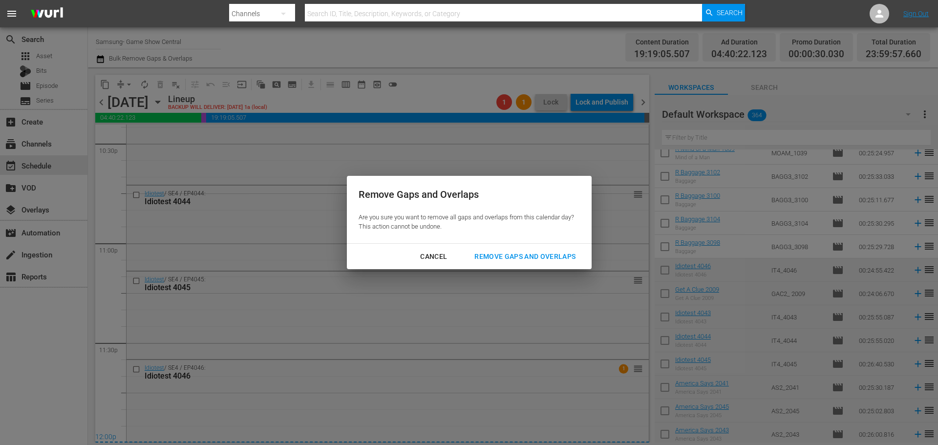
click at [532, 258] on div "Remove Gaps and Overlaps" at bounding box center [524, 256] width 117 height 12
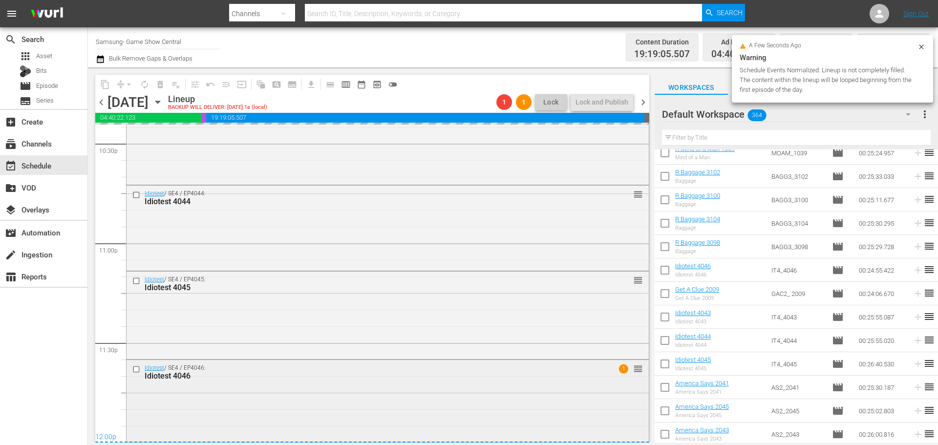
click at [441, 410] on div "Idiotest / SE4 / EP4046: Idiotest 4046 1 reorder" at bounding box center [387, 400] width 522 height 80
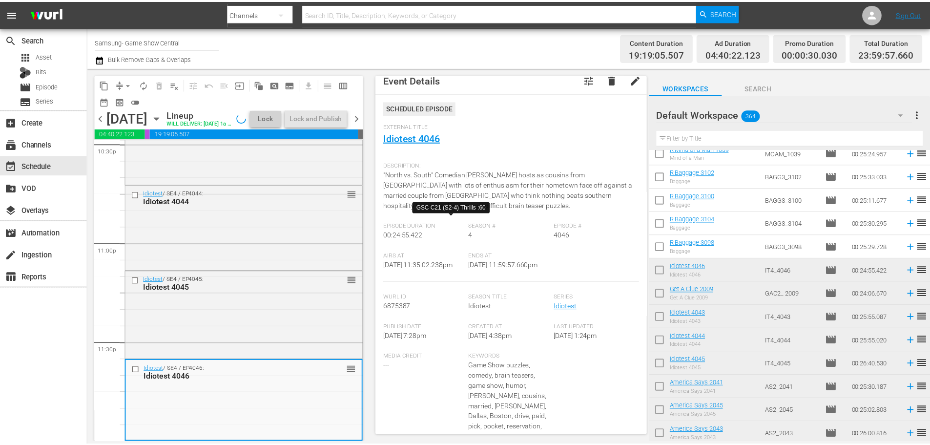
scroll to position [1, 0]
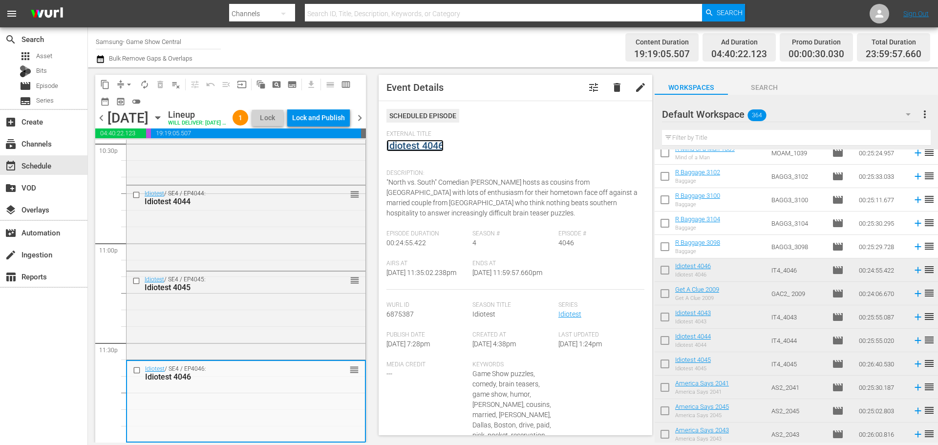
click at [434, 147] on link "Idiotest 4046" at bounding box center [414, 146] width 57 height 12
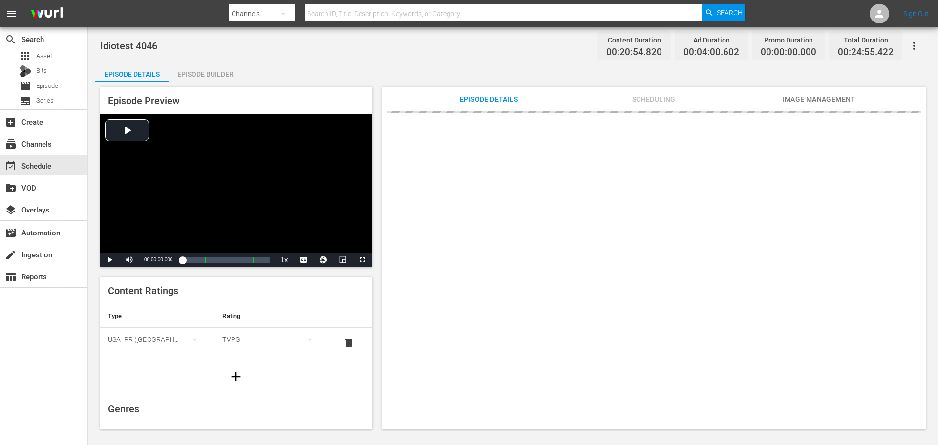
click at [230, 76] on div "Episode Builder" at bounding box center [204, 74] width 73 height 23
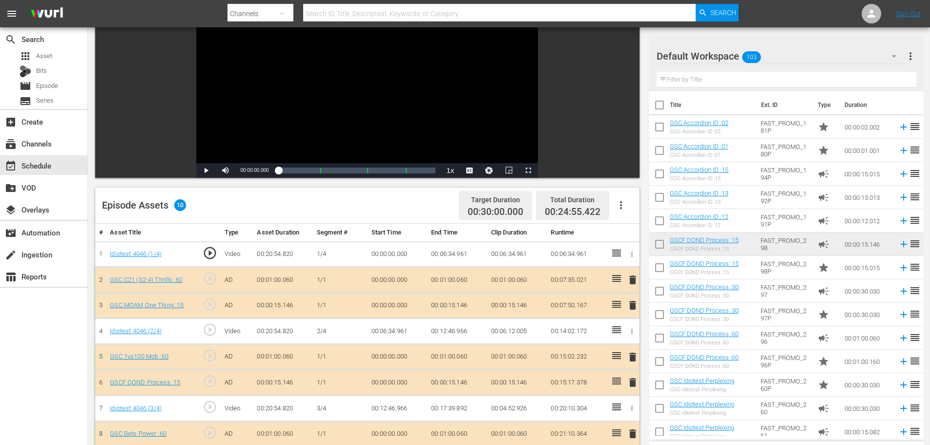
scroll to position [254, 0]
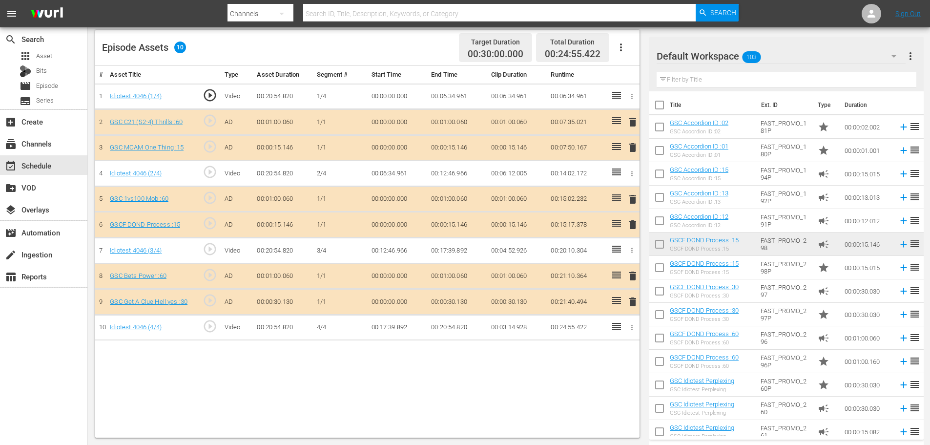
click at [729, 76] on input "text" at bounding box center [787, 80] width 260 height 16
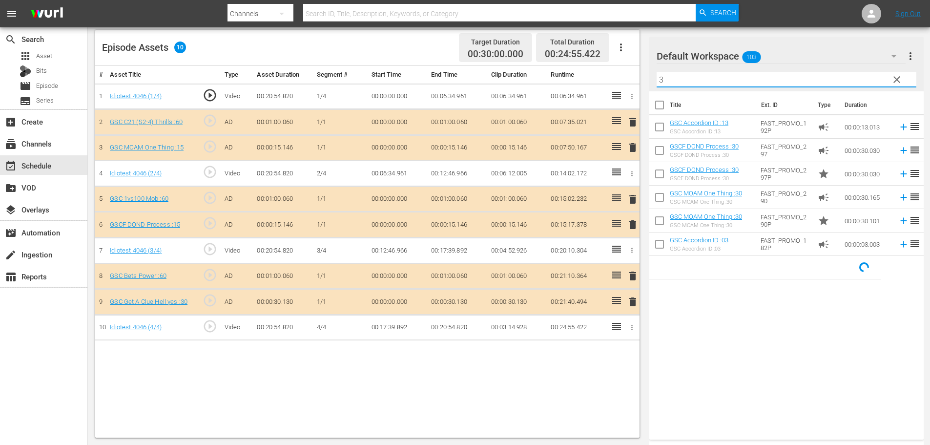
type input "3"
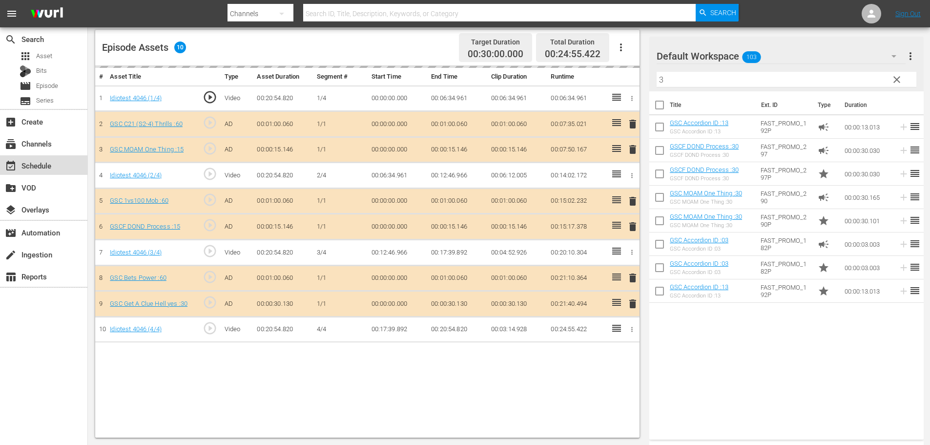
click at [55, 162] on div "event_available Schedule" at bounding box center [43, 165] width 87 height 20
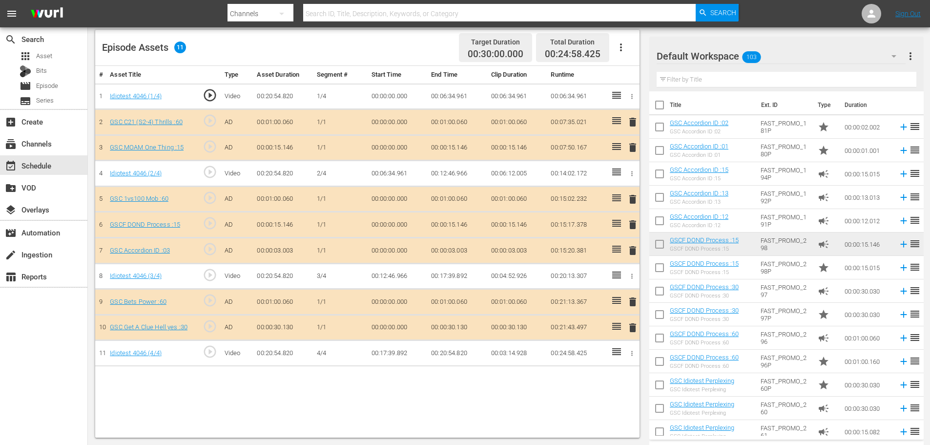
click at [64, 160] on div "event_available Schedule" at bounding box center [43, 165] width 87 height 20
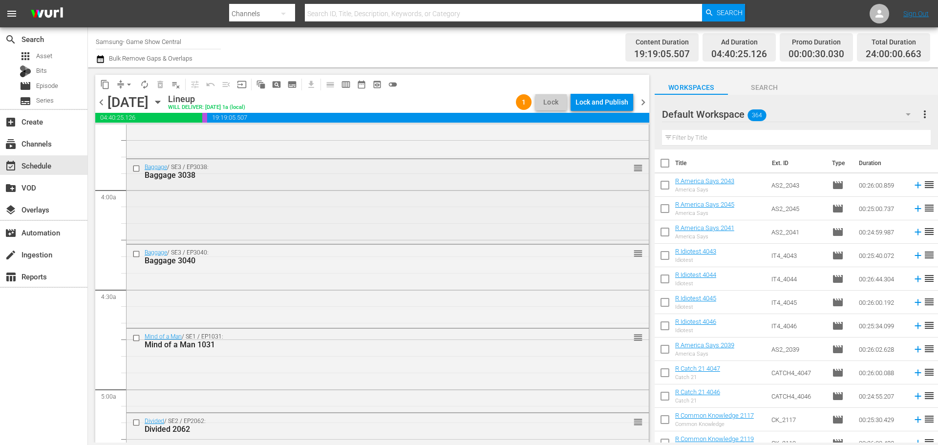
scroll to position [732, 0]
click at [124, 81] on button "arrow_drop_down" at bounding box center [129, 85] width 16 height 16
click at [135, 116] on li "Align to First Episode" at bounding box center [129, 120] width 103 height 16
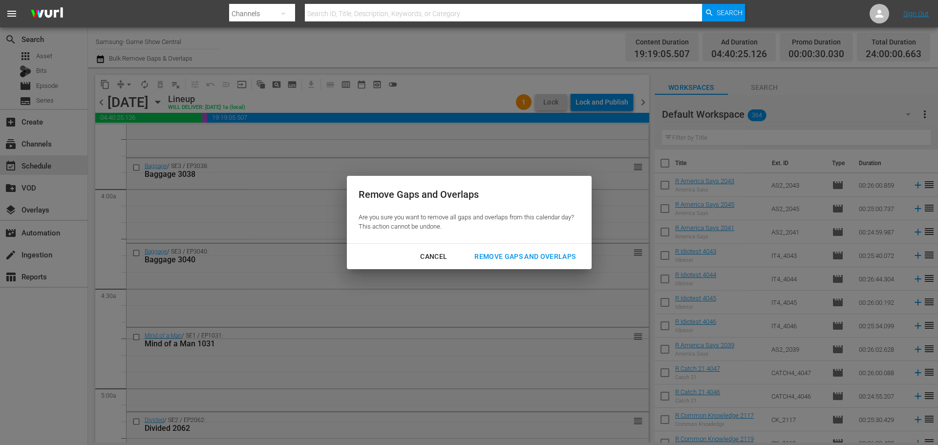
click at [549, 254] on div "Remove Gaps and Overlaps" at bounding box center [524, 256] width 117 height 12
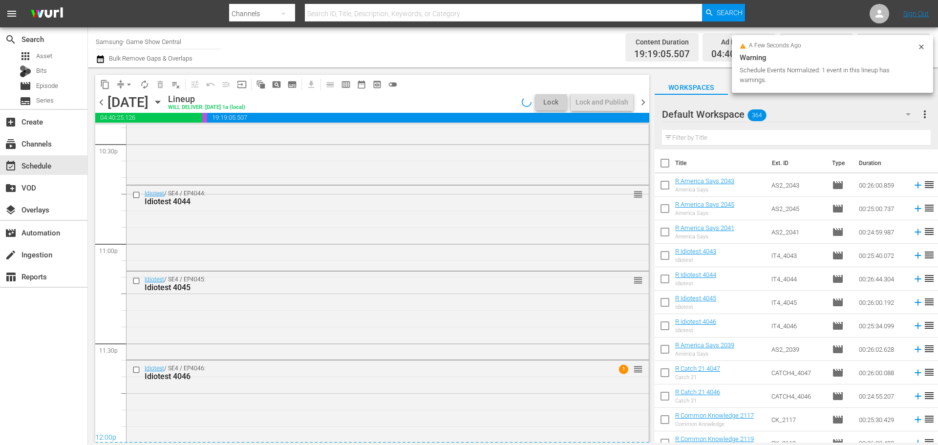
scroll to position [4463, 0]
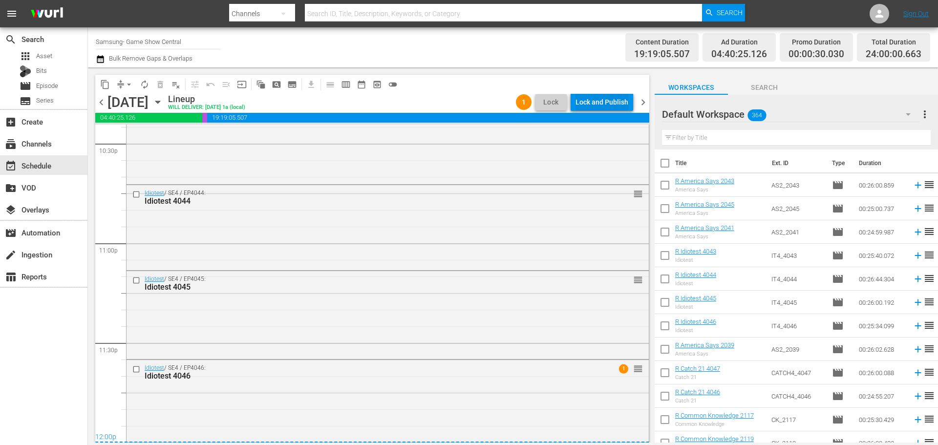
click at [584, 101] on div "Lock and Publish" at bounding box center [601, 102] width 53 height 18
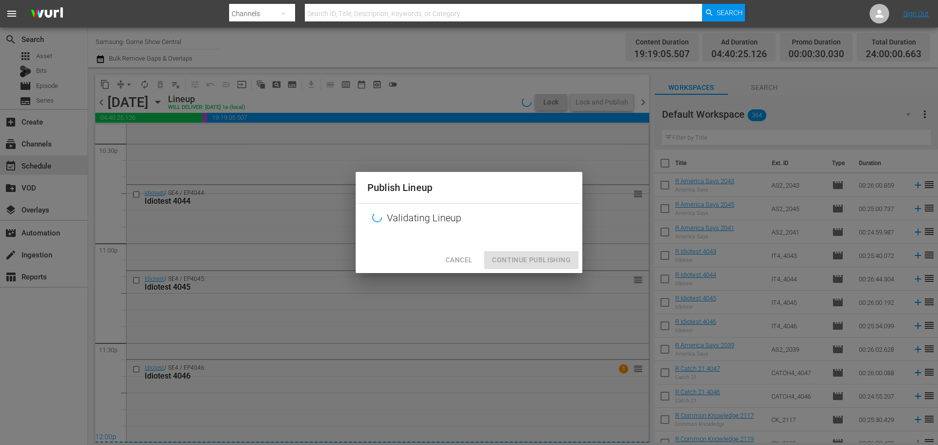
click at [526, 270] on div "Cancel Continue Publishing" at bounding box center [468, 260] width 227 height 26
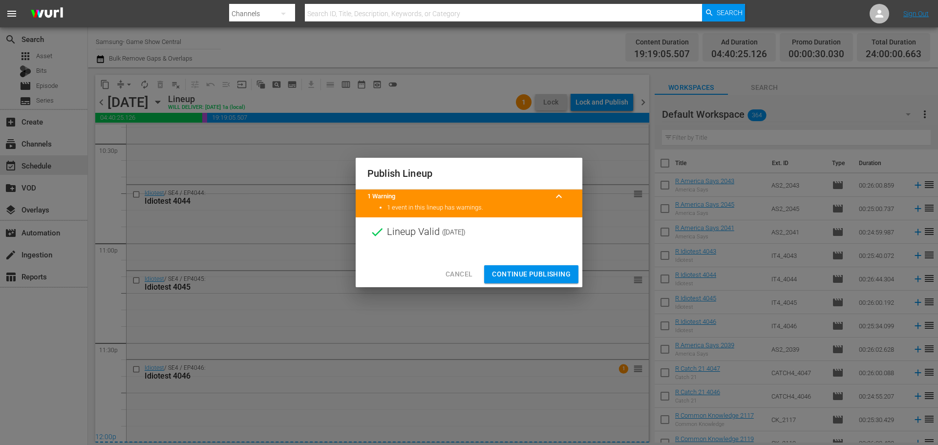
click at [506, 267] on button "Continue Publishing" at bounding box center [531, 274] width 94 height 18
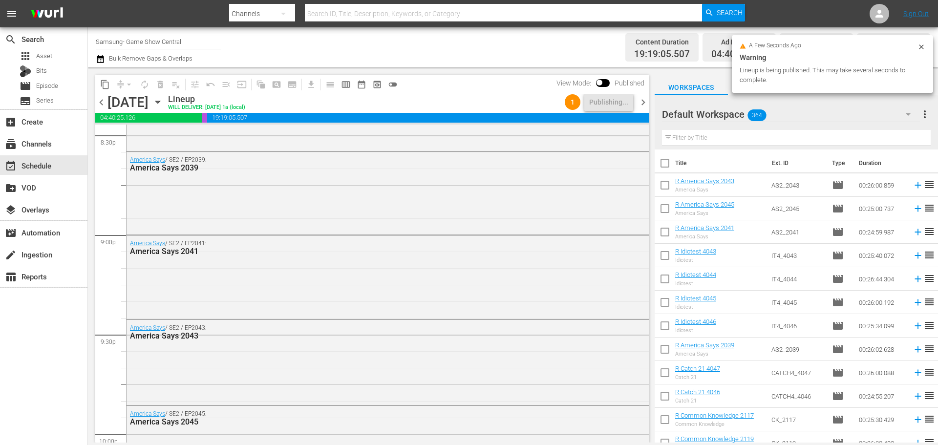
scroll to position [4073, 0]
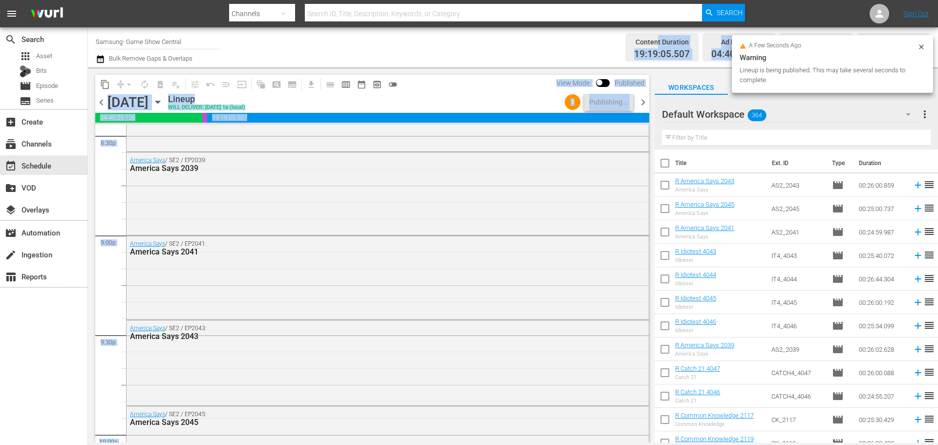
drag, startPoint x: 651, startPoint y: 406, endPoint x: 661, endPoint y: 29, distance: 376.6
click at [661, 29] on div "Channel Title Samsung- Game Show Central Bulk Remove Gaps & Overlaps Content Du…" at bounding box center [513, 234] width 850 height 415
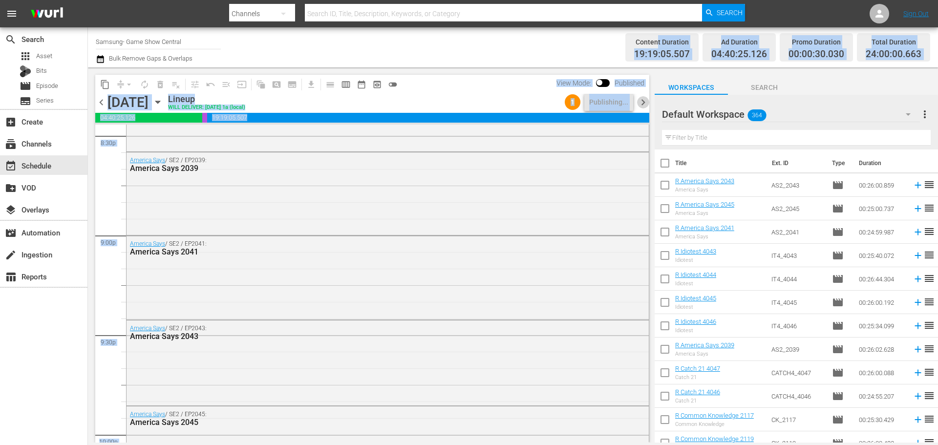
click at [641, 104] on span "chevron_right" at bounding box center [643, 102] width 12 height 12
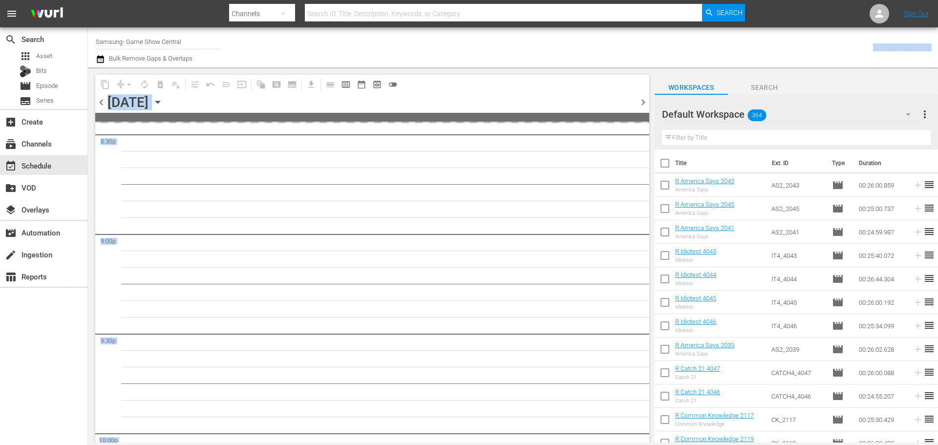
scroll to position [4462, 0]
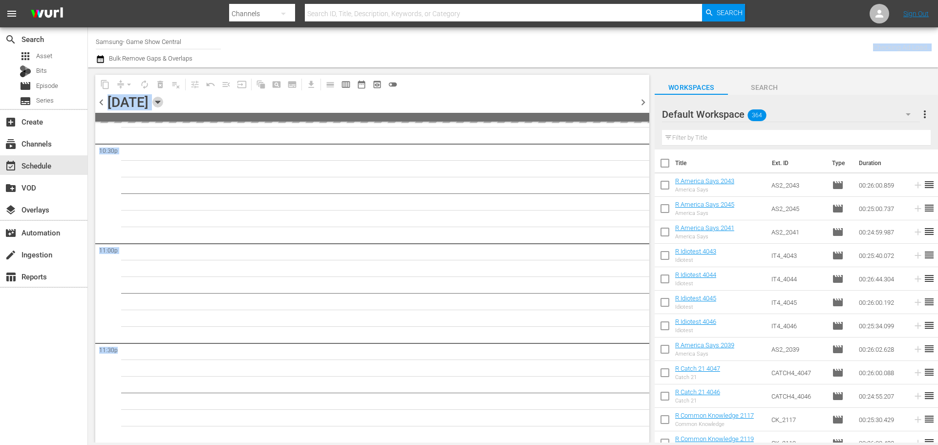
click at [160, 102] on icon "button" at bounding box center [157, 102] width 4 height 2
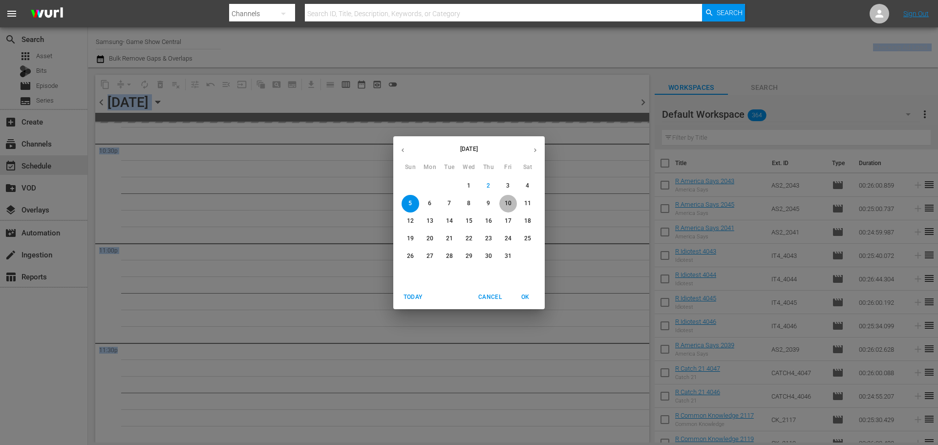
click at [514, 199] on span "10" at bounding box center [508, 203] width 18 height 8
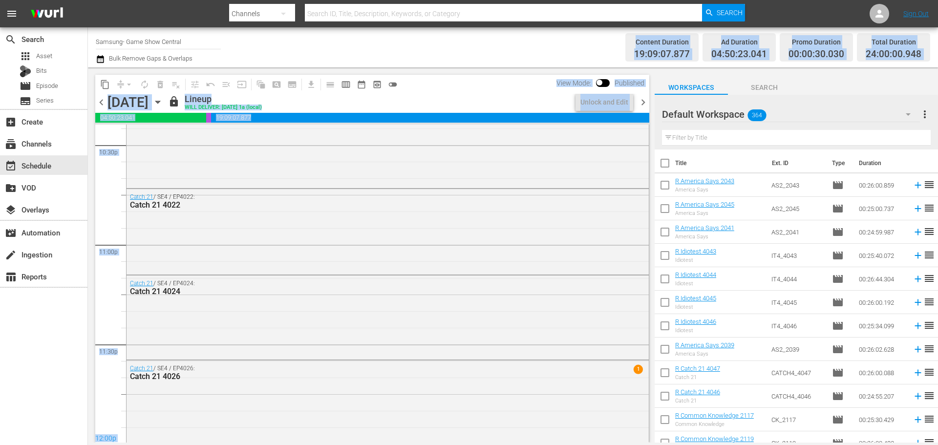
drag, startPoint x: 453, startPoint y: 94, endPoint x: 118, endPoint y: 128, distance: 337.2
click at [453, 95] on div "lock Lineup WILL DELIVER: [DATE] 1a (local)" at bounding box center [369, 102] width 403 height 17
